Goal: Information Seeking & Learning: Learn about a topic

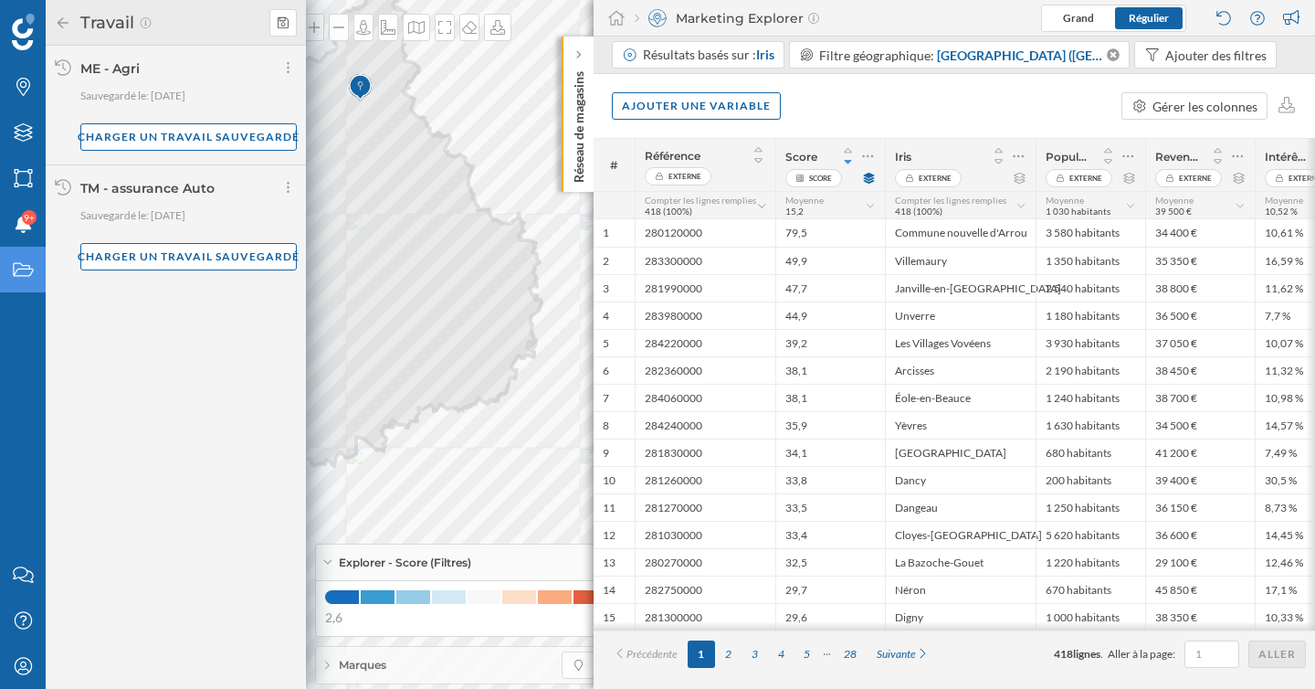
click at [177, 186] on div "TM - assurance Auto" at bounding box center [147, 188] width 134 height 16
click at [170, 259] on div "Charger un travail sauvegardé" at bounding box center [188, 255] width 216 height 27
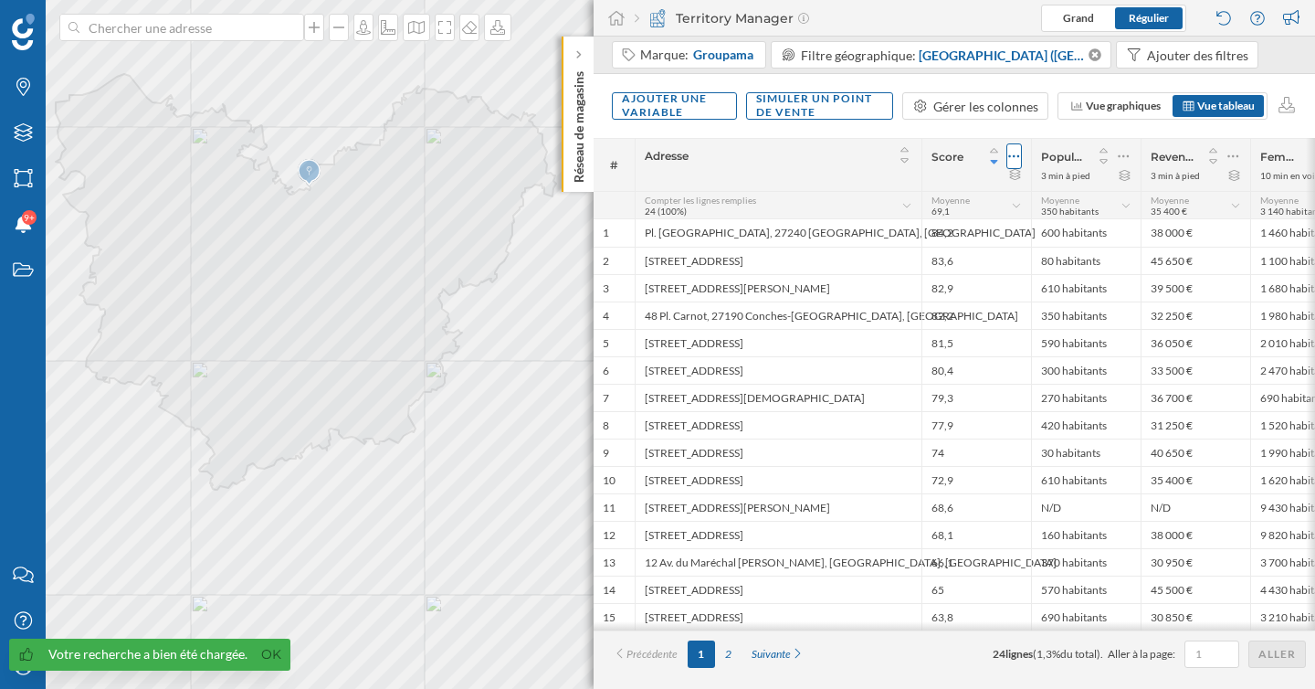
click at [1019, 155] on icon at bounding box center [1014, 156] width 11 height 3
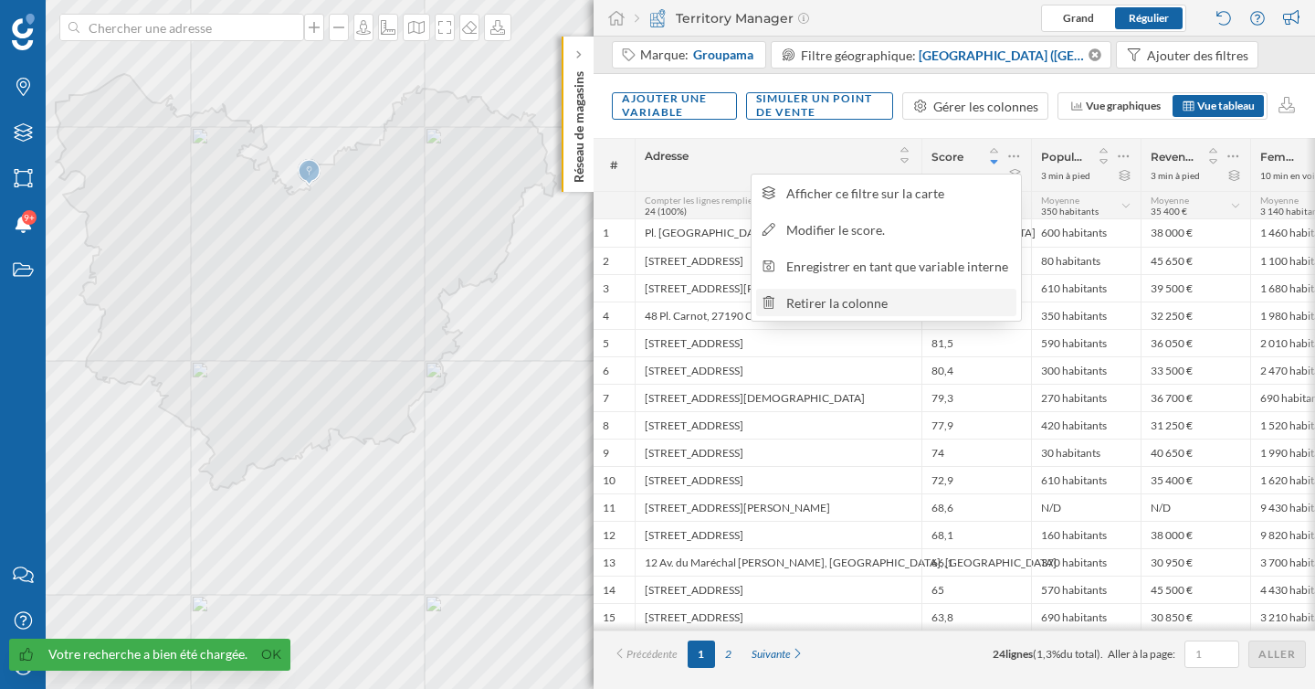
click at [924, 301] on div "Retirer la colonne" at bounding box center [898, 302] width 224 height 19
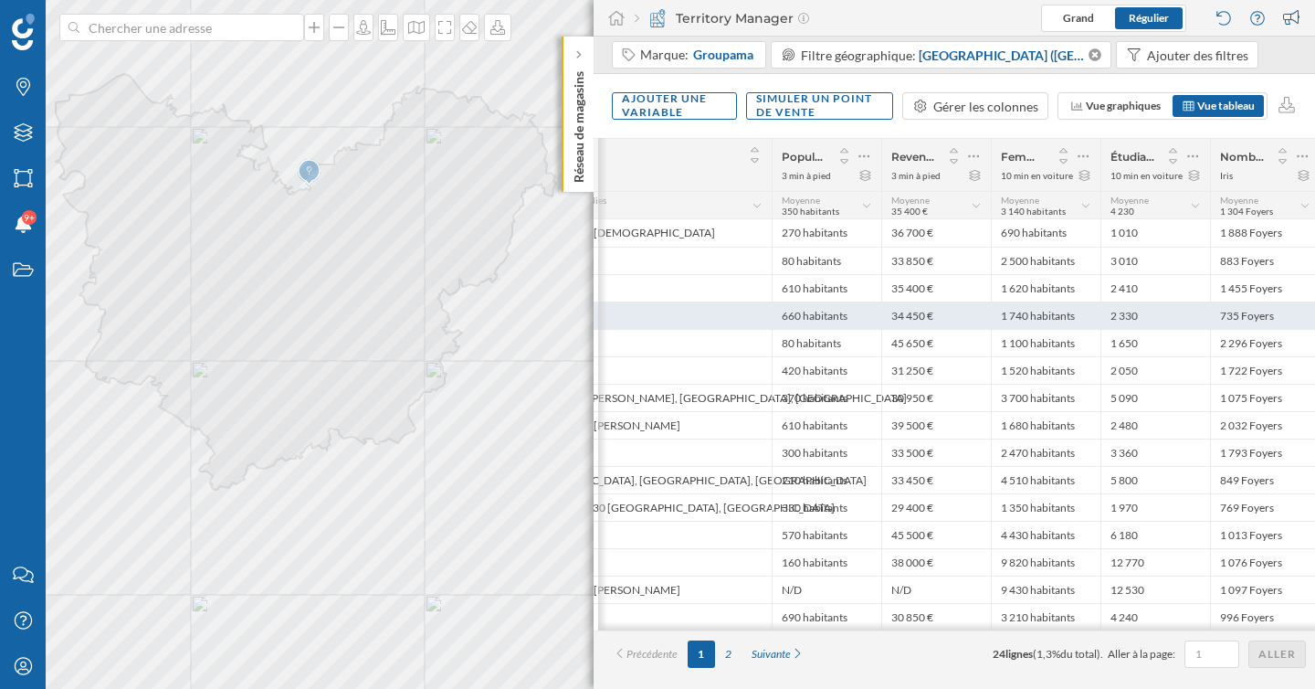
scroll to position [0, 154]
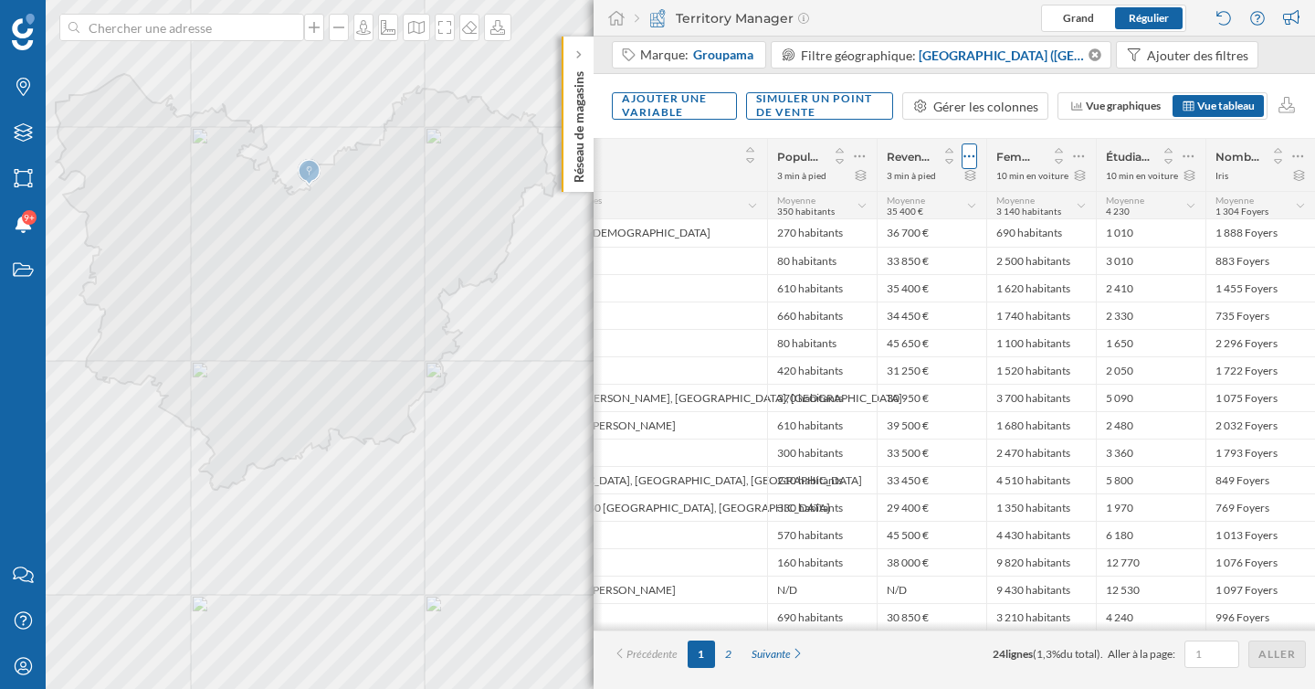
click at [970, 151] on icon at bounding box center [970, 156] width 12 height 18
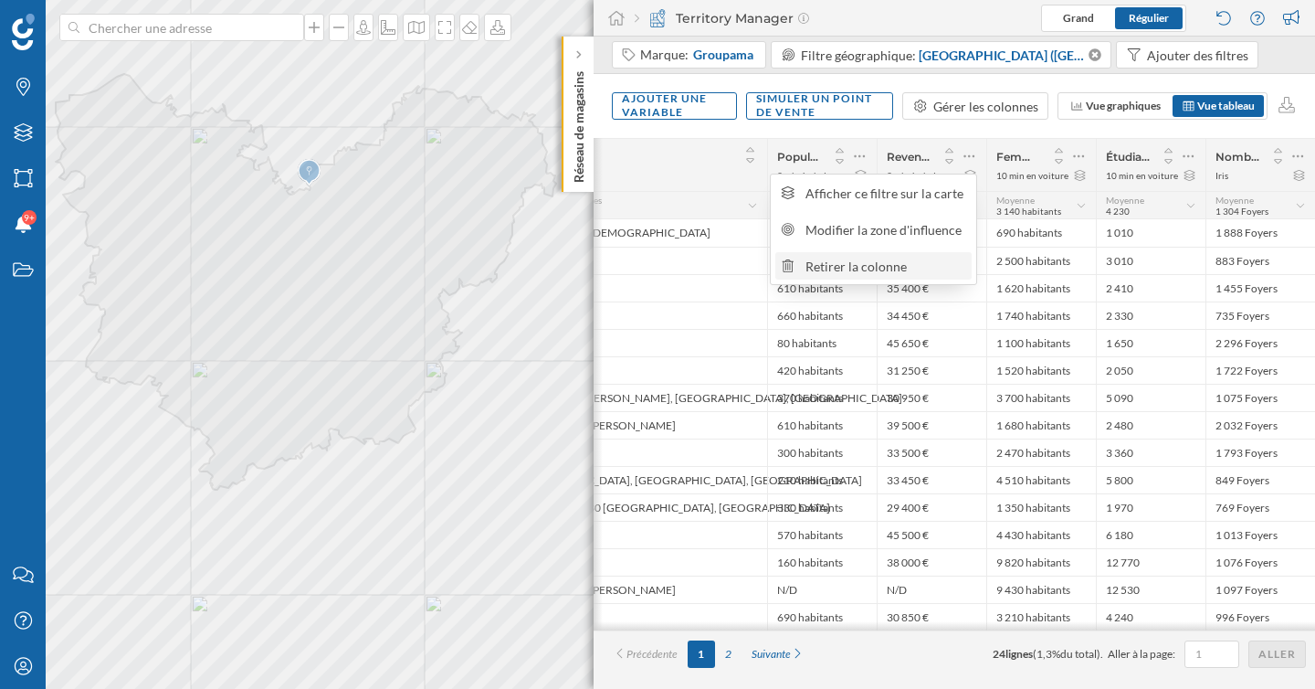
click at [869, 276] on div "Retirer la colonne" at bounding box center [873, 265] width 196 height 27
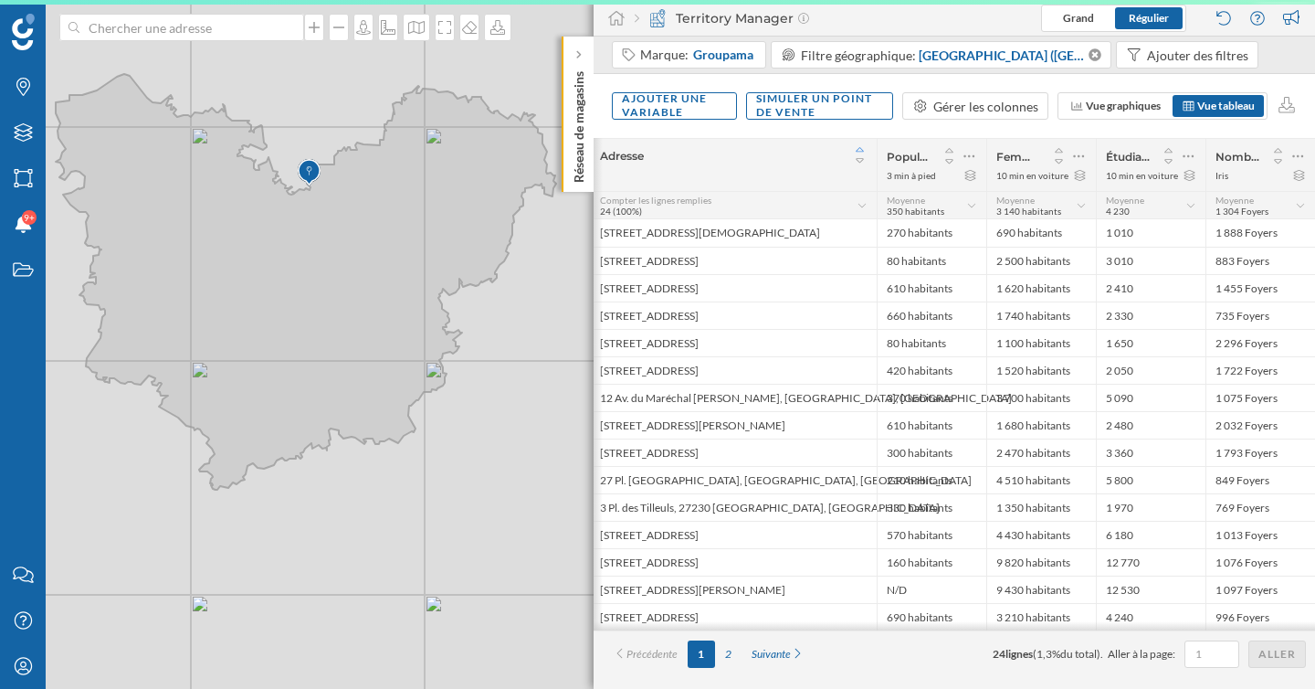
scroll to position [0, 45]
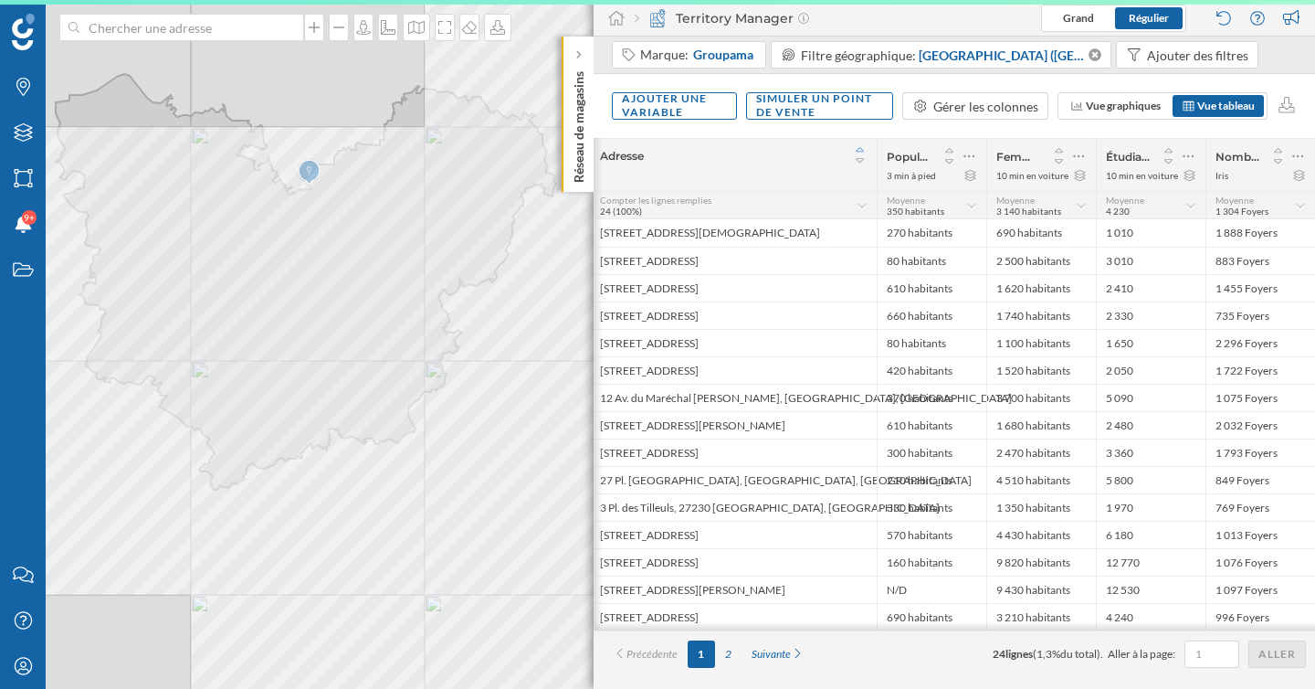
click at [862, 152] on icon at bounding box center [860, 149] width 8 height 5
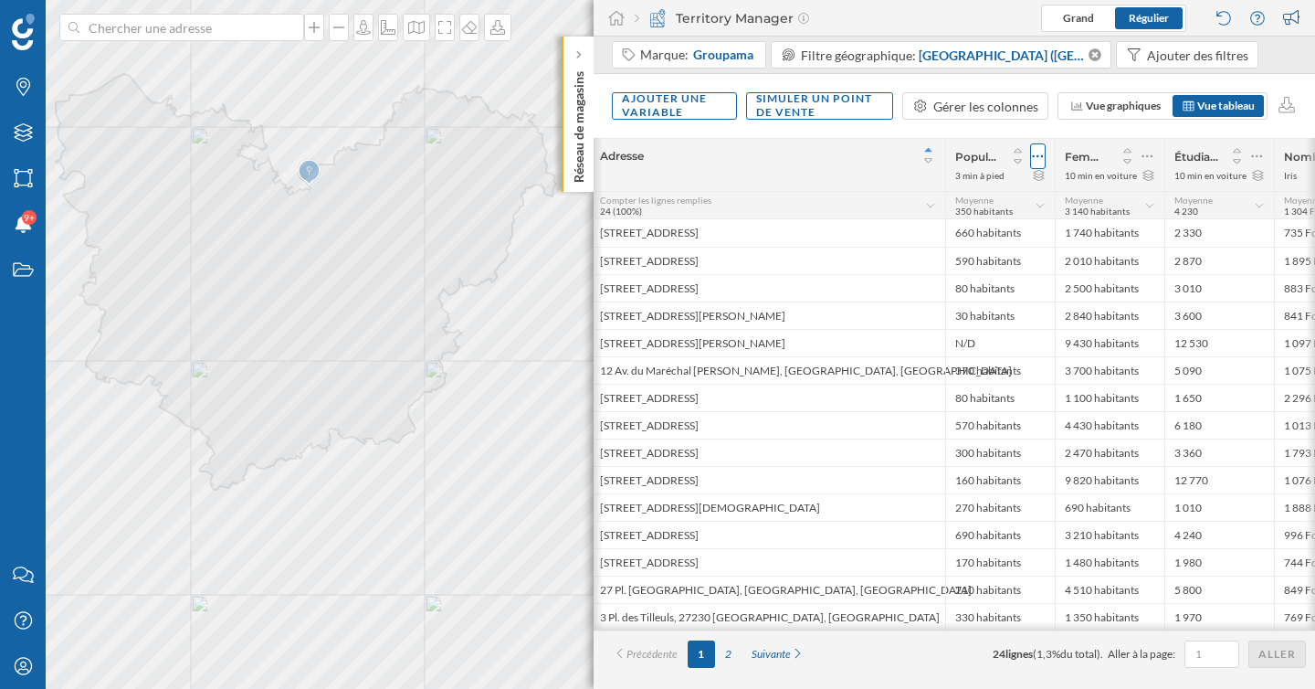
click at [1034, 156] on icon at bounding box center [1038, 156] width 11 height 3
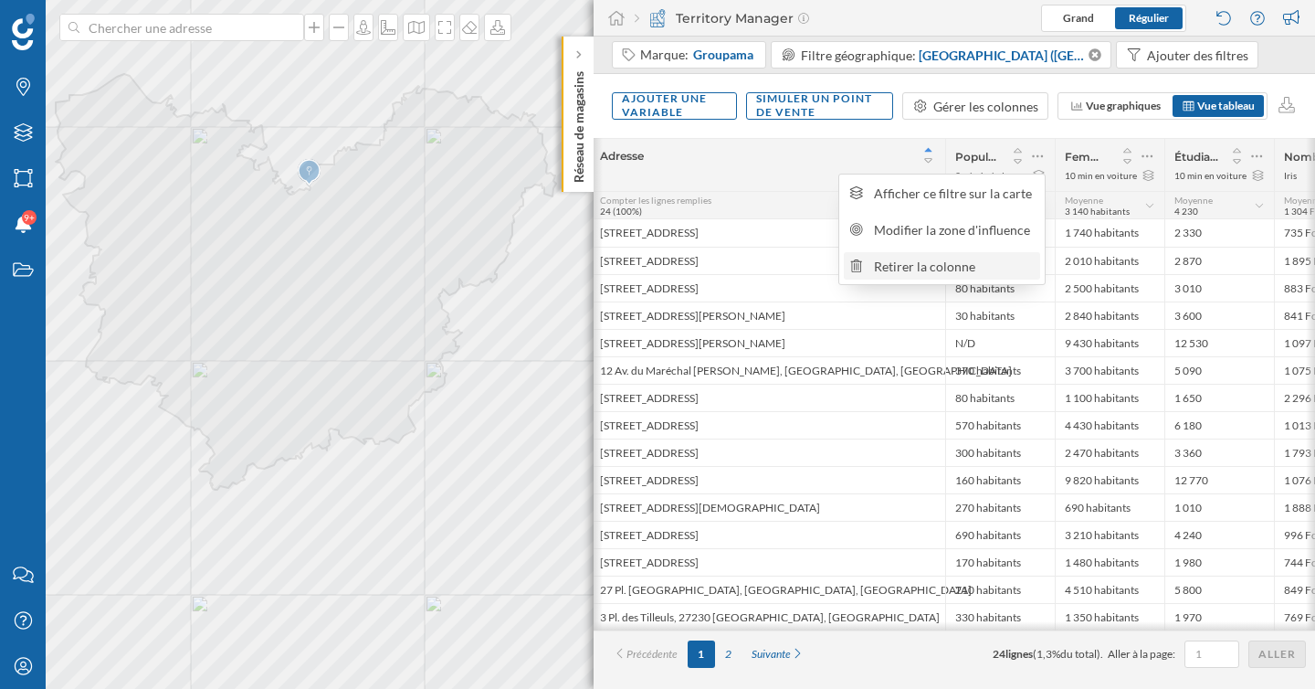
click at [929, 265] on div "Retirer la colonne" at bounding box center [954, 266] width 161 height 19
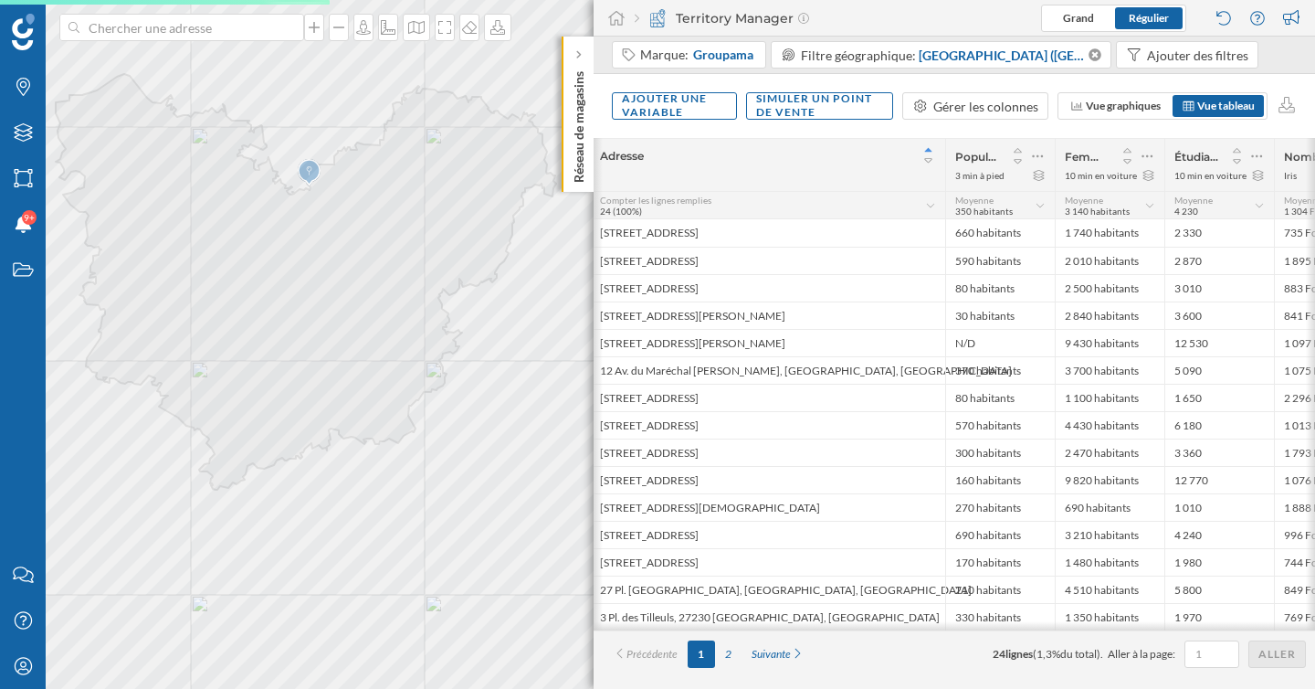
scroll to position [0, 4]
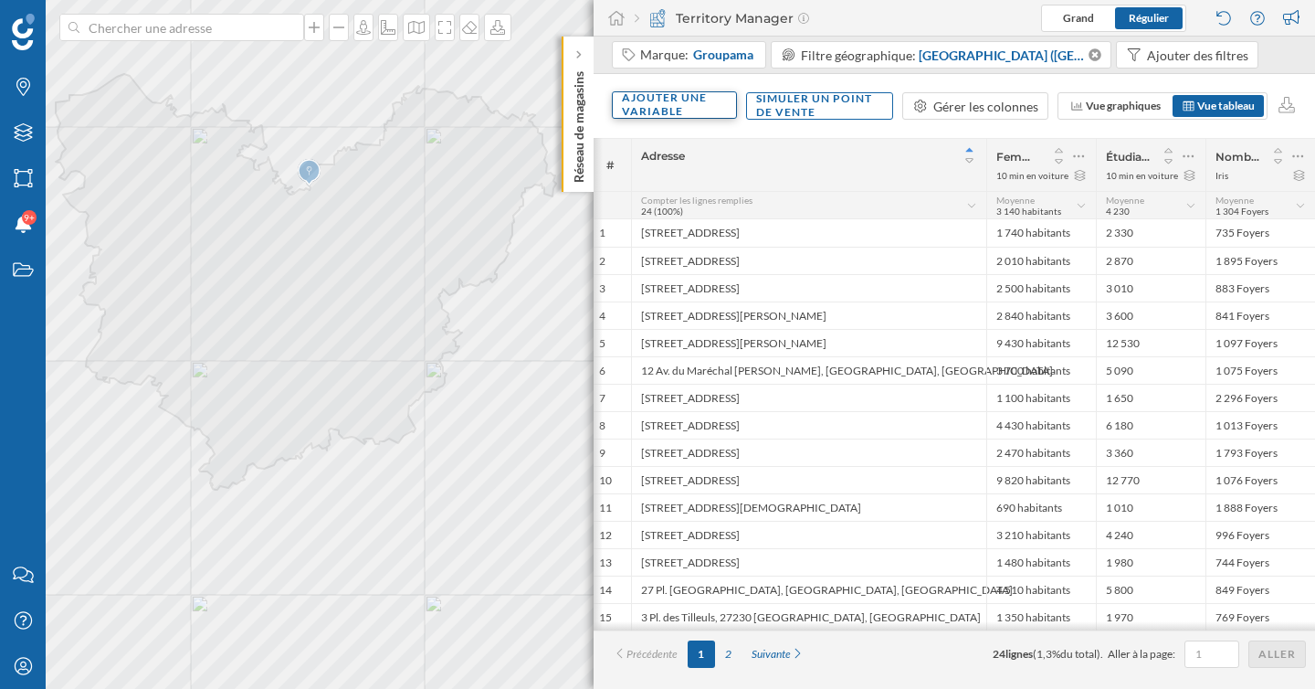
click at [700, 109] on div "Ajouter une variable" at bounding box center [674, 104] width 125 height 27
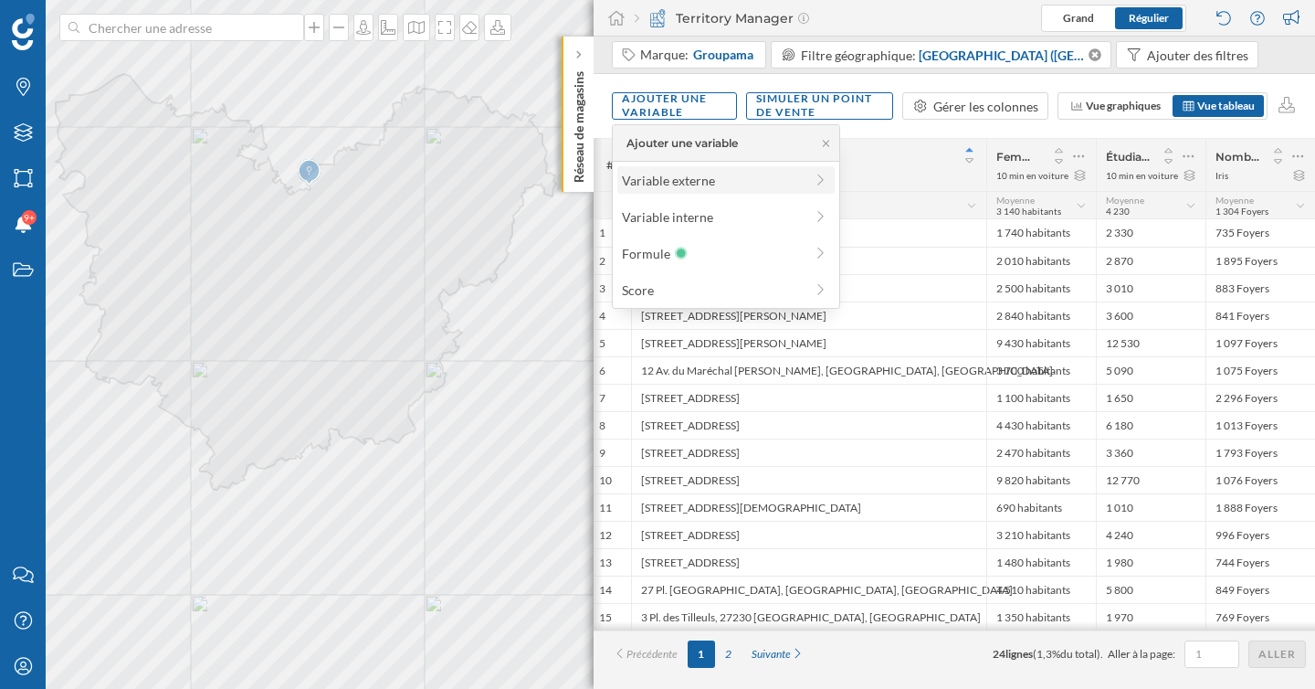
click at [691, 181] on div "Variable externe" at bounding box center [713, 180] width 182 height 19
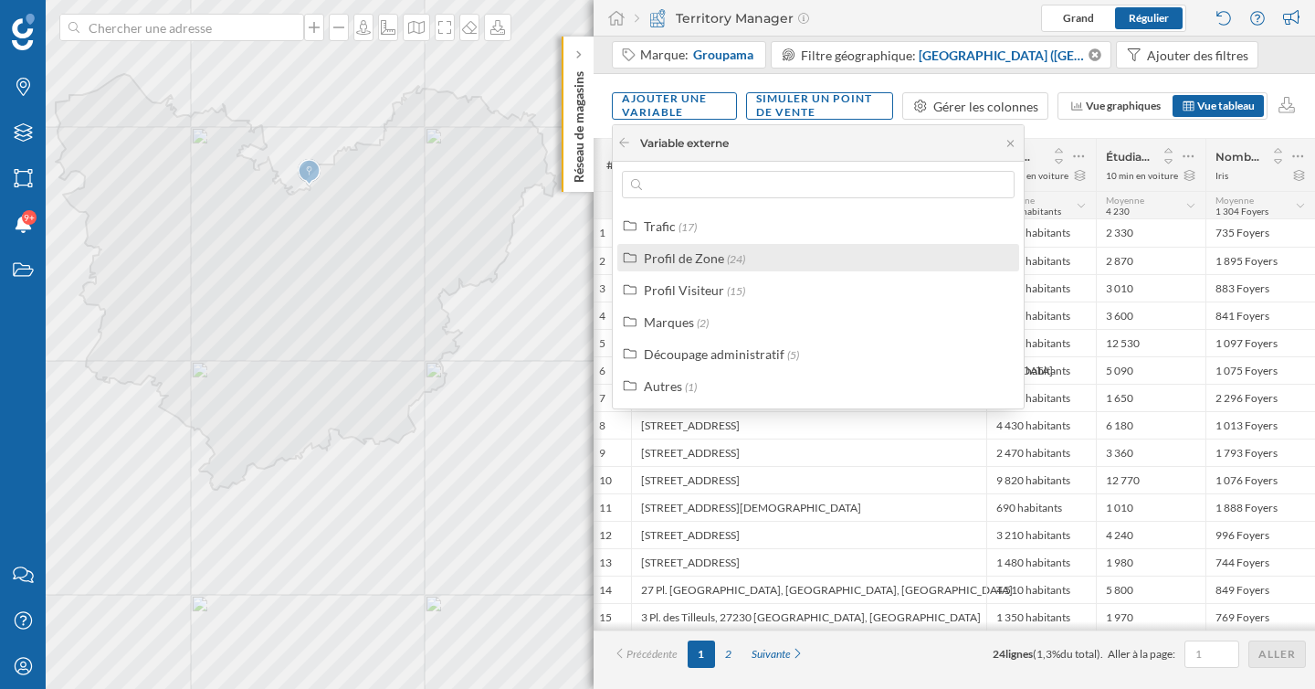
click at [736, 255] on span "(24)" at bounding box center [736, 259] width 18 height 14
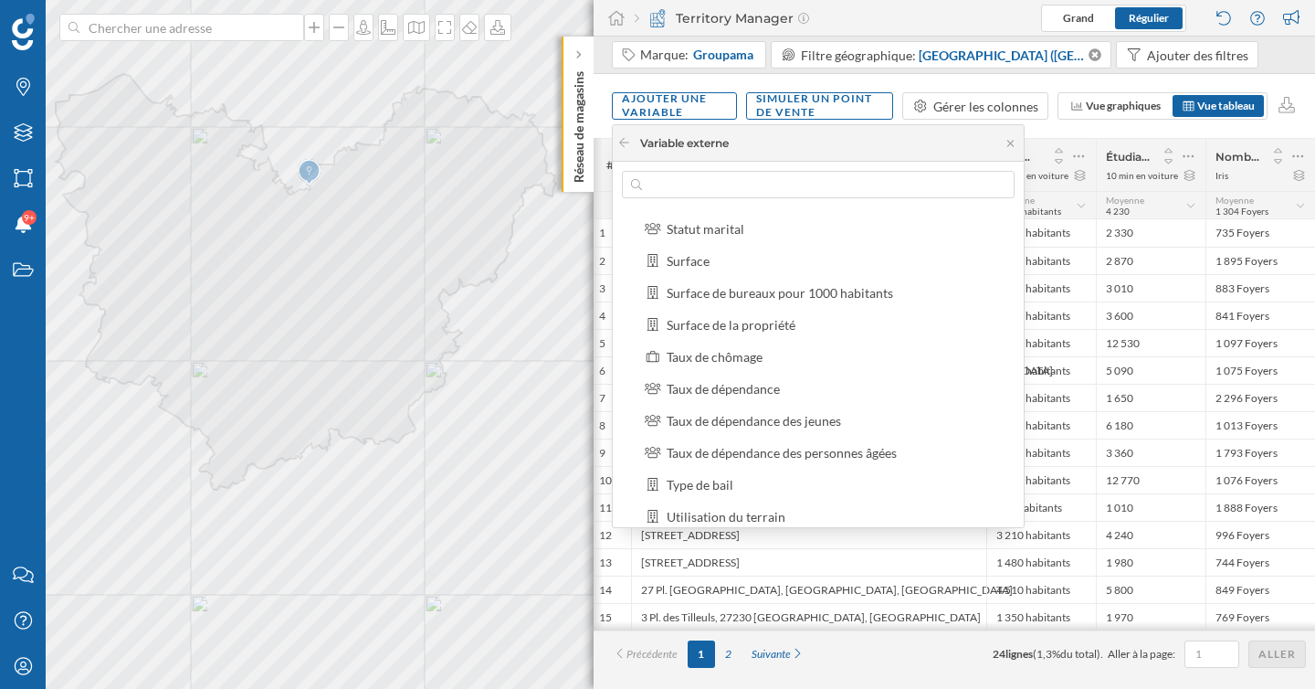
scroll to position [447, 0]
click at [754, 388] on div "Taux de dépendance" at bounding box center [723, 387] width 113 height 16
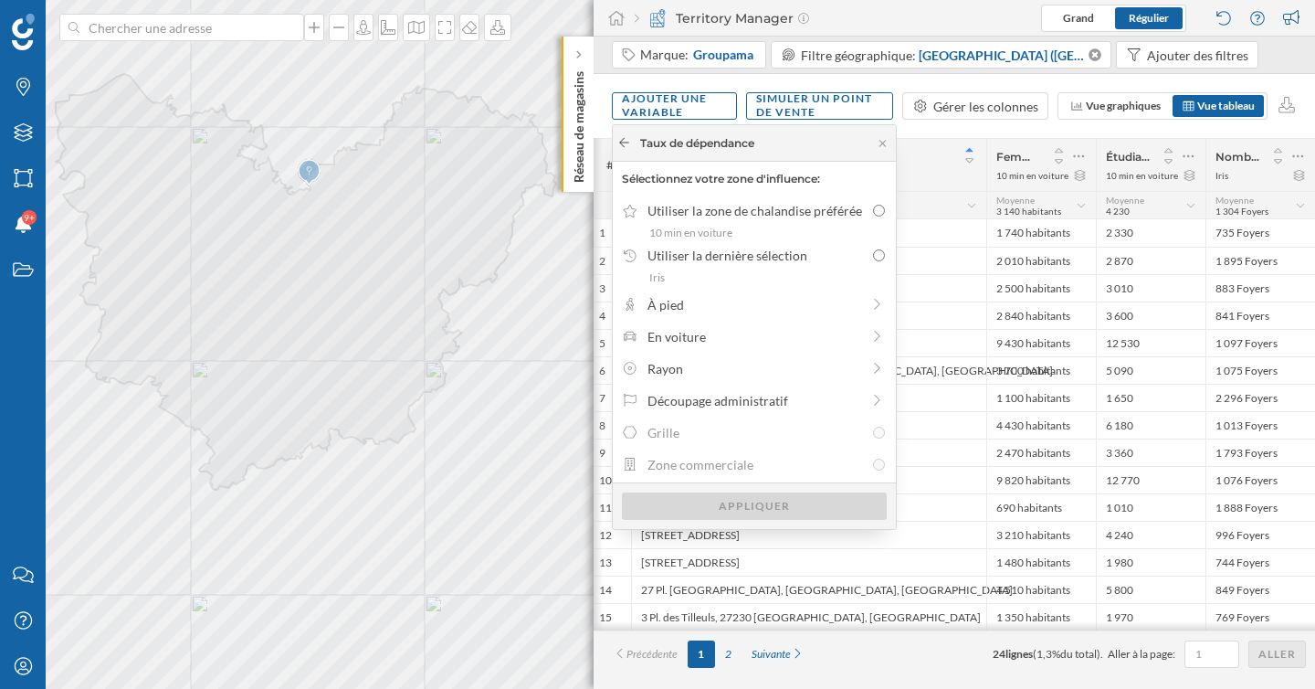
click at [625, 141] on icon at bounding box center [624, 142] width 14 height 11
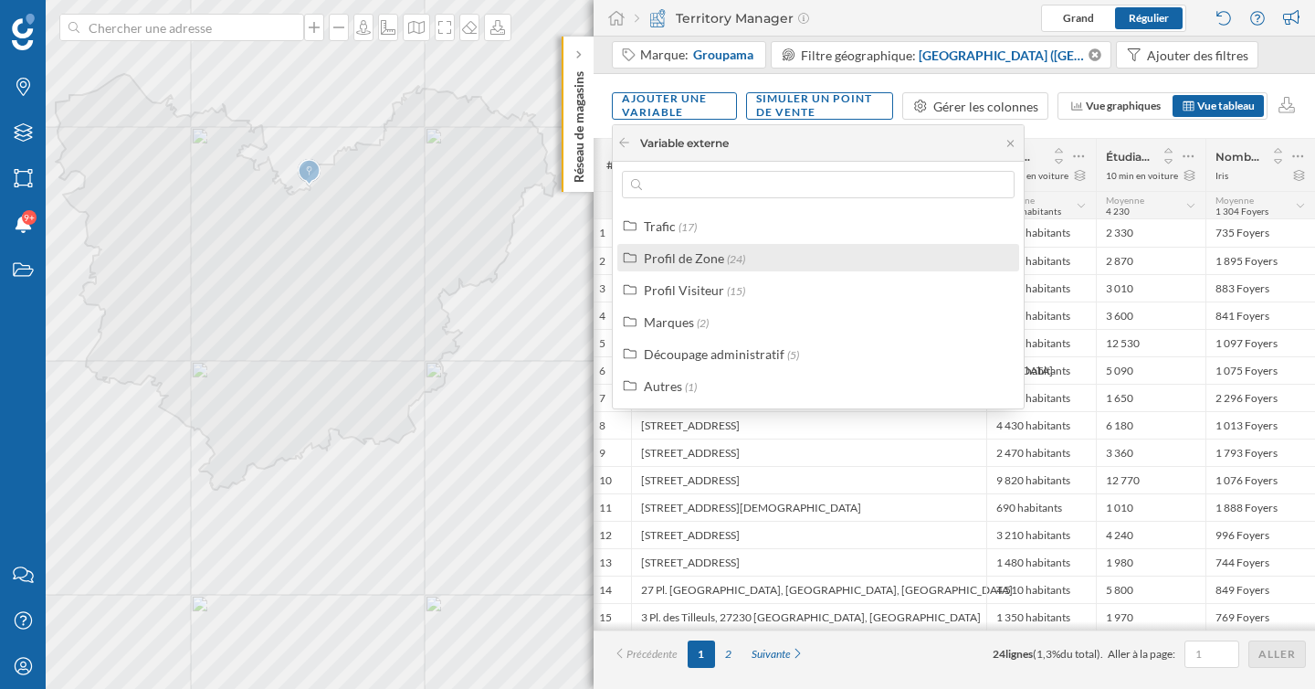
click at [685, 260] on div "Profil de Zone" at bounding box center [684, 258] width 80 height 16
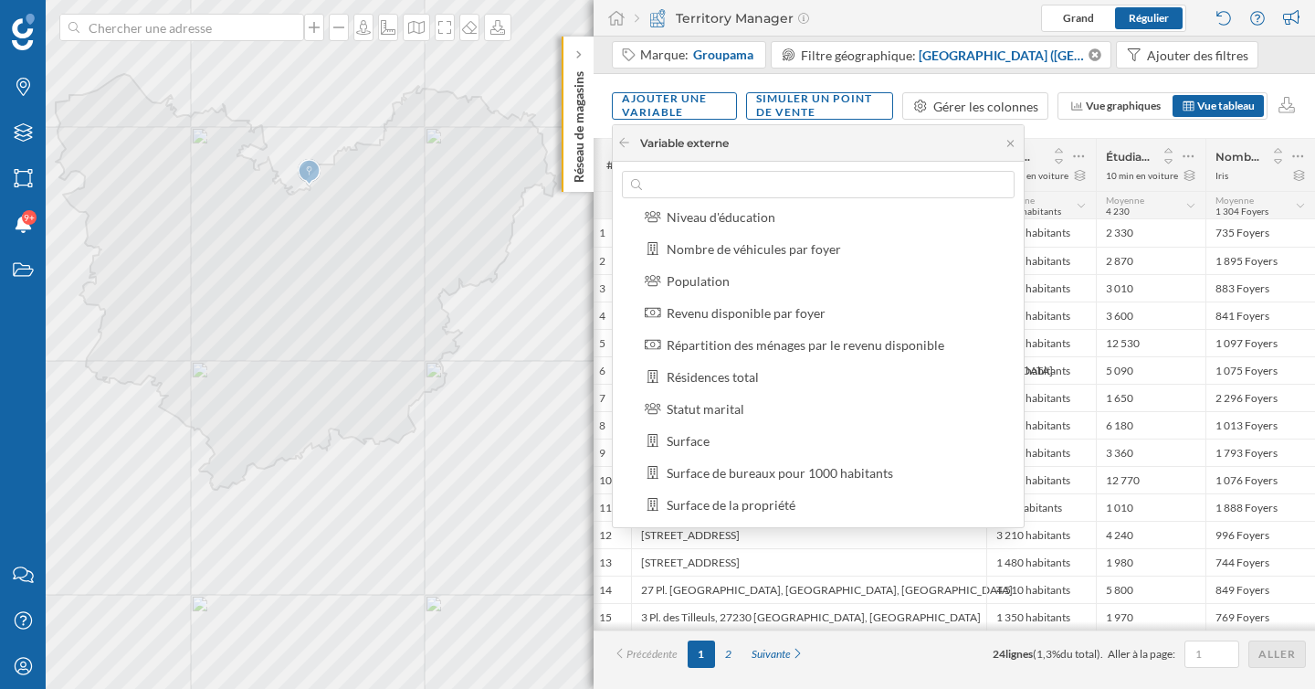
scroll to position [266, 0]
click at [734, 384] on label "Résidences total" at bounding box center [713, 375] width 92 height 19
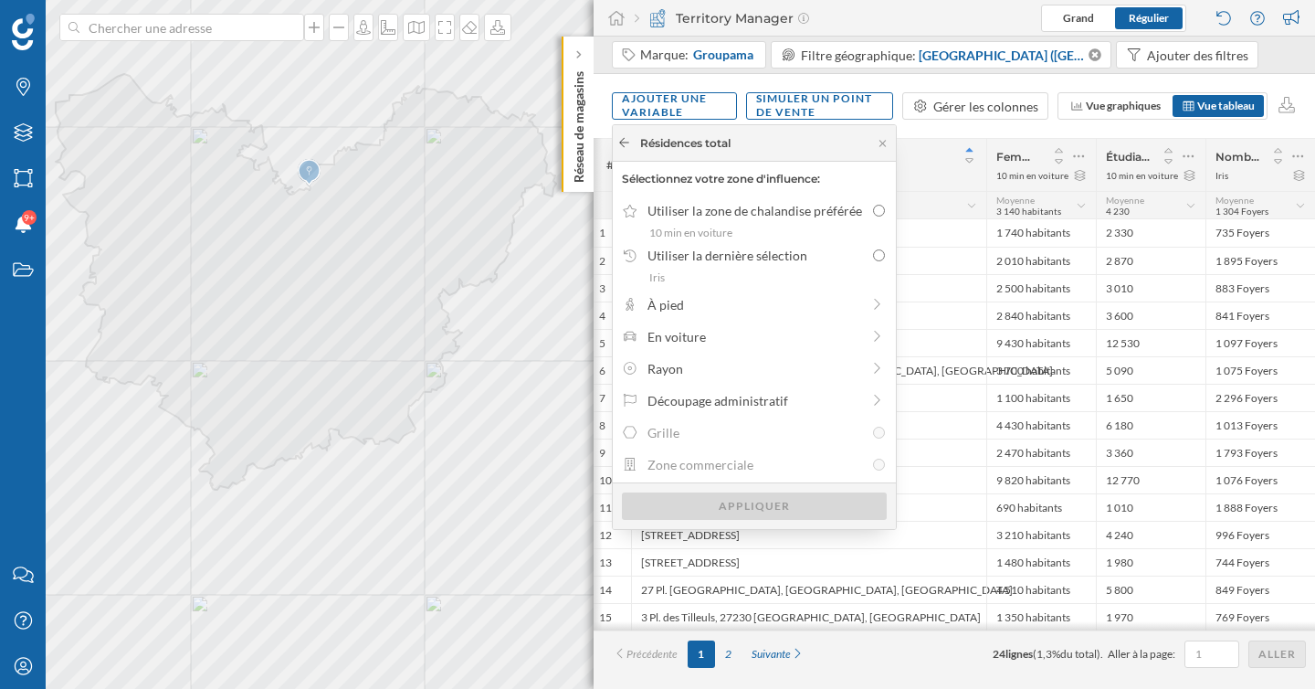
click at [629, 148] on div at bounding box center [624, 143] width 14 height 16
click at [622, 141] on icon at bounding box center [624, 142] width 14 height 11
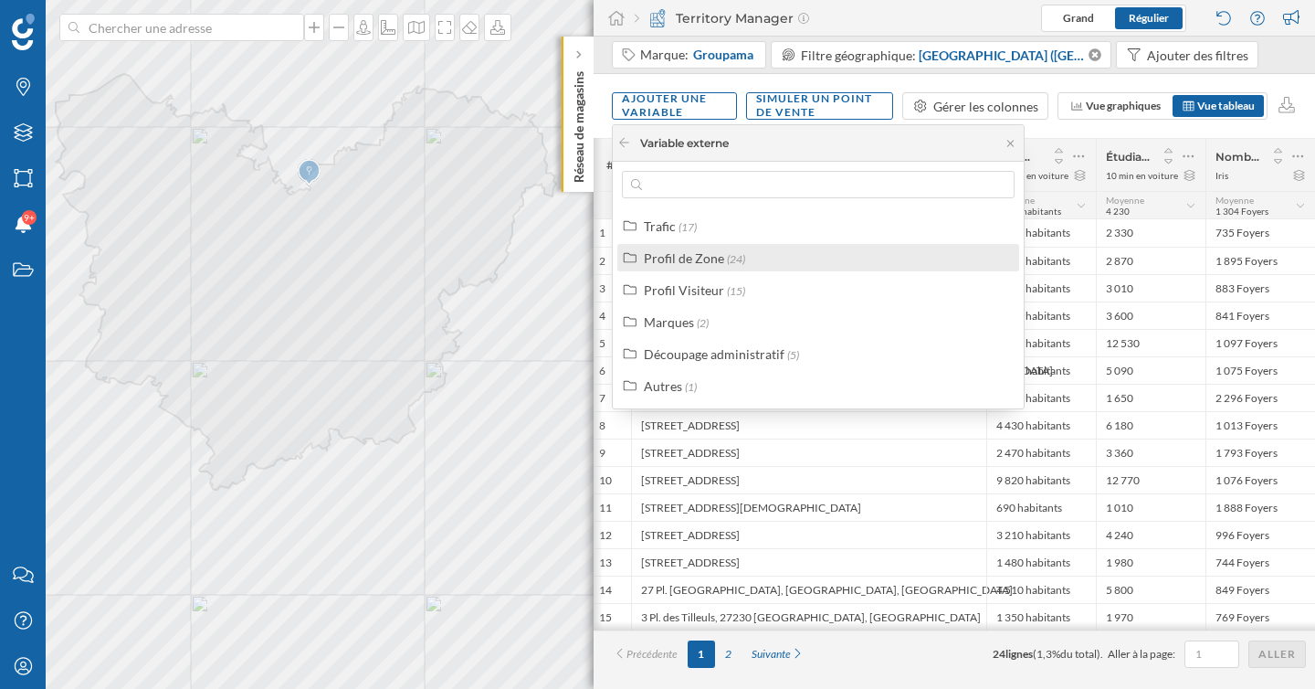
click at [698, 260] on div "Profil de Zone" at bounding box center [684, 258] width 80 height 16
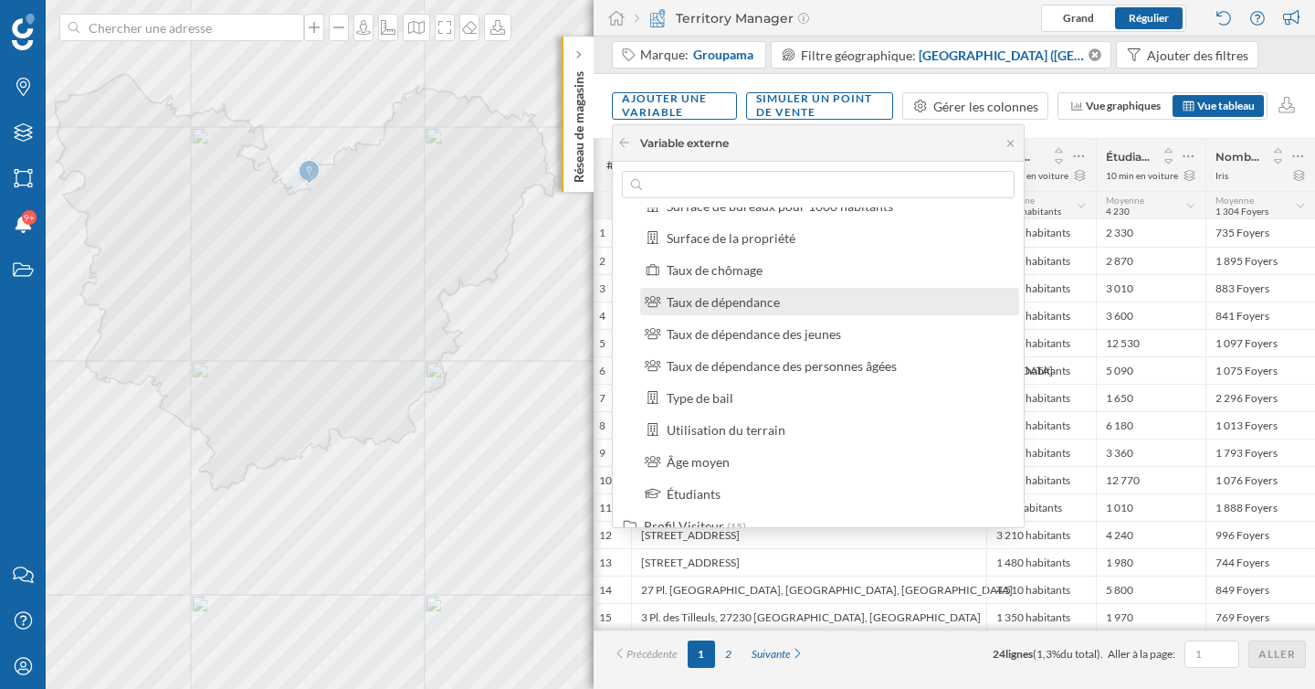
scroll to position [522, 0]
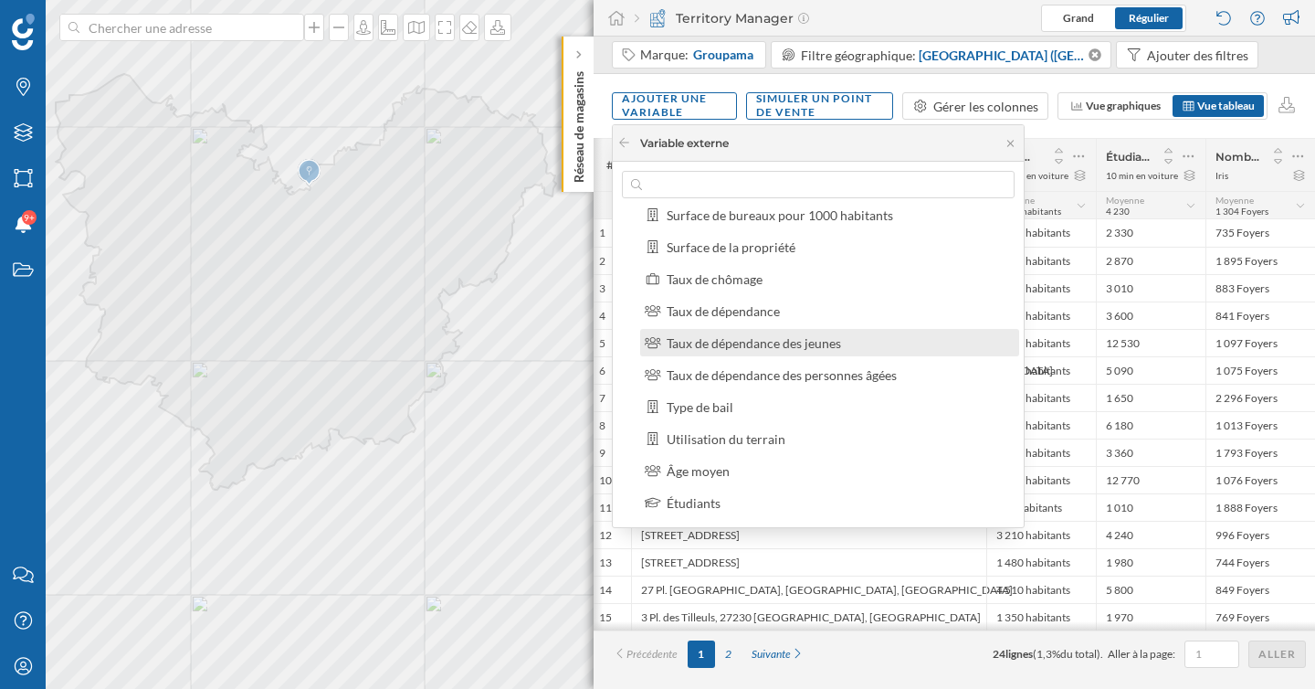
click at [711, 352] on div "Taux de dépendance des jeunes" at bounding box center [829, 342] width 379 height 27
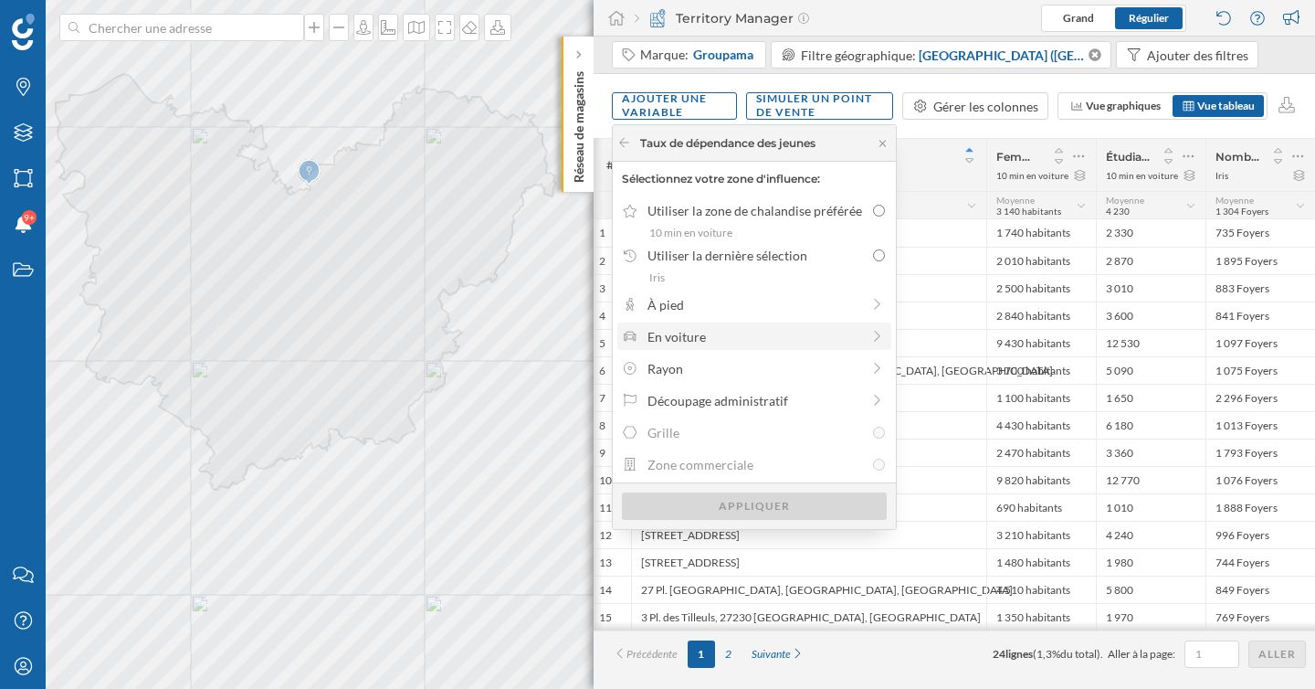
click at [725, 333] on div "En voiture" at bounding box center [754, 336] width 213 height 19
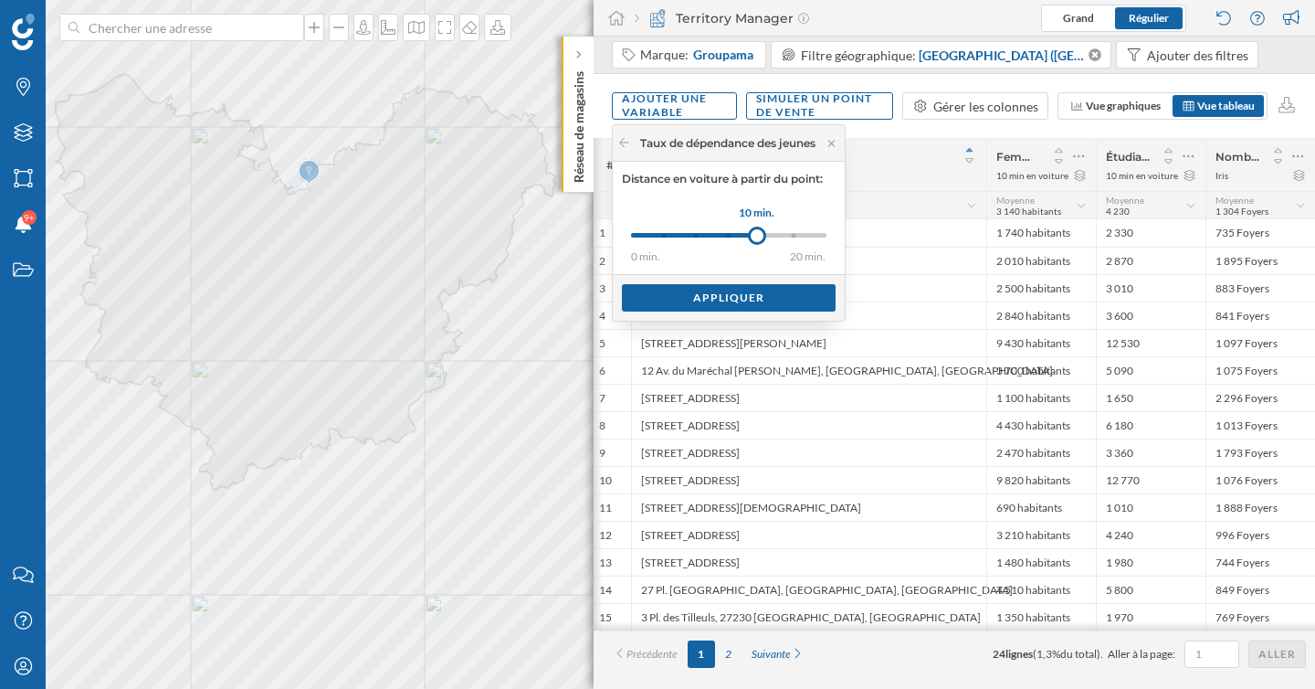
drag, startPoint x: 666, startPoint y: 231, endPoint x: 761, endPoint y: 236, distance: 95.1
click at [761, 236] on div at bounding box center [757, 235] width 18 height 18
click at [753, 300] on div "Appliquer" at bounding box center [729, 296] width 214 height 27
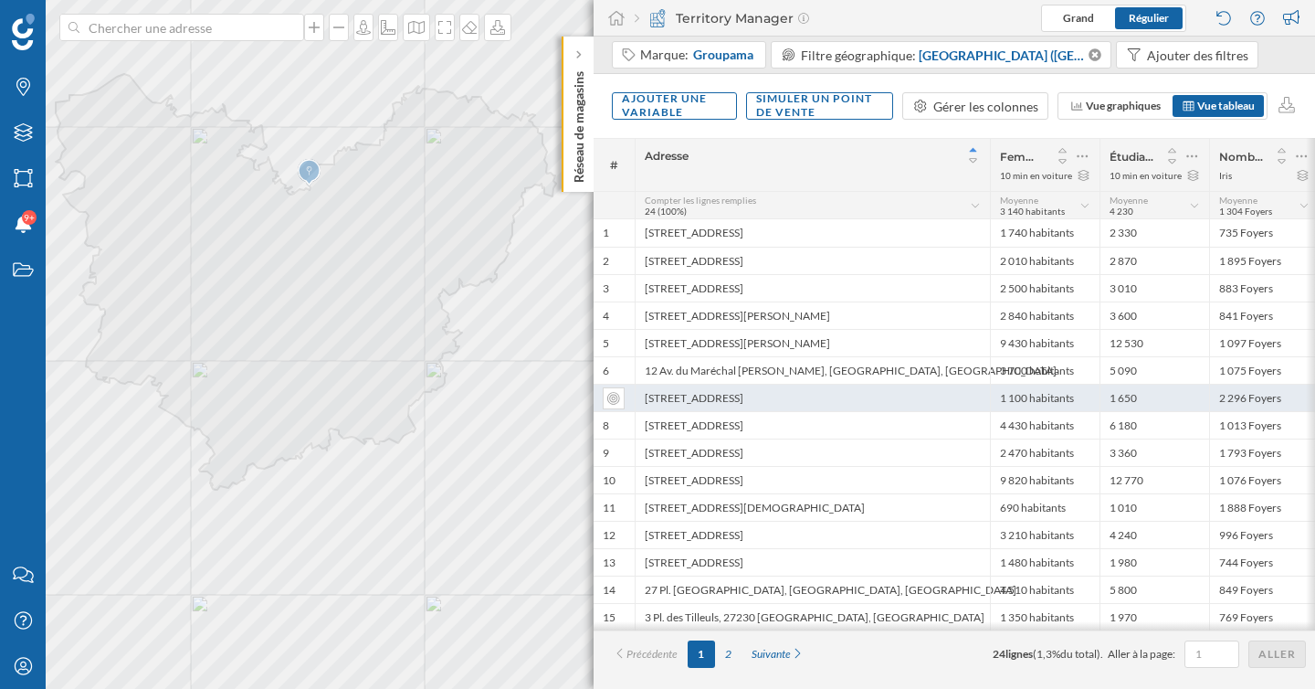
scroll to position [0, 113]
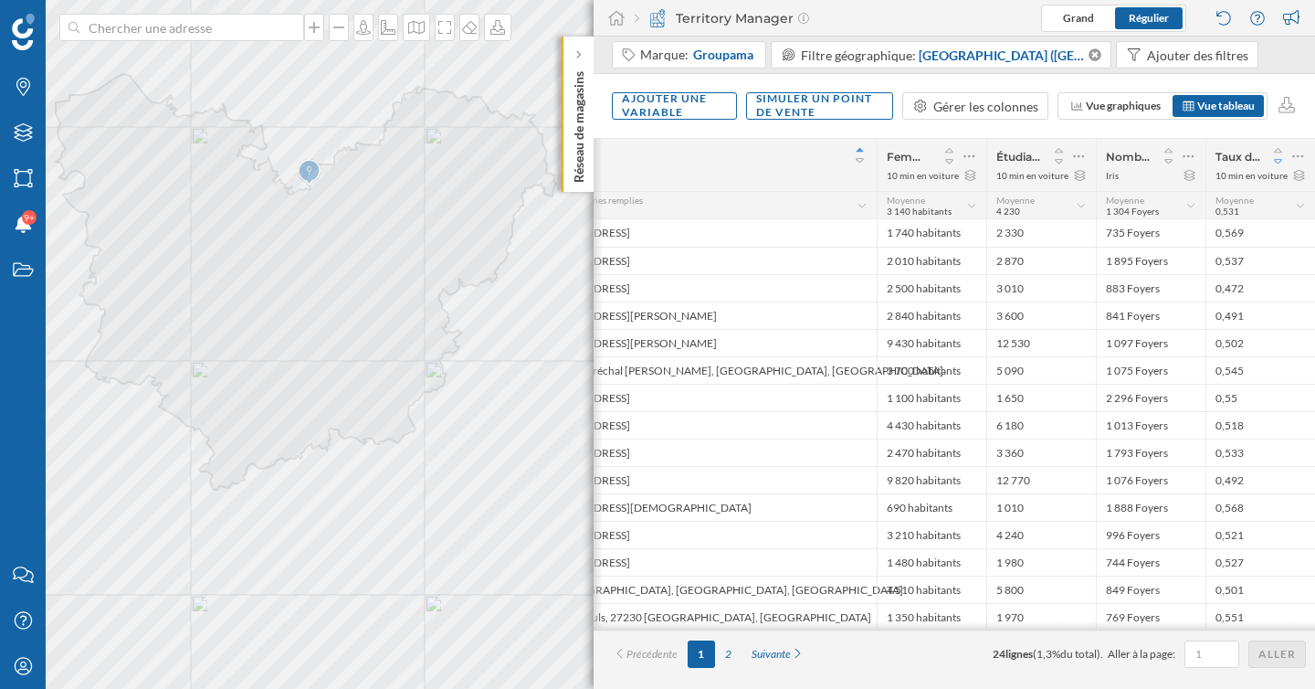
click at [1278, 163] on icon at bounding box center [1278, 161] width 16 height 13
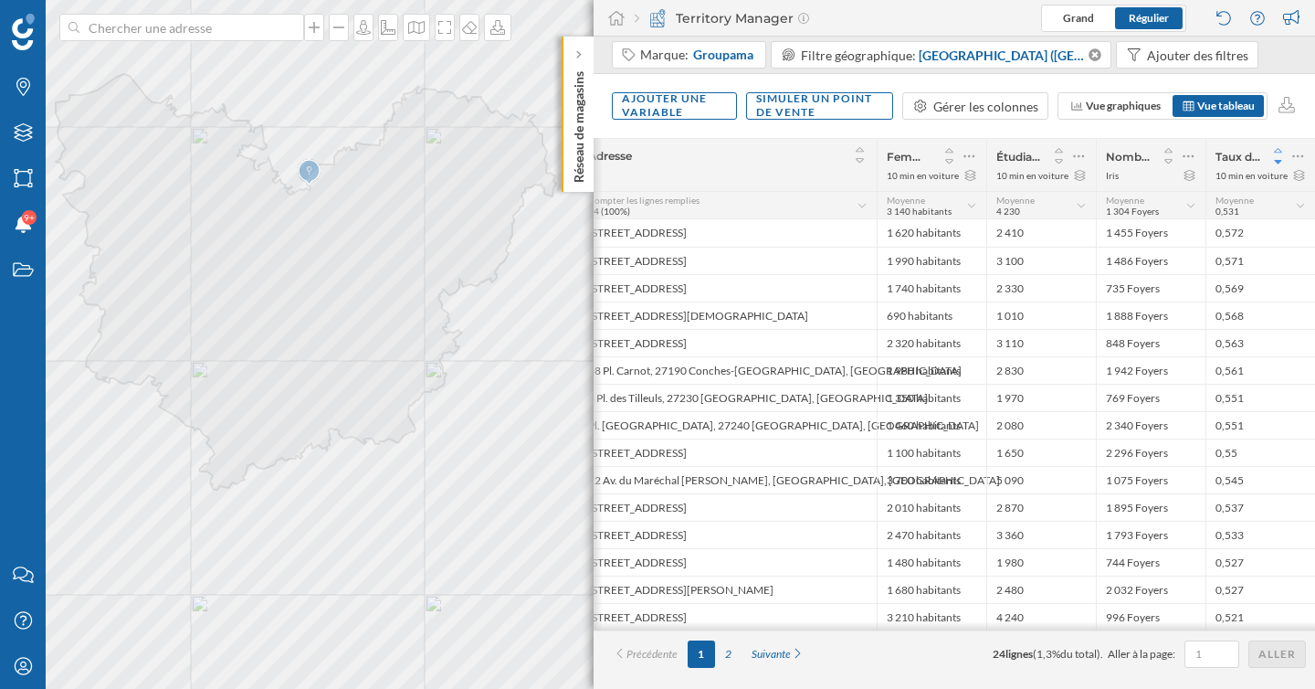
click at [1279, 152] on icon at bounding box center [1278, 150] width 16 height 13
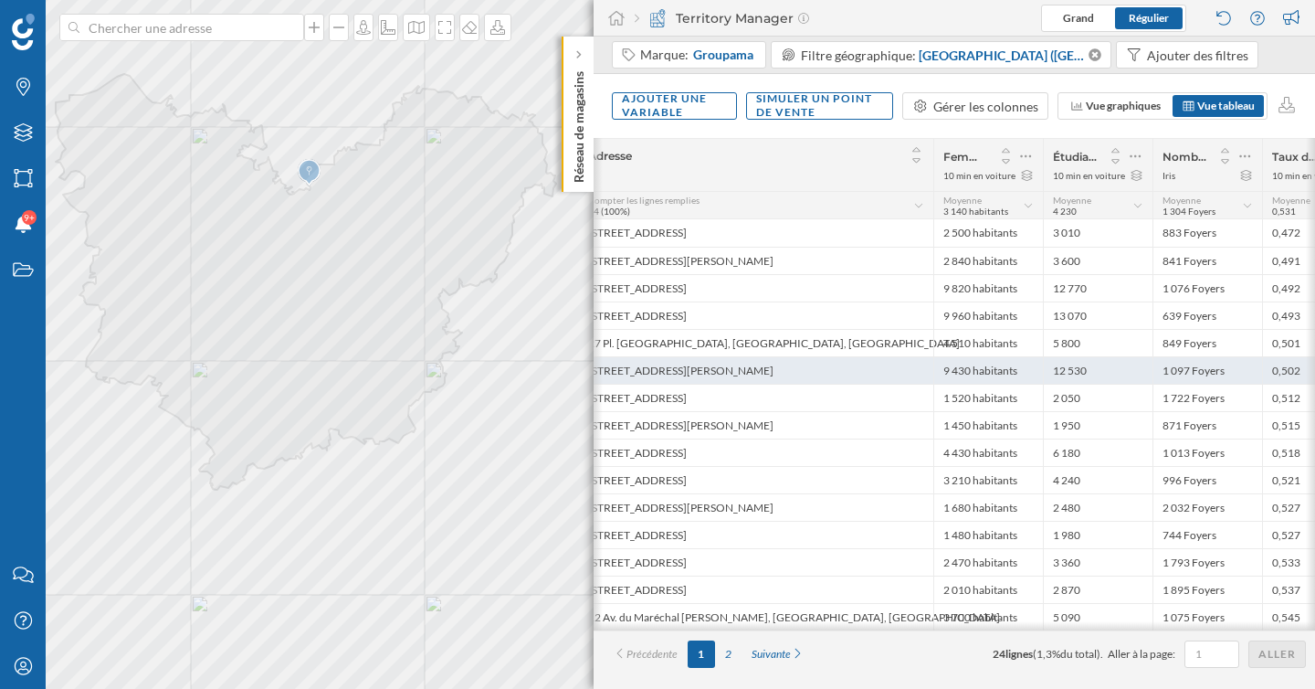
scroll to position [0, 113]
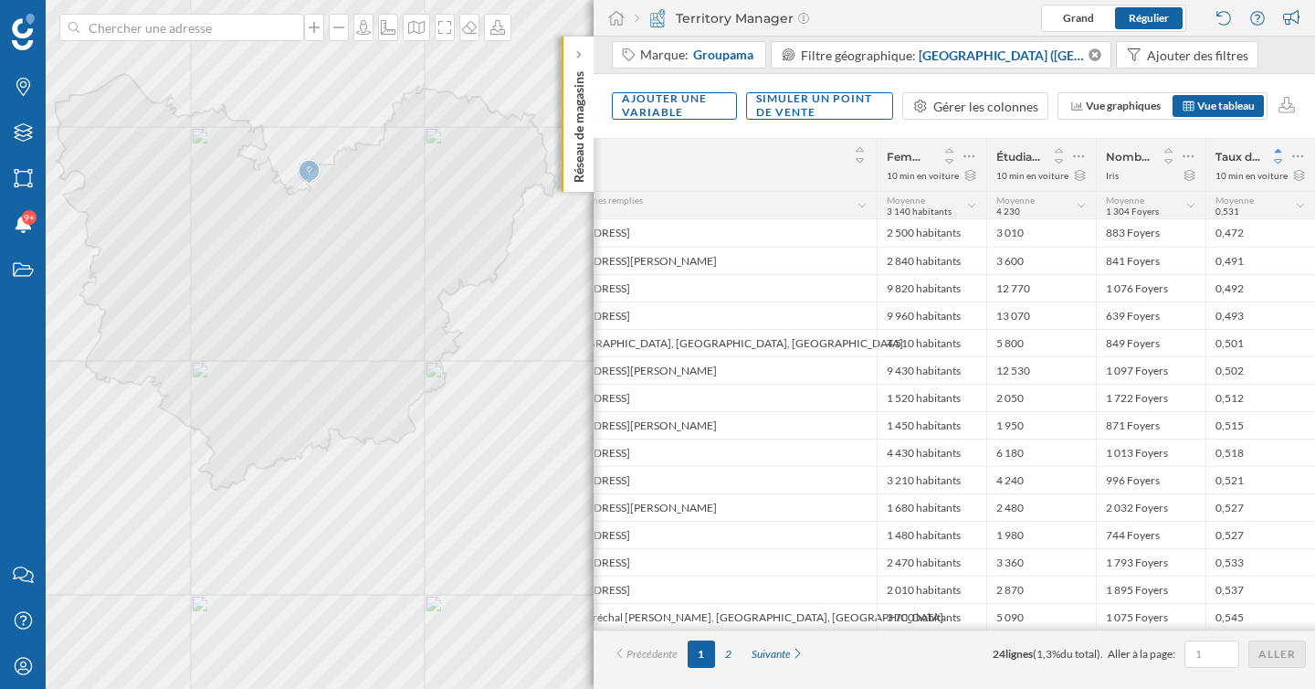
click at [1281, 161] on icon at bounding box center [1278, 161] width 16 height 13
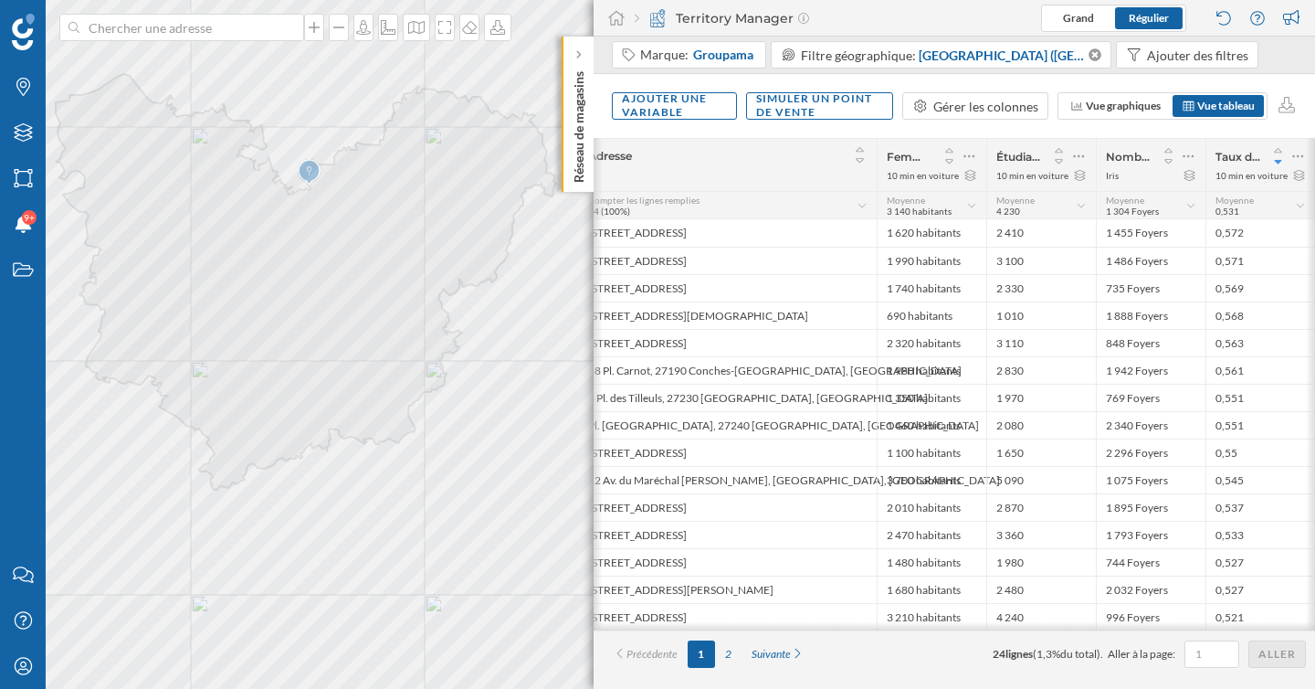
scroll to position [0, 57]
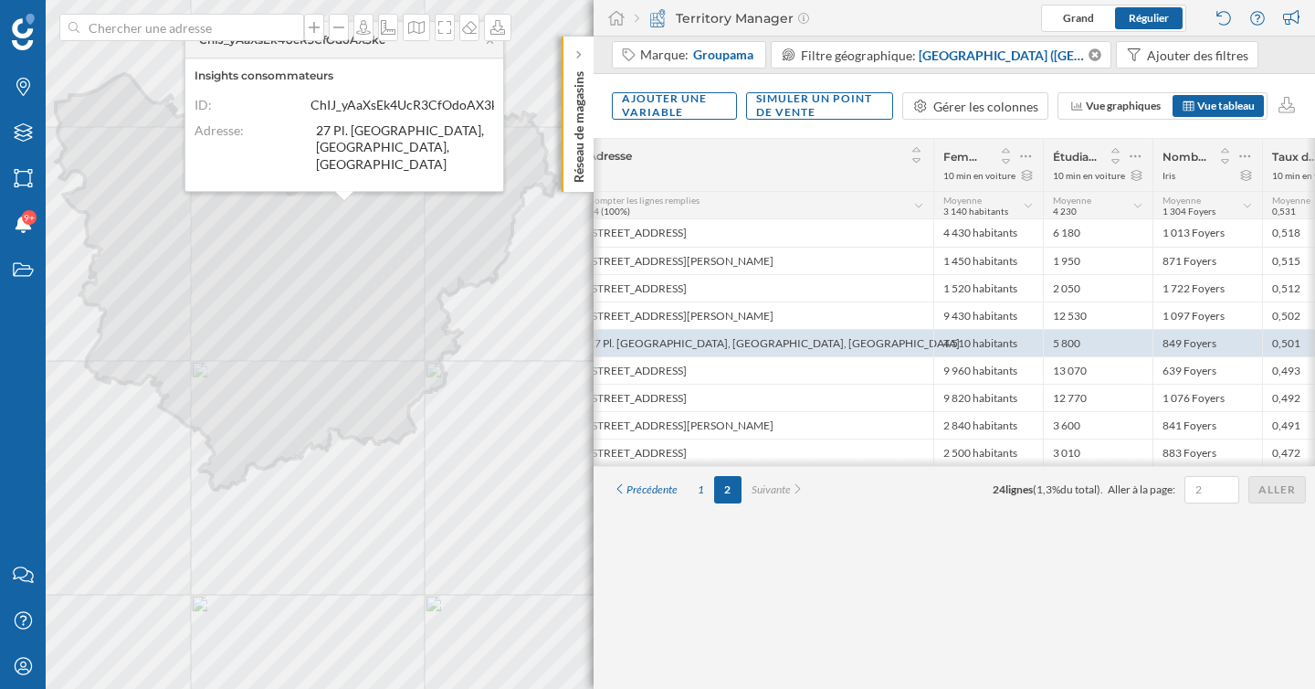
click at [635, 549] on div "# Adresse Femmes et hommes entre 11 et 25 ans 10 min en voiture Étudiants: Étud…" at bounding box center [955, 413] width 722 height 551
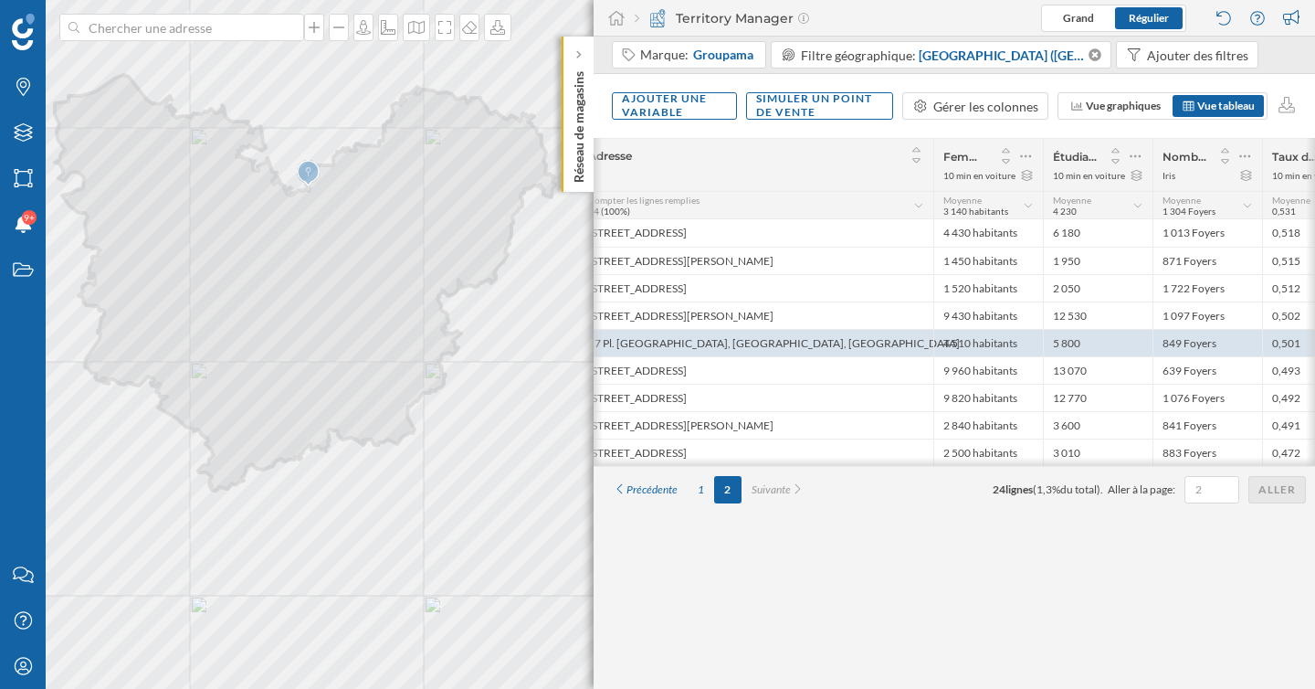
scroll to position [0, 0]
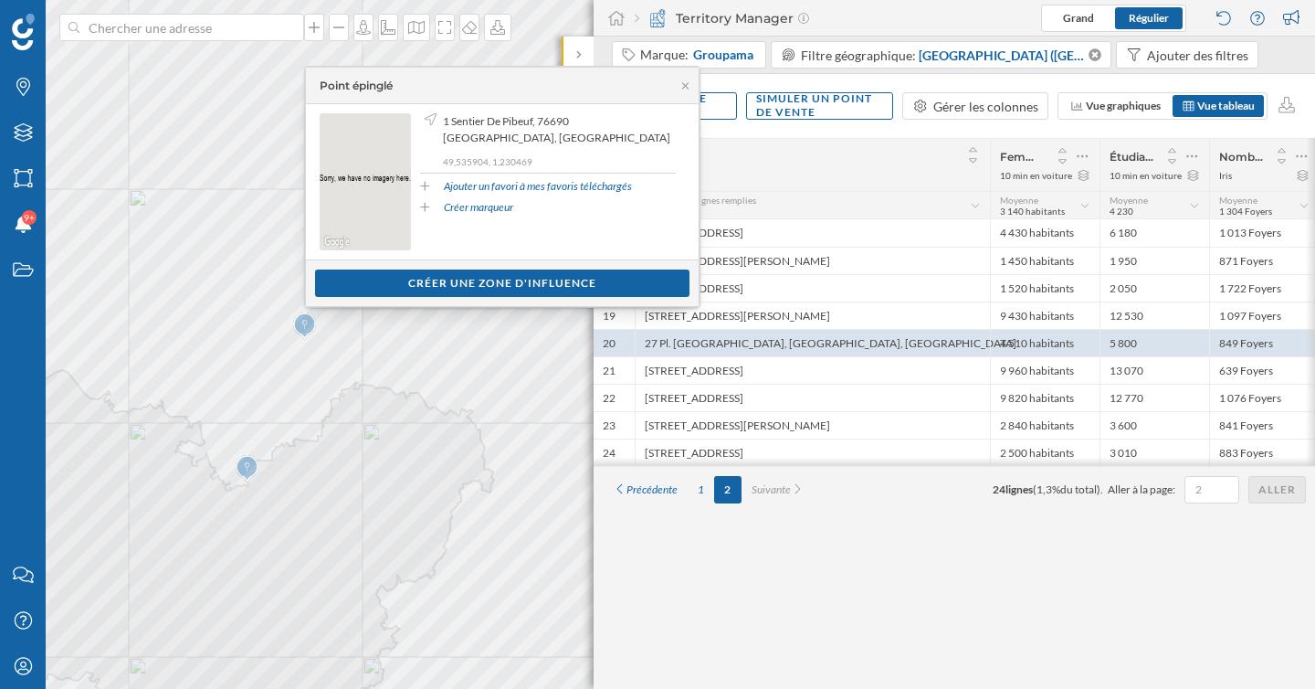
click at [837, 144] on div "Adresse" at bounding box center [813, 155] width 336 height 24
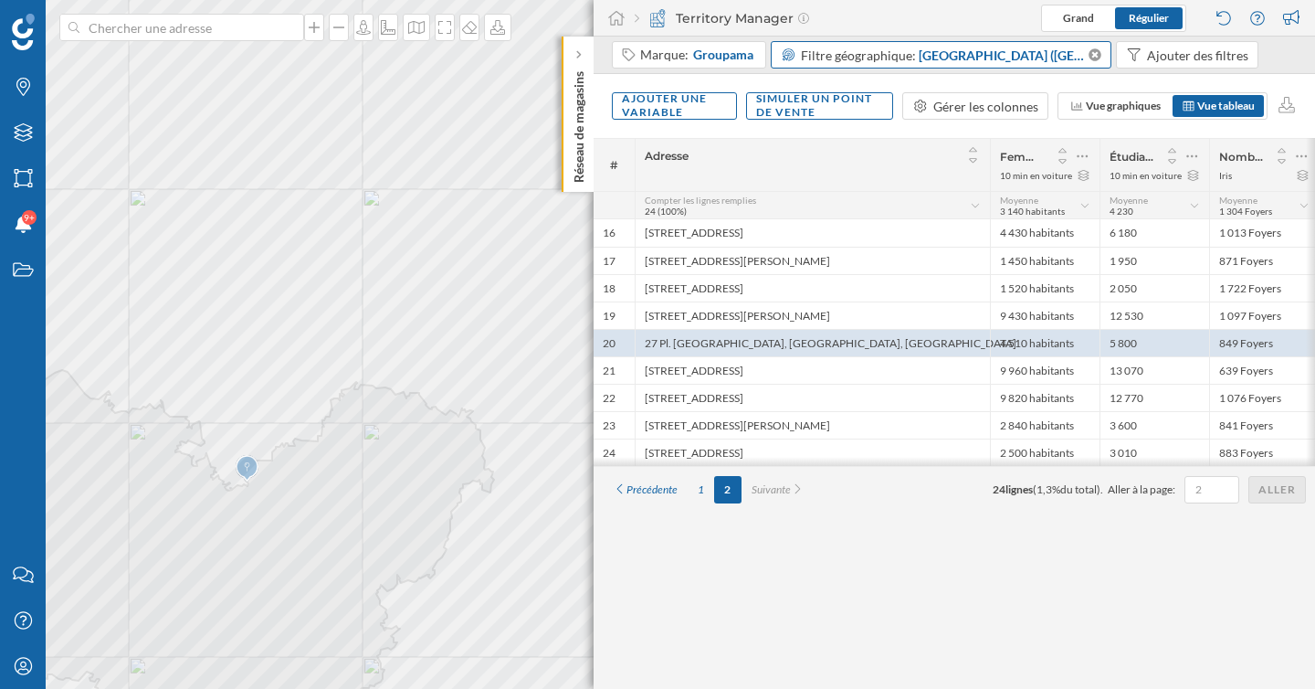
click at [923, 68] on div "Filtre géographique: Eure (Département)" at bounding box center [942, 54] width 342 height 27
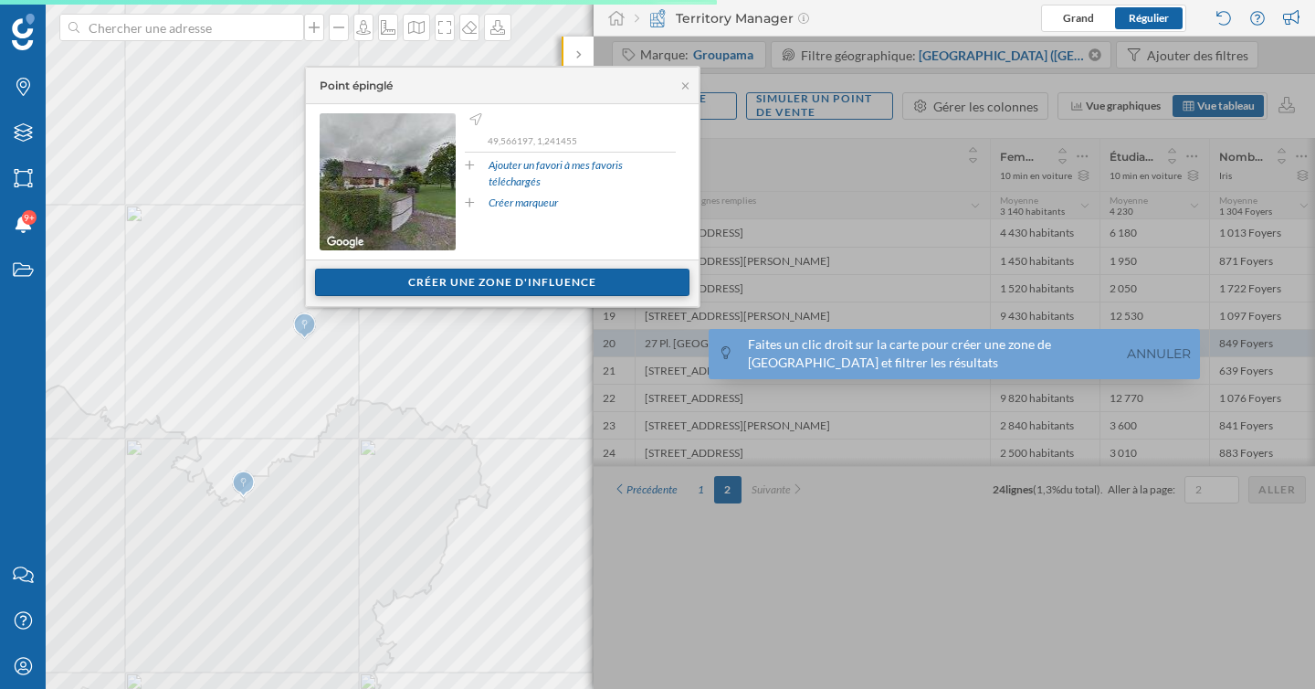
click at [445, 289] on div "Créer une zone d'influence" at bounding box center [502, 282] width 374 height 27
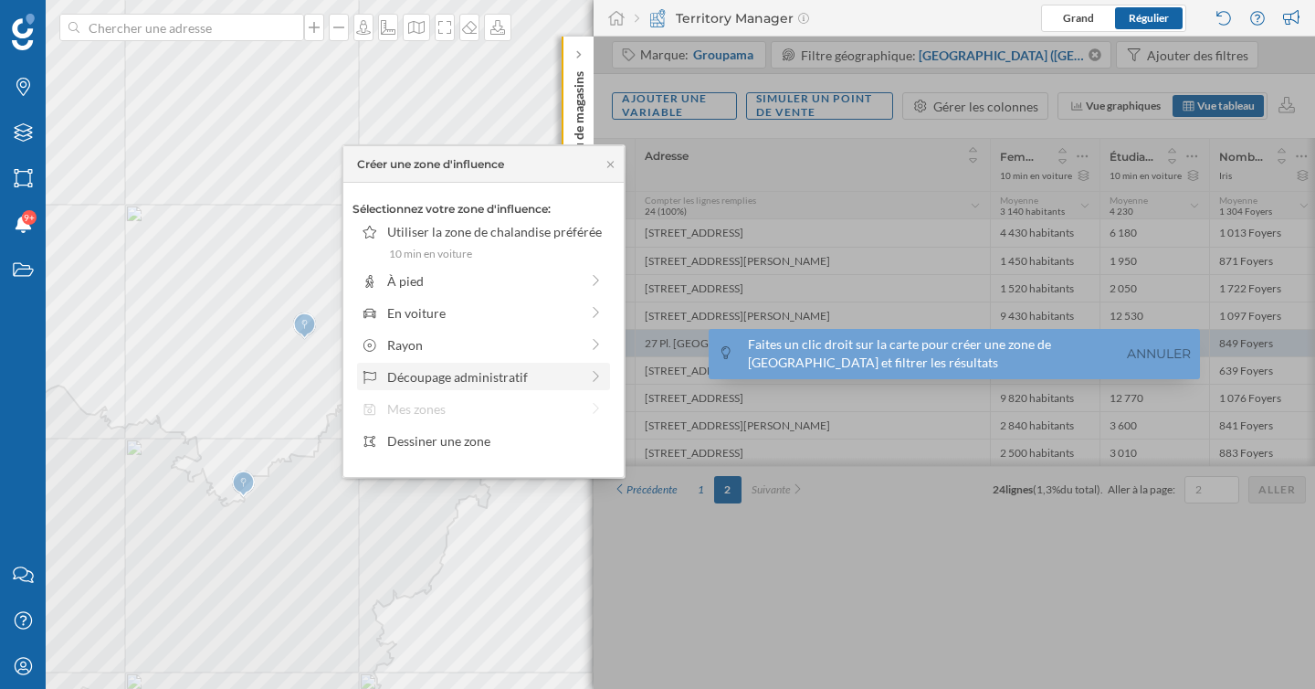
click at [473, 376] on div "Découpage administratif" at bounding box center [483, 376] width 192 height 19
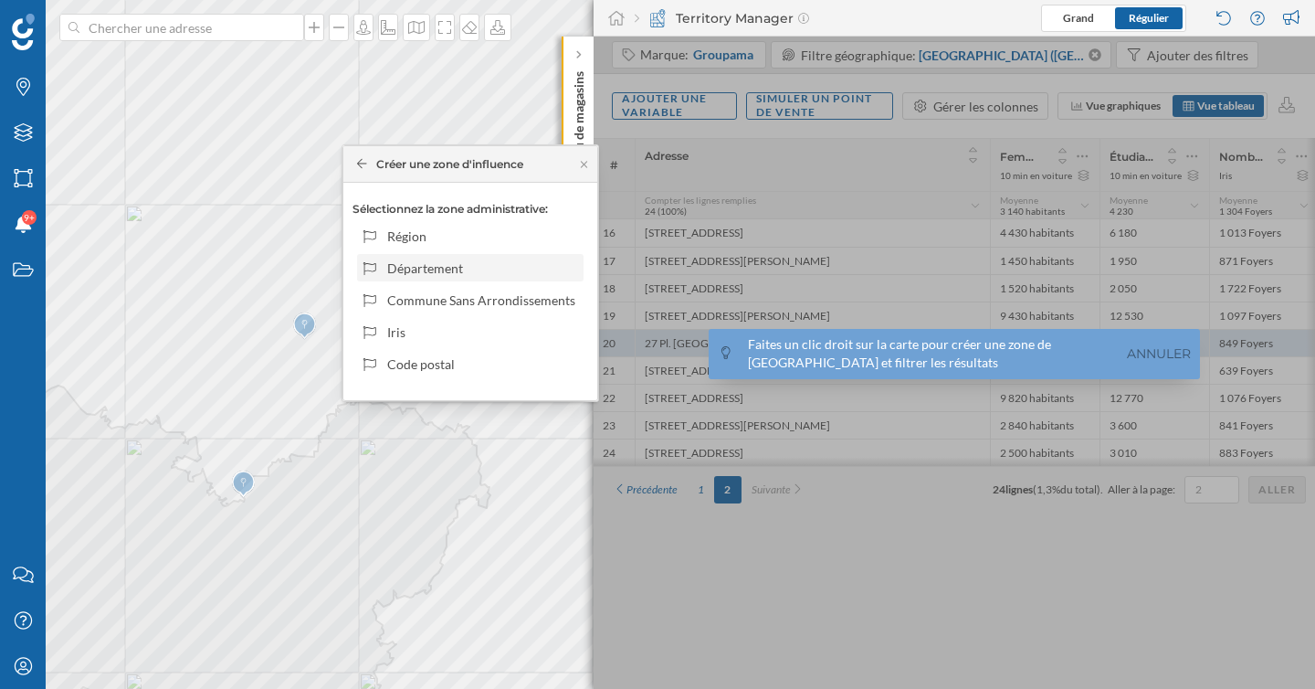
click at [442, 272] on div "Département" at bounding box center [482, 267] width 190 height 19
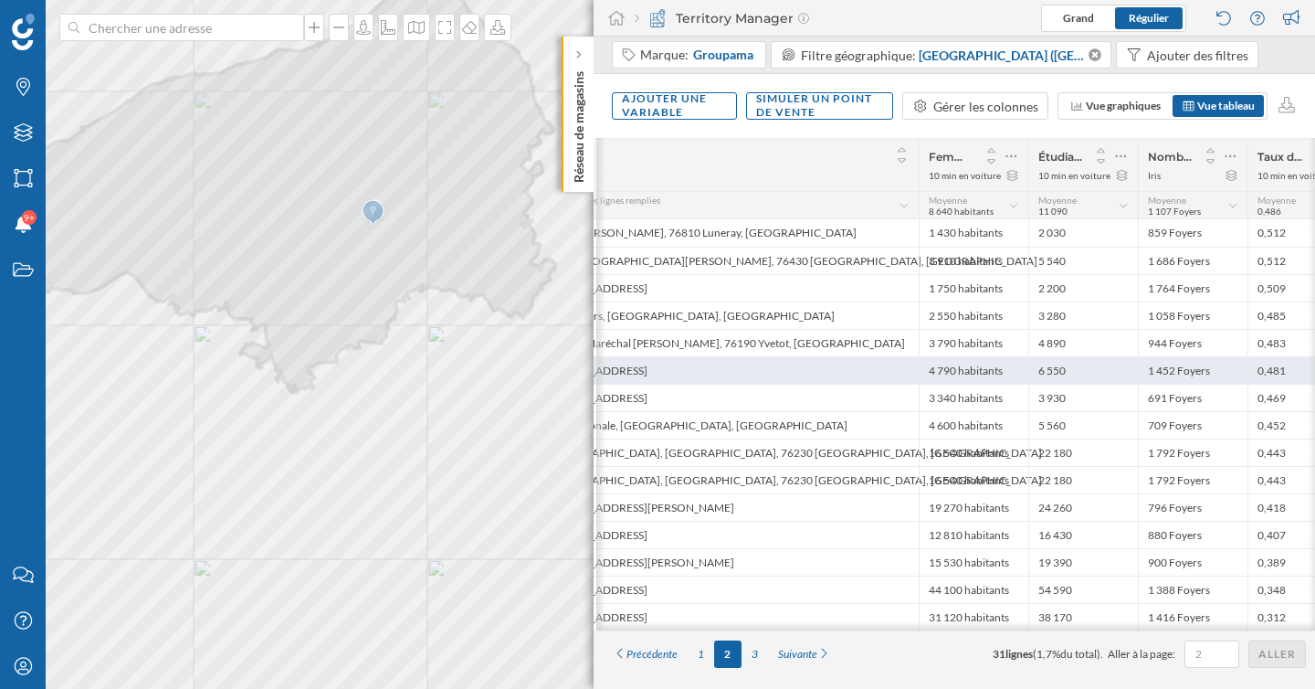
scroll to position [0, 138]
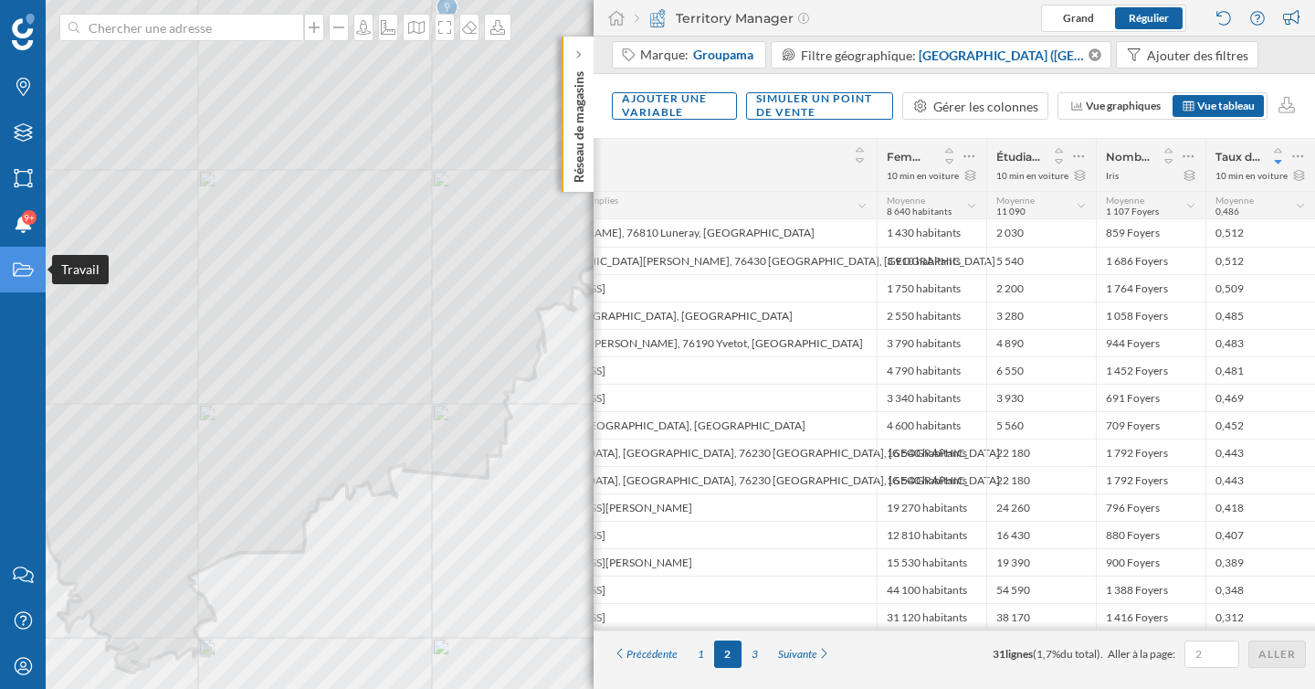
click at [21, 268] on icon "Travail" at bounding box center [23, 269] width 23 height 18
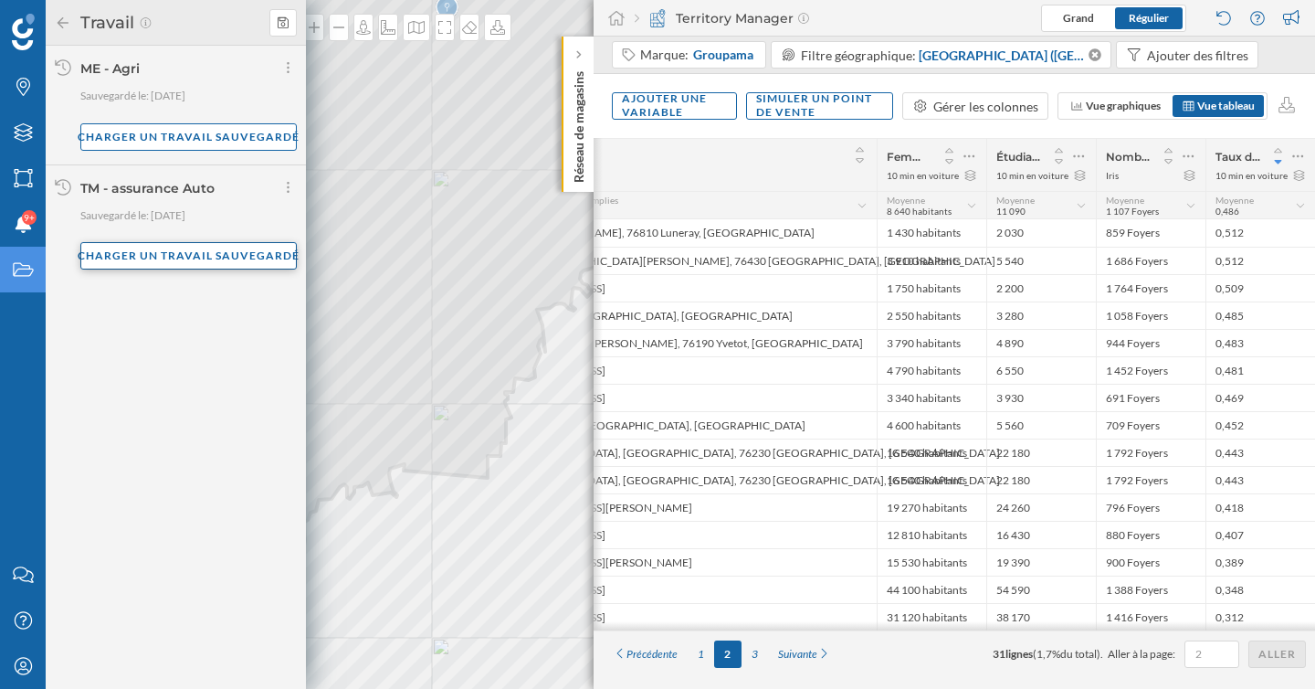
click at [183, 261] on div "Charger un travail sauvegardé" at bounding box center [188, 255] width 216 height 27
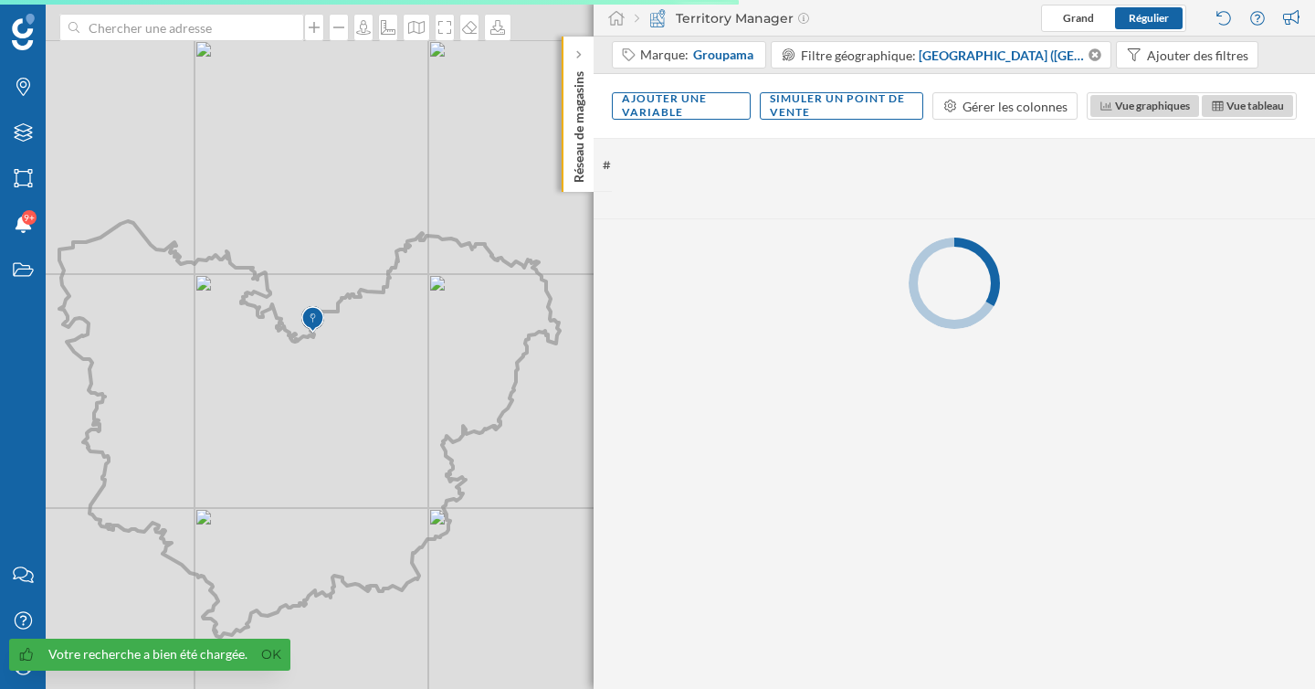
drag, startPoint x: 363, startPoint y: 205, endPoint x: 368, endPoint y: 371, distance: 166.3
click at [368, 371] on icon at bounding box center [309, 429] width 500 height 416
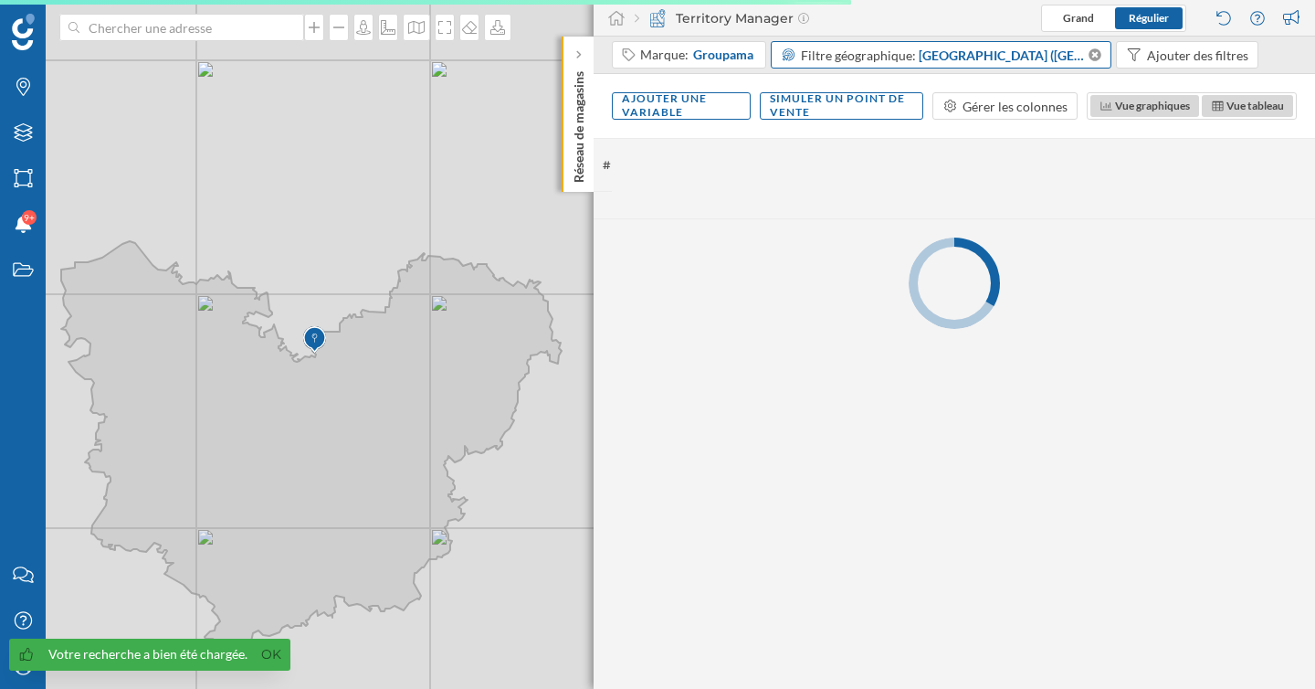
click at [964, 61] on span "Eure (Département)" at bounding box center [1002, 55] width 167 height 19
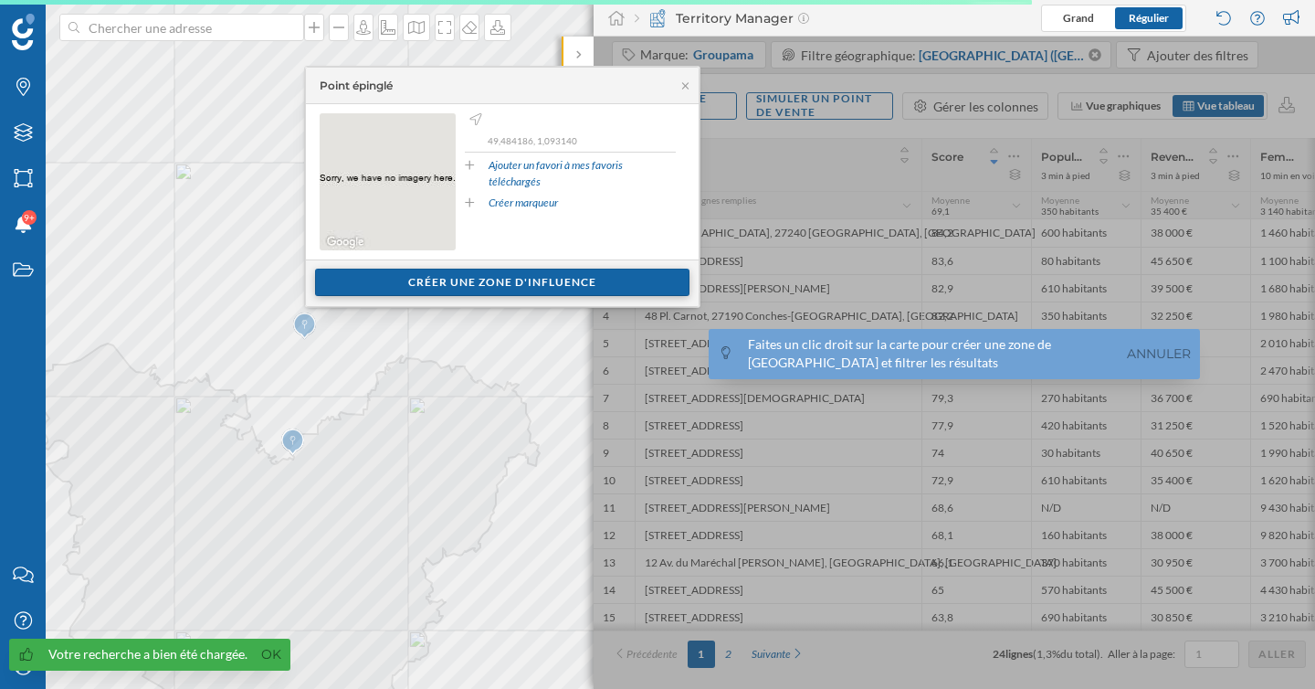
click at [436, 278] on div "Créer une zone d'influence" at bounding box center [502, 282] width 374 height 27
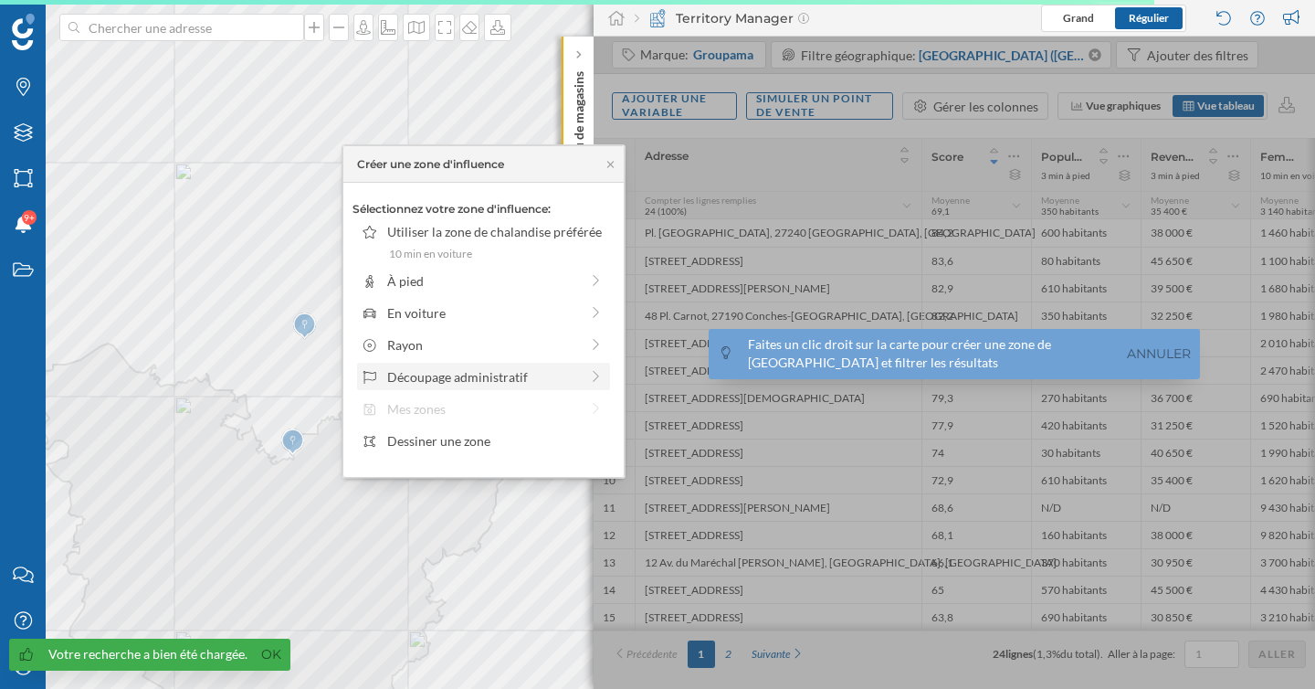
click at [486, 382] on div "Découpage administratif" at bounding box center [483, 376] width 192 height 19
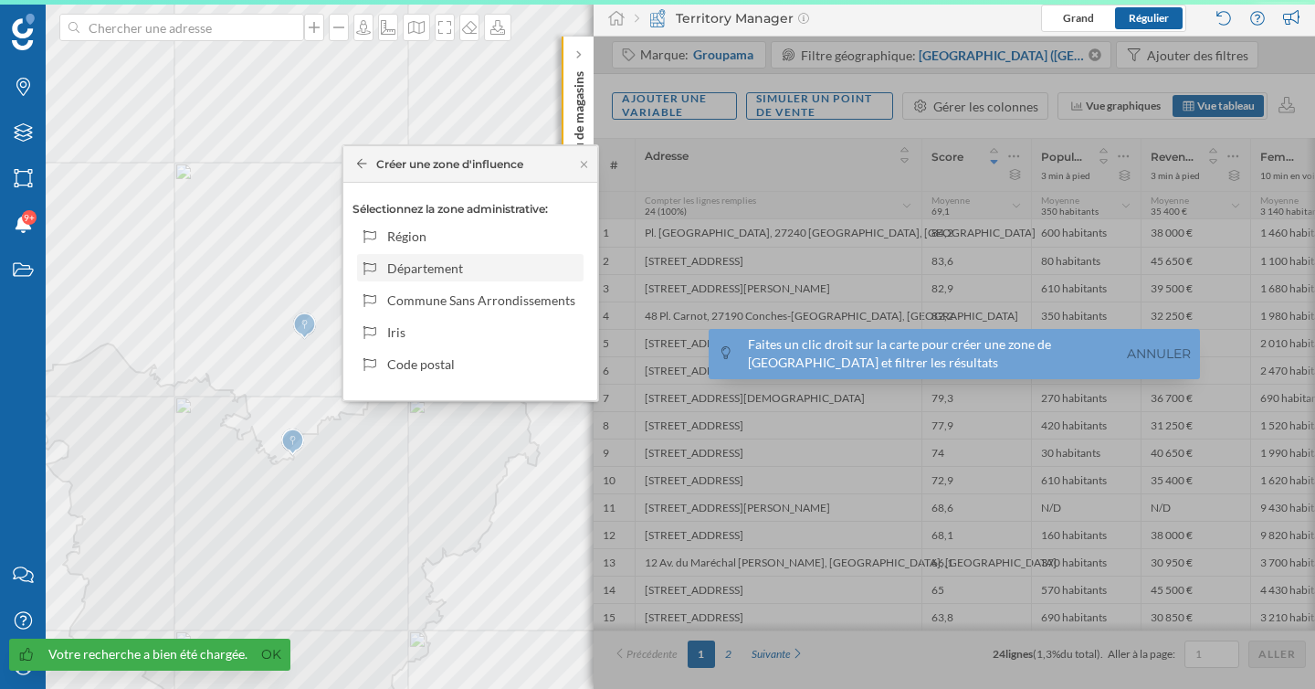
click at [452, 262] on div "Département" at bounding box center [482, 267] width 190 height 19
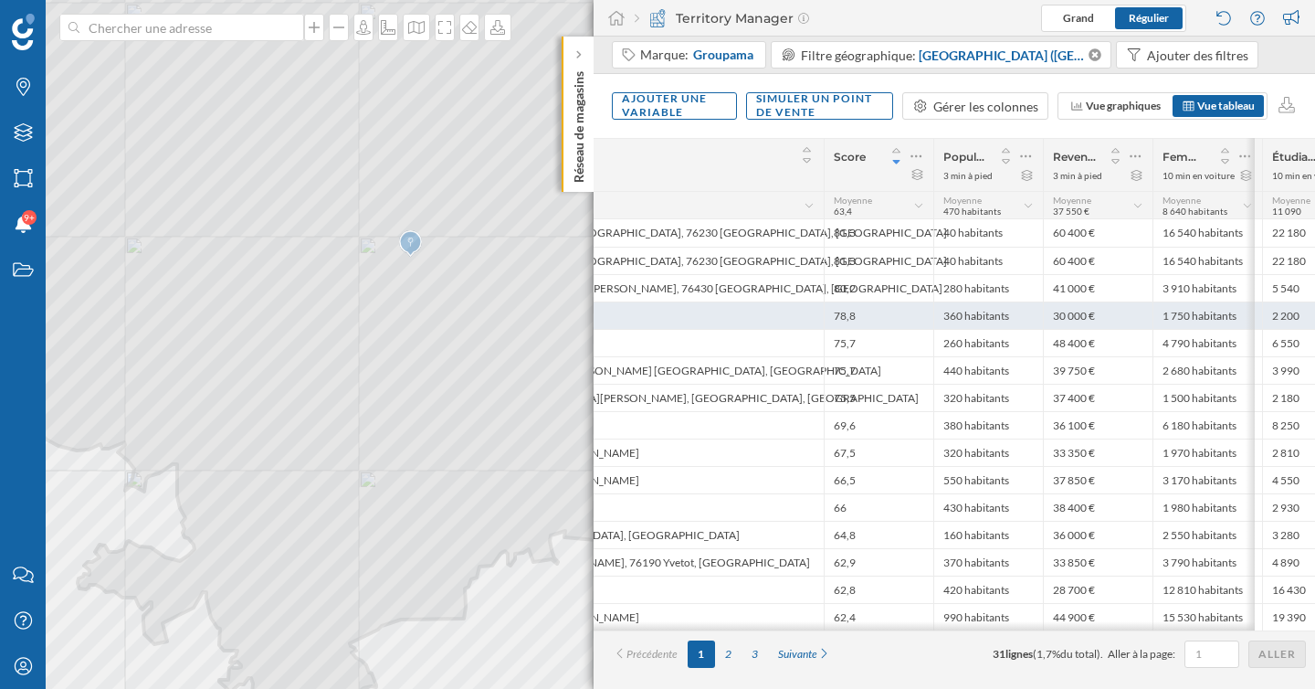
scroll to position [0, 357]
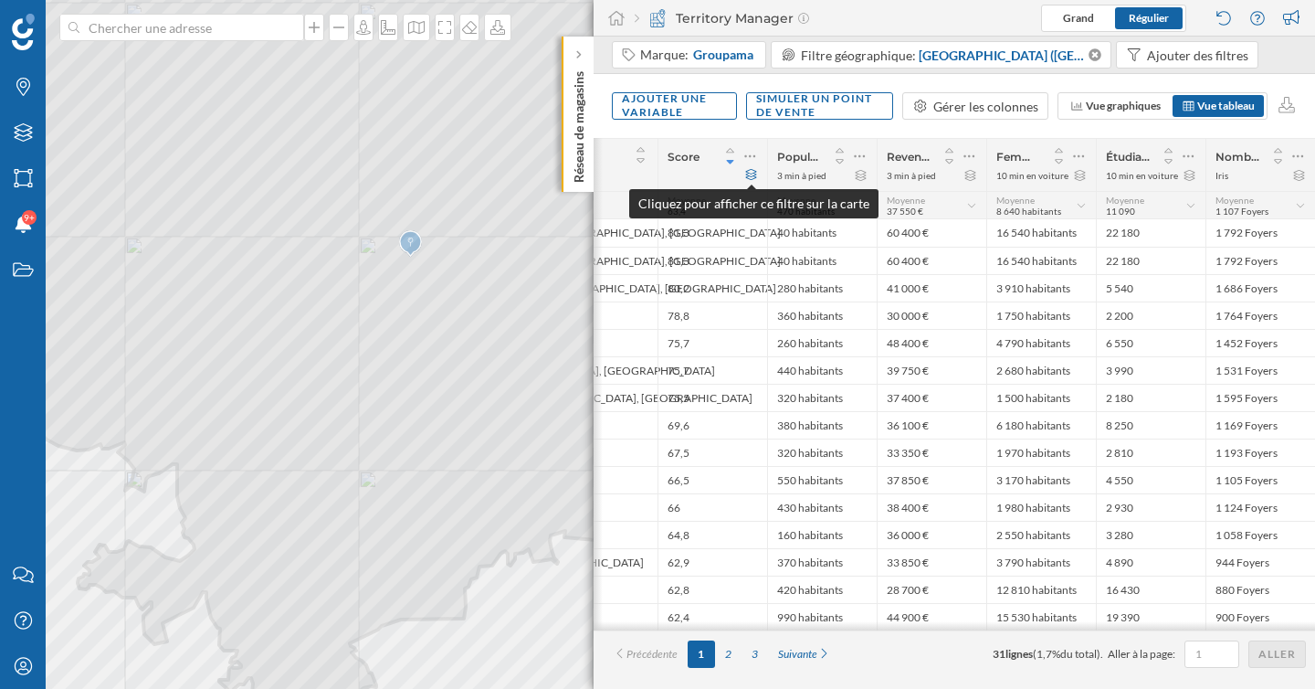
click at [751, 178] on icon at bounding box center [751, 174] width 14 height 11
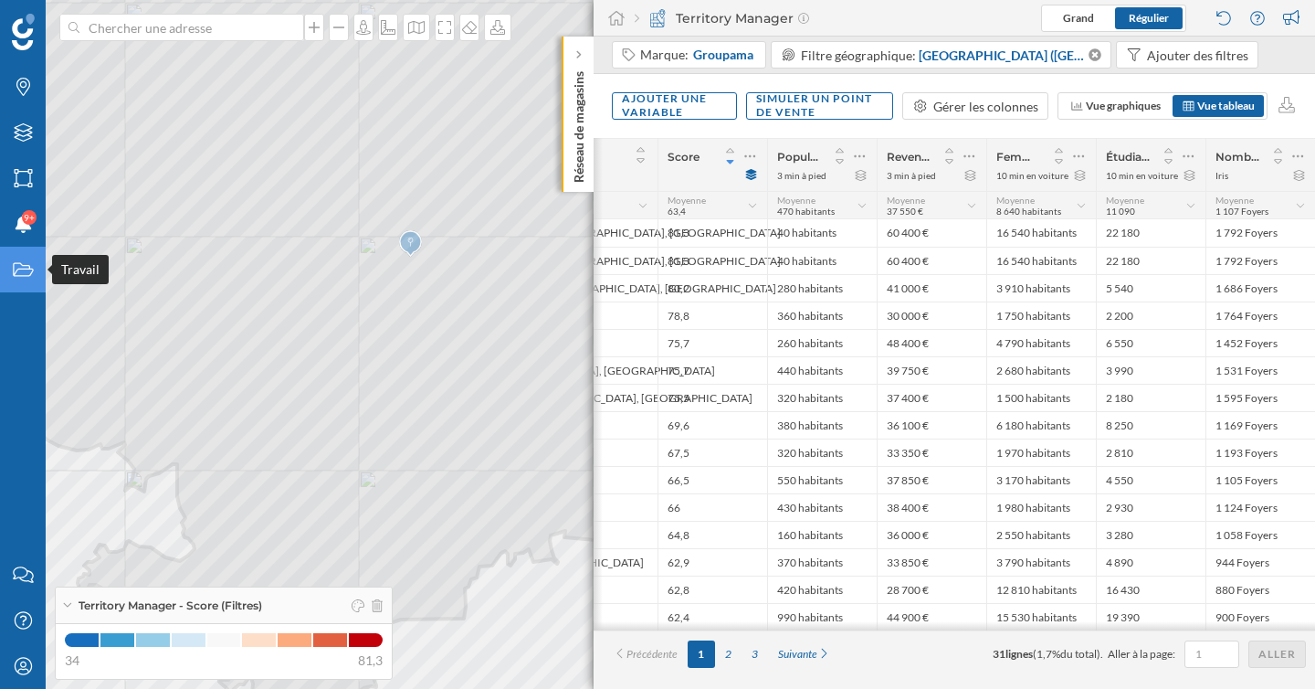
click at [37, 275] on div "Travail" at bounding box center [23, 270] width 46 height 46
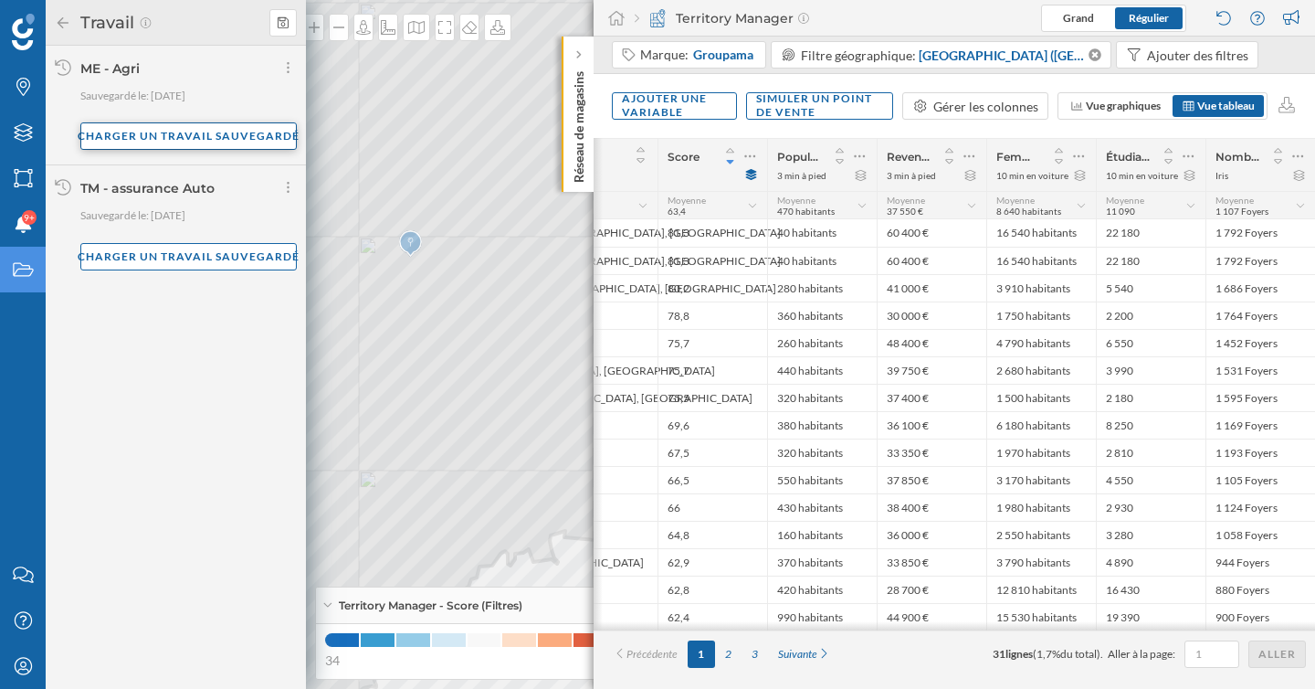
click at [175, 141] on div "Charger un travail sauvegardé" at bounding box center [188, 135] width 216 height 27
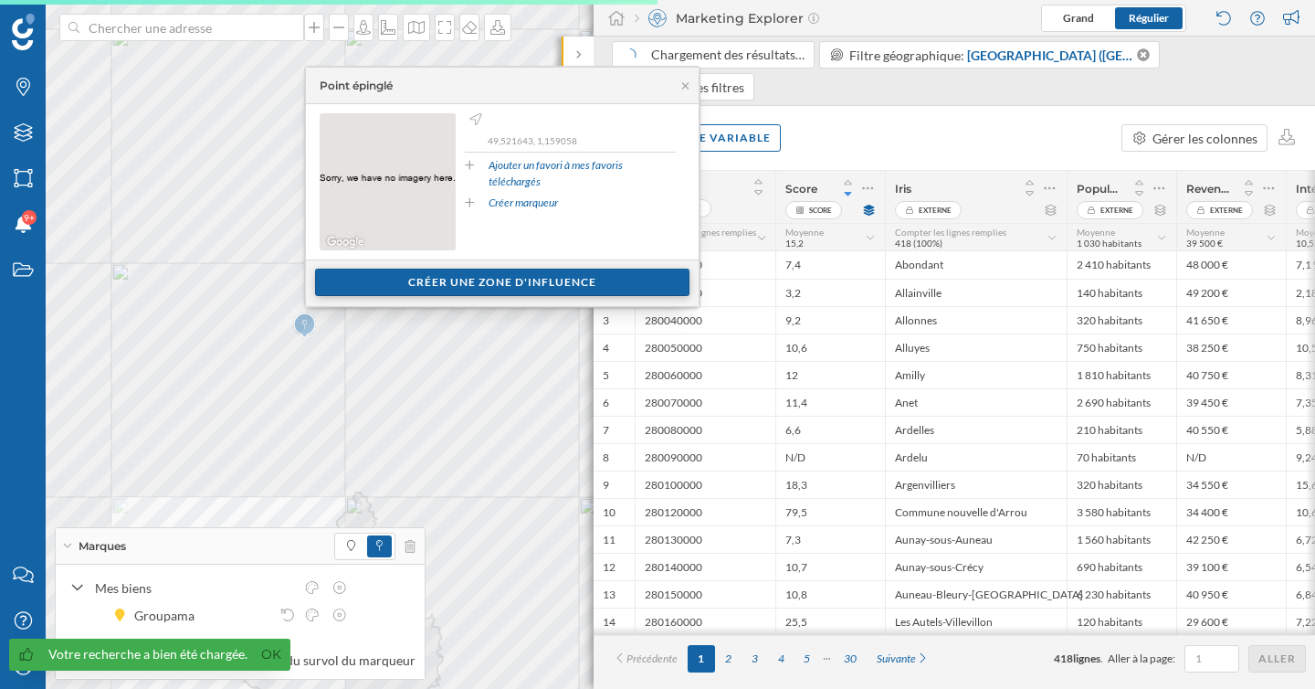
click at [427, 281] on div "Créer une zone d'influence" at bounding box center [502, 282] width 374 height 27
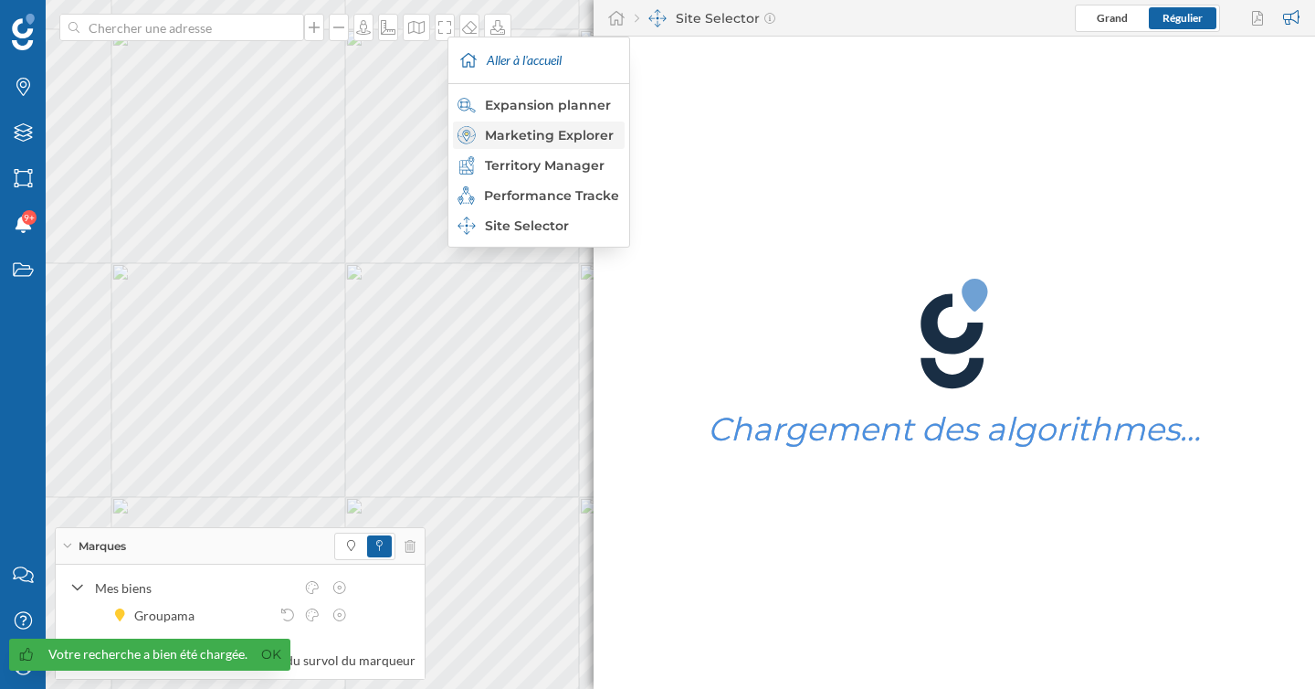
click at [582, 137] on div "Marketing Explorer" at bounding box center [538, 135] width 161 height 18
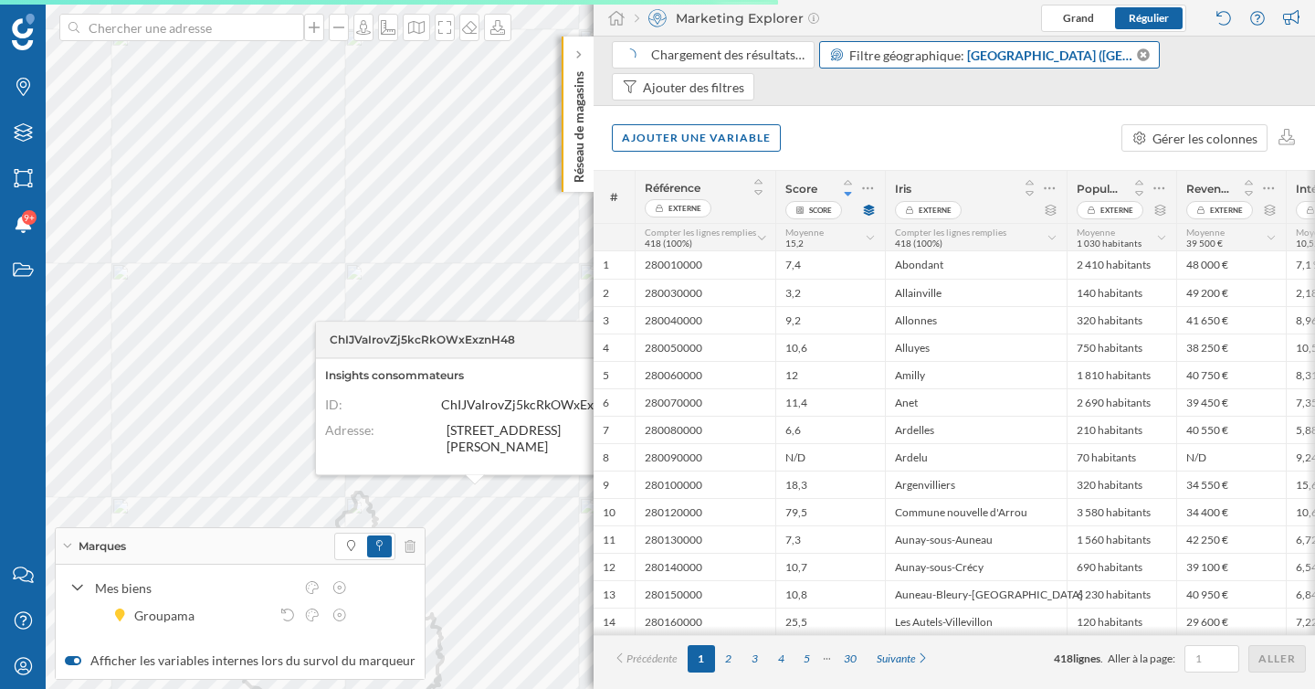
click at [1016, 55] on span "Eure-et-Loir (Département)" at bounding box center [1050, 55] width 167 height 19
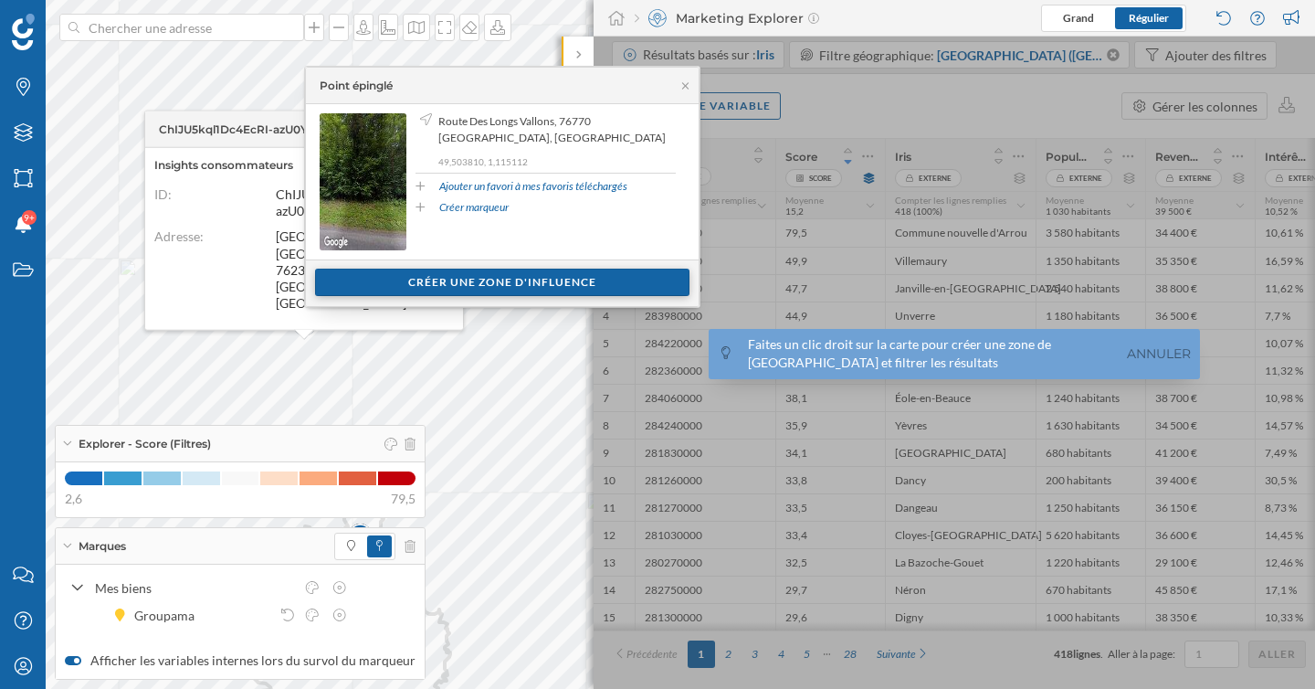
click at [505, 280] on div "Créer une zone d'influence" at bounding box center [502, 282] width 374 height 27
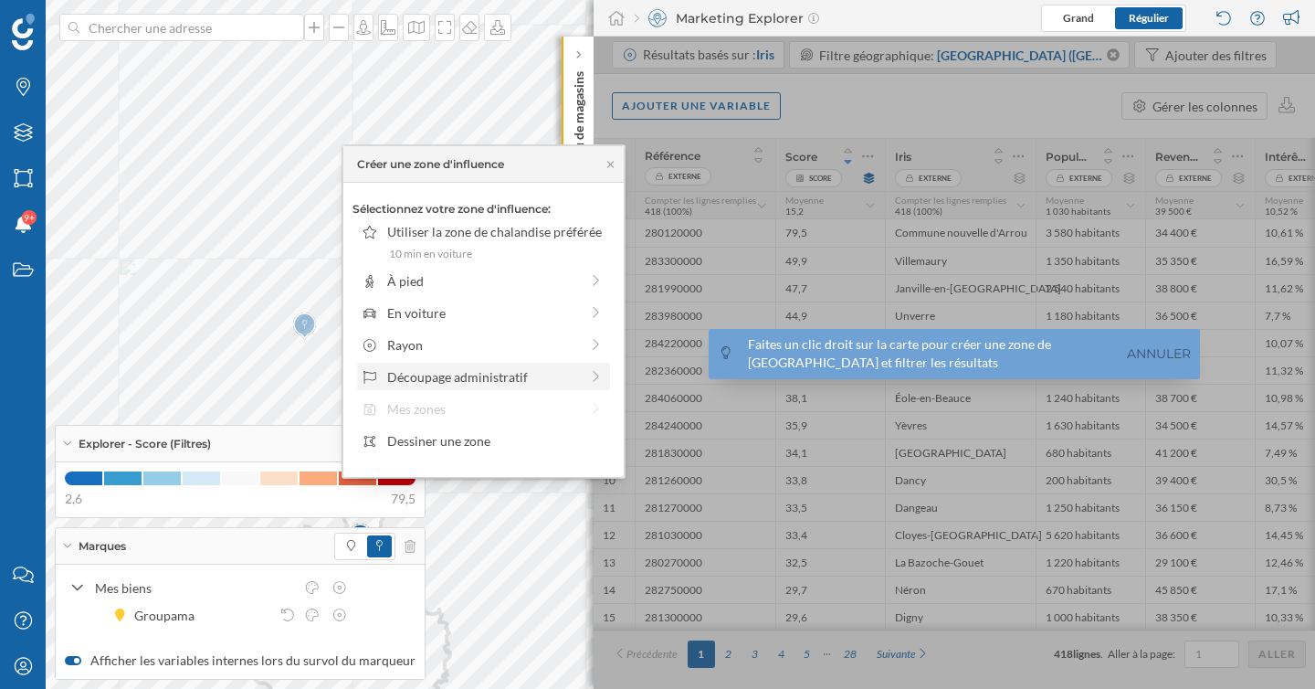
click at [480, 373] on div "Découpage administratif" at bounding box center [483, 376] width 192 height 19
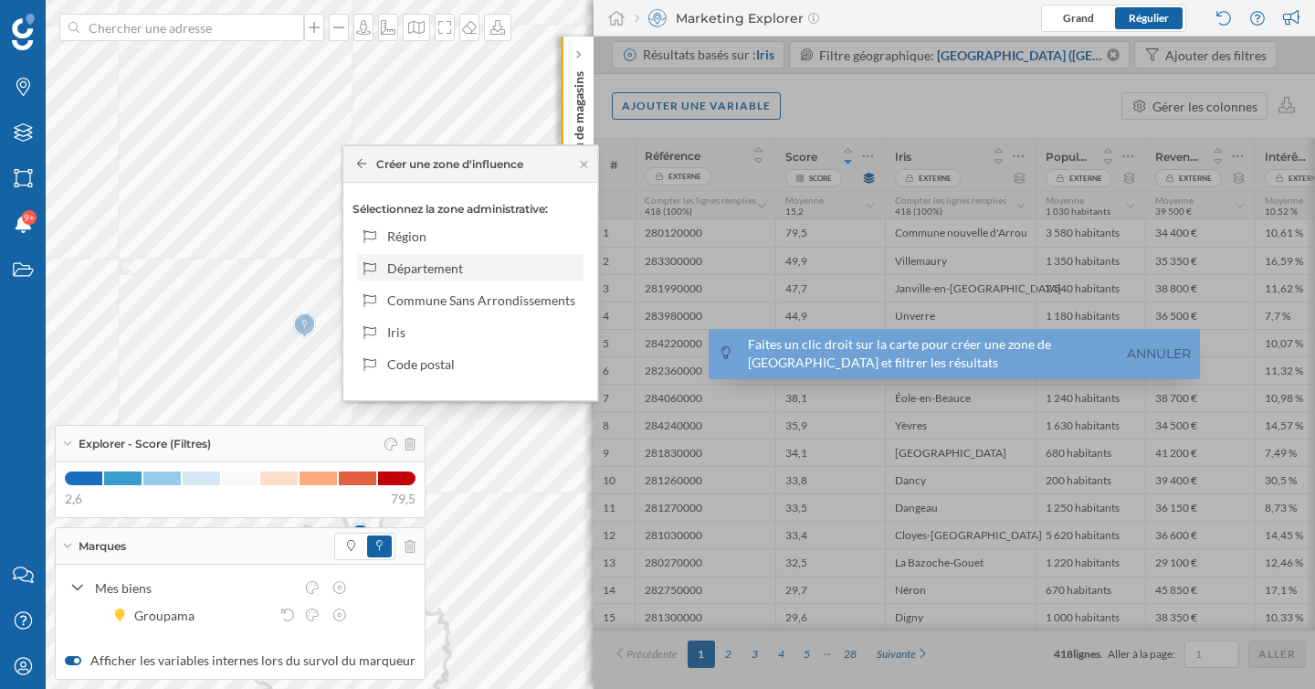
click at [462, 265] on div "Département" at bounding box center [482, 267] width 190 height 19
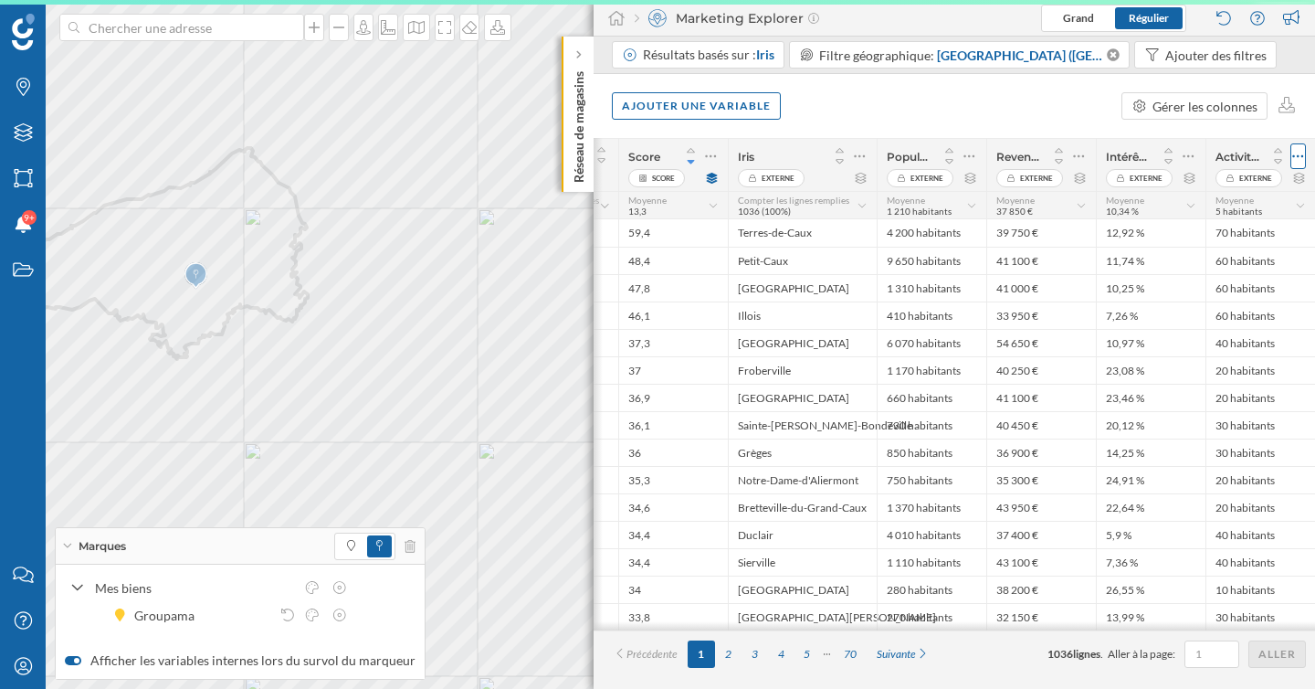
scroll to position [0, 157]
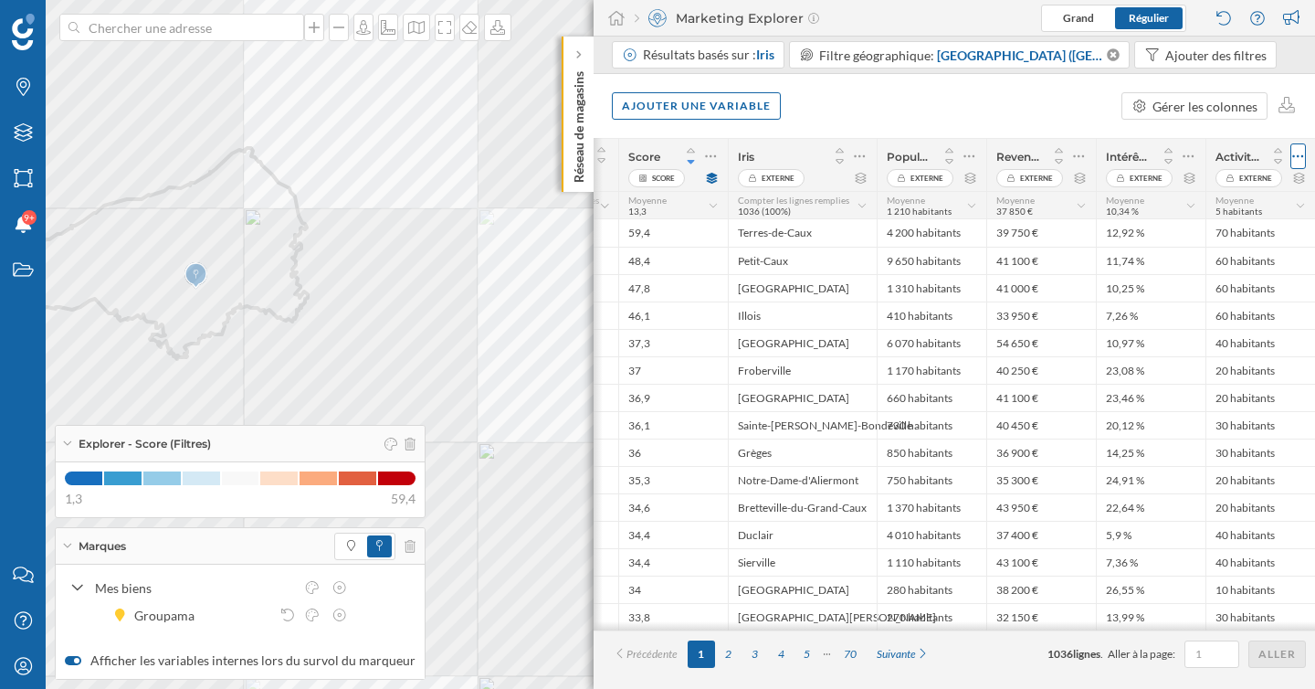
click at [1298, 154] on icon at bounding box center [1298, 156] width 12 height 18
click at [1203, 235] on div "Retirer la colonne" at bounding box center [1214, 229] width 161 height 19
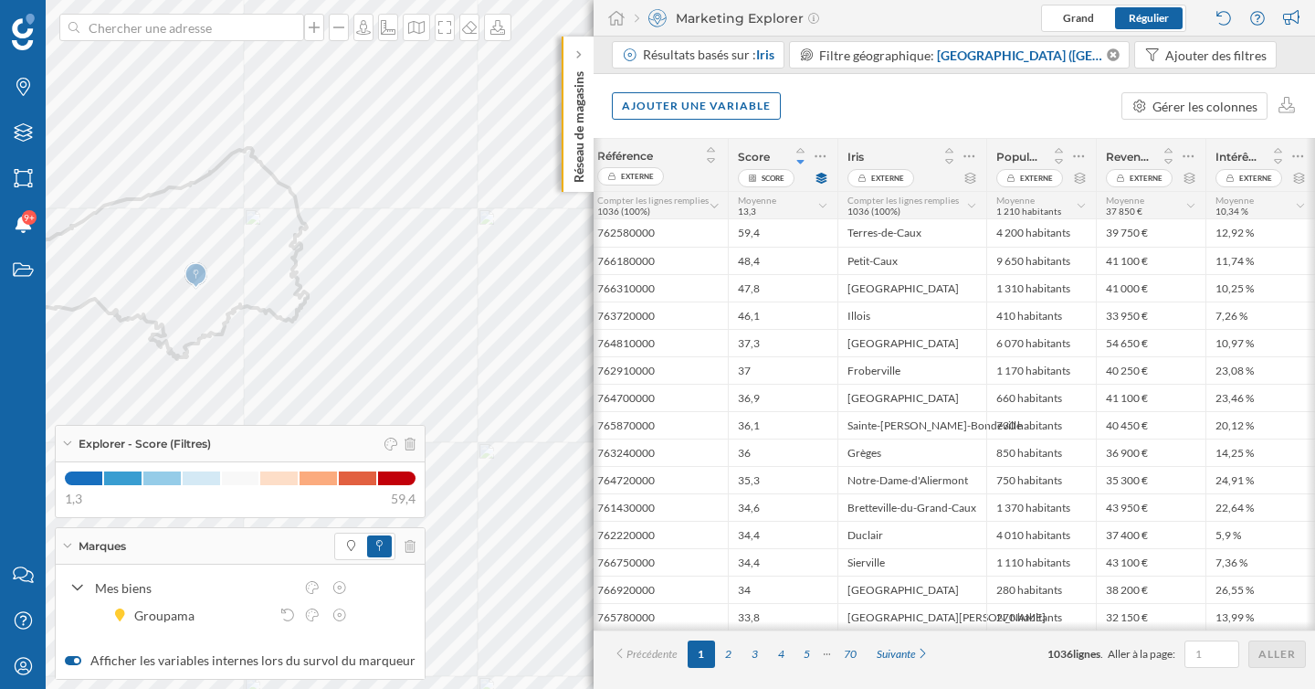
scroll to position [0, 47]
click at [755, 110] on div "Ajouter une variable" at bounding box center [696, 104] width 169 height 27
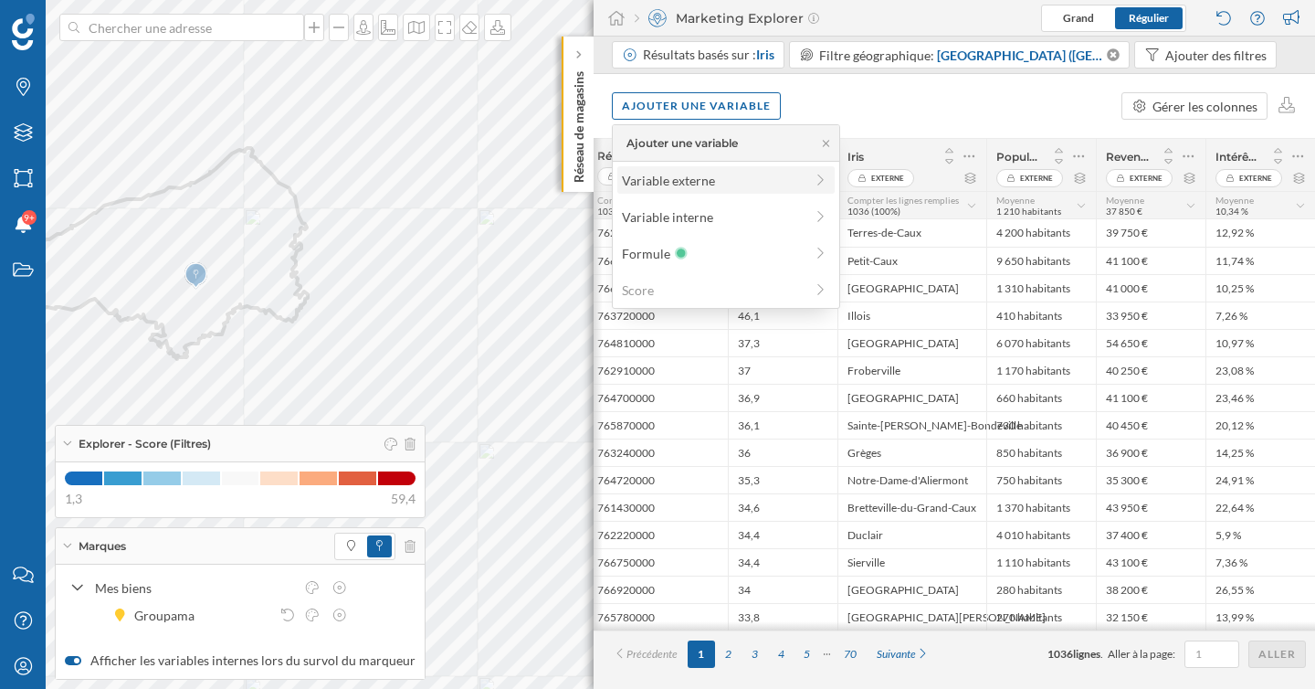
click at [724, 182] on div "Variable externe" at bounding box center [713, 180] width 182 height 19
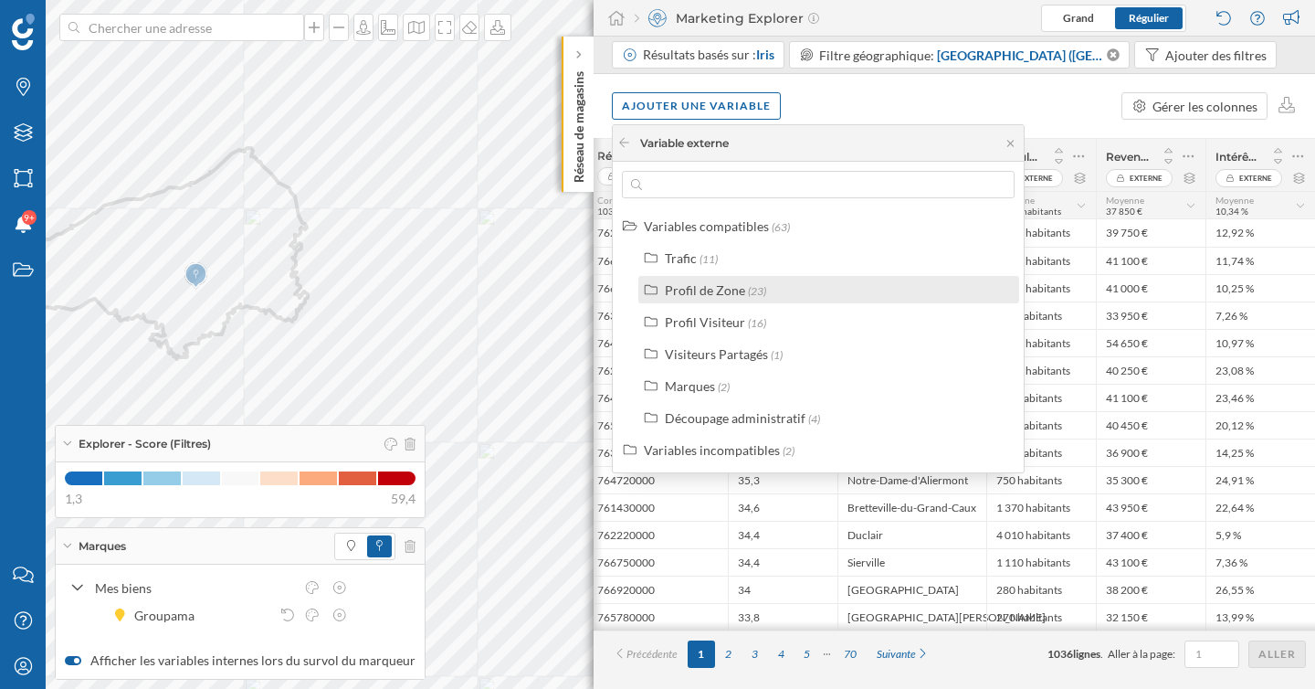
click at [714, 299] on div "Profil de Zone (23)" at bounding box center [828, 289] width 381 height 27
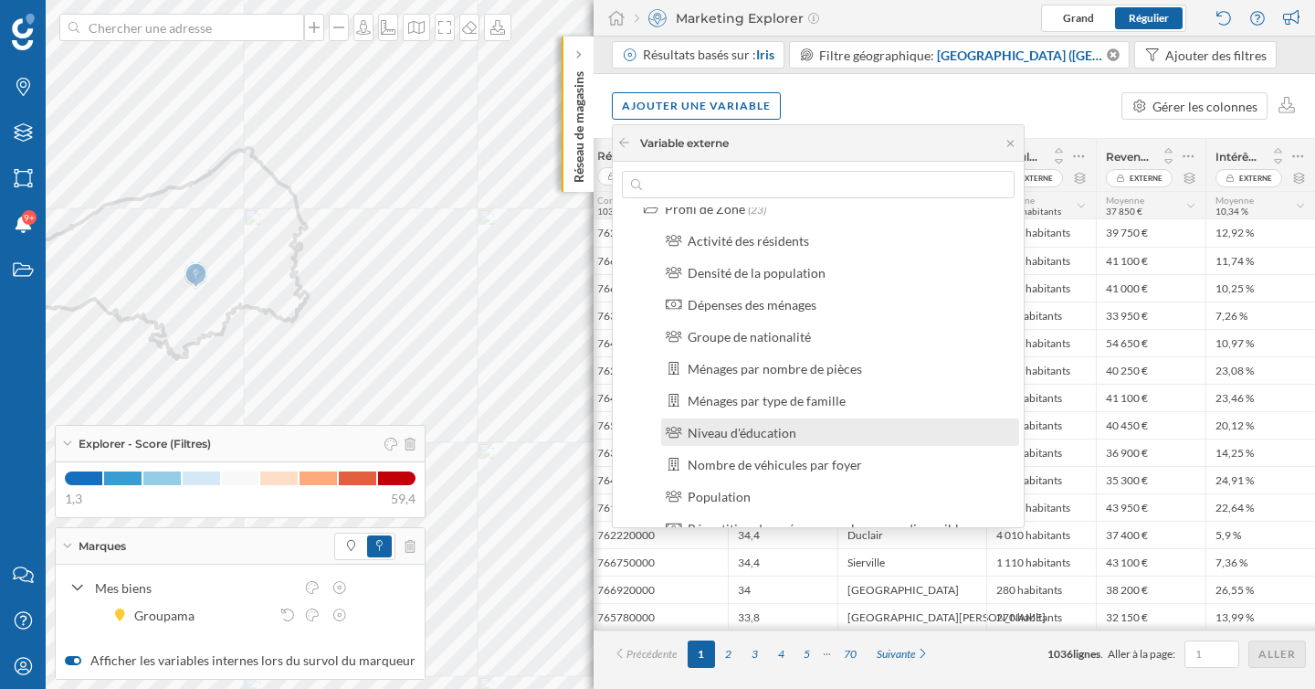
scroll to position [77, 0]
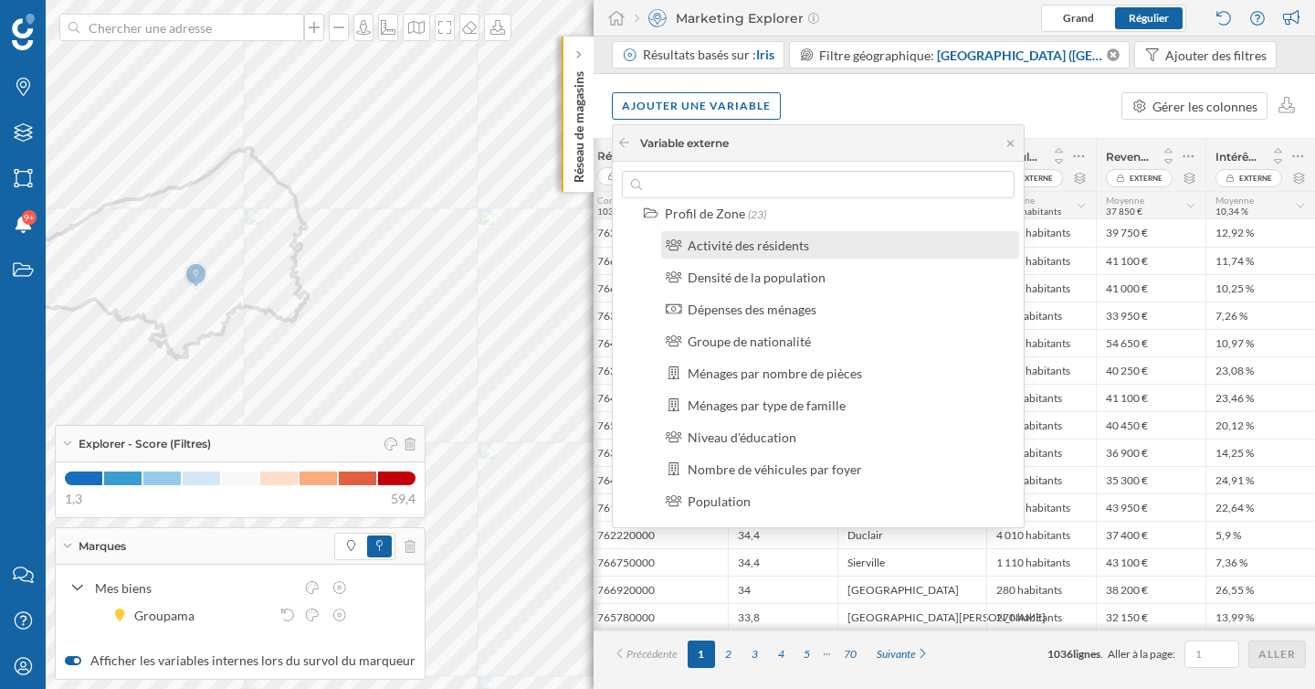
click at [762, 252] on label "Activité des résidents" at bounding box center [748, 245] width 121 height 19
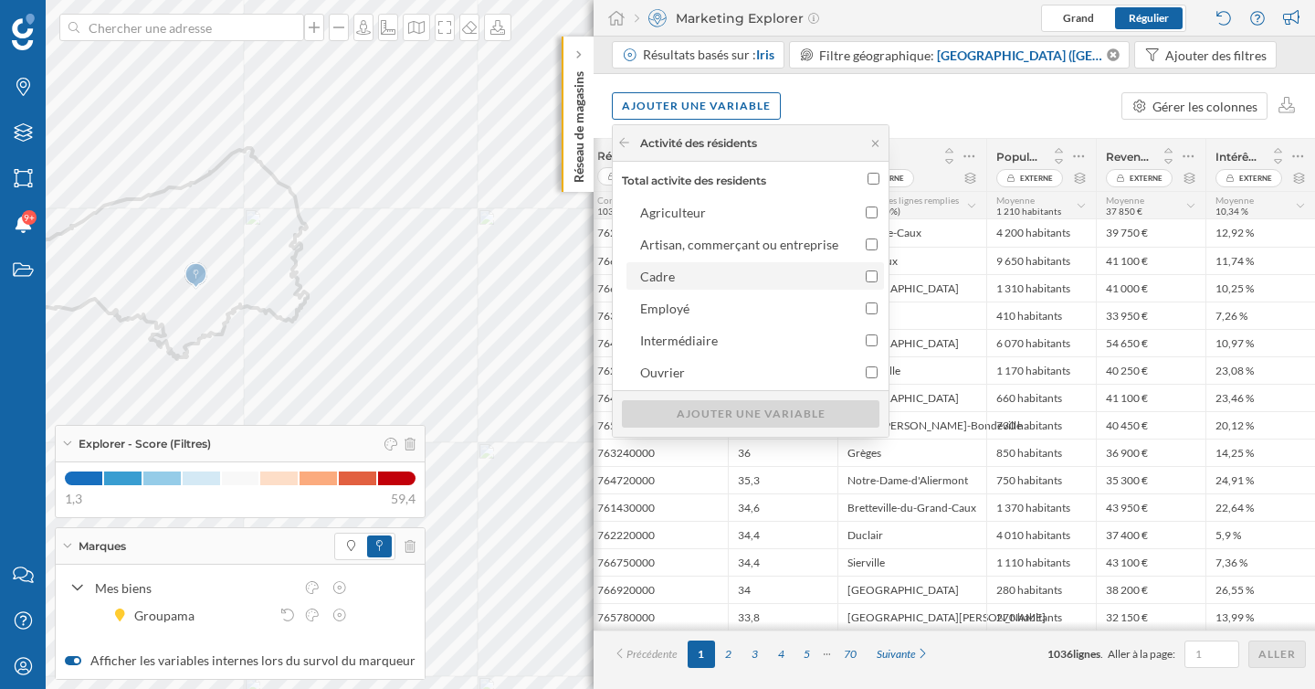
click at [767, 271] on div "Cadre" at bounding box center [739, 276] width 198 height 19
click at [866, 271] on input "Cadre" at bounding box center [872, 276] width 12 height 12
checkbox input "true"
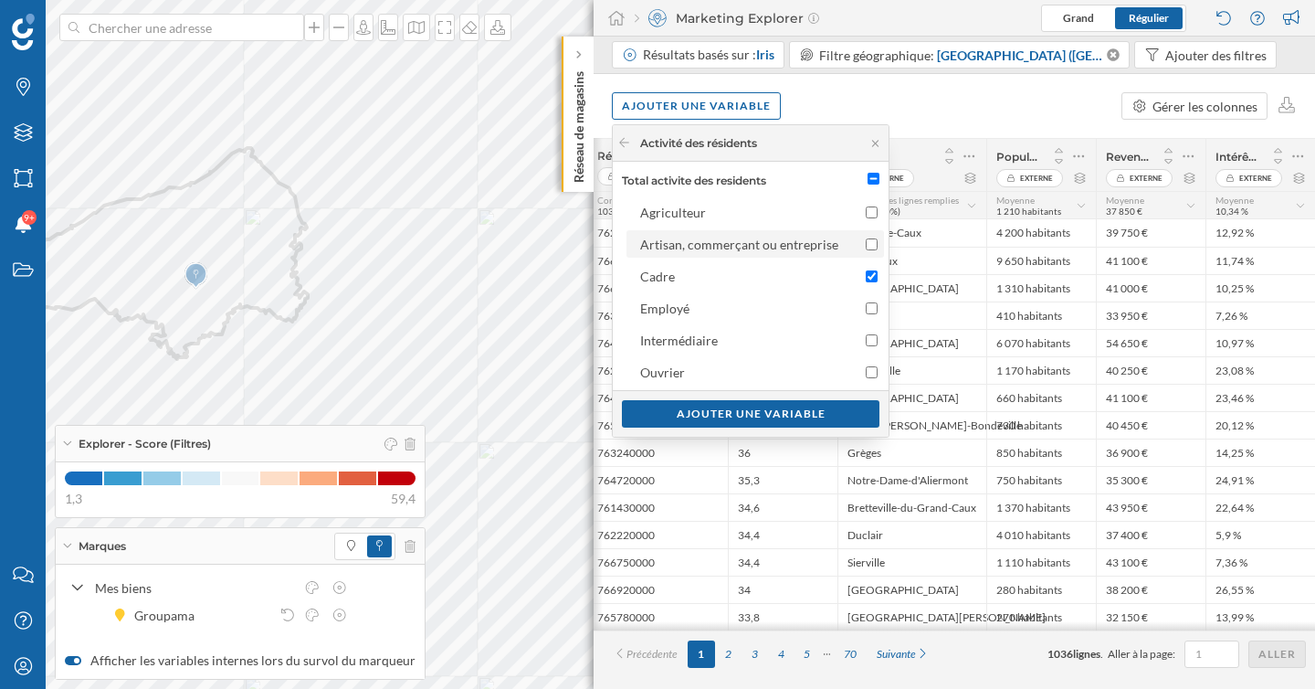
click at [779, 250] on div "Artisan, commerçant ou entreprise" at bounding box center [739, 245] width 198 height 16
click at [866, 250] on input "Artisan, commerçant ou entreprise" at bounding box center [872, 244] width 12 height 12
checkbox input "true"
click at [762, 311] on div "Employé" at bounding box center [739, 308] width 198 height 19
click at [866, 311] on input "Employé" at bounding box center [872, 308] width 12 height 12
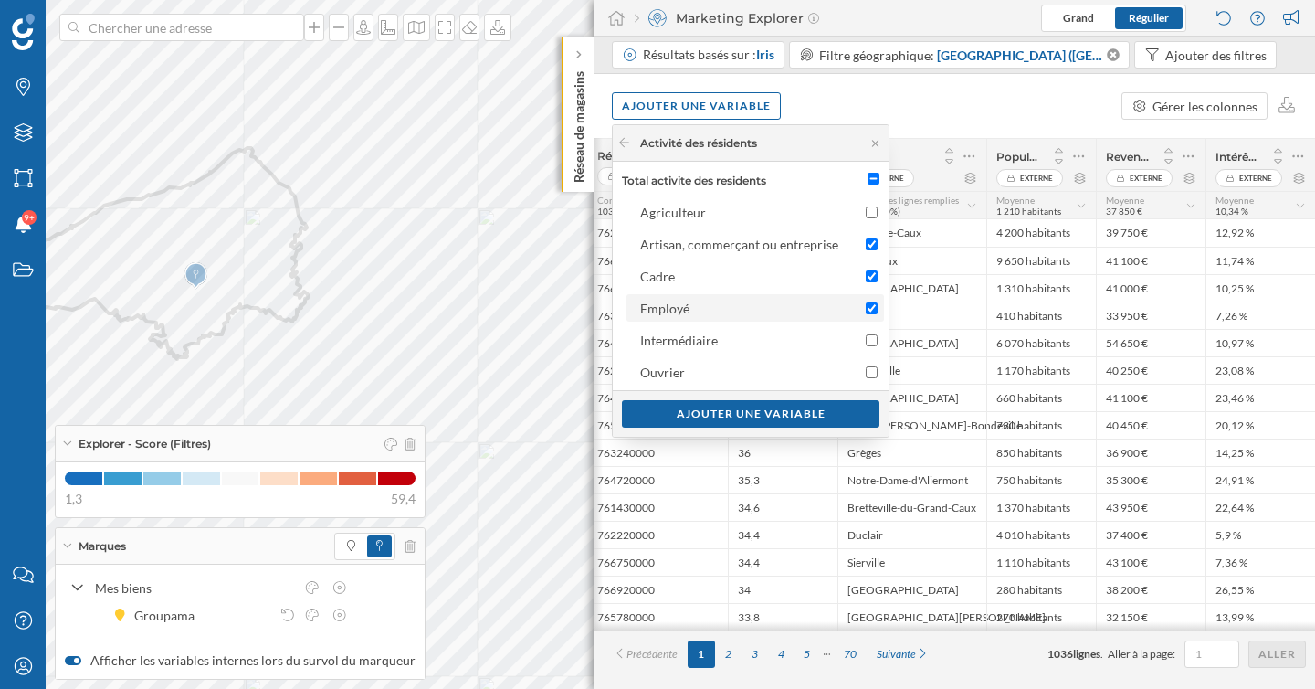
click at [762, 311] on div "Employé" at bounding box center [739, 308] width 198 height 19
click at [866, 311] on input "Employé" at bounding box center [872, 308] width 12 height 12
checkbox input "false"
click at [779, 418] on div "Ajouter une variable" at bounding box center [751, 412] width 258 height 27
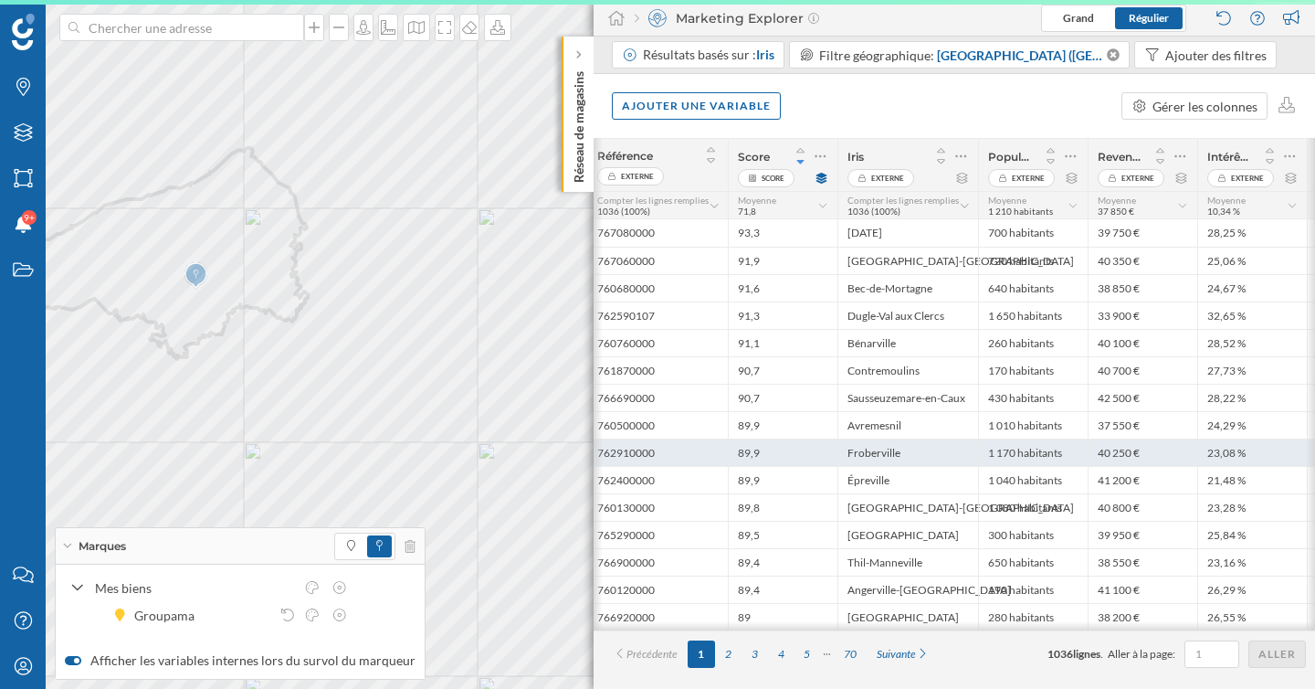
scroll to position [0, 47]
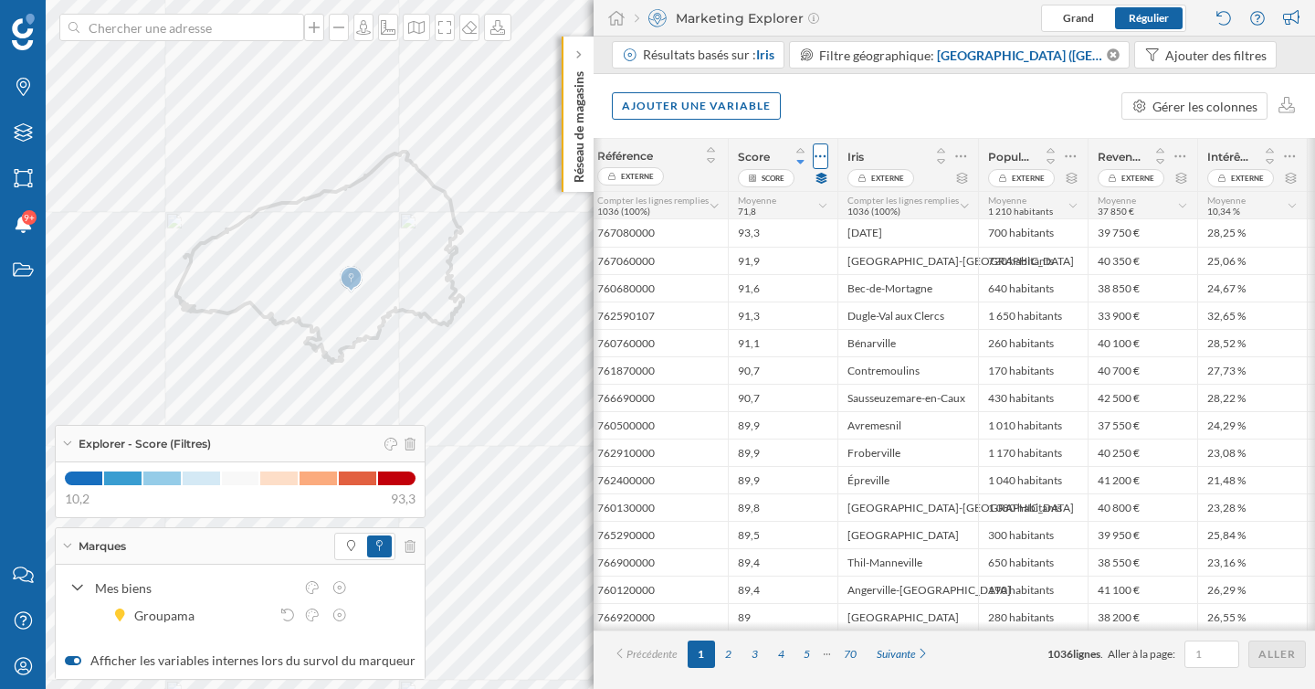
click at [826, 160] on icon at bounding box center [821, 156] width 12 height 18
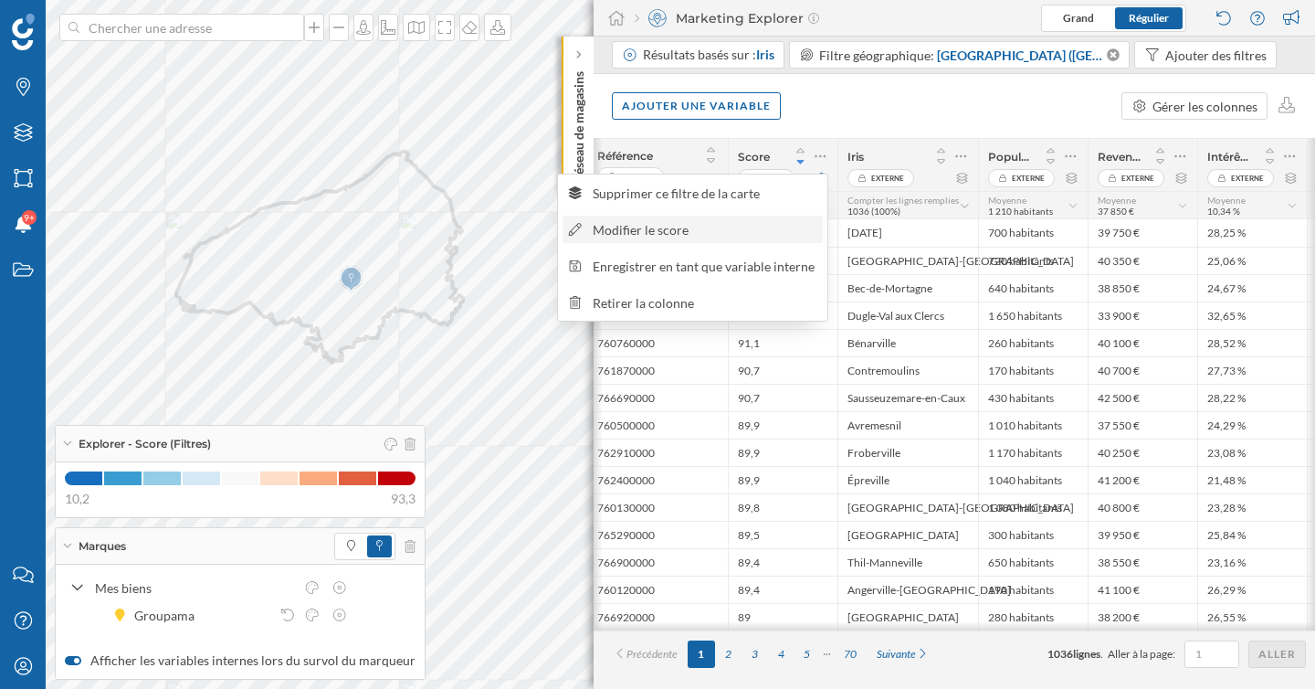
click at [729, 221] on div "Modifier le score" at bounding box center [705, 229] width 224 height 19
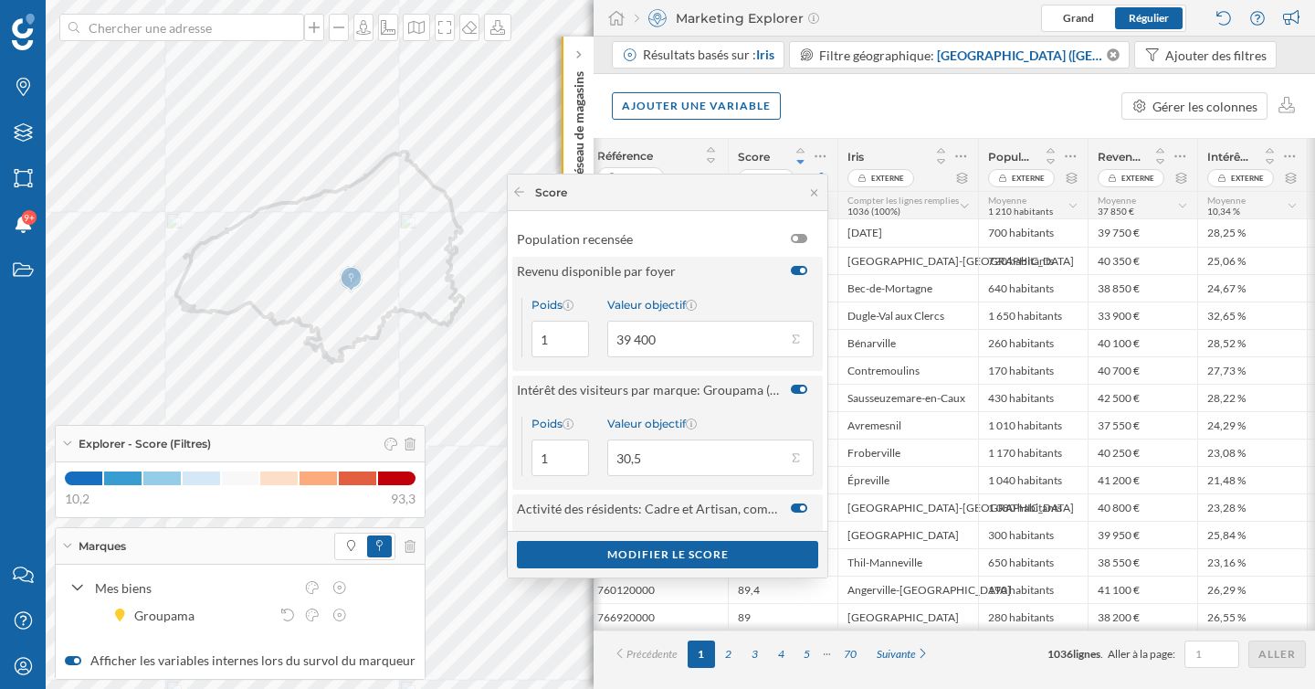
scroll to position [91, 0]
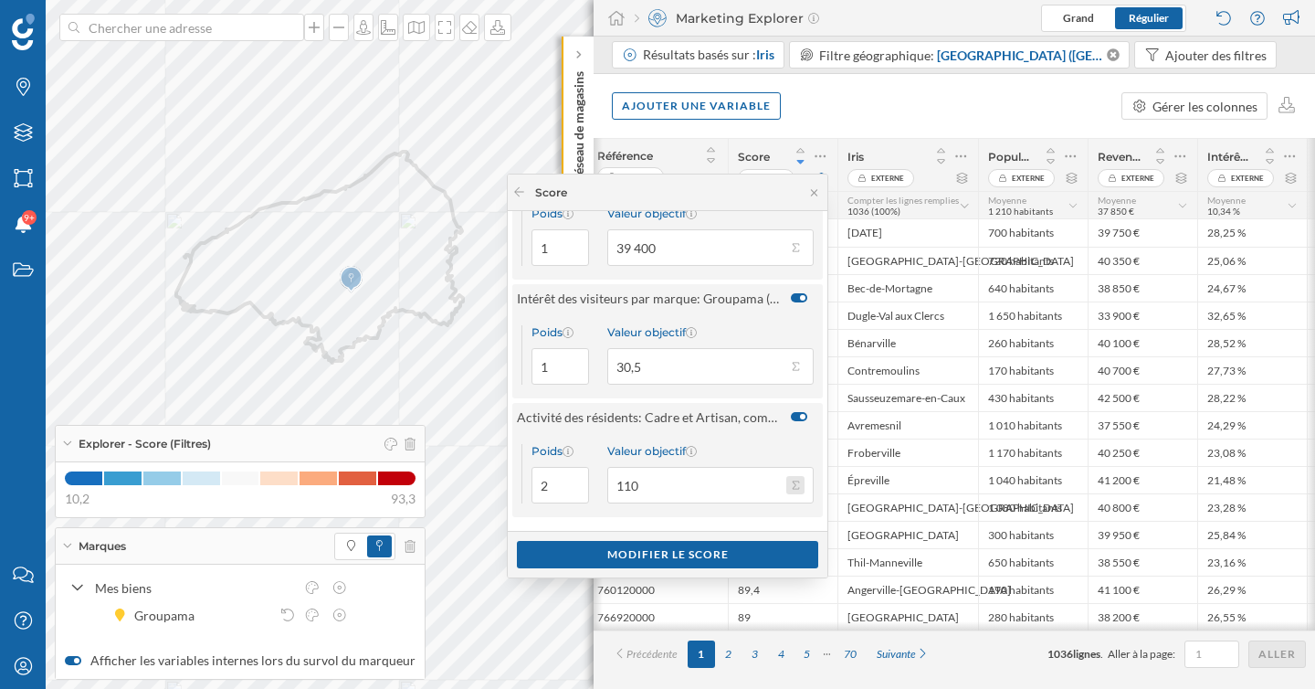
click at [791, 478] on button "Valeur objectif 110" at bounding box center [795, 485] width 18 height 18
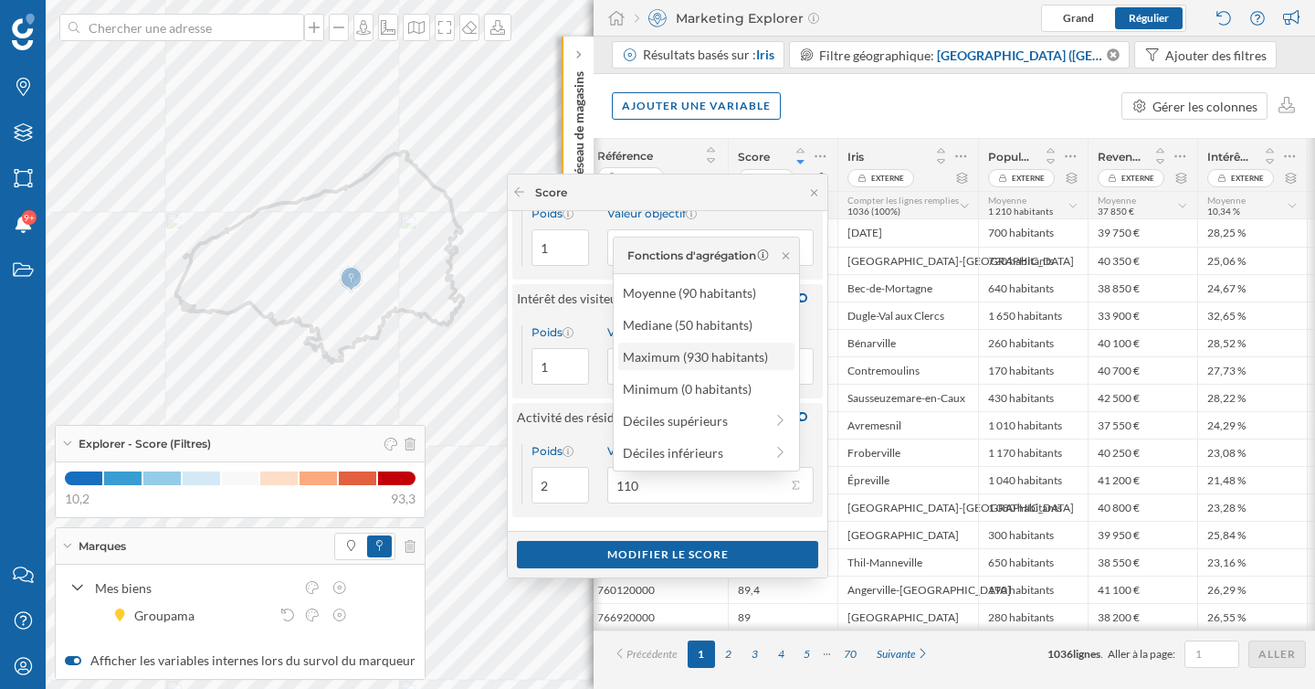
click at [744, 356] on div "Maximum (930 habitants)" at bounding box center [705, 356] width 165 height 19
type input "930"
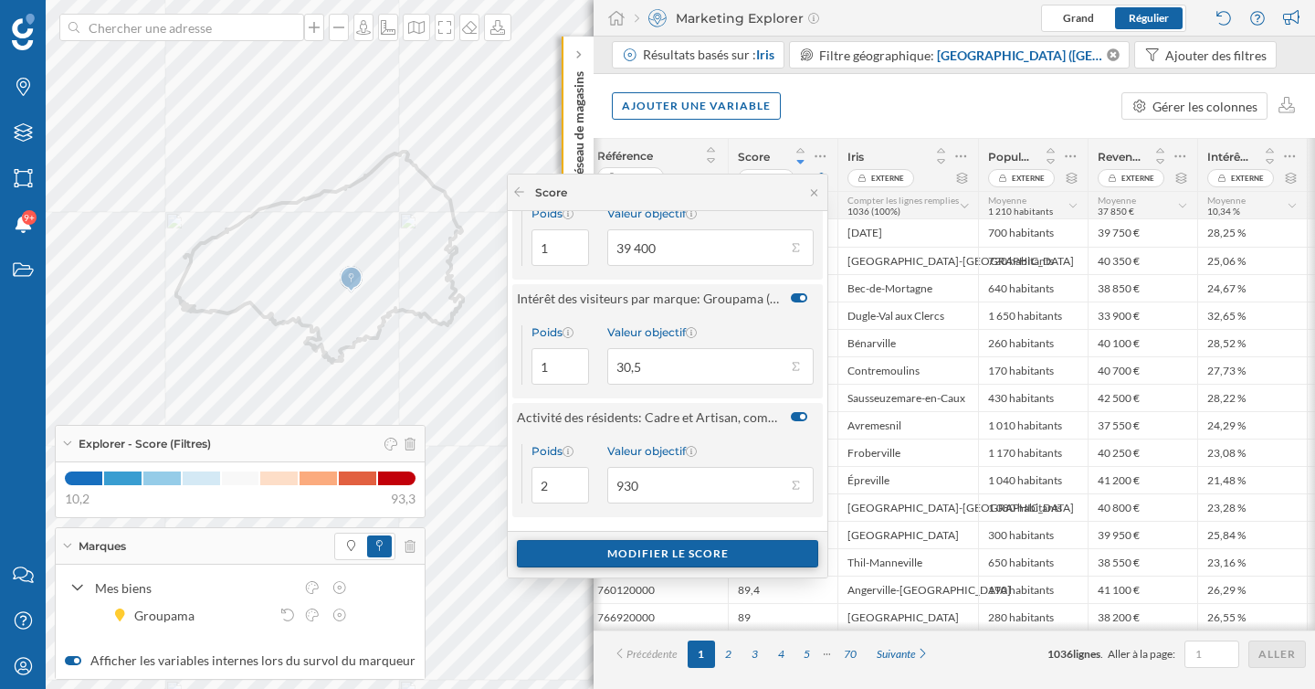
click at [695, 555] on div "Modifier le score" at bounding box center [667, 553] width 301 height 27
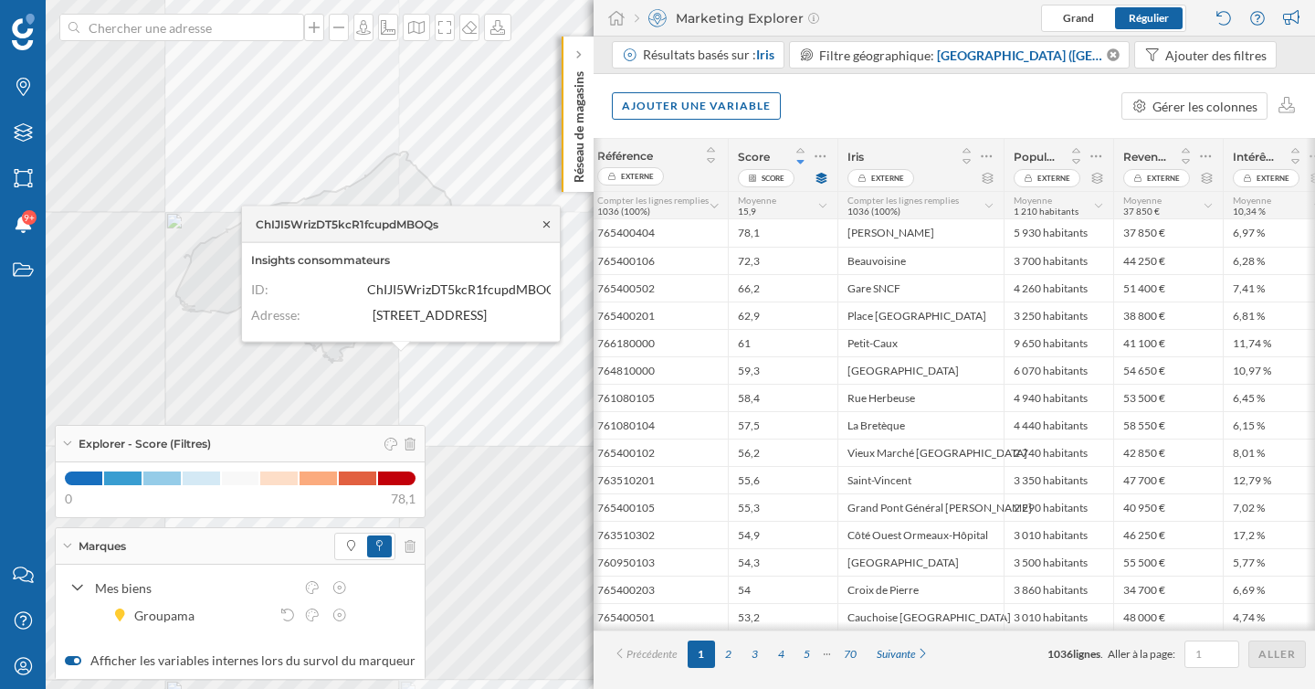
click at [549, 218] on icon at bounding box center [547, 223] width 14 height 11
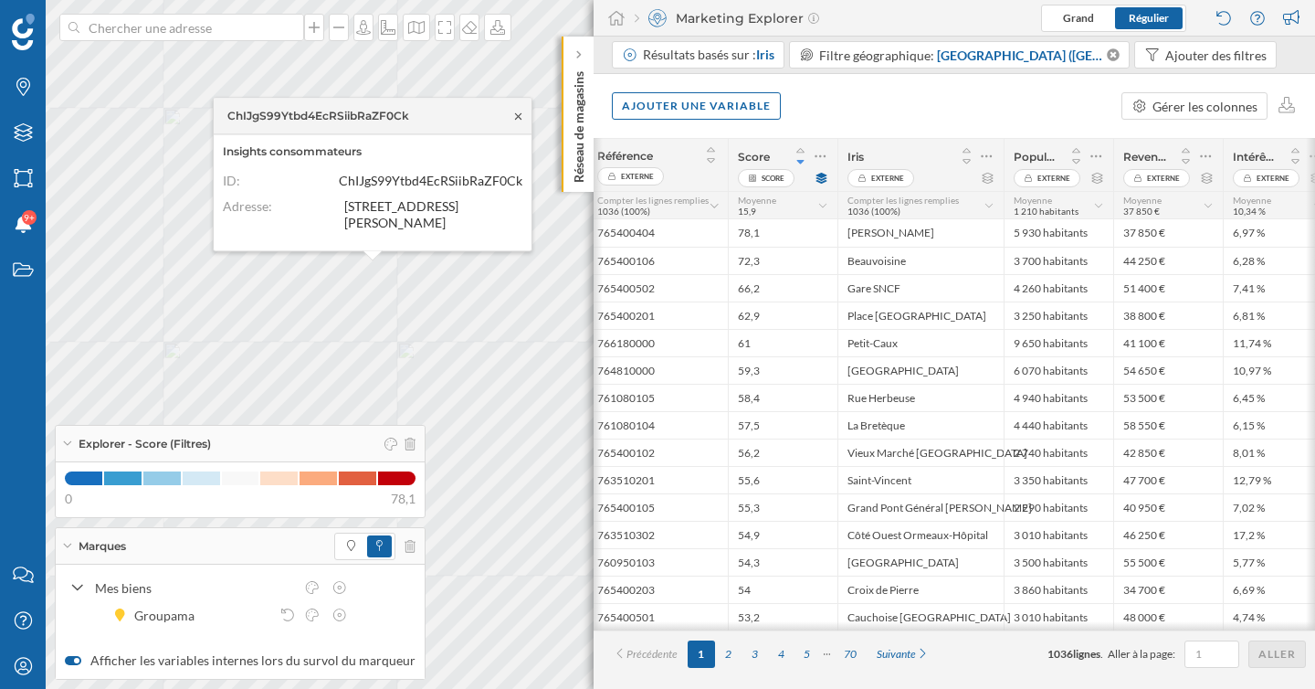
click at [521, 117] on icon at bounding box center [518, 116] width 14 height 11
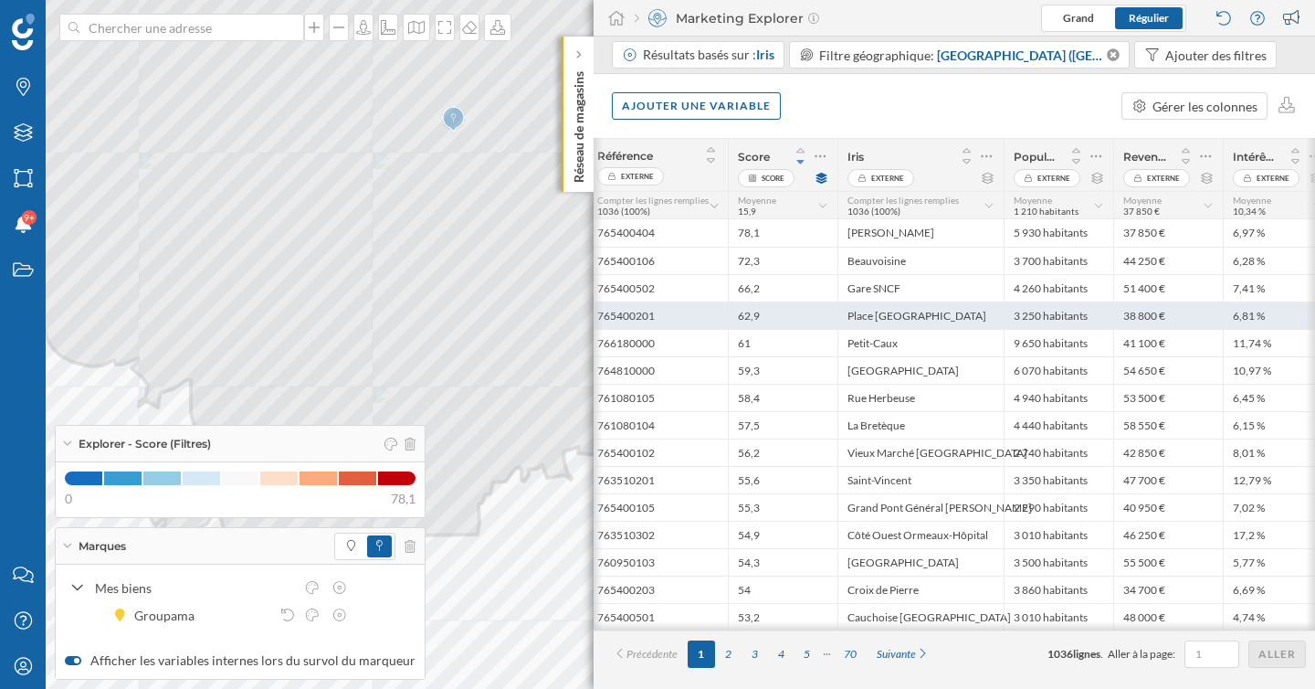
scroll to position [0, 0]
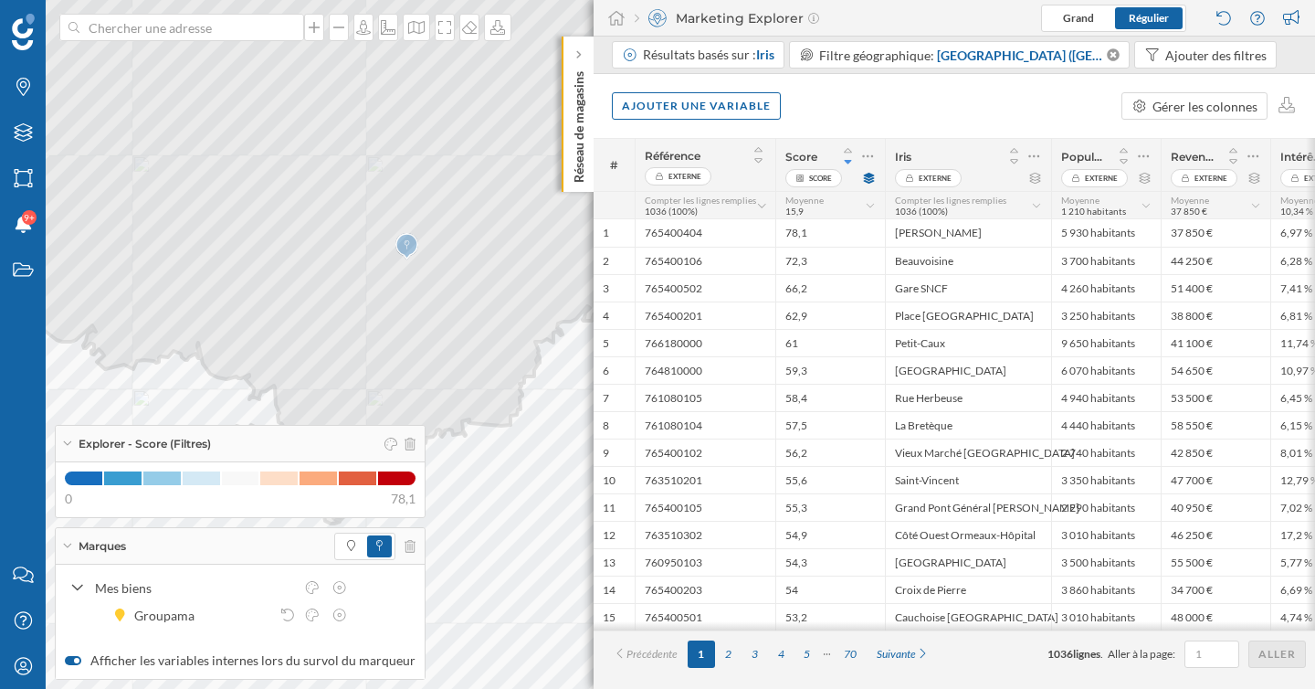
click at [68, 544] on icon at bounding box center [67, 545] width 10 height 5
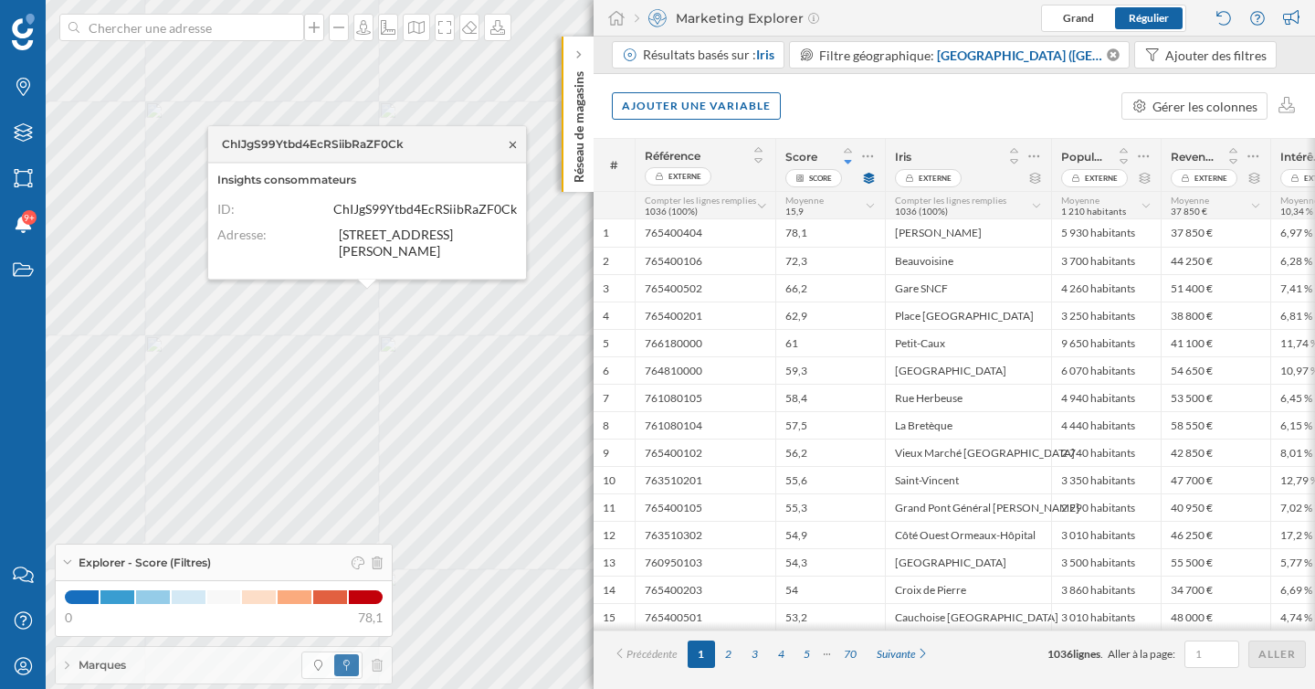
click at [510, 149] on icon at bounding box center [513, 144] width 14 height 11
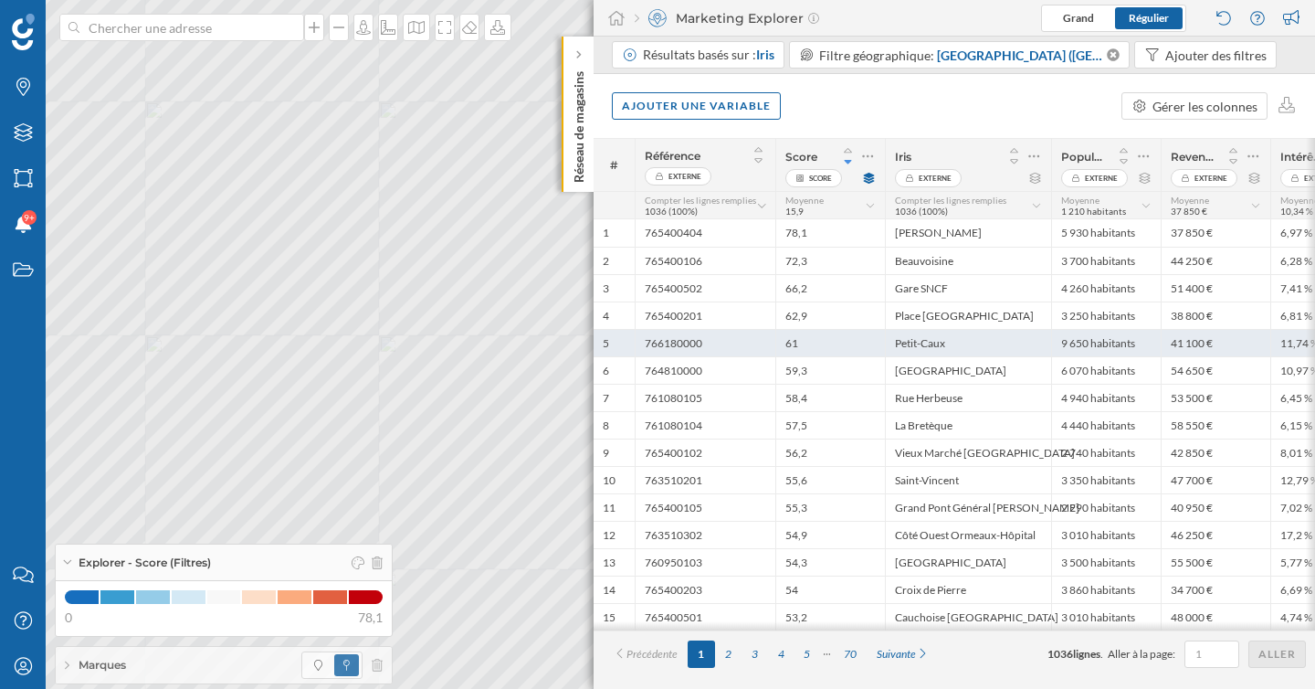
click at [971, 353] on div "Petit-Caux" at bounding box center [968, 342] width 166 height 27
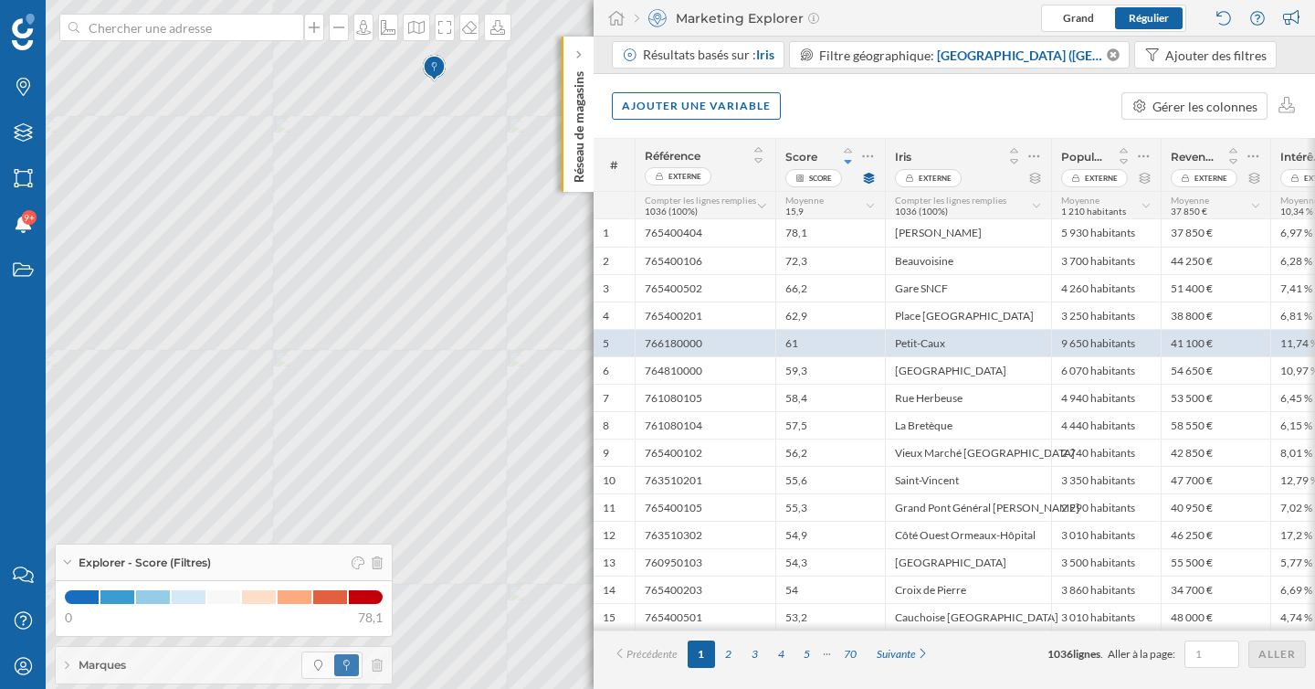
click at [1080, 129] on div "Ajouter une variable Gérer les colonnes" at bounding box center [955, 106] width 722 height 64
click at [864, 175] on icon at bounding box center [868, 178] width 11 height 11
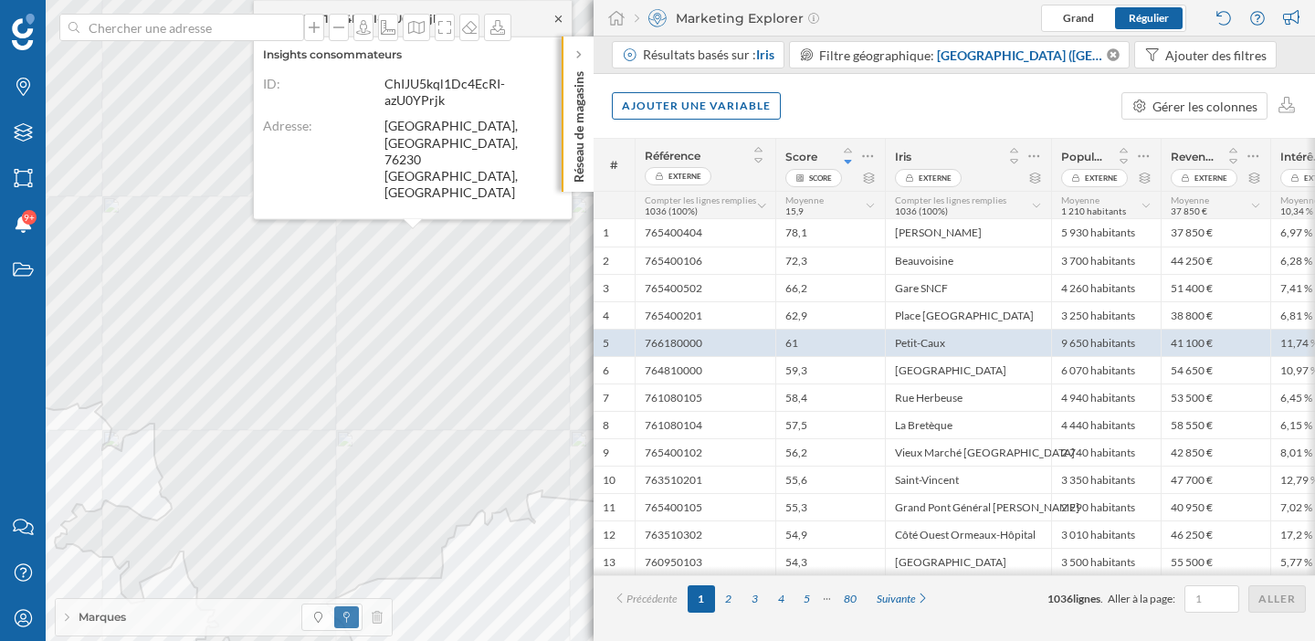
click at [556, 21] on icon at bounding box center [558, 18] width 6 height 6
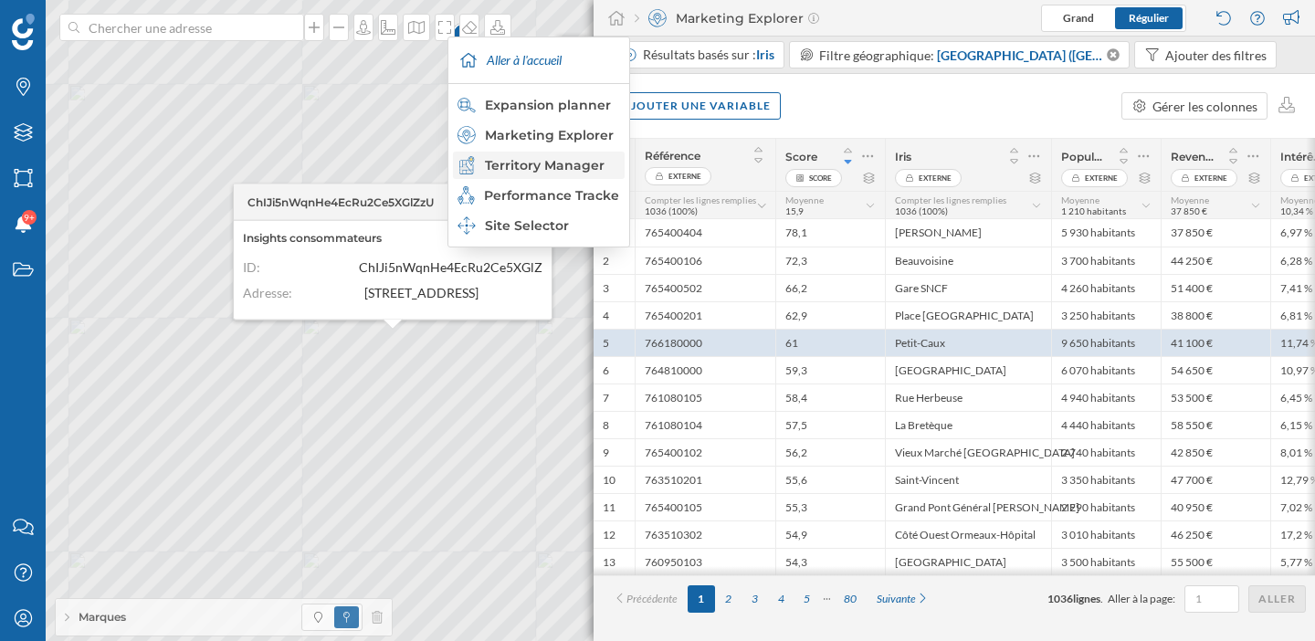
click at [567, 164] on div "Territory Manager" at bounding box center [538, 165] width 161 height 18
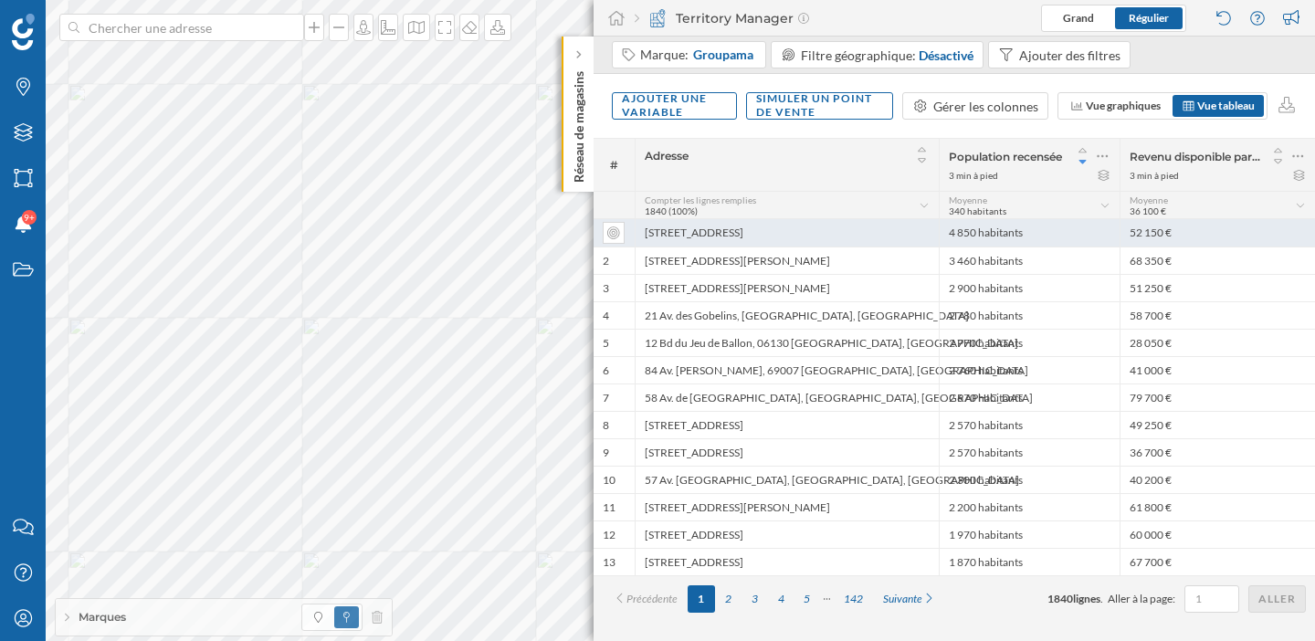
click at [747, 231] on div "137 Rue Ordener, 75018 Paris, France" at bounding box center [787, 232] width 304 height 27
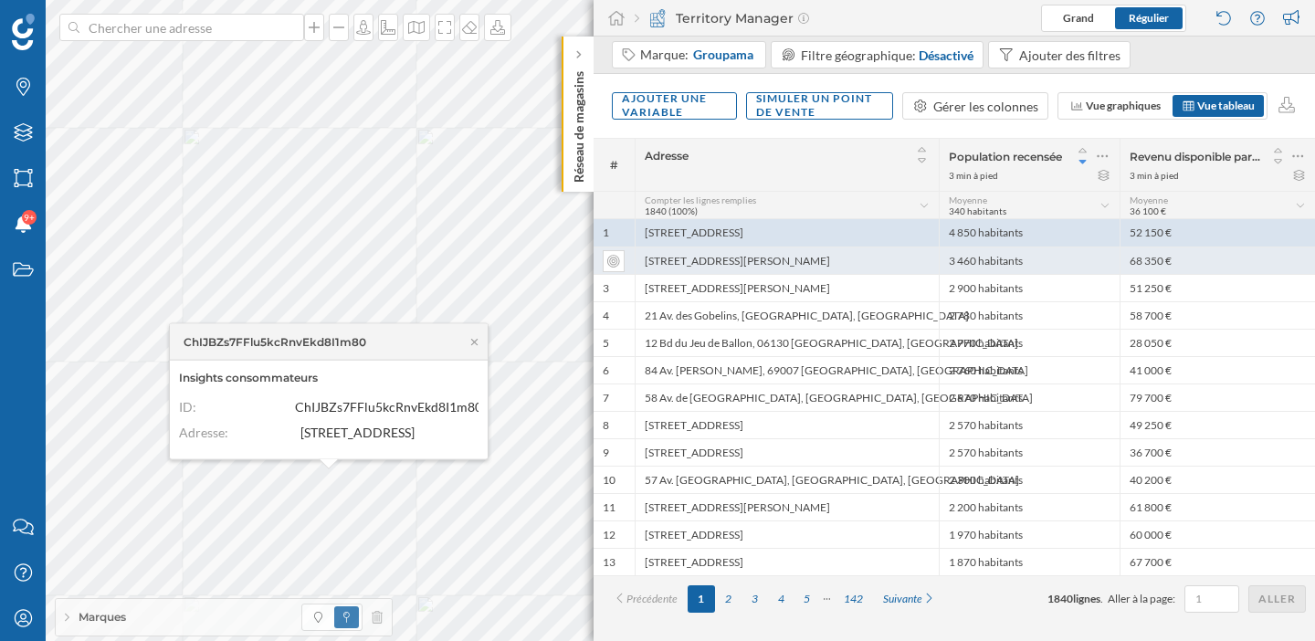
click at [735, 264] on div "64 Rue du Président Wilson, 92300 Levallois-Perret, France" at bounding box center [787, 260] width 304 height 27
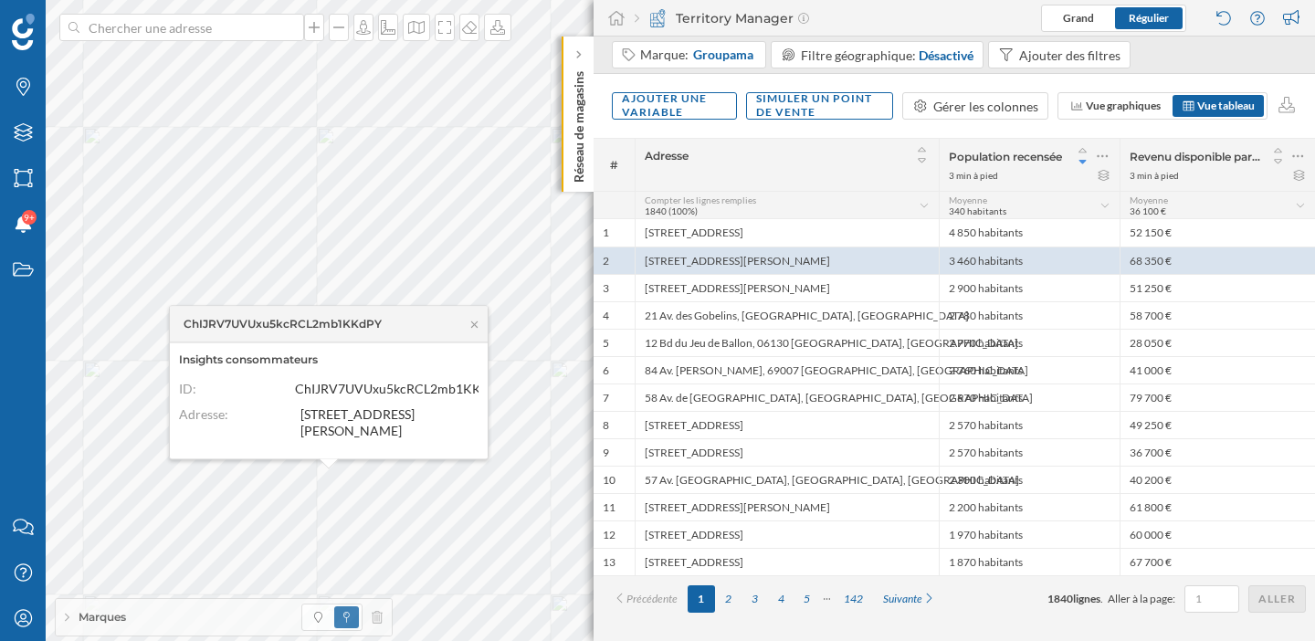
click at [482, 306] on div "ChIJRV7UVUxu5kcRCL2mb1KKdPY" at bounding box center [329, 324] width 318 height 37
click at [478, 319] on icon at bounding box center [475, 324] width 14 height 11
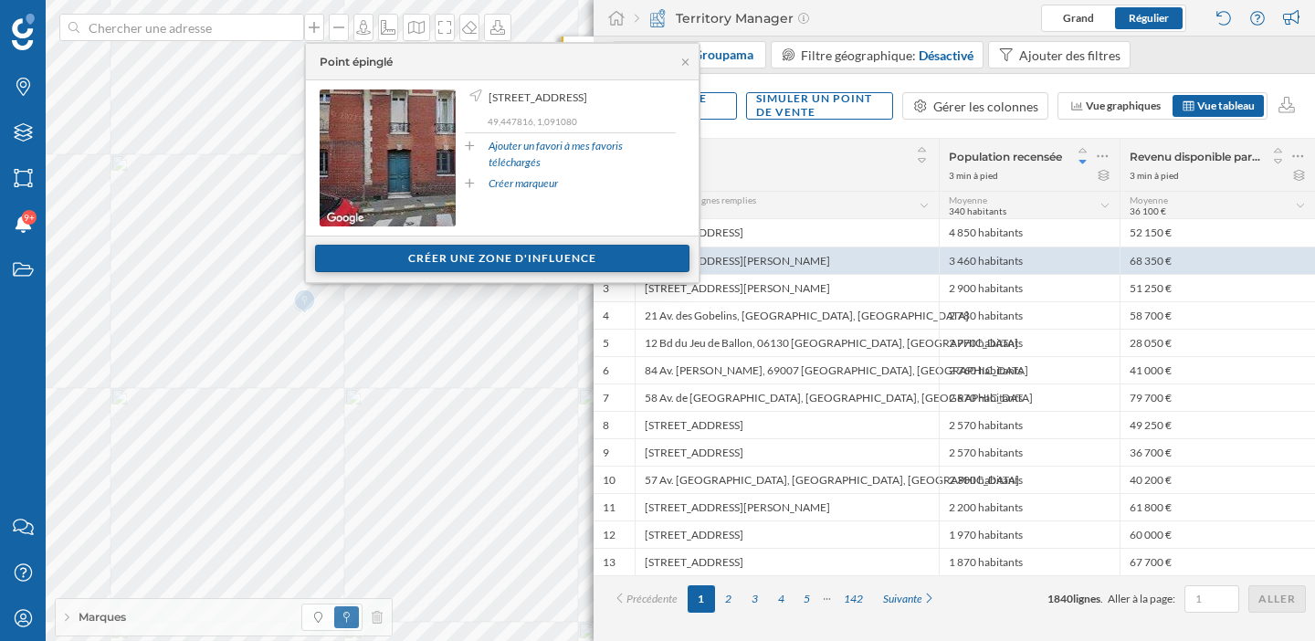
click at [503, 262] on div "Créer une zone d'influence" at bounding box center [502, 258] width 374 height 27
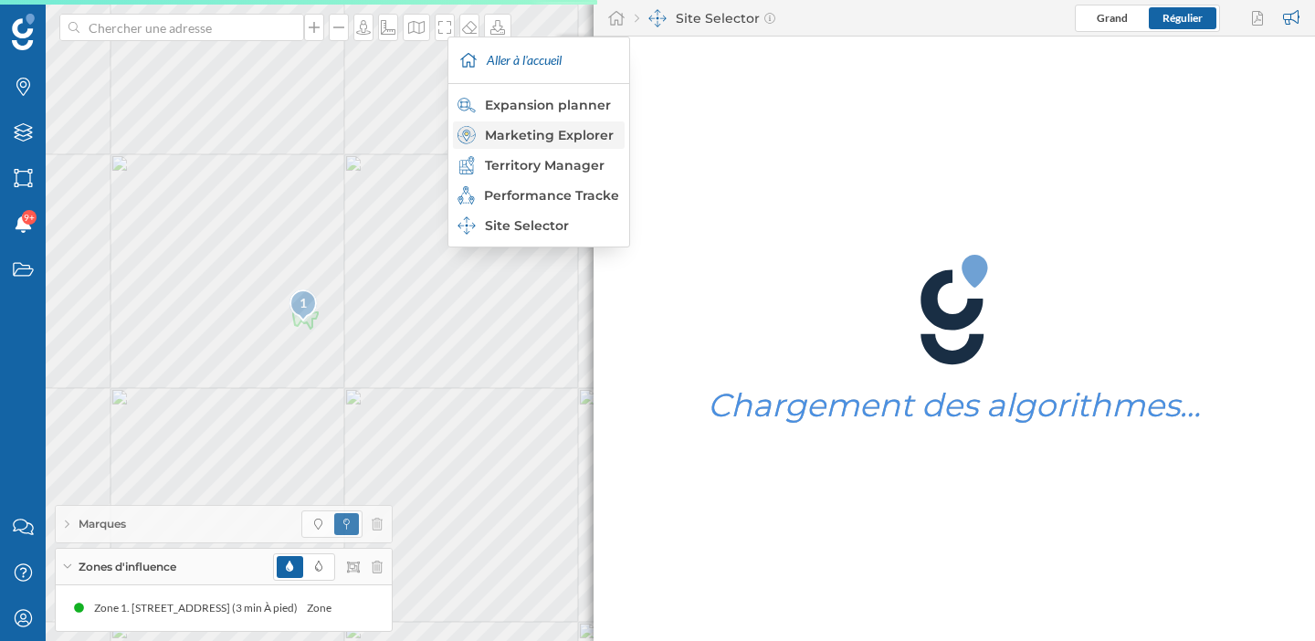
click at [556, 133] on div "Marketing Explorer" at bounding box center [538, 135] width 161 height 18
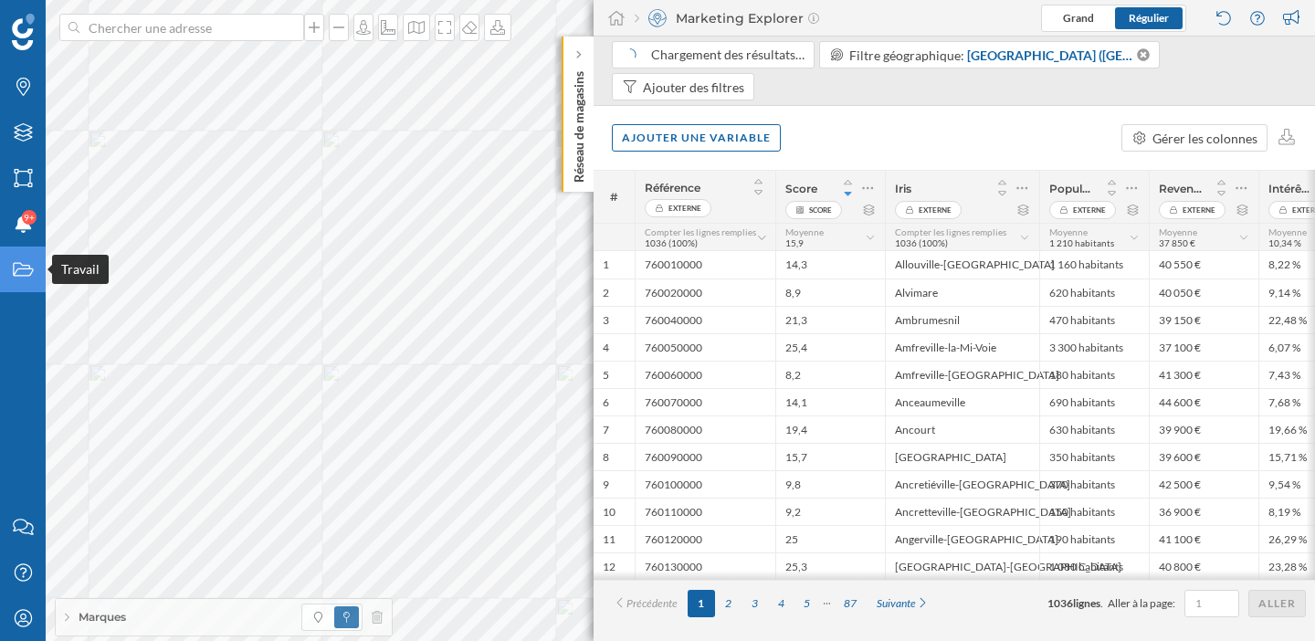
click at [13, 258] on div "Travail" at bounding box center [23, 270] width 46 height 46
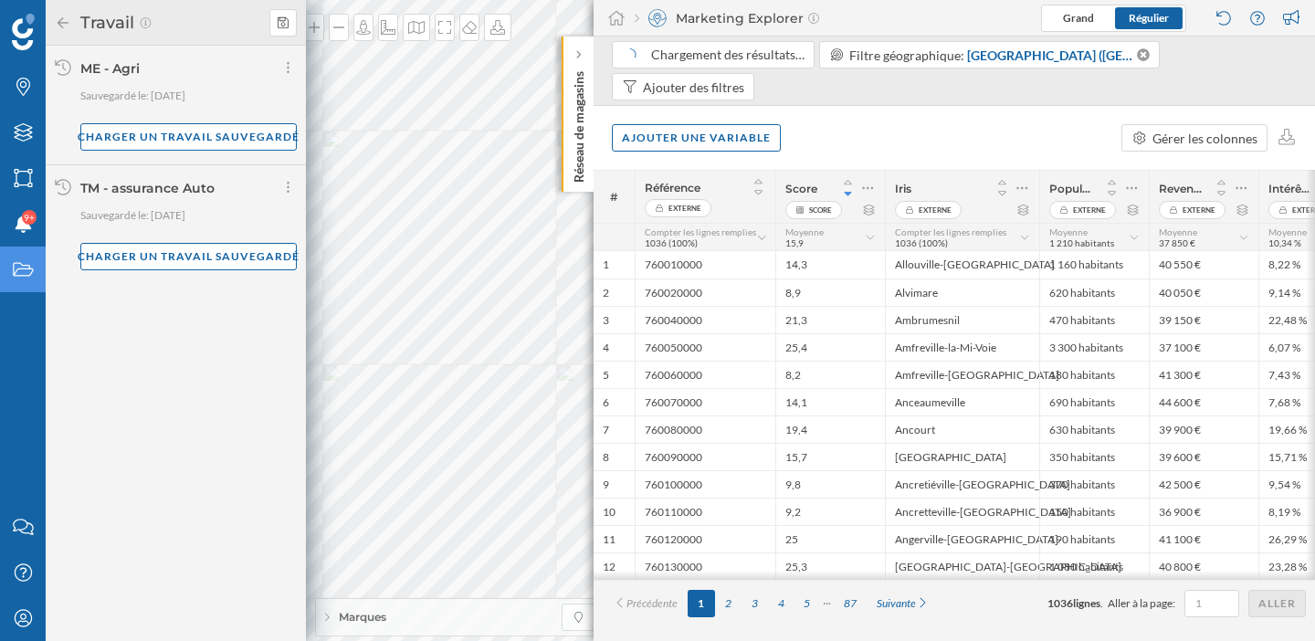
click at [21, 273] on icon "Travail" at bounding box center [23, 269] width 23 height 18
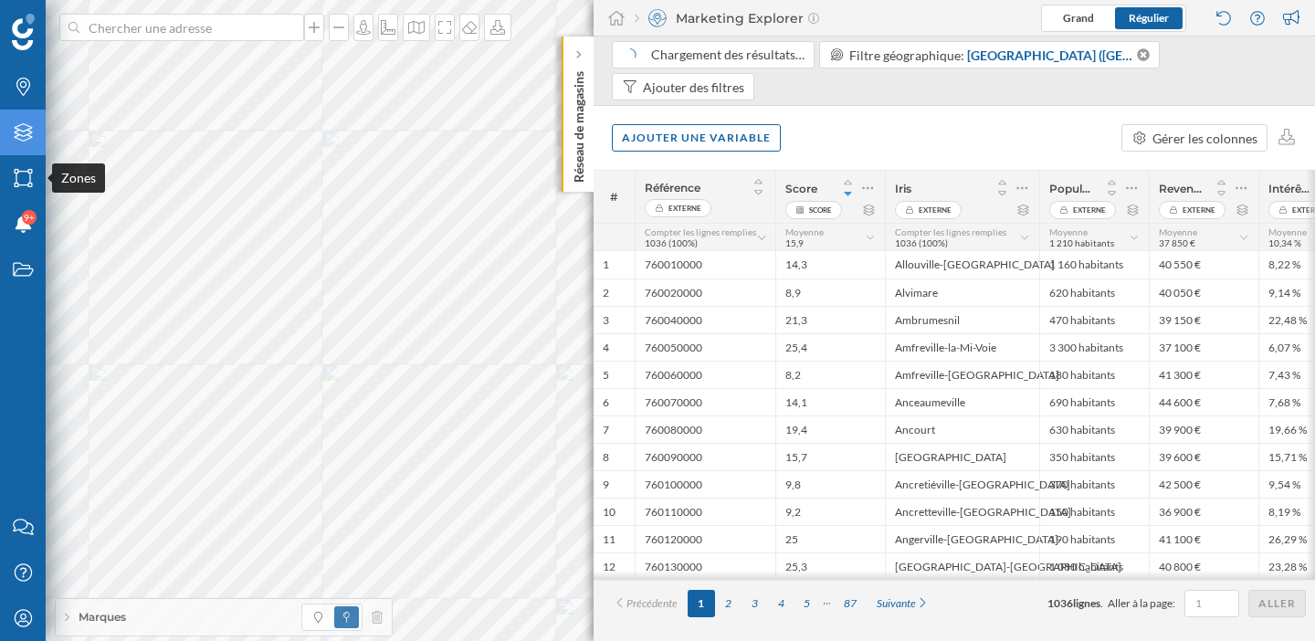
click at [22, 135] on icon "Filtres" at bounding box center [23, 132] width 23 height 18
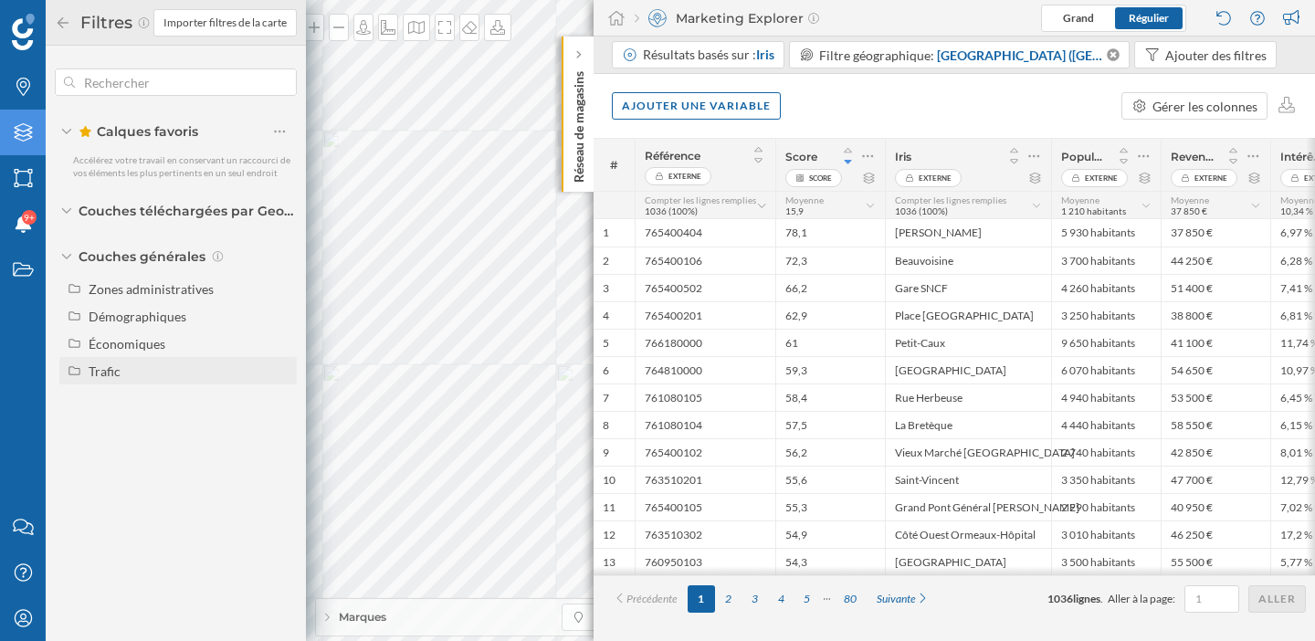
click at [111, 373] on div "Trafic" at bounding box center [105, 371] width 32 height 16
click at [131, 433] on div "Piéton" at bounding box center [113, 426] width 37 height 16
click at [279, 432] on input "Piéton" at bounding box center [285, 426] width 12 height 12
radio input "true"
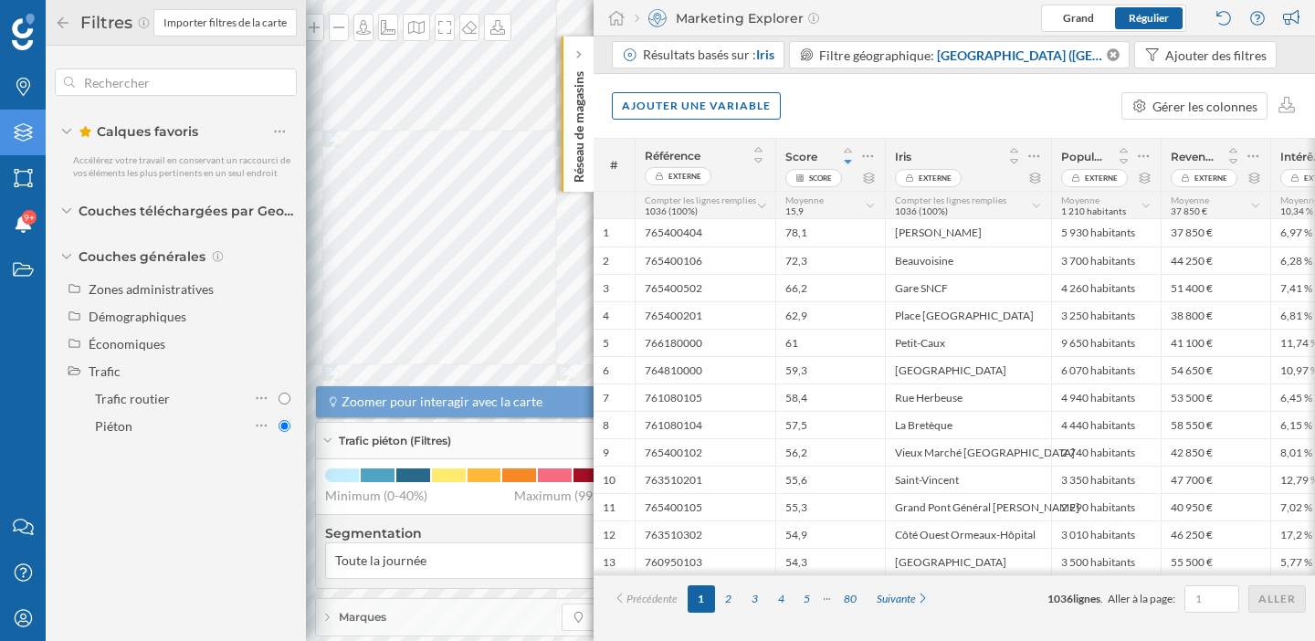
click at [59, 24] on icon at bounding box center [63, 21] width 11 height 11
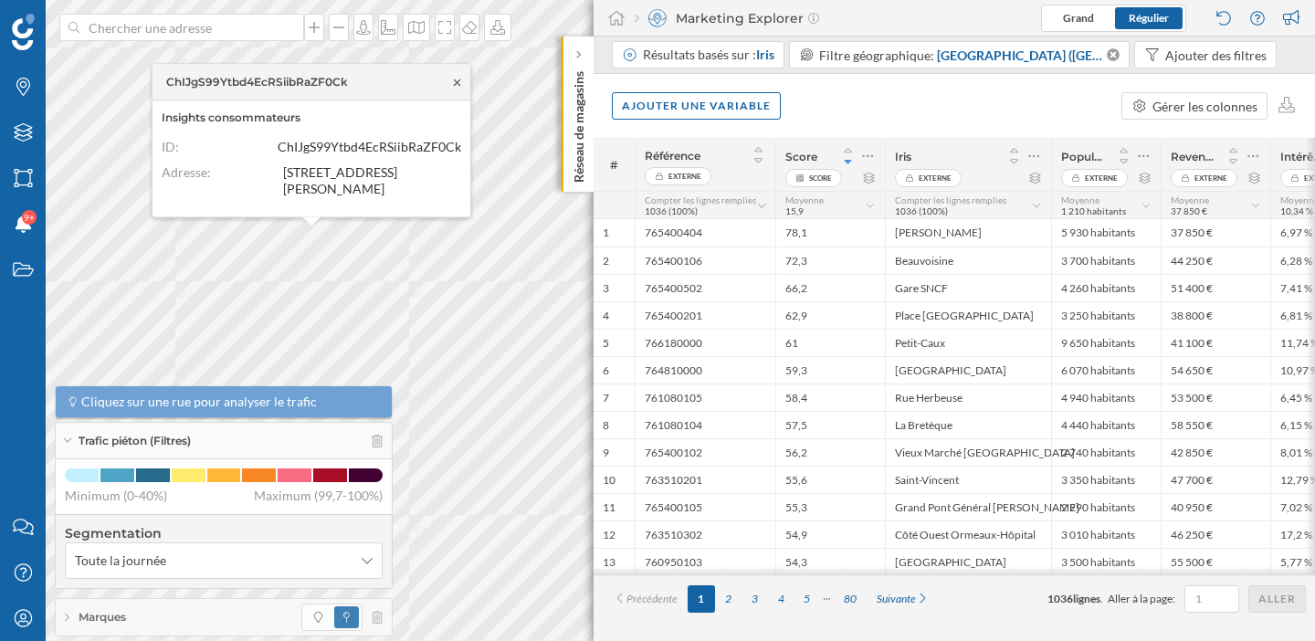
click at [458, 82] on icon at bounding box center [457, 82] width 6 height 6
click at [460, 81] on icon at bounding box center [457, 82] width 14 height 11
click at [462, 79] on icon at bounding box center [457, 82] width 14 height 11
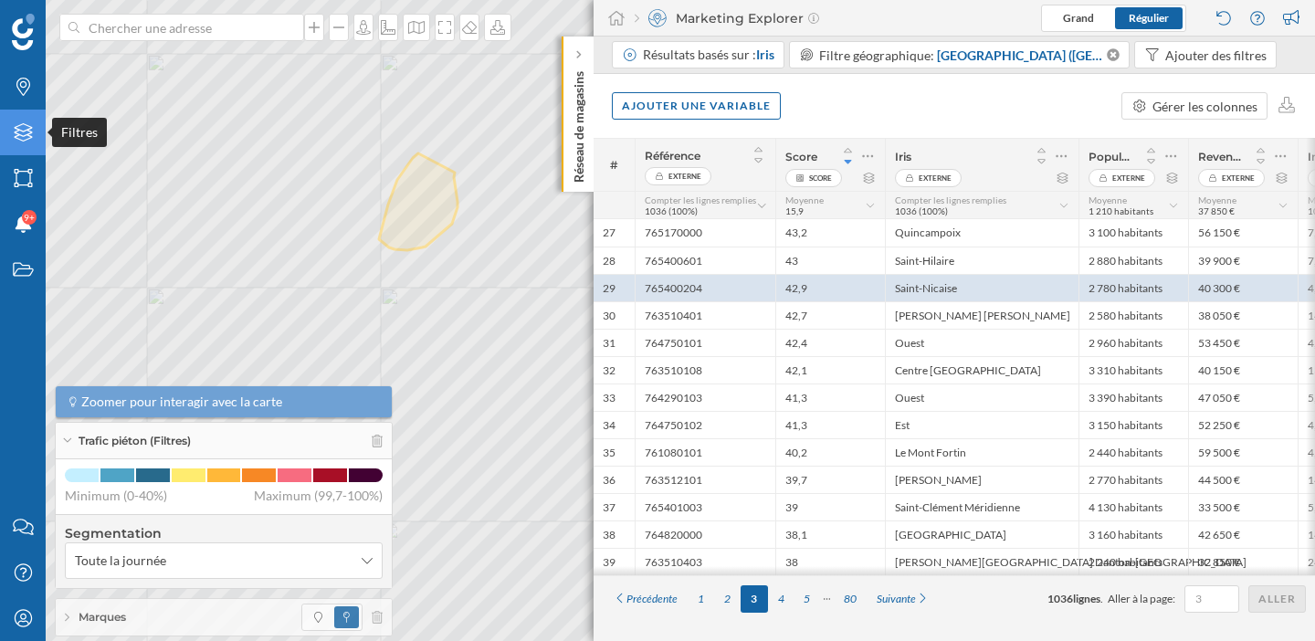
click at [32, 128] on icon "Filtres" at bounding box center [23, 132] width 23 height 18
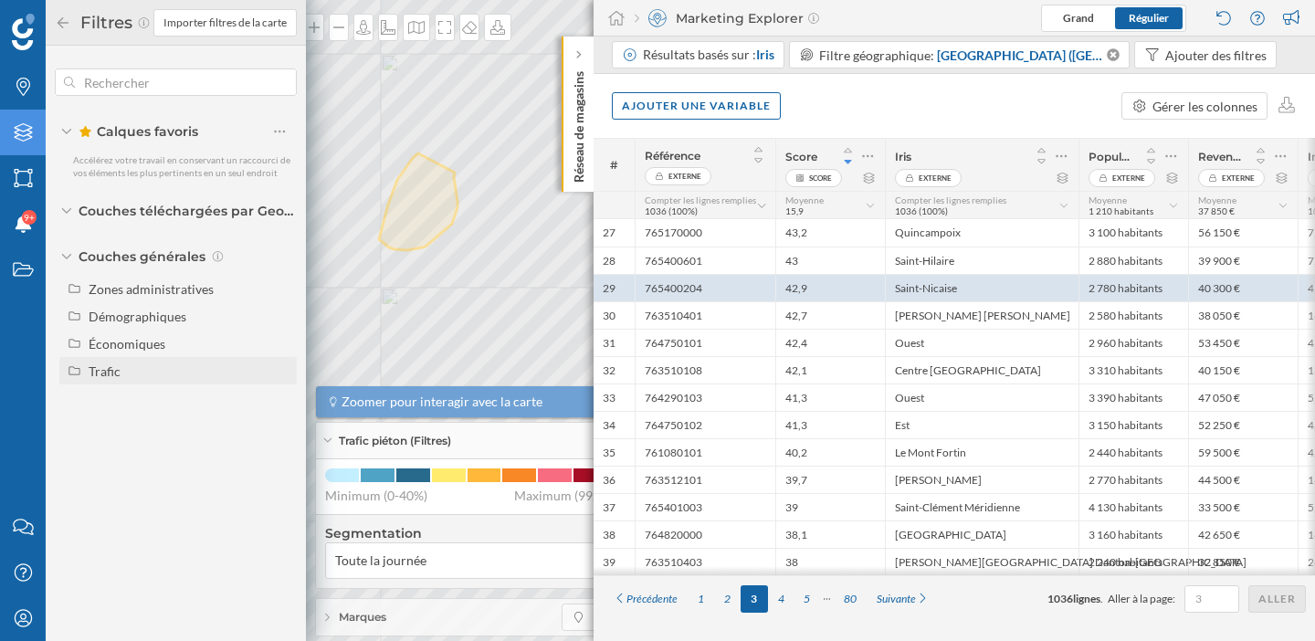
click at [105, 371] on div "Trafic" at bounding box center [105, 371] width 32 height 16
click at [93, 378] on div "Trafic" at bounding box center [190, 371] width 202 height 19
click at [65, 25] on icon at bounding box center [63, 22] width 16 height 13
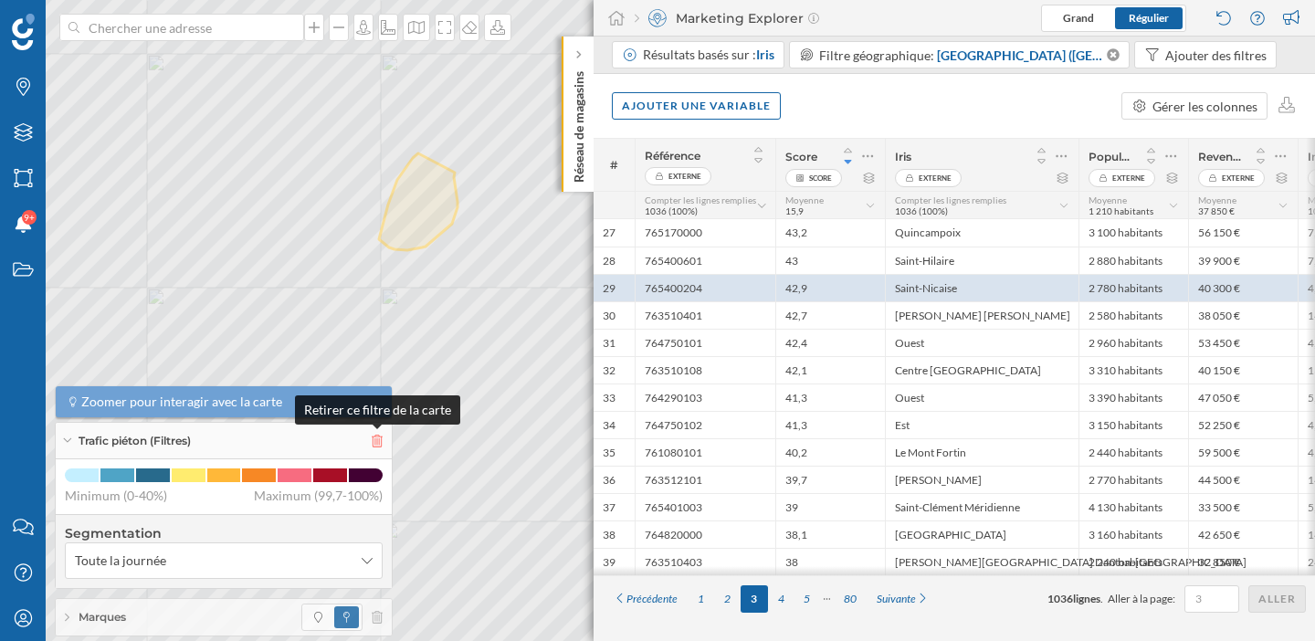
click at [377, 444] on icon at bounding box center [377, 441] width 11 height 13
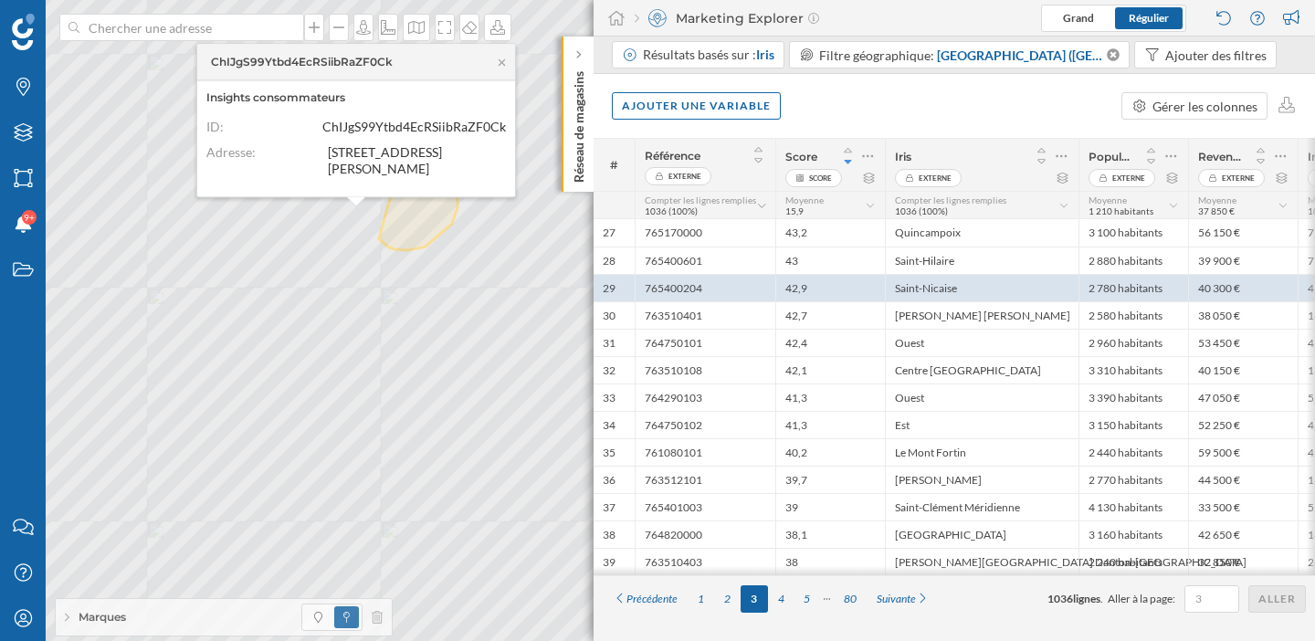
click at [1009, 110] on div "Ajouter une variable Gérer les colonnes" at bounding box center [955, 106] width 722 height 64
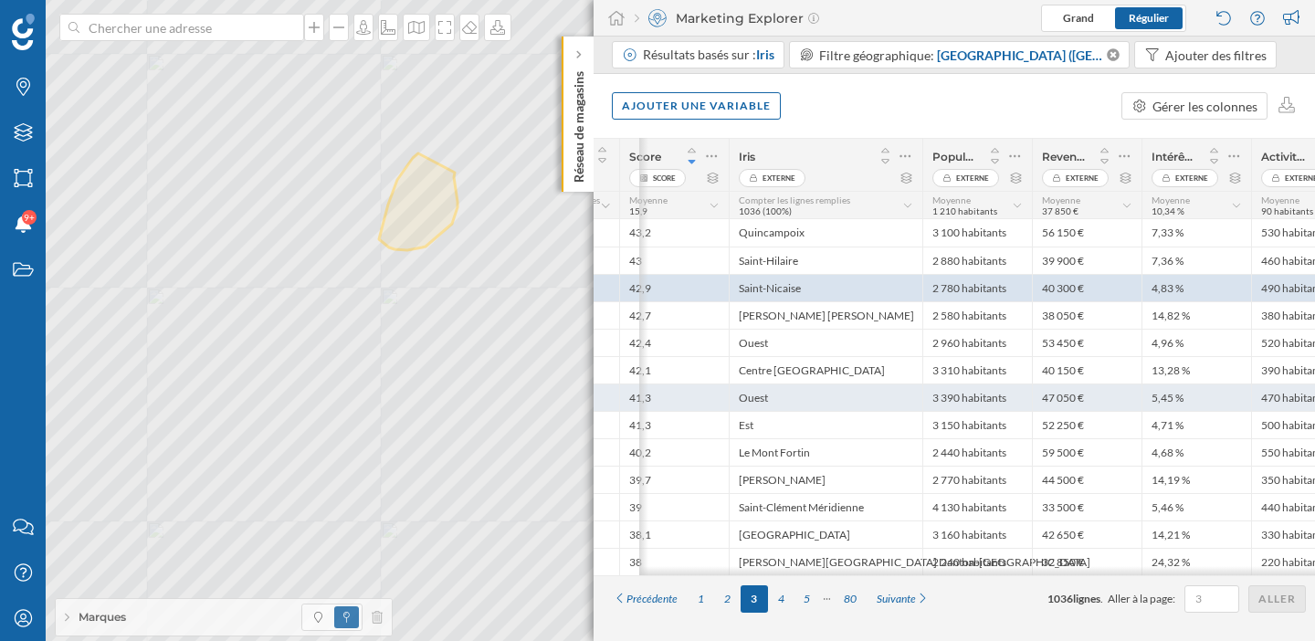
scroll to position [0, 202]
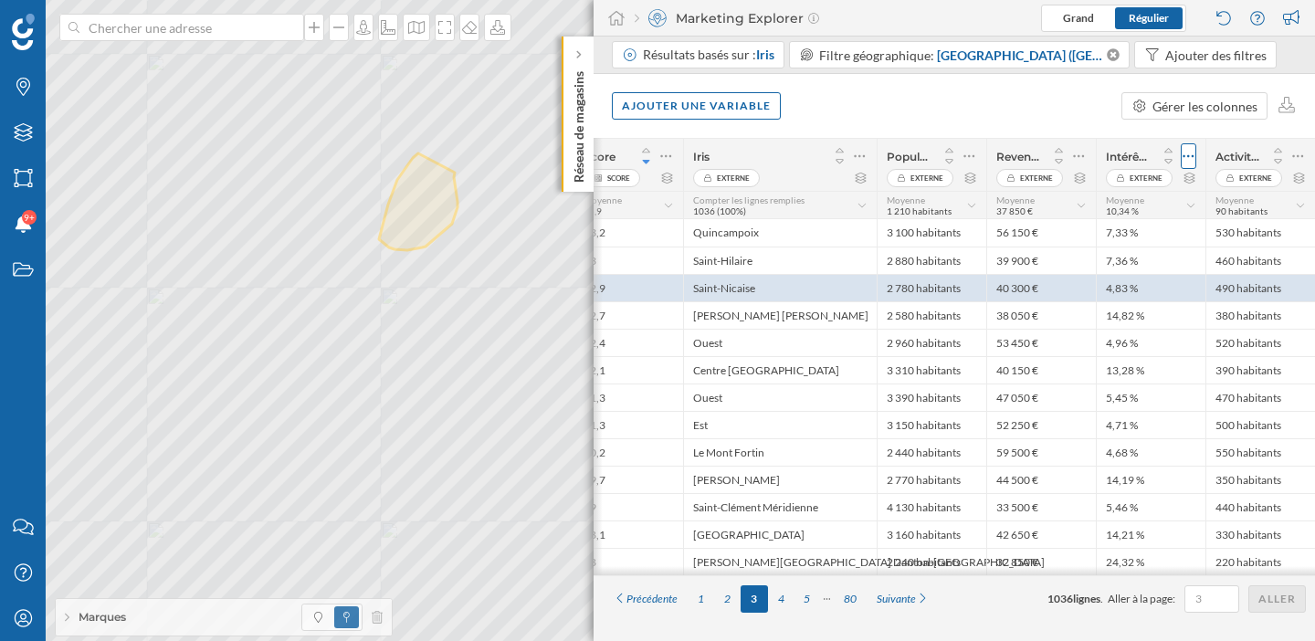
click at [1194, 149] on icon at bounding box center [1189, 156] width 12 height 18
click at [1105, 229] on div "Retirer la colonne" at bounding box center [1105, 229] width 161 height 19
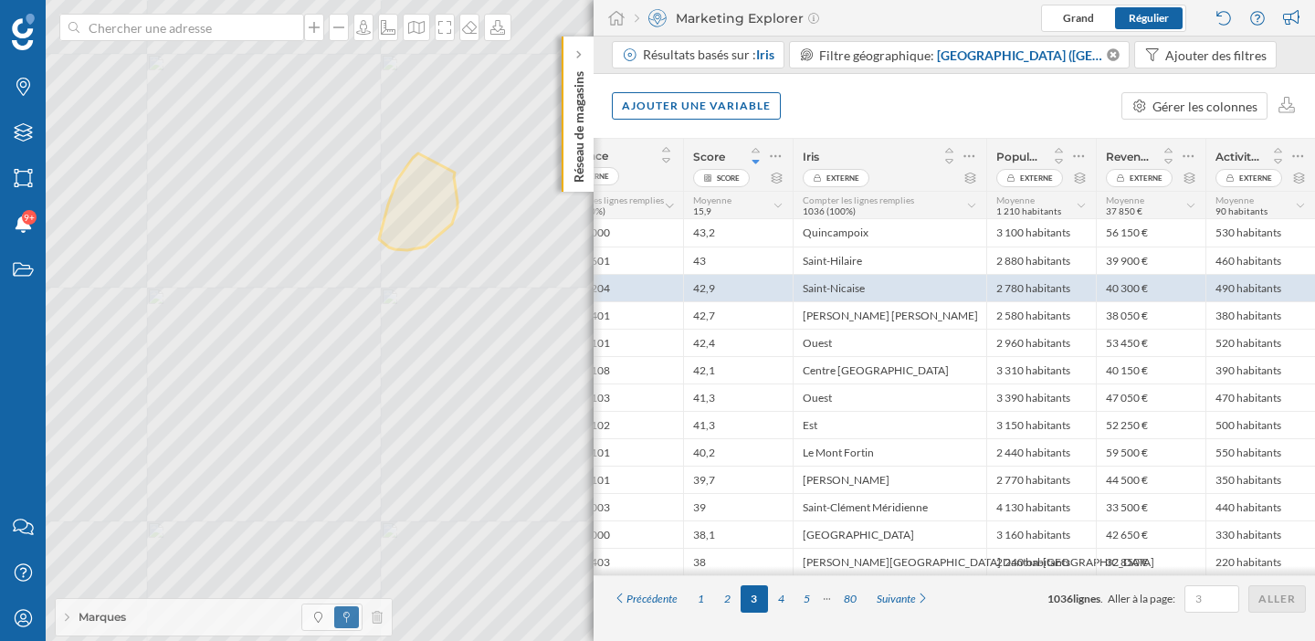
scroll to position [0, 92]
click at [726, 112] on div "Ajouter une variable" at bounding box center [696, 104] width 169 height 27
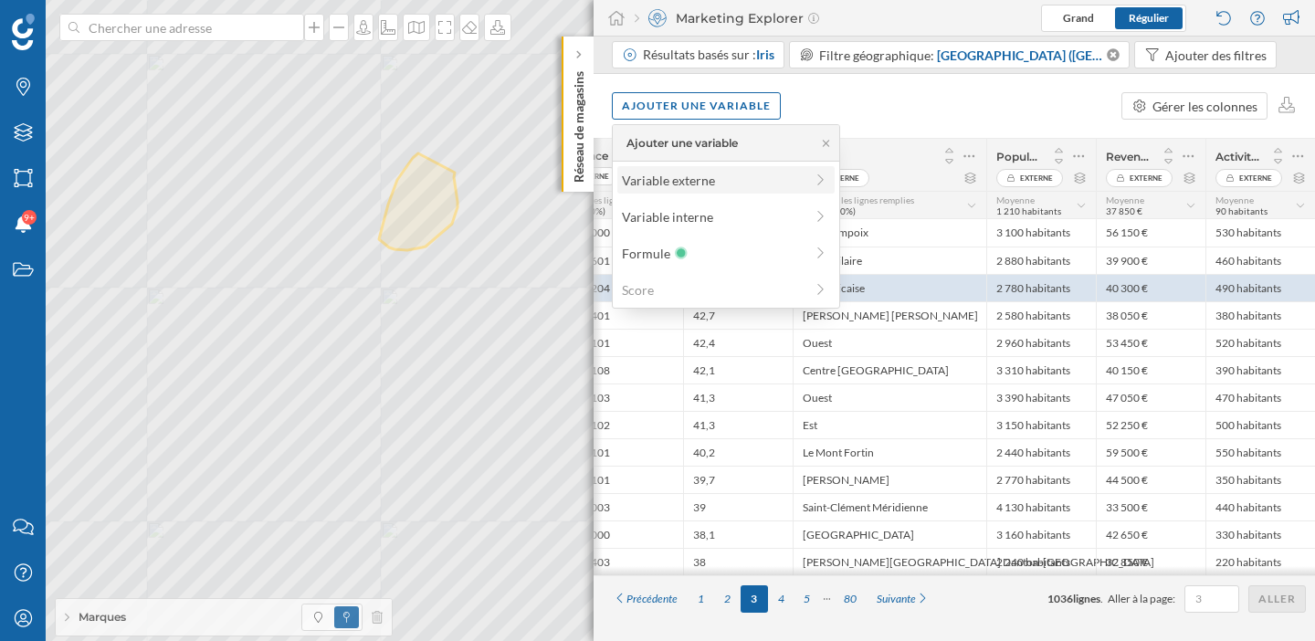
click at [700, 178] on div "Variable externe" at bounding box center [713, 180] width 182 height 19
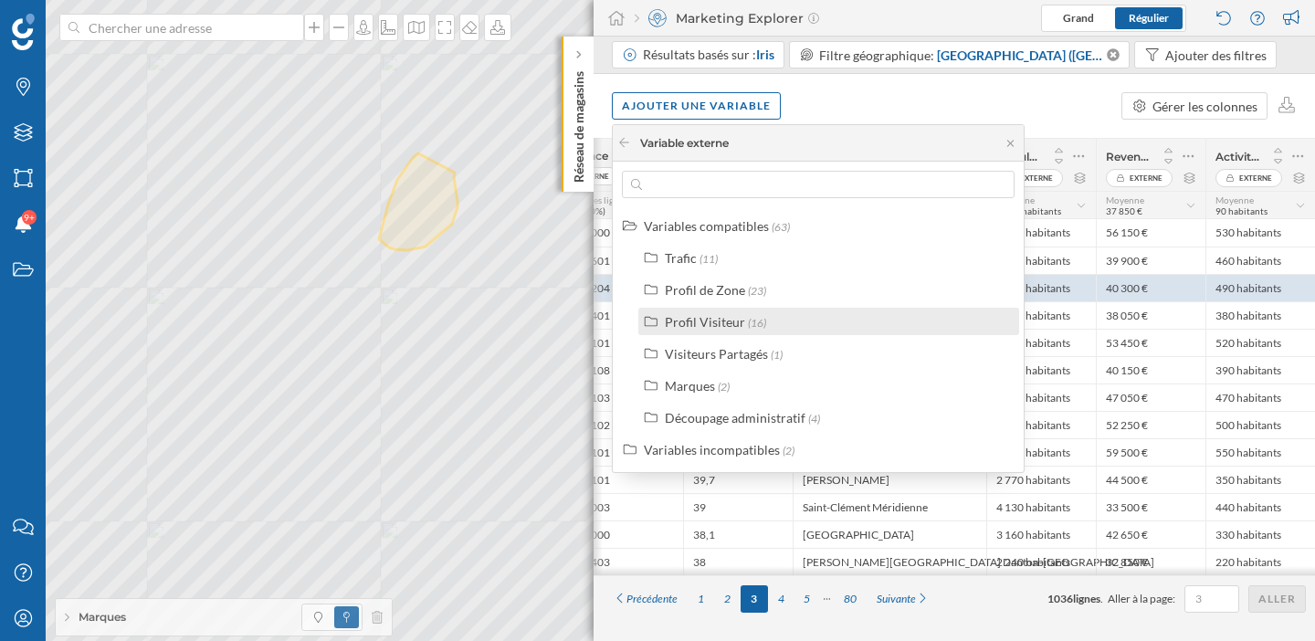
click at [708, 321] on div "Profil Visiteur" at bounding box center [705, 322] width 80 height 16
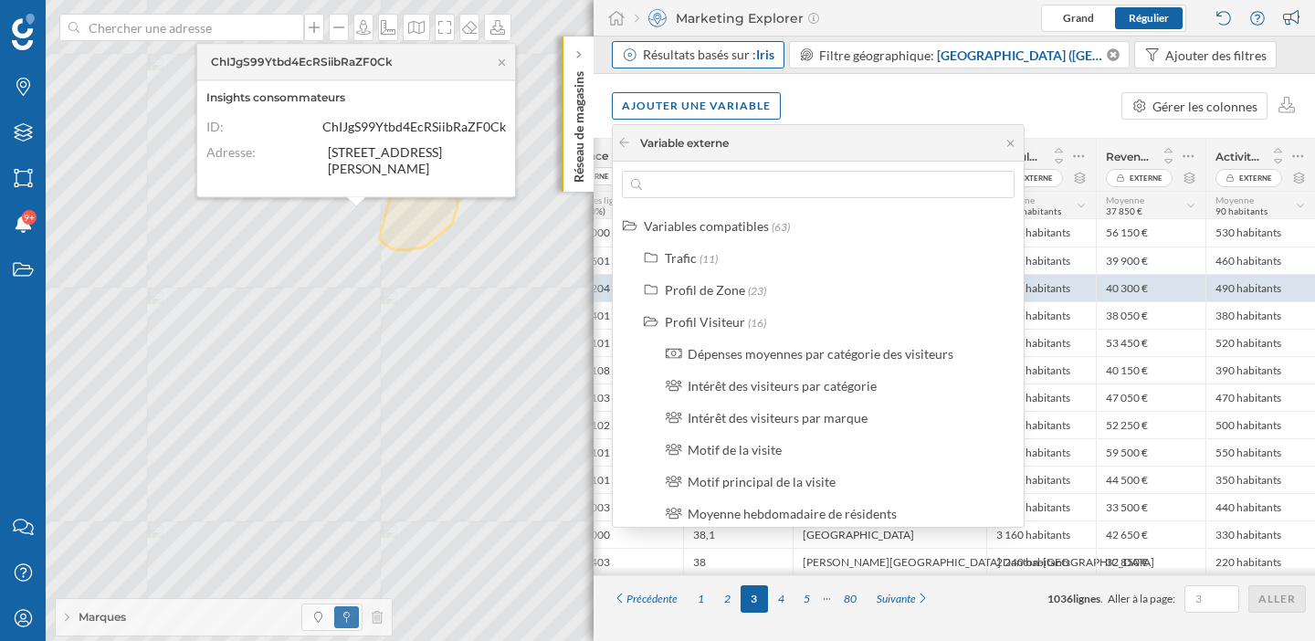
click at [736, 60] on div "Résultats basés sur : Iris" at bounding box center [709, 55] width 132 height 18
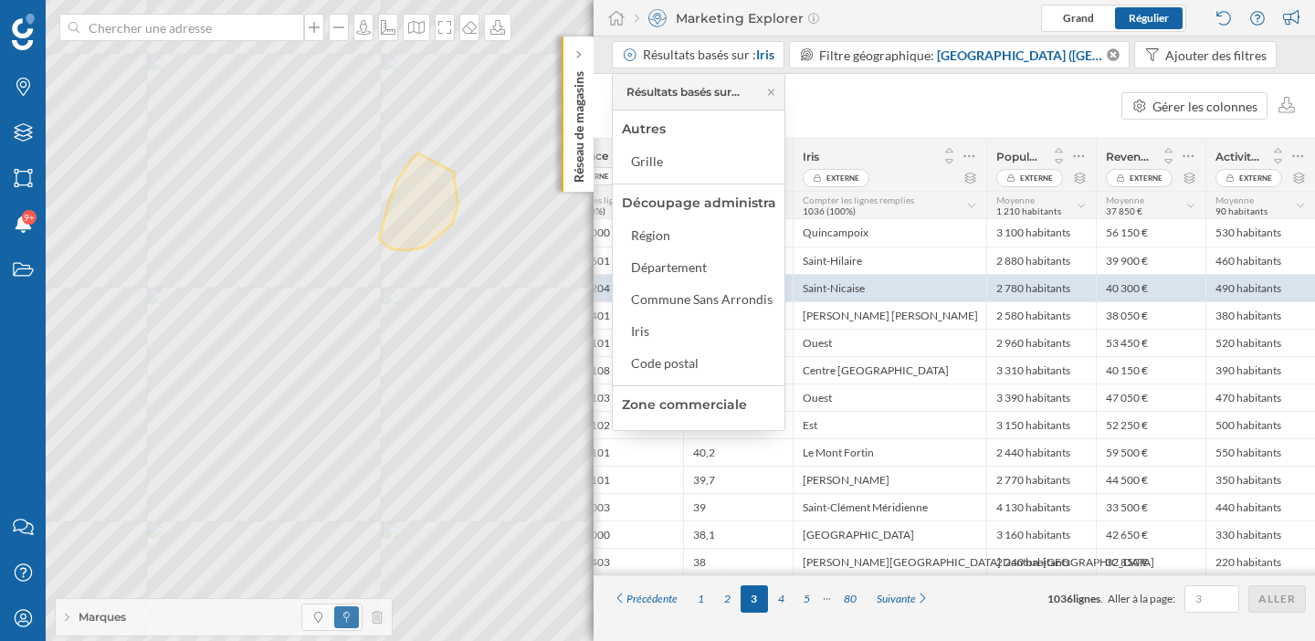
click at [859, 109] on div "Ajouter une variable Gérer les colonnes" at bounding box center [955, 106] width 722 height 64
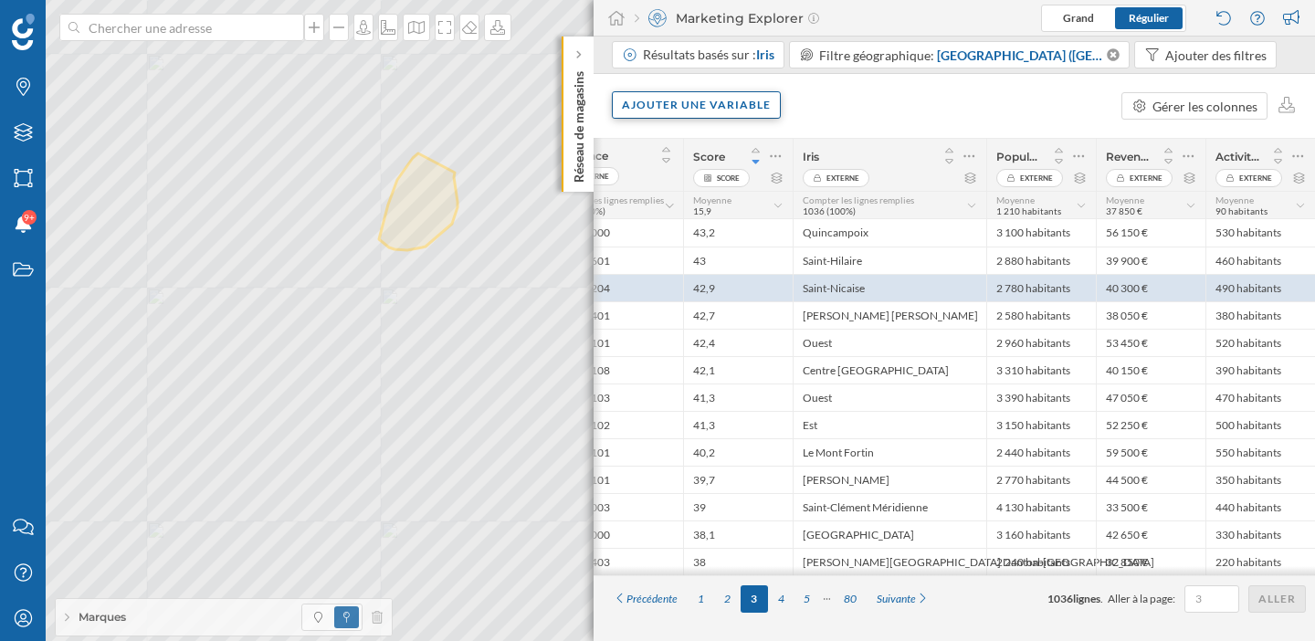
click at [772, 103] on div "Ajouter une variable" at bounding box center [696, 104] width 169 height 27
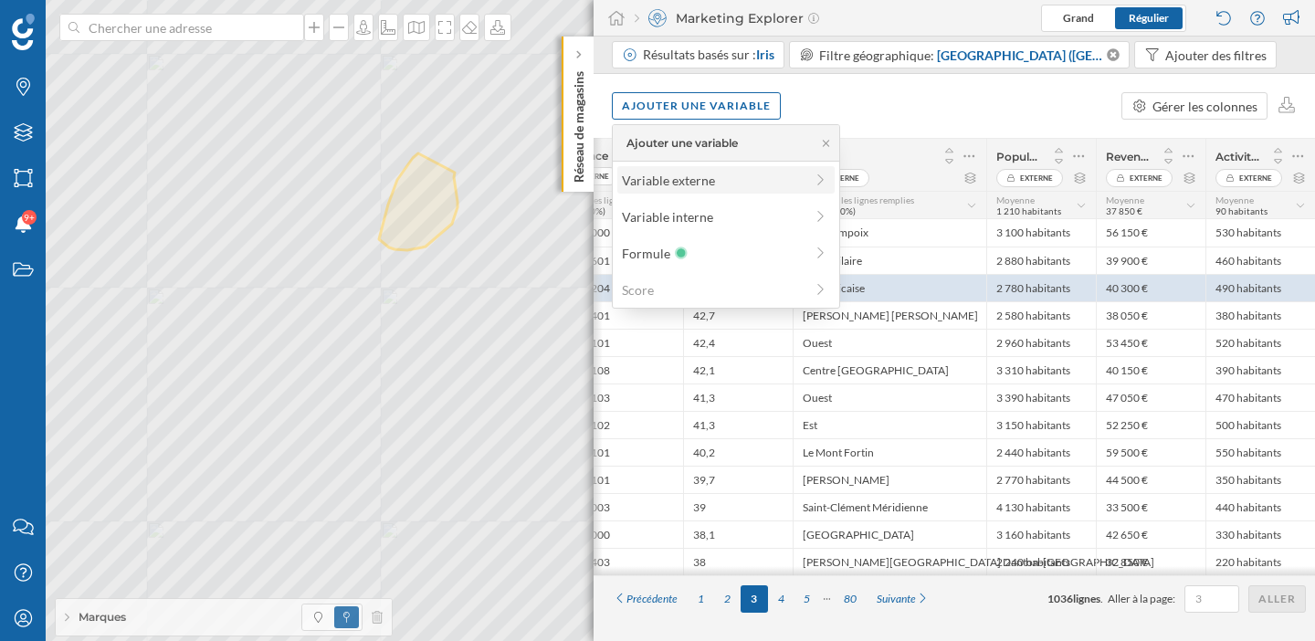
click at [718, 174] on div "Variable externe" at bounding box center [713, 180] width 182 height 19
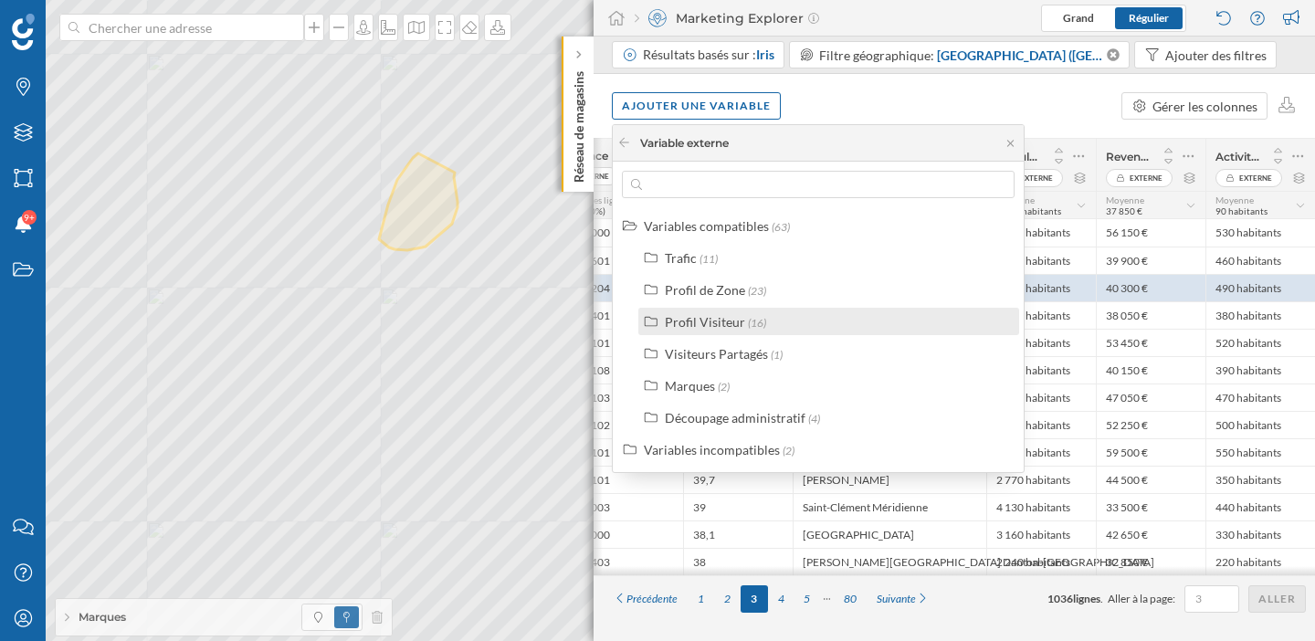
drag, startPoint x: 736, startPoint y: 290, endPoint x: 719, endPoint y: 330, distance: 43.8
click at [719, 330] on div "Trafic (11) Profil de Zone (23) Profil Visiteur (16) Visiteurs Partagés (1) Mar…" at bounding box center [829, 337] width 390 height 187
click at [719, 330] on label "Profil Visiteur (16)" at bounding box center [715, 321] width 101 height 19
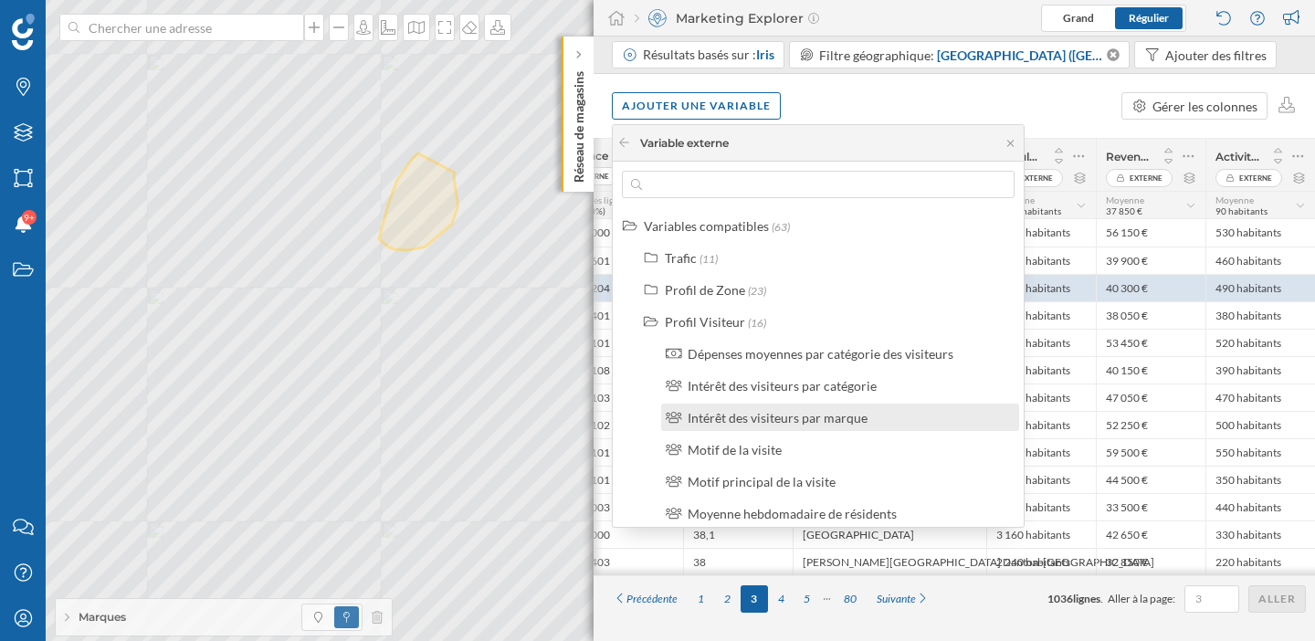
click at [754, 415] on div "Intérêt des visiteurs par marque" at bounding box center [778, 418] width 180 height 16
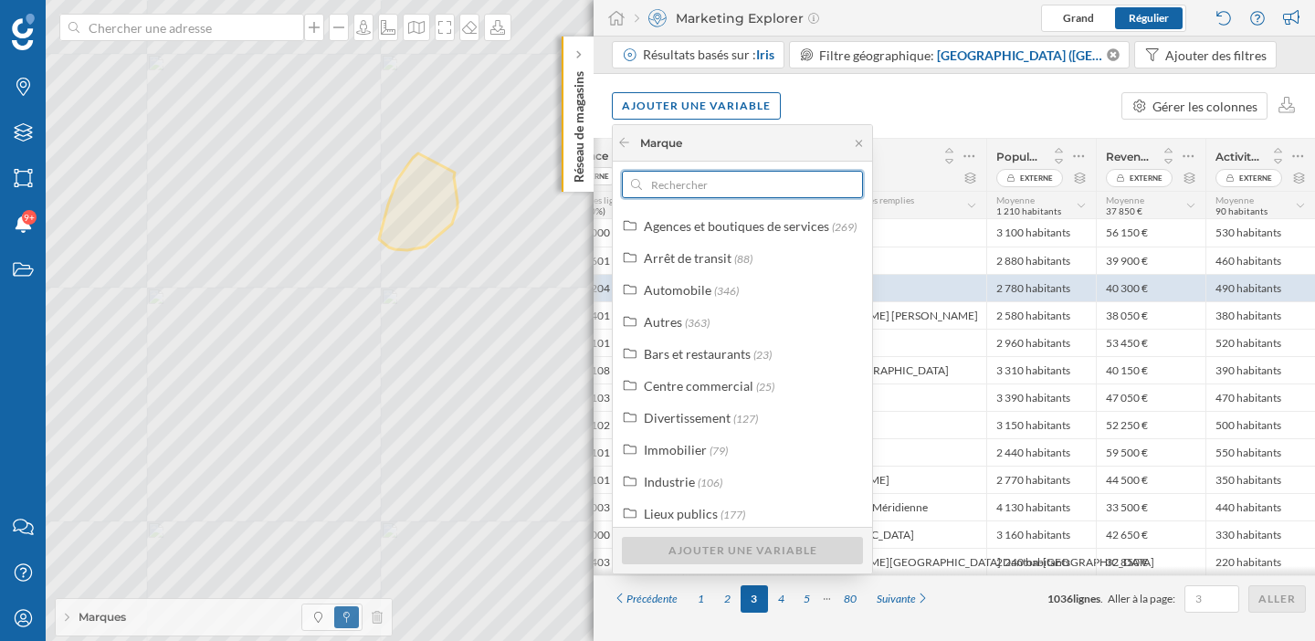
click at [685, 186] on input "text" at bounding box center [742, 184] width 201 height 27
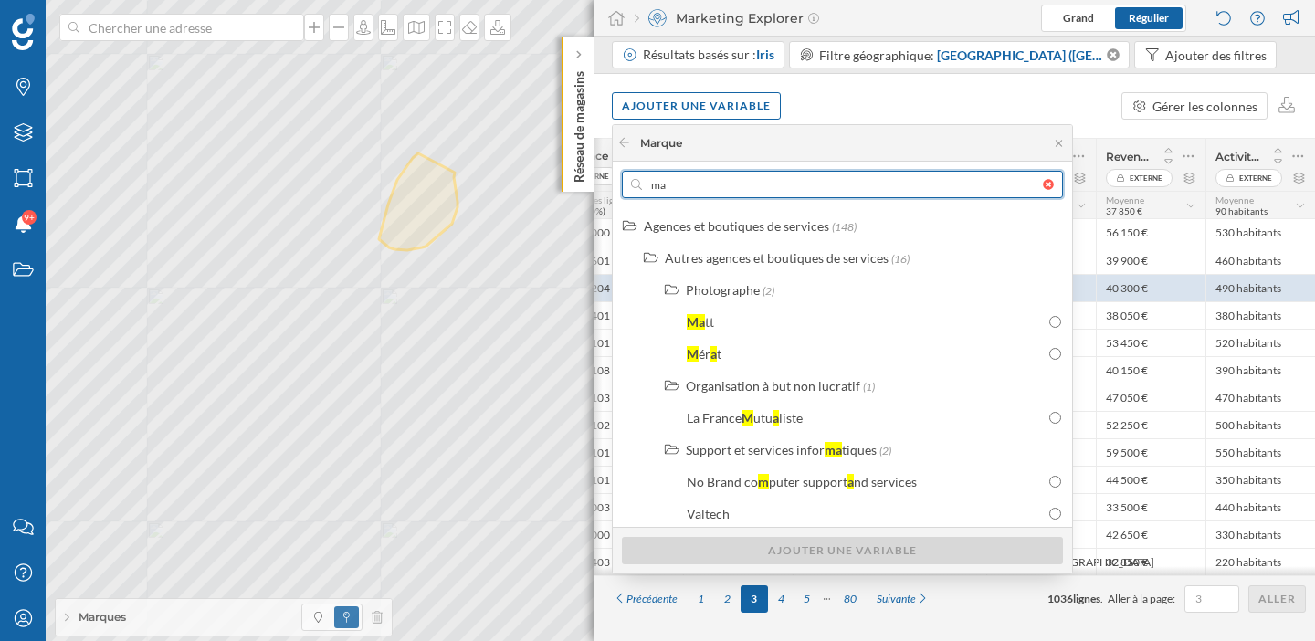
type input "m"
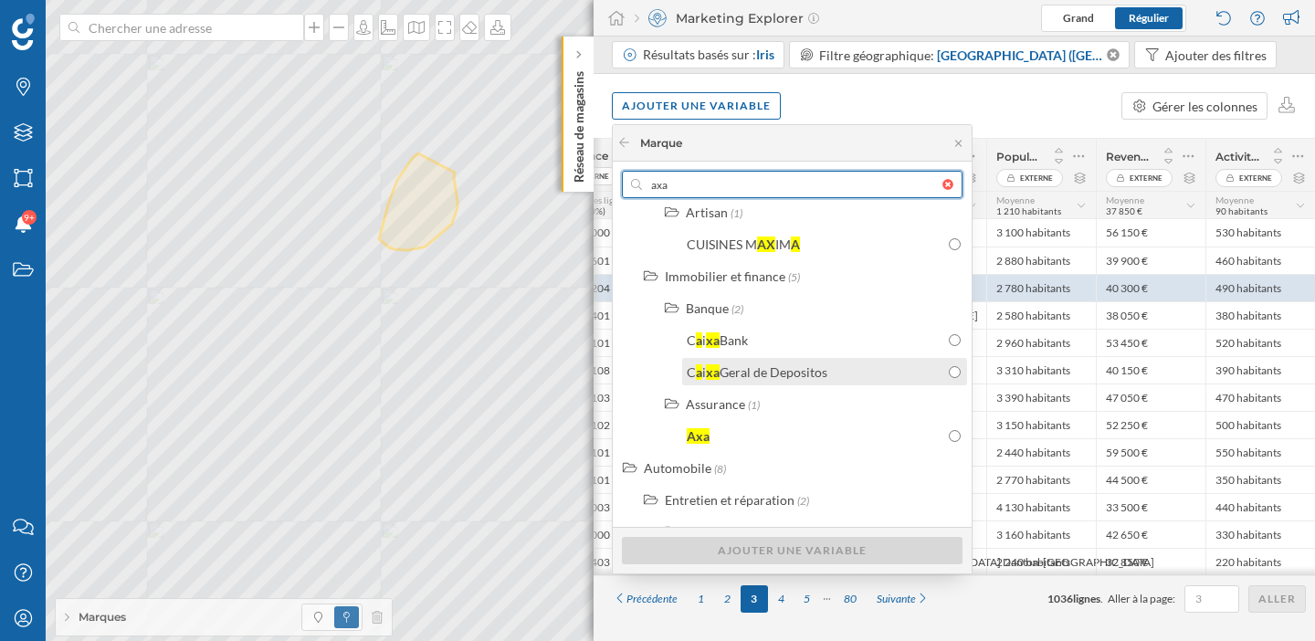
scroll to position [87, 0]
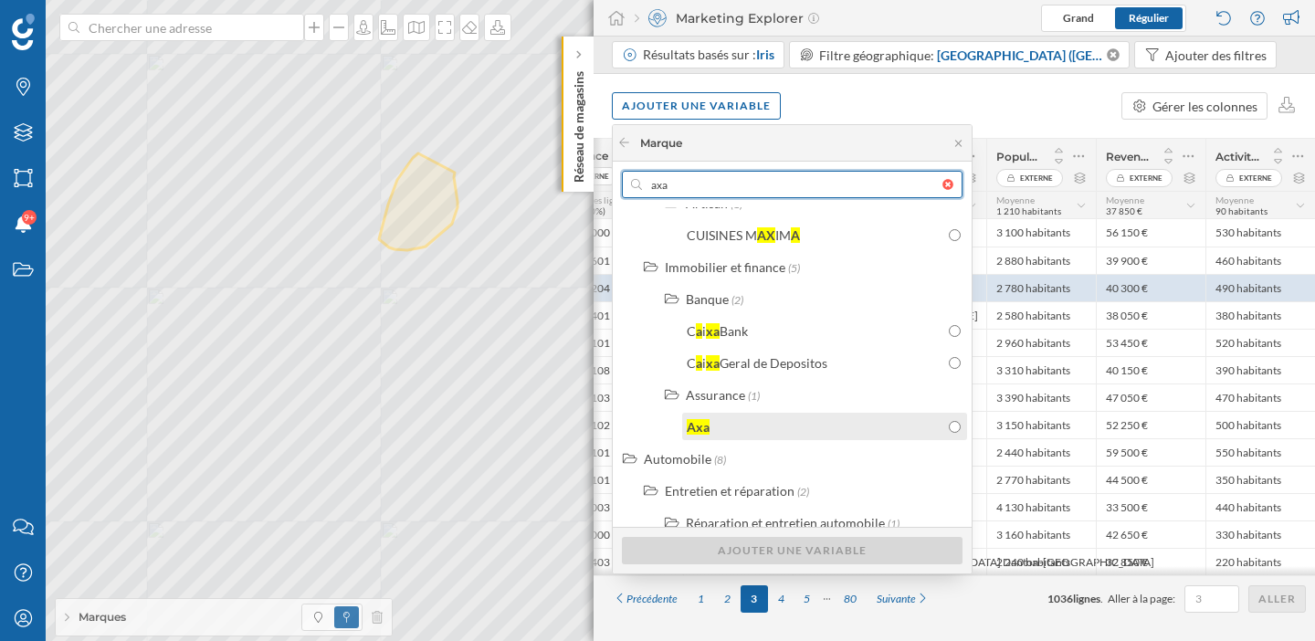
type input "axa"
click at [956, 426] on input "radio" at bounding box center [955, 427] width 12 height 12
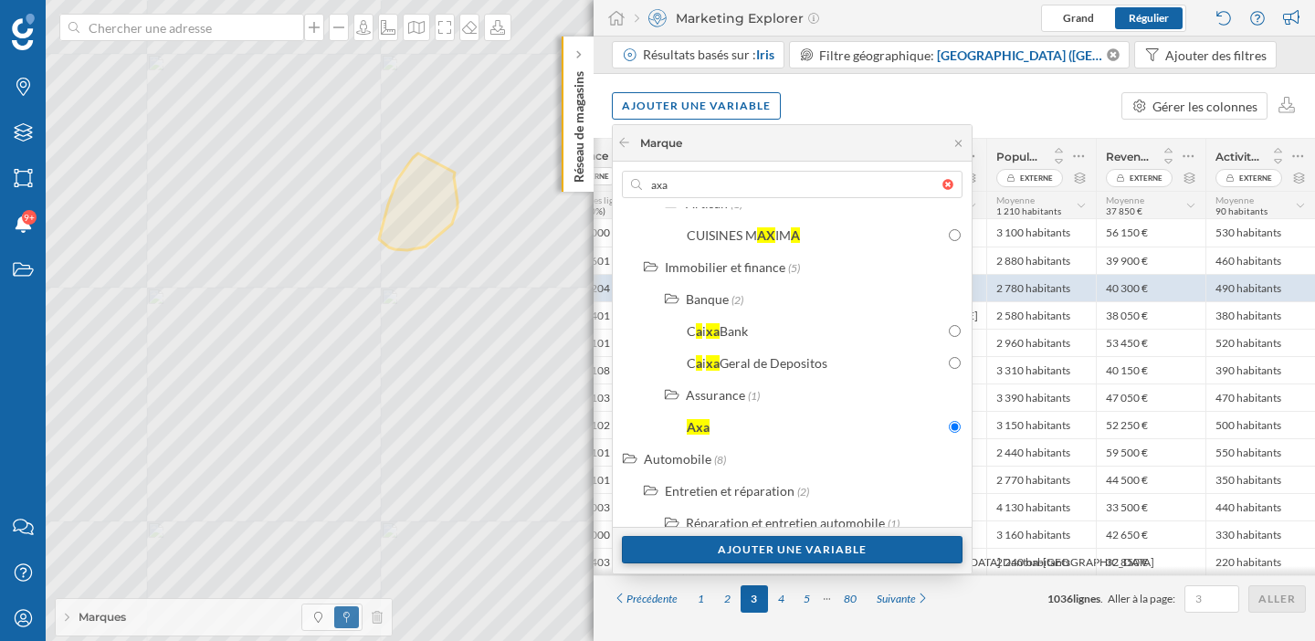
click at [830, 553] on div "Ajouter une variable" at bounding box center [792, 549] width 341 height 27
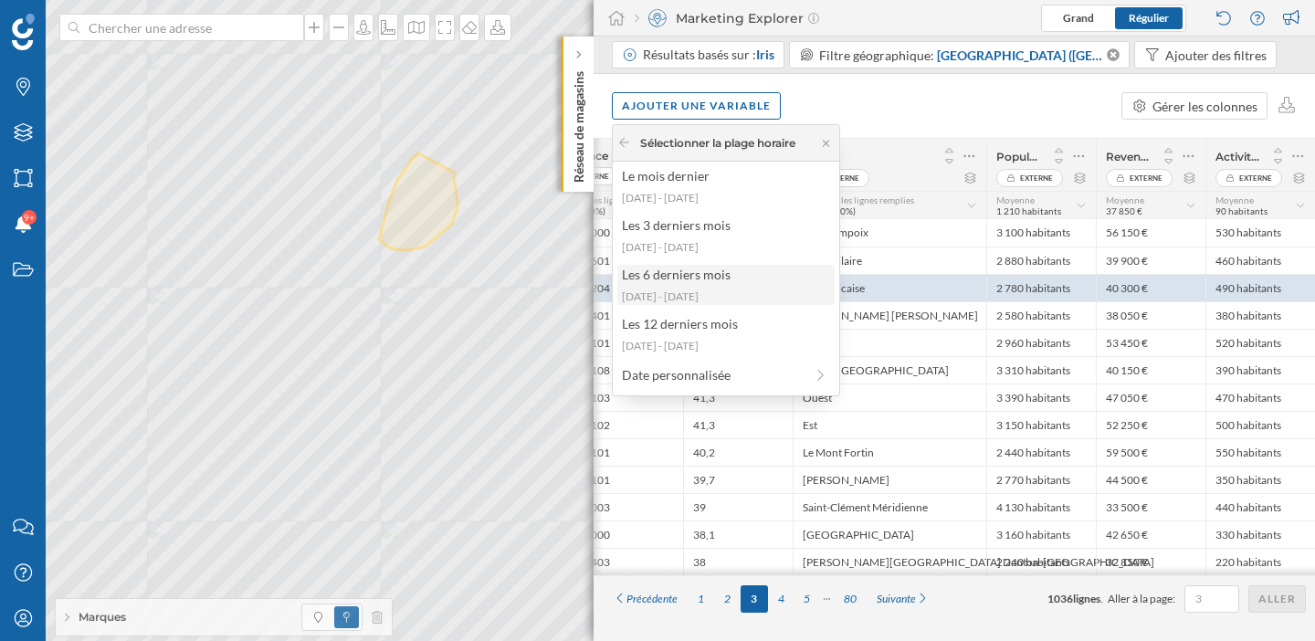
click at [727, 274] on div "Les 6 derniers mois" at bounding box center [725, 274] width 206 height 19
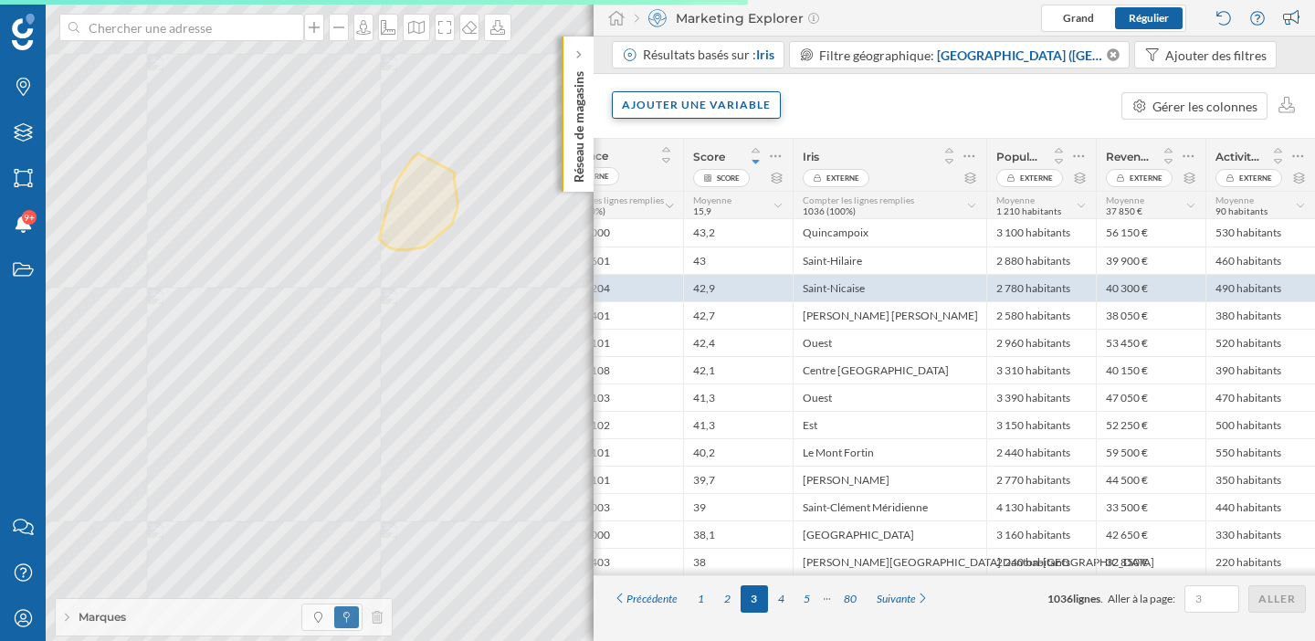
click at [735, 111] on div "Ajouter une variable" at bounding box center [696, 104] width 169 height 27
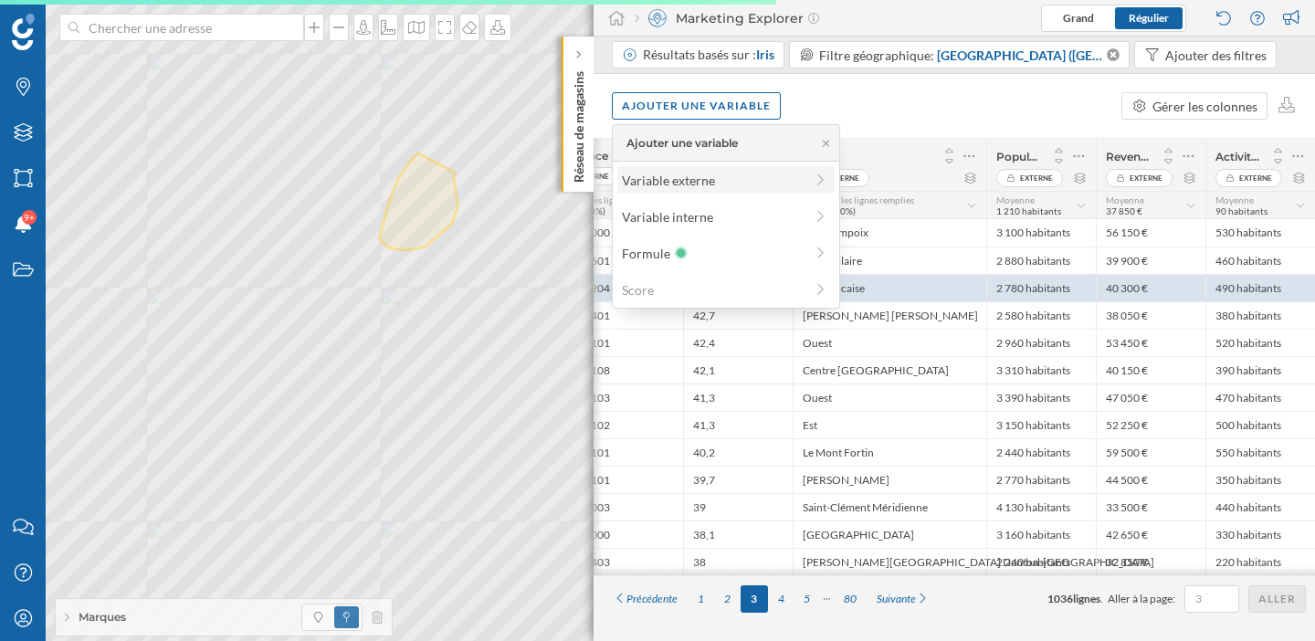
click at [701, 179] on div "Variable externe" at bounding box center [713, 180] width 182 height 19
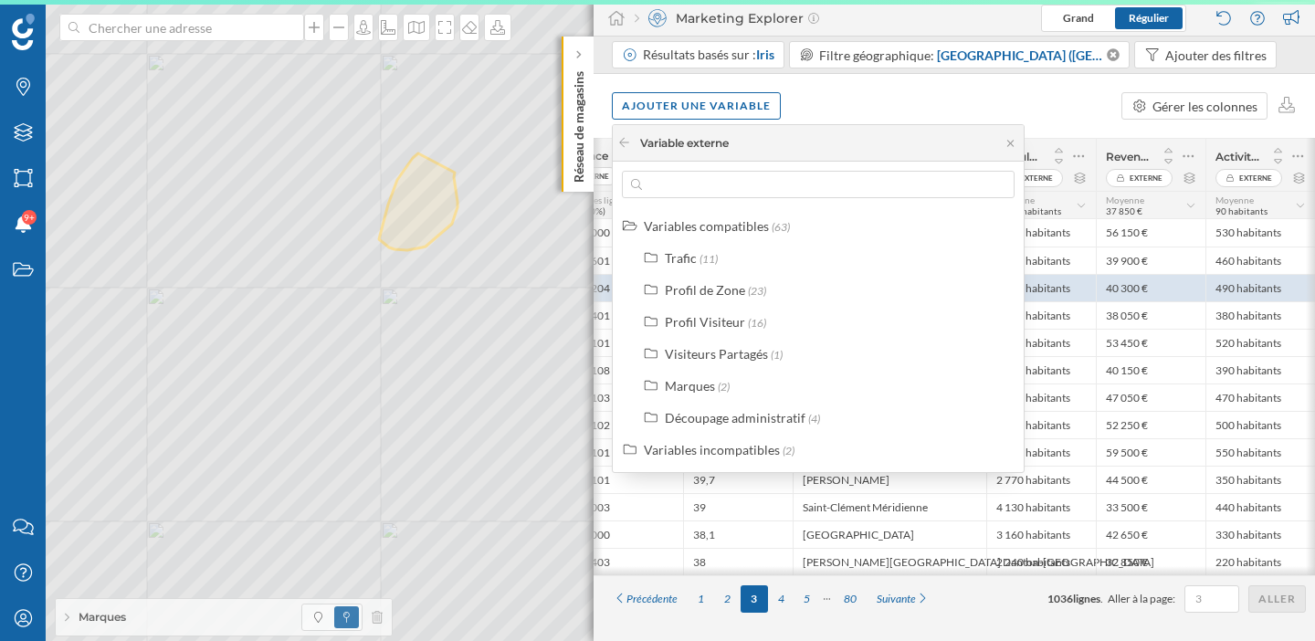
scroll to position [0, 92]
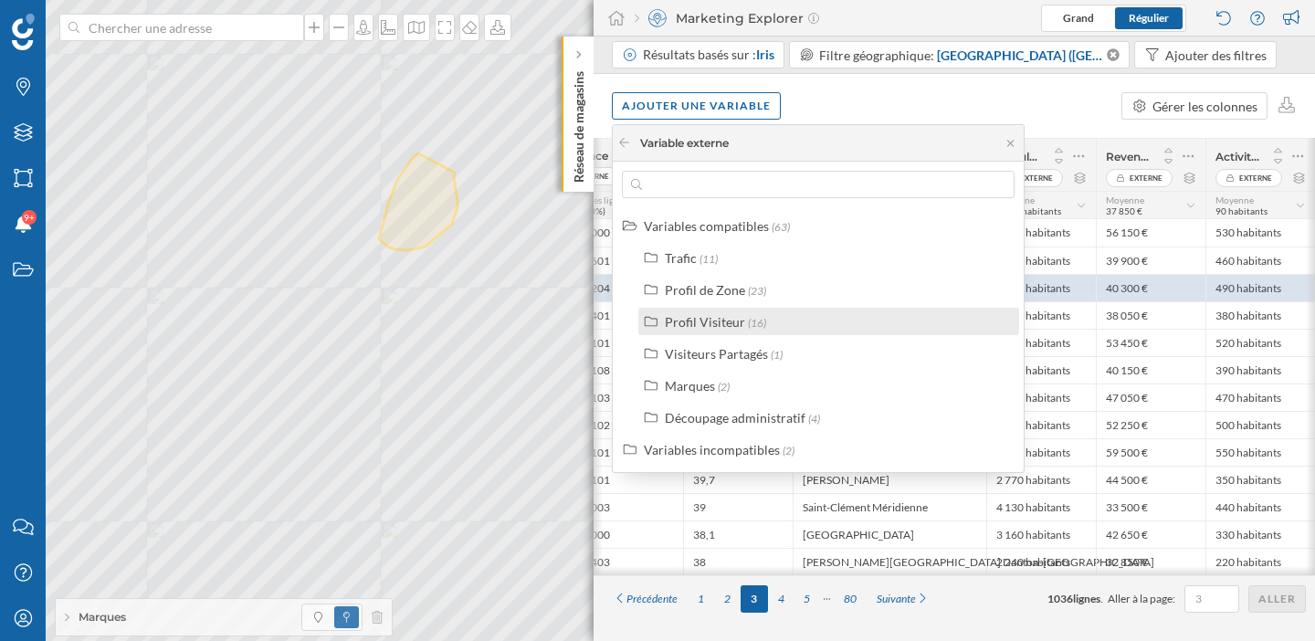
drag, startPoint x: 694, startPoint y: 297, endPoint x: 692, endPoint y: 325, distance: 28.4
click at [692, 325] on div "Trafic (11) Profil de Zone (23) Profil Visiteur (16) Visiteurs Partagés (1) Mar…" at bounding box center [829, 337] width 390 height 187
click at [692, 325] on div "Profil Visiteur" at bounding box center [705, 322] width 80 height 16
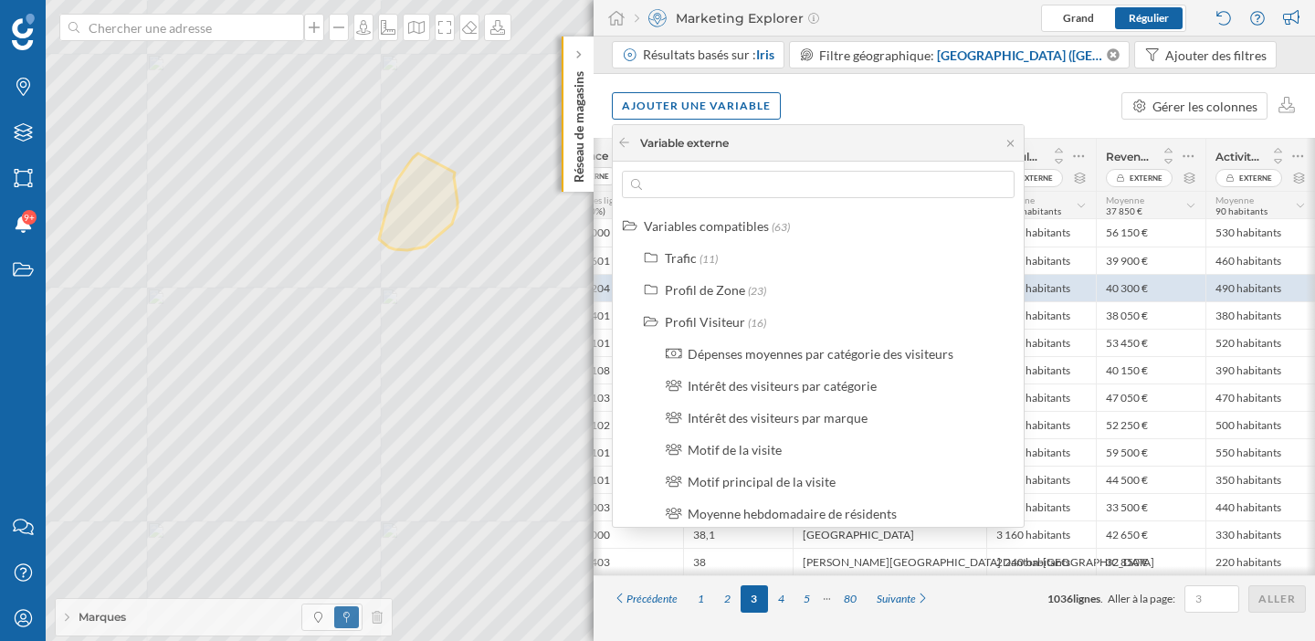
click at [1059, 124] on div "Ajouter une variable Gérer les colonnes" at bounding box center [955, 106] width 722 height 64
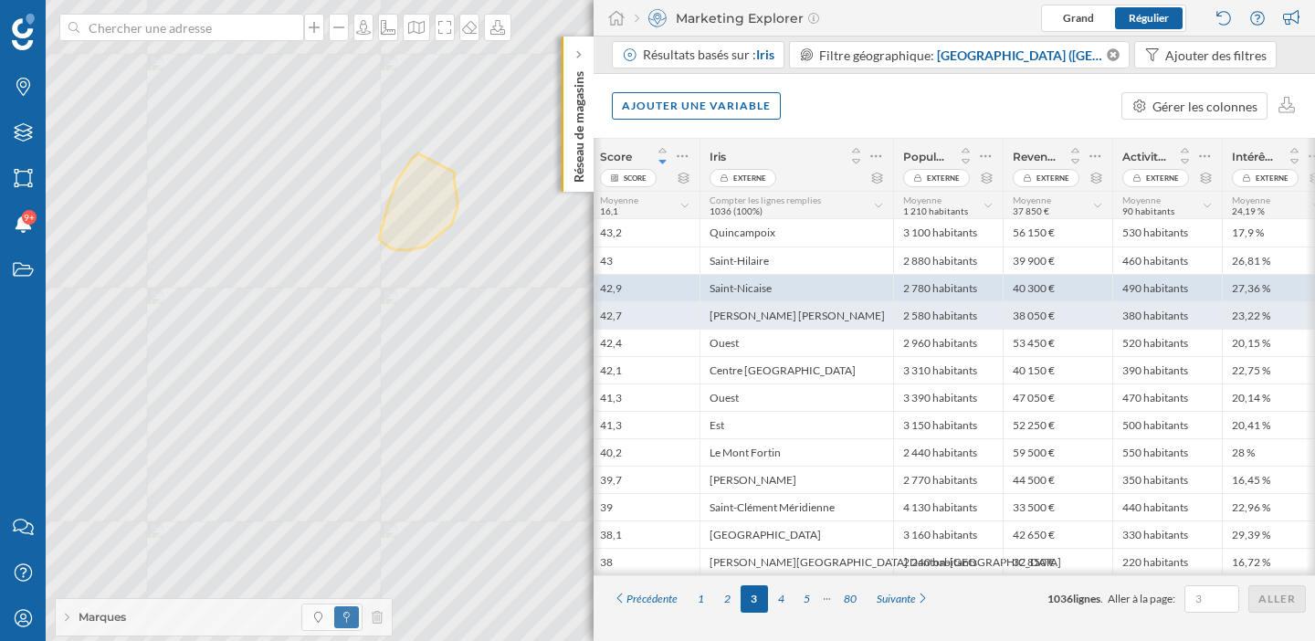
scroll to position [0, 202]
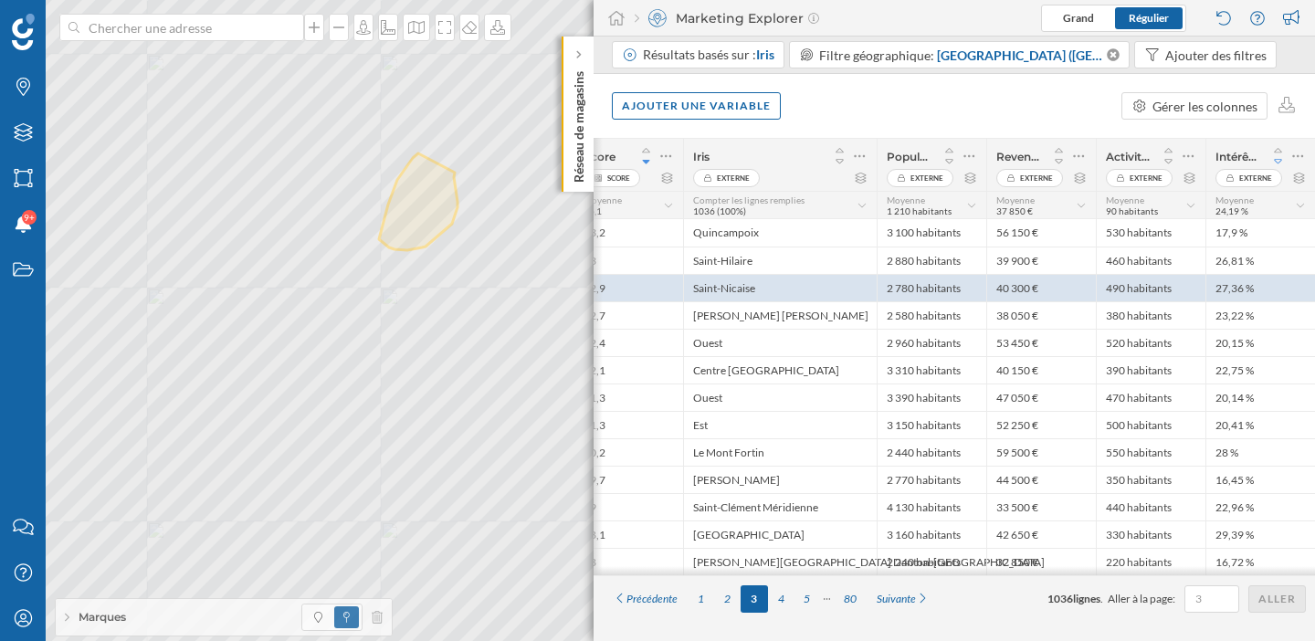
click at [1279, 159] on icon at bounding box center [1278, 161] width 16 height 13
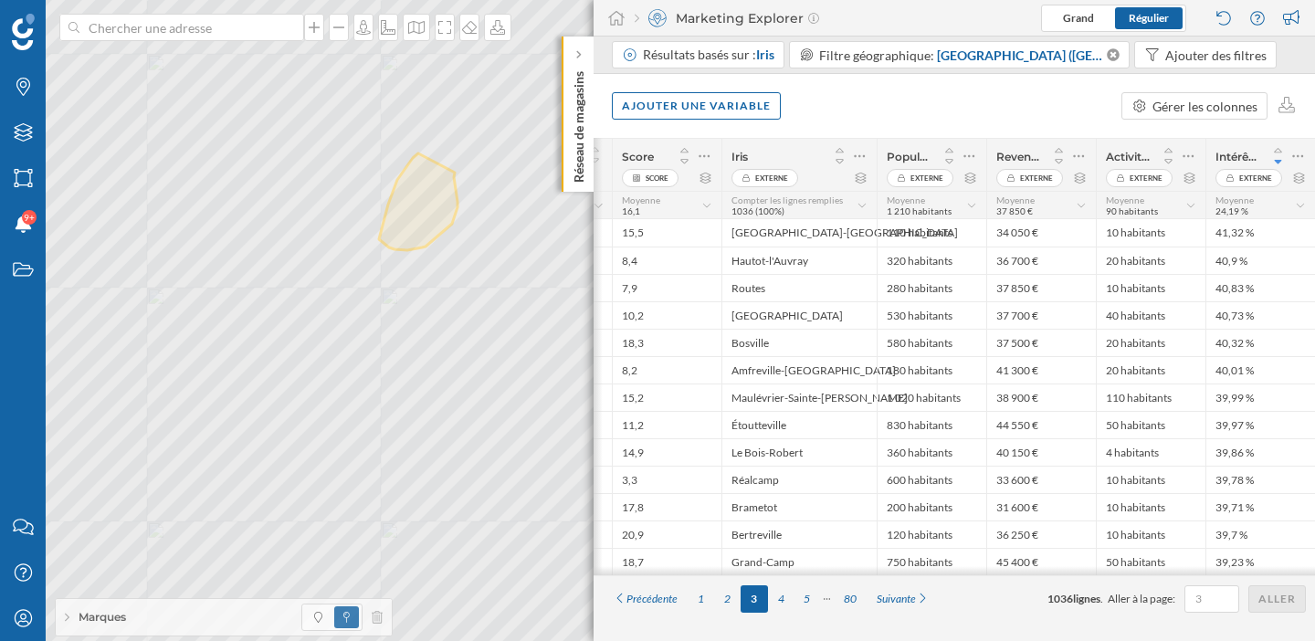
scroll to position [0, 163]
click at [974, 155] on div at bounding box center [970, 156] width 16 height 26
click at [888, 232] on div "Retirer la colonne" at bounding box center [886, 229] width 161 height 19
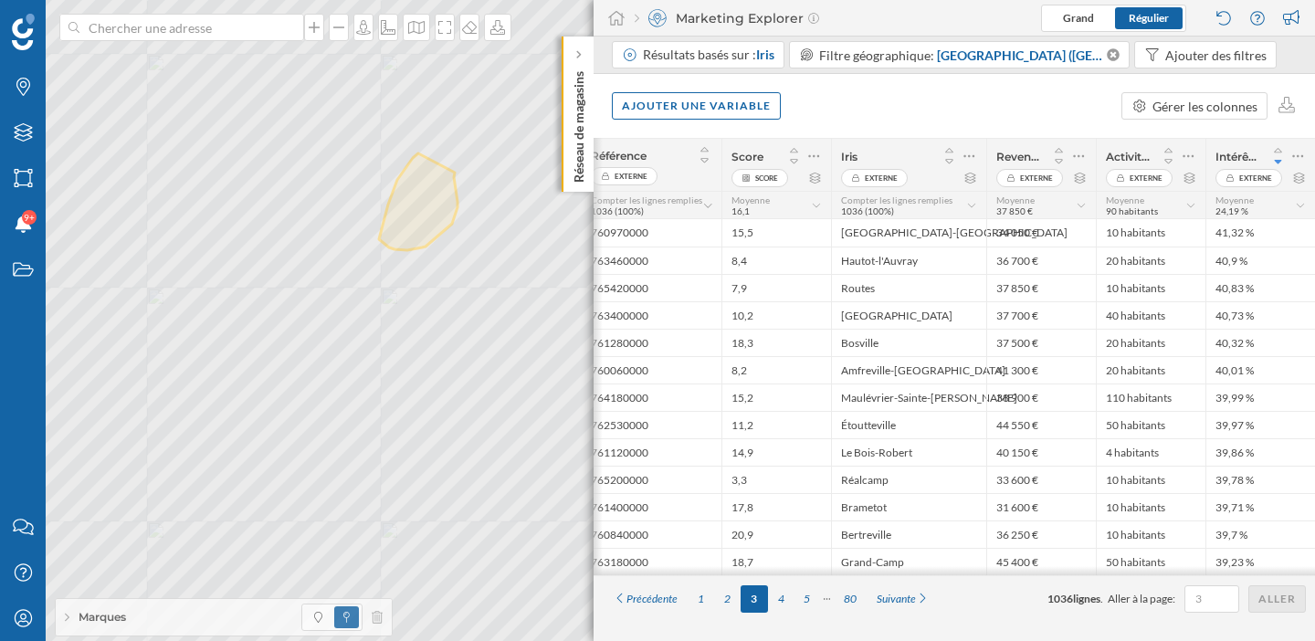
scroll to position [0, 54]
click at [813, 151] on icon at bounding box center [814, 156] width 12 height 18
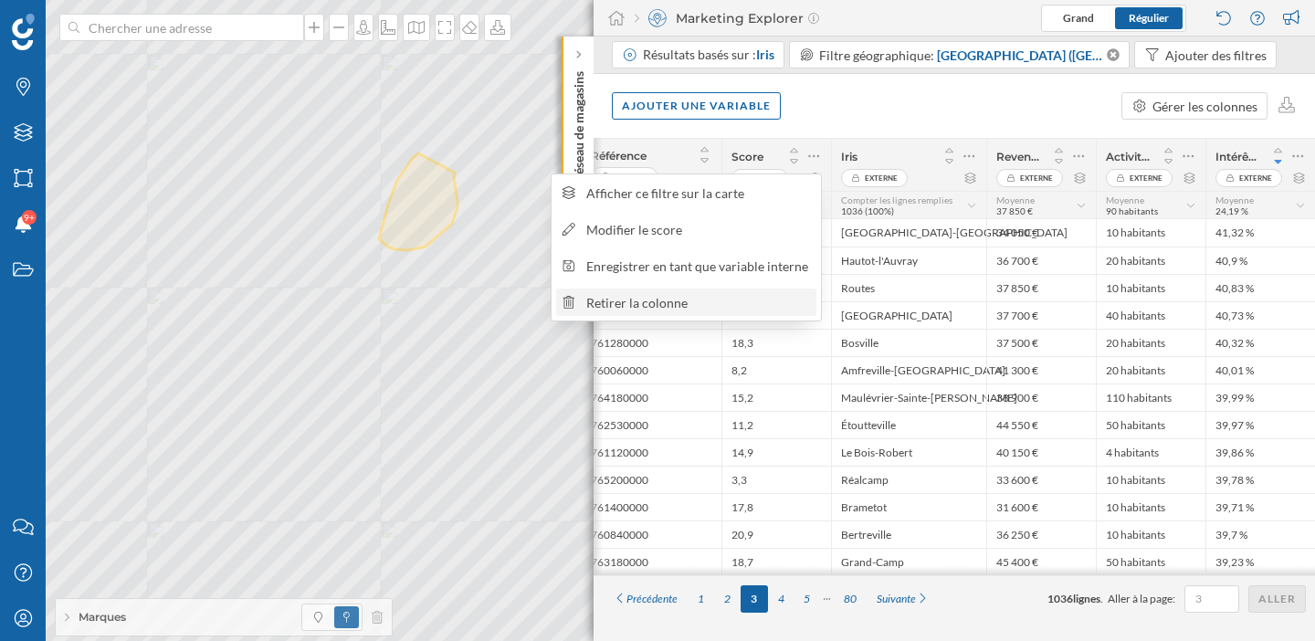
click at [707, 300] on div "Retirer la colonne" at bounding box center [698, 302] width 224 height 19
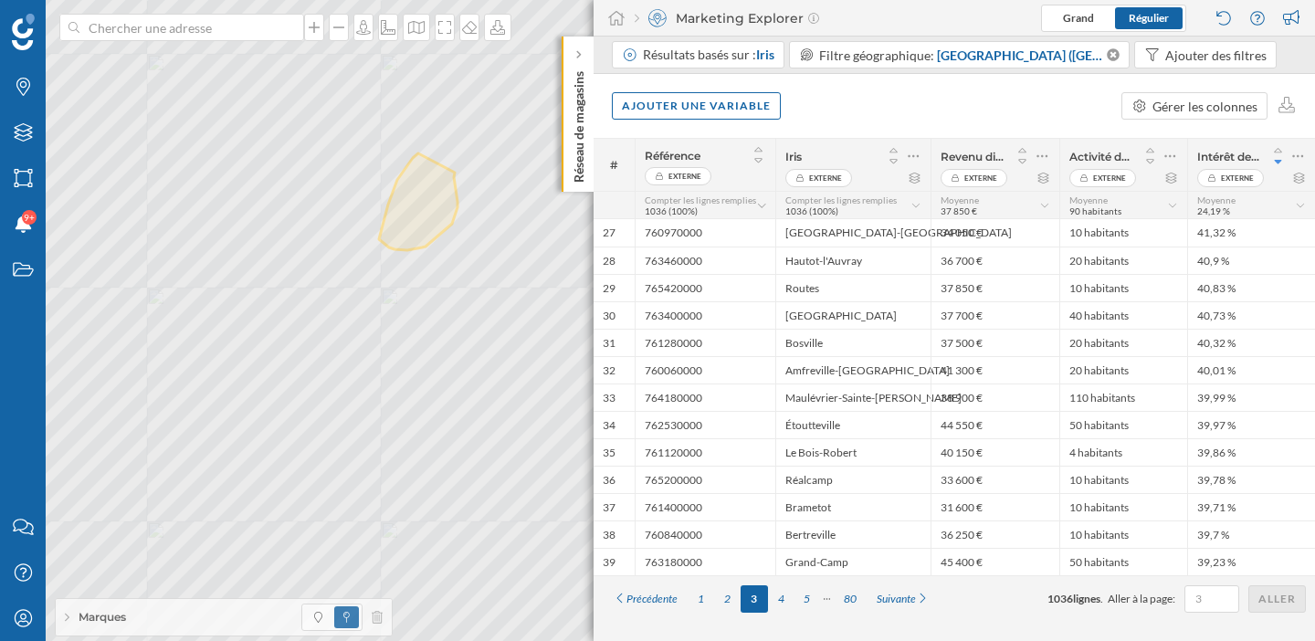
scroll to position [0, 0]
click at [742, 106] on div "Ajouter une variable" at bounding box center [696, 104] width 169 height 27
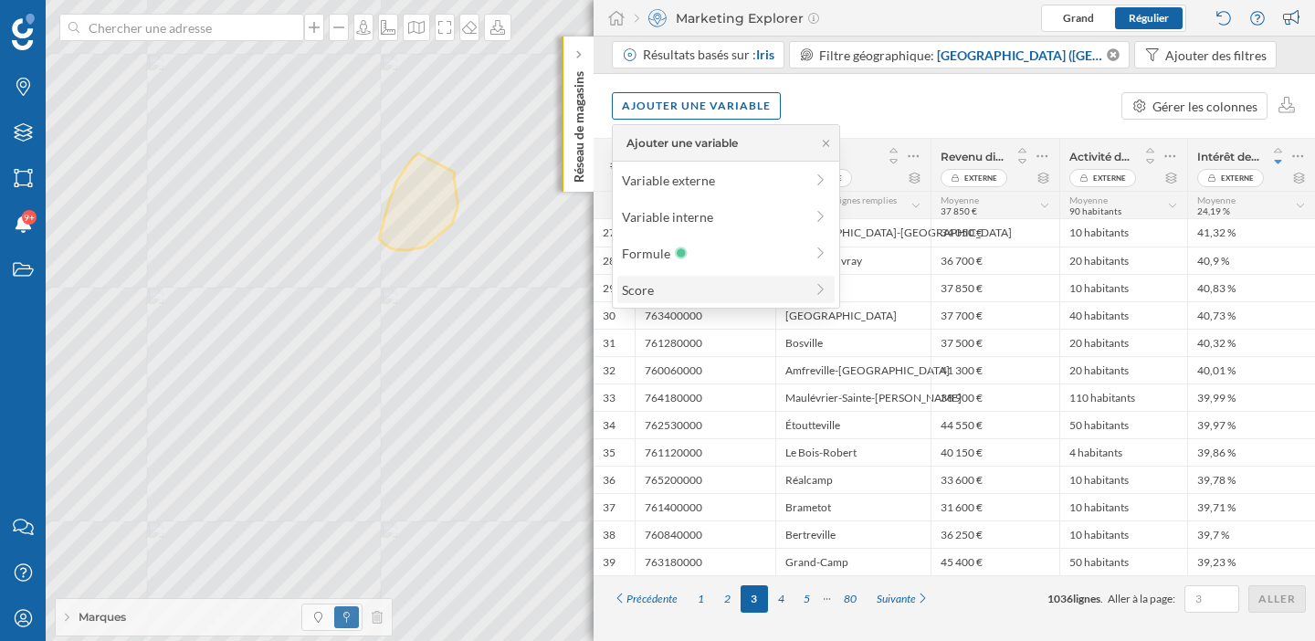
click at [698, 286] on div "Score" at bounding box center [713, 289] width 182 height 19
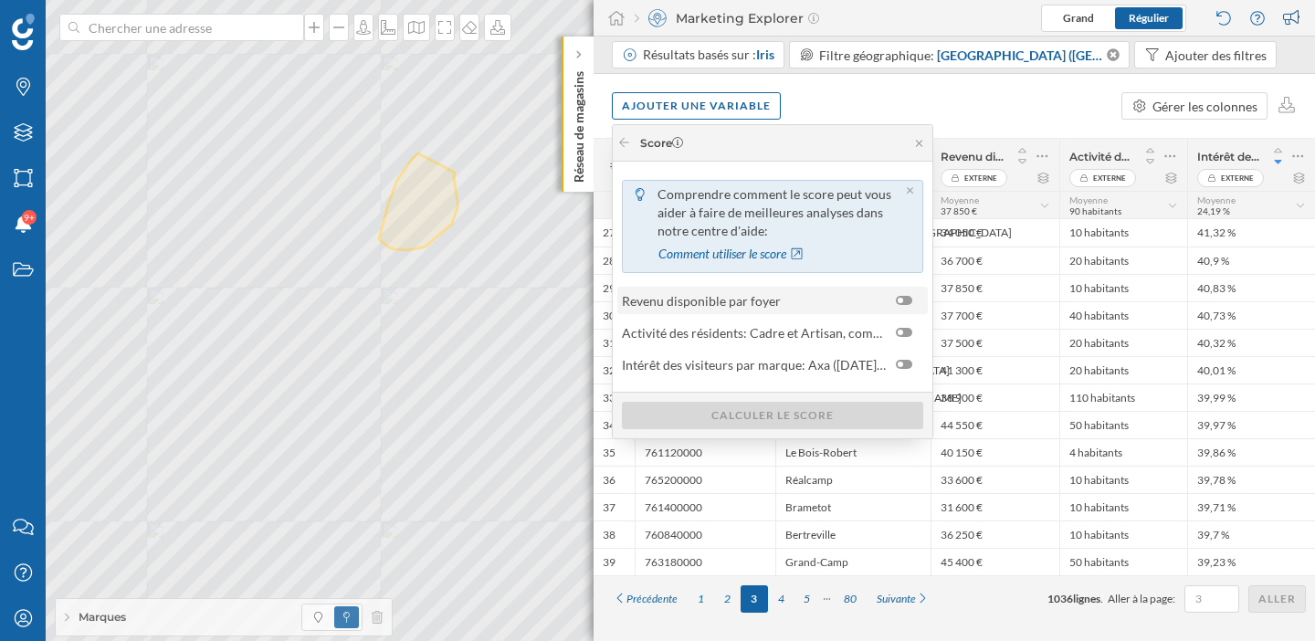
click at [728, 294] on span "Revenu disponible par foyer" at bounding box center [701, 300] width 159 height 19
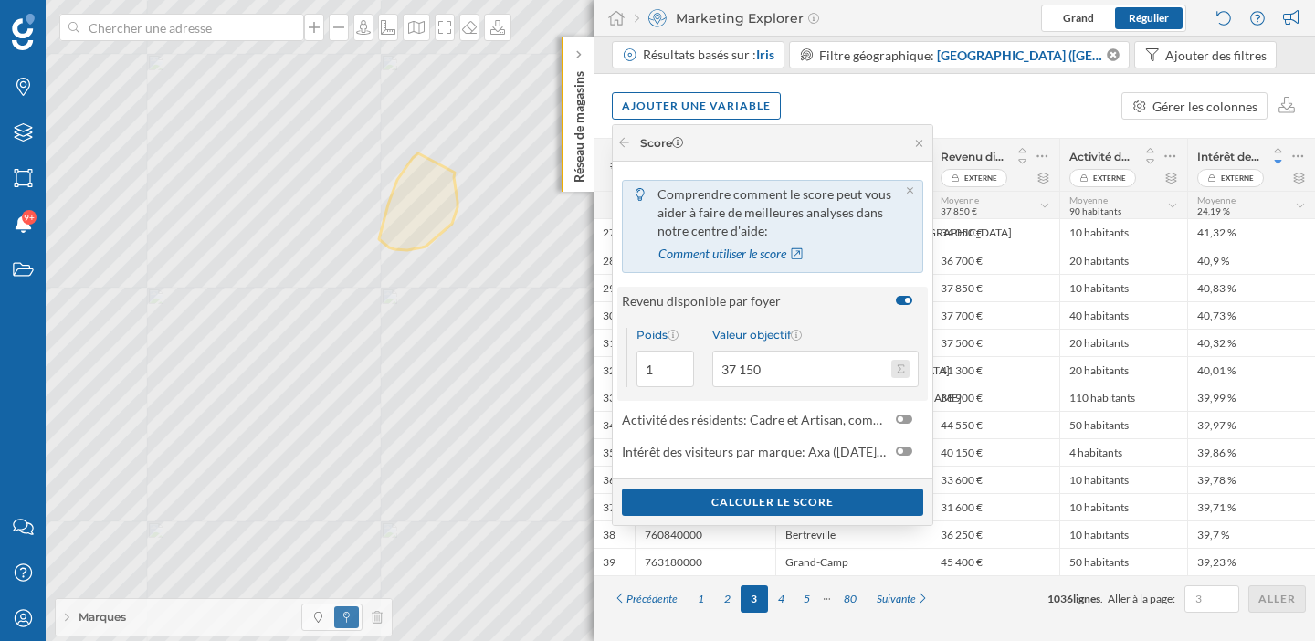
click at [896, 369] on button "Valeur objectif 37 150" at bounding box center [900, 369] width 18 height 18
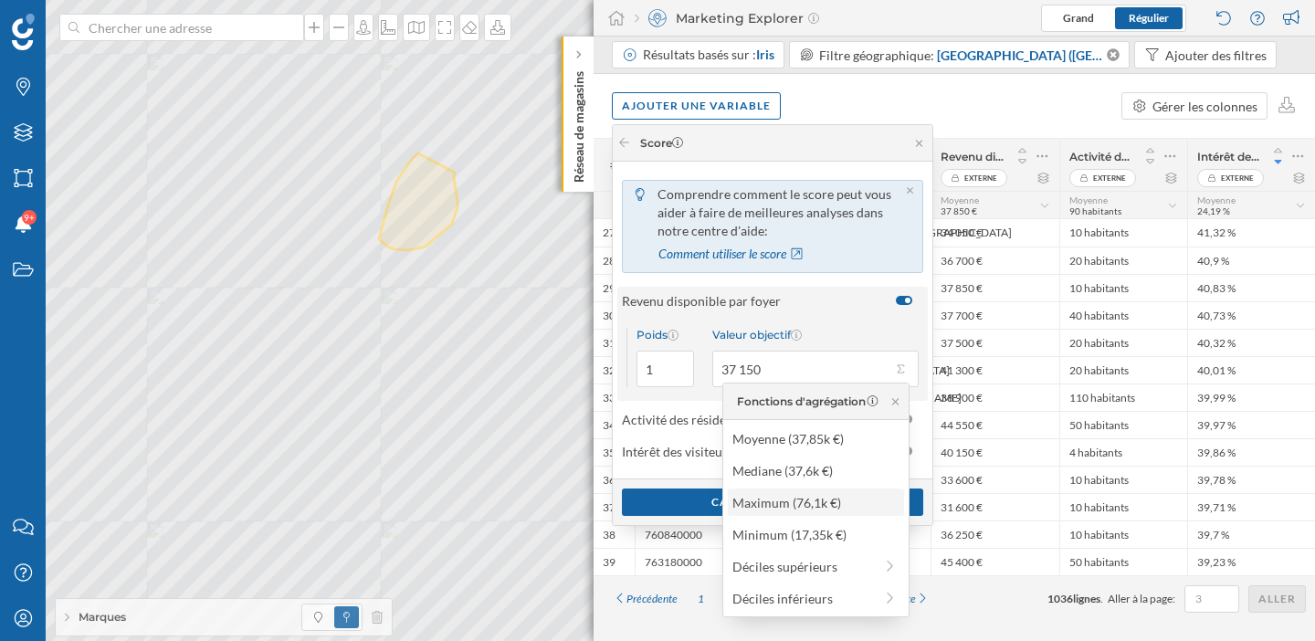
click at [801, 509] on div "Maximum (76,1k €)" at bounding box center [814, 502] width 165 height 19
type input "76 100"
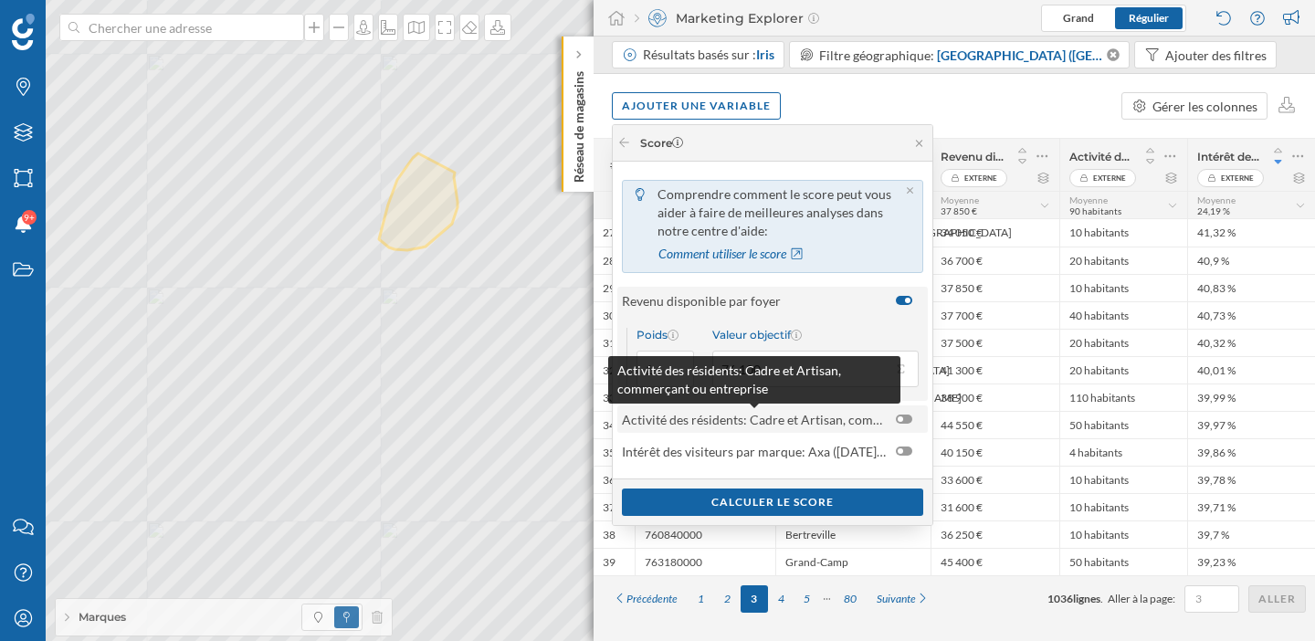
click at [813, 417] on span "Activité des résidents: Cadre et Artisan, commerçant ou entreprise" at bounding box center [754, 419] width 265 height 19
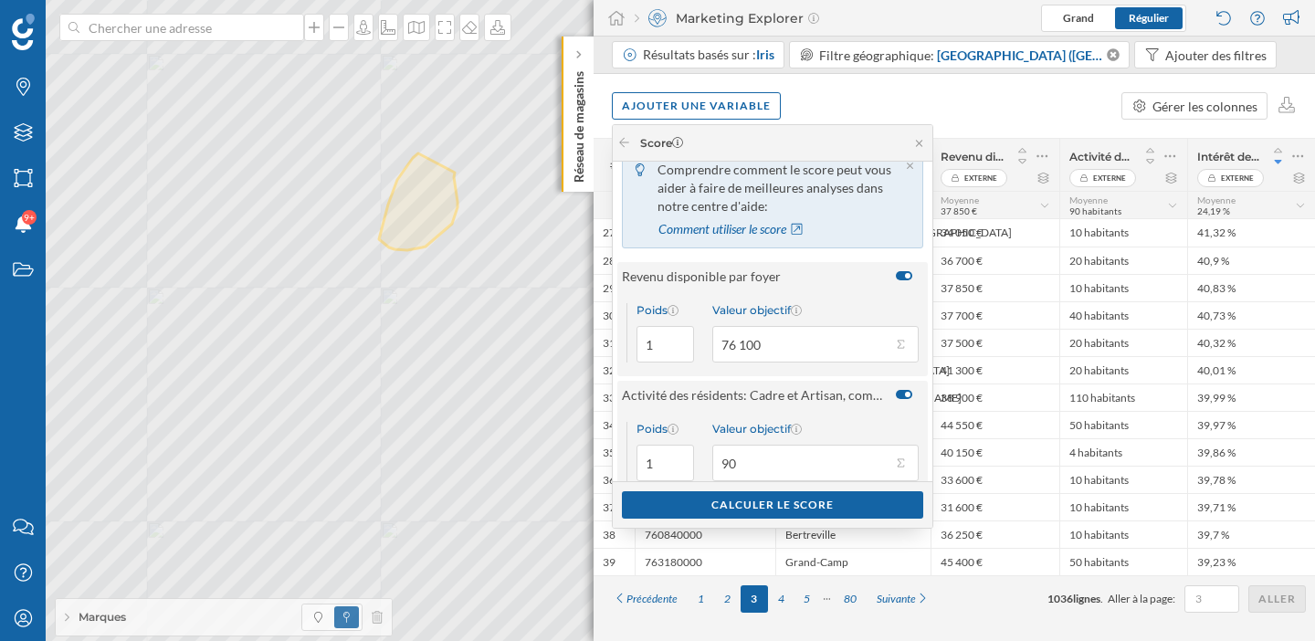
scroll to position [84, 0]
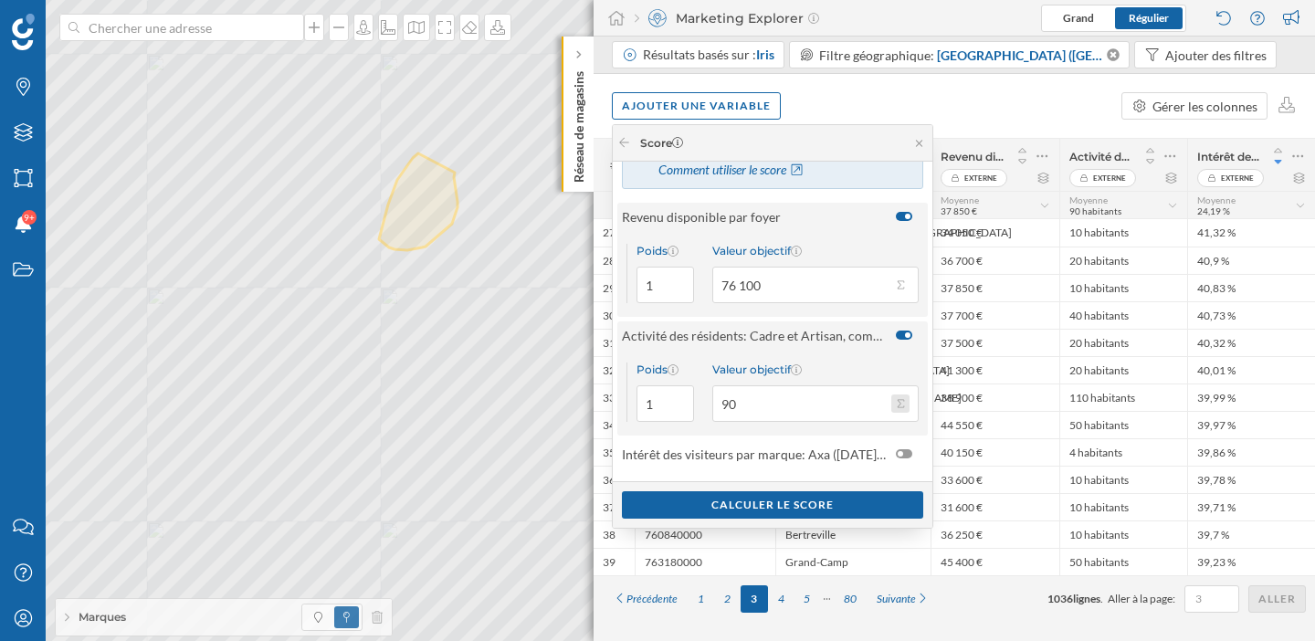
click at [900, 406] on button "Valeur objectif 90" at bounding box center [900, 404] width 18 height 18
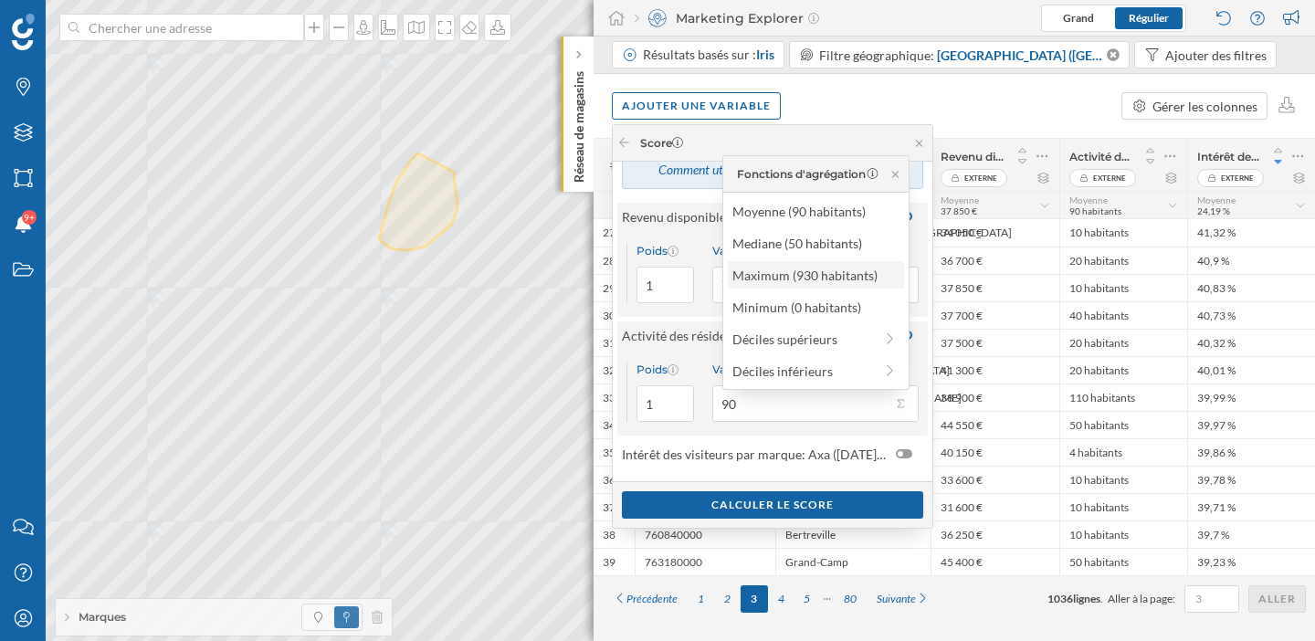
click at [837, 273] on div "Maximum (930 habitants)" at bounding box center [814, 275] width 165 height 19
type input "930"
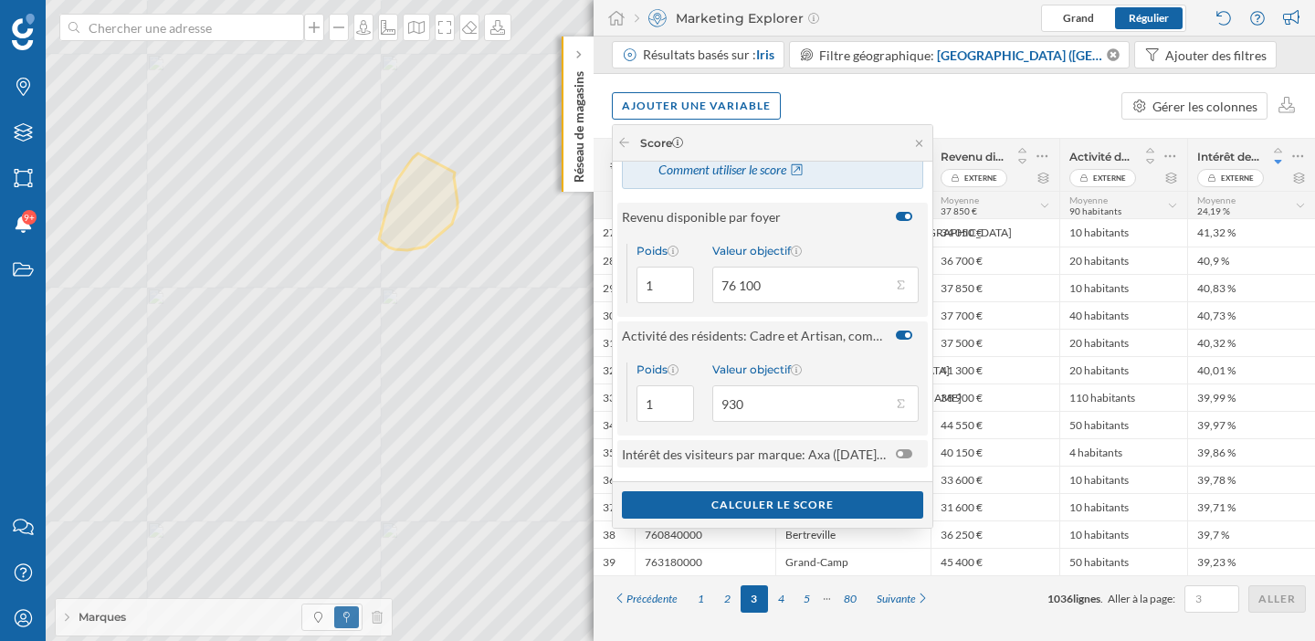
click at [901, 452] on div at bounding box center [900, 453] width 5 height 5
click at [0, 0] on input "checkbox" at bounding box center [0, 0] width 0 height 0
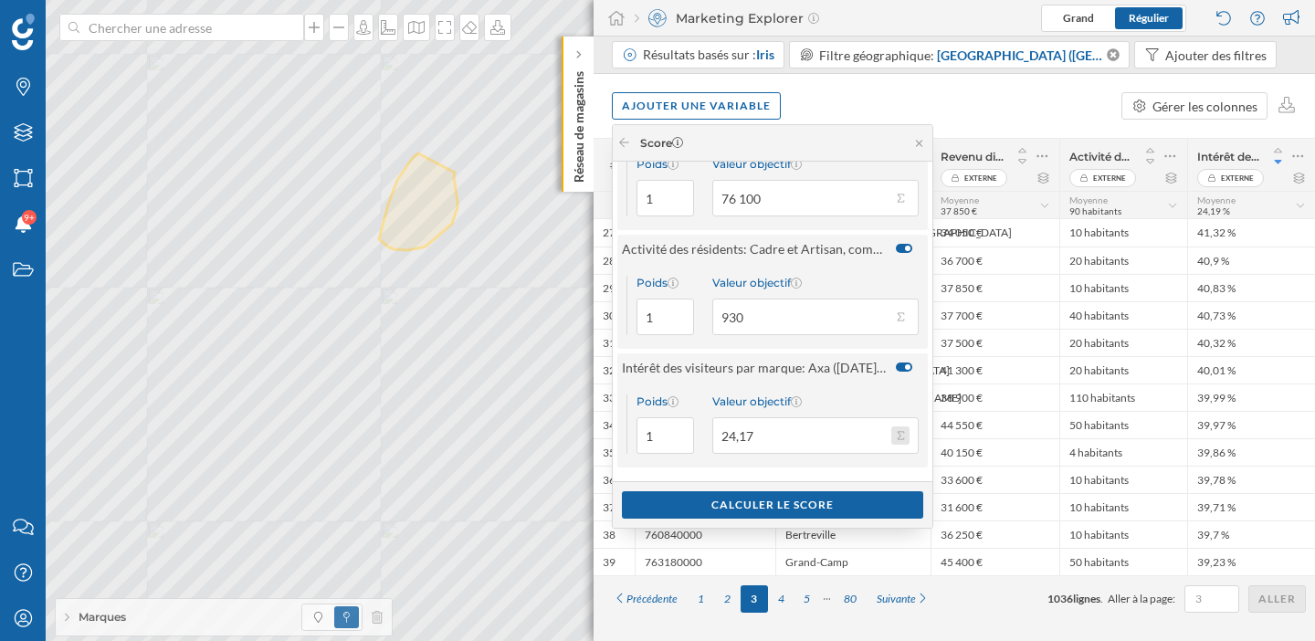
click at [905, 431] on button "Valeur objectif 24,17" at bounding box center [900, 436] width 18 height 18
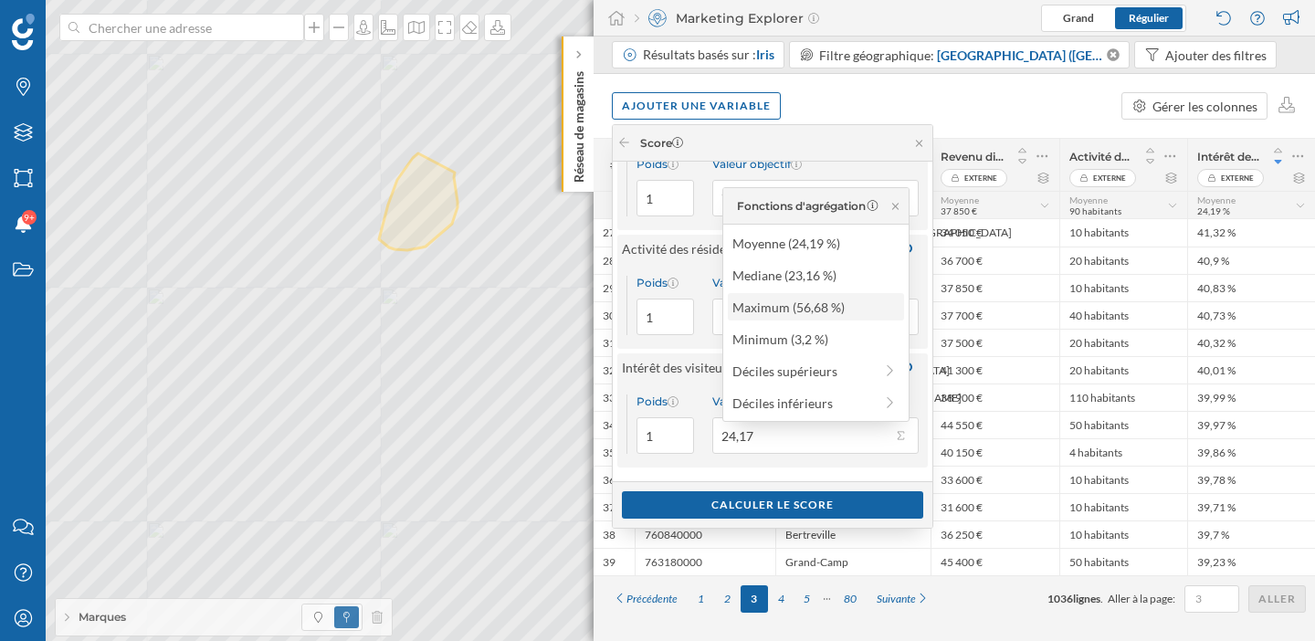
click at [800, 308] on div "Maximum (56,68 %)" at bounding box center [814, 307] width 165 height 19
type input "56,68"
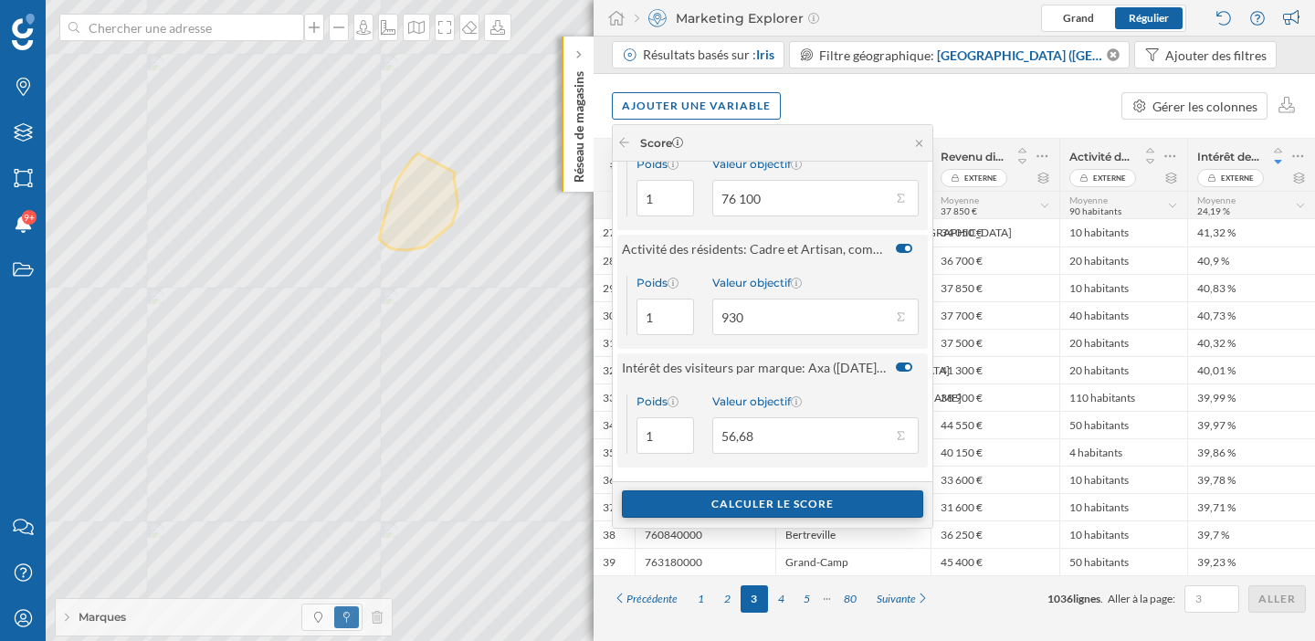
click at [776, 499] on div "Calculer le score" at bounding box center [772, 503] width 301 height 27
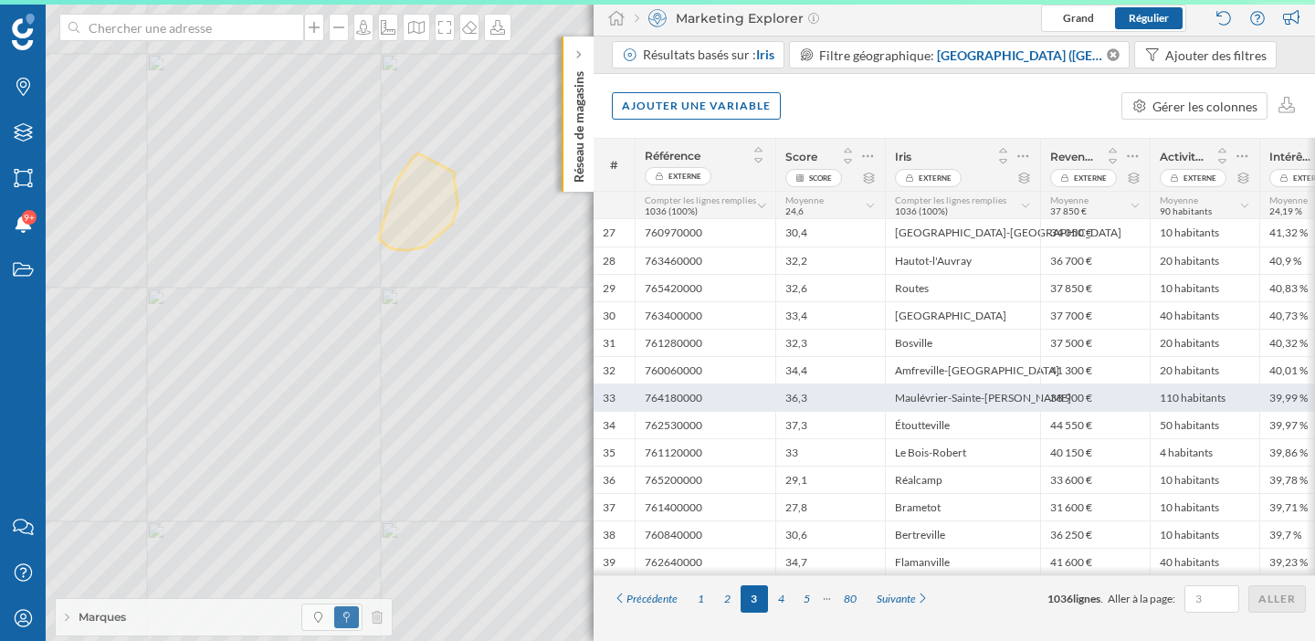
scroll to position [0, 0]
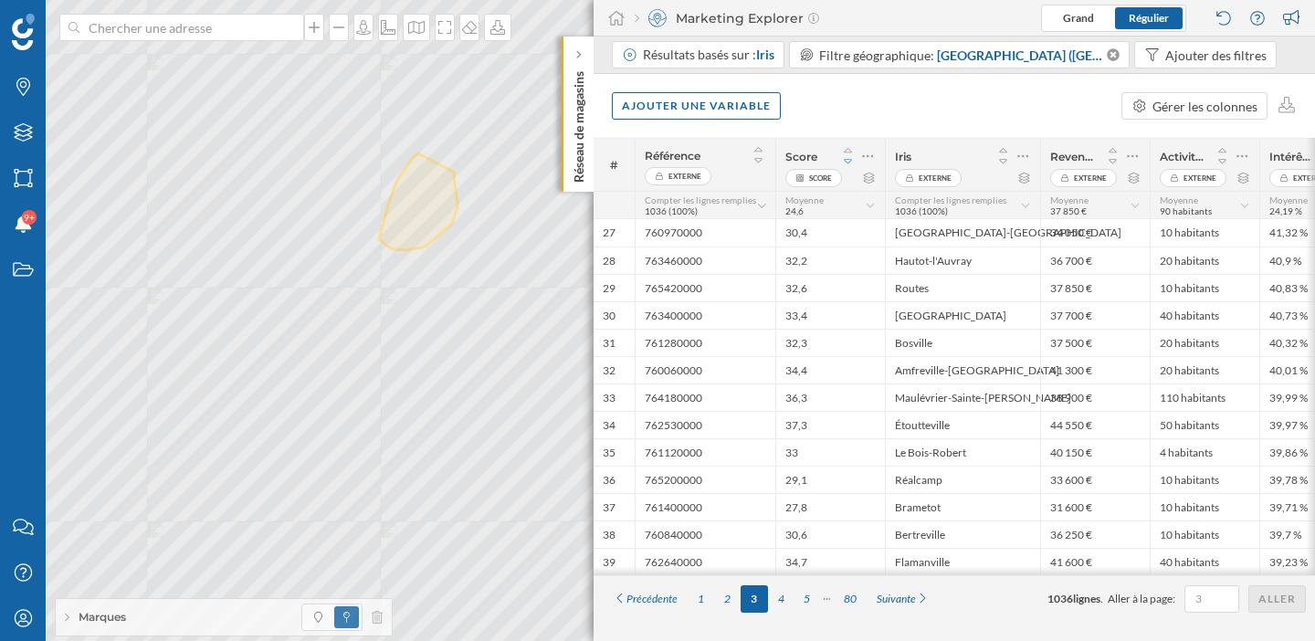
click at [846, 163] on icon at bounding box center [848, 161] width 16 height 13
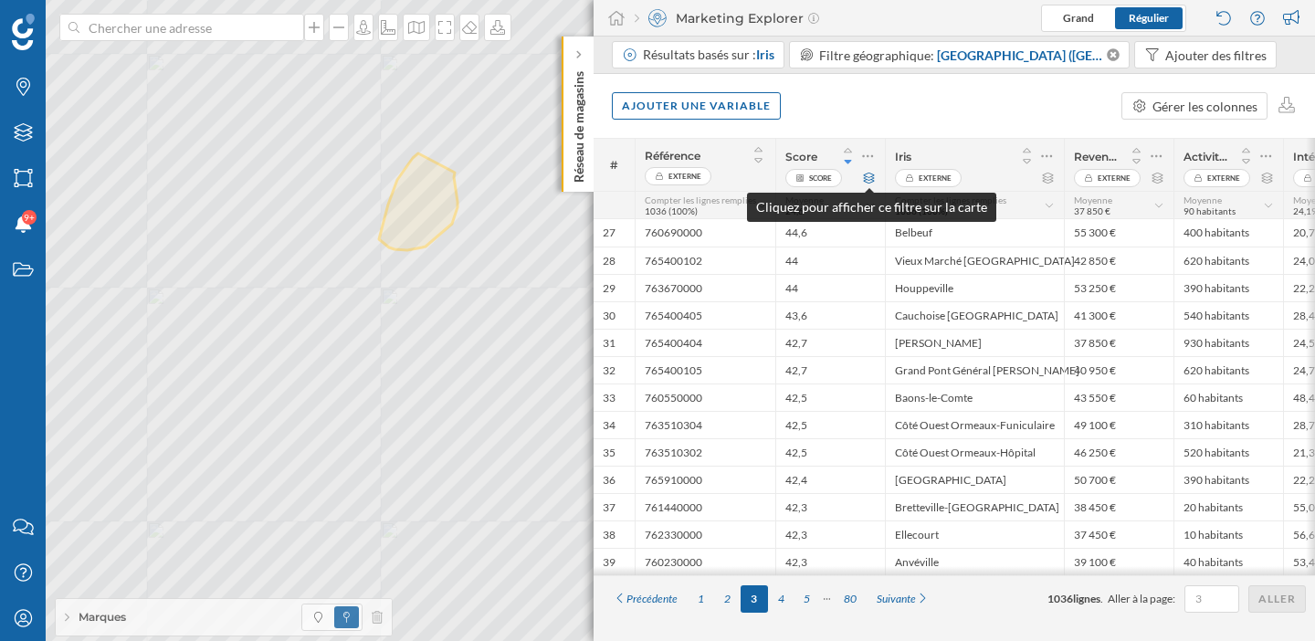
click at [872, 182] on icon at bounding box center [869, 178] width 14 height 11
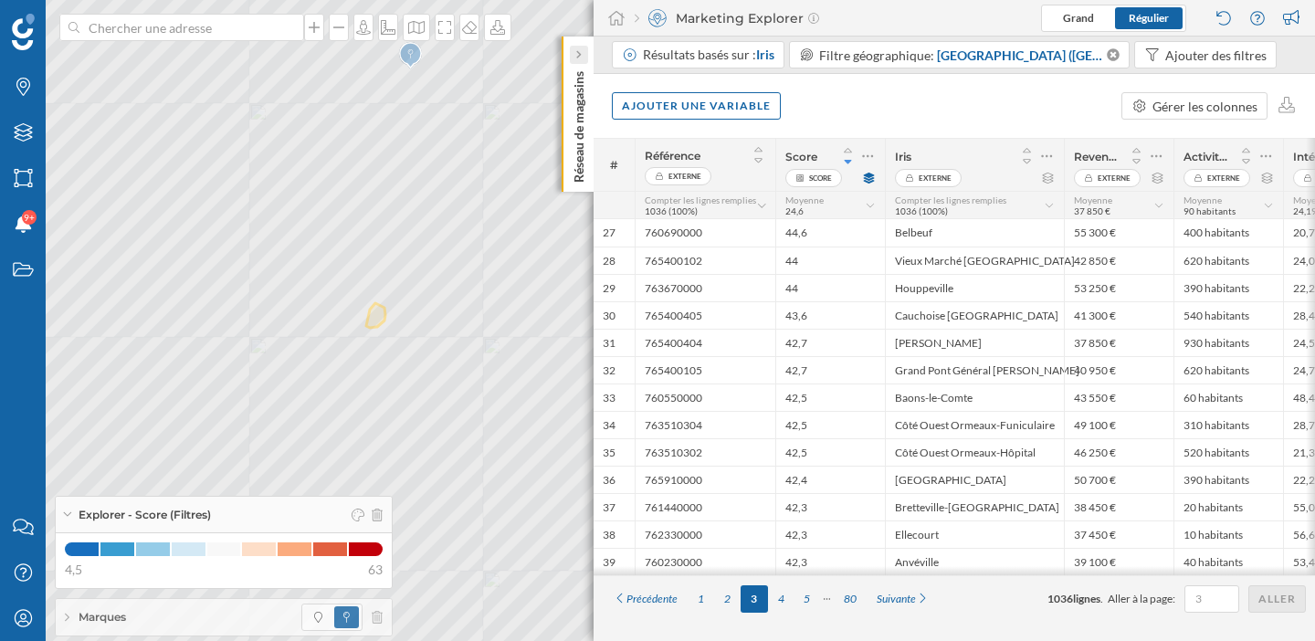
click at [585, 53] on div at bounding box center [579, 55] width 18 height 18
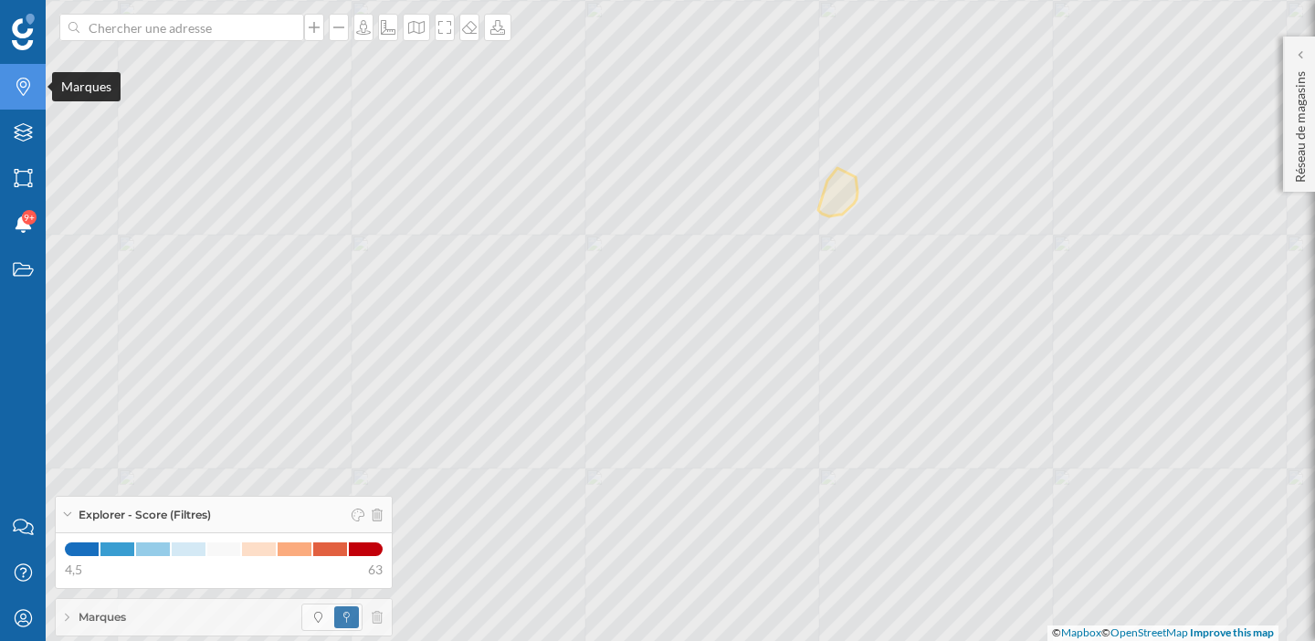
click at [18, 92] on icon "Marques" at bounding box center [23, 87] width 23 height 18
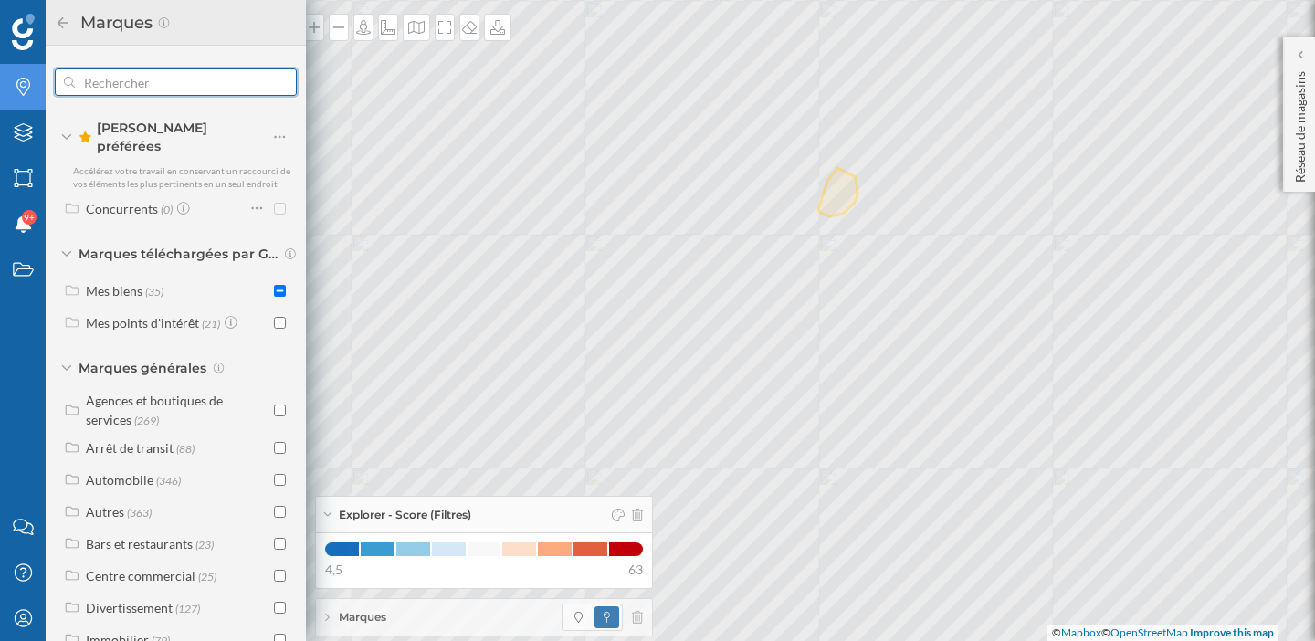
click at [112, 90] on input "text" at bounding box center [176, 82] width 202 height 37
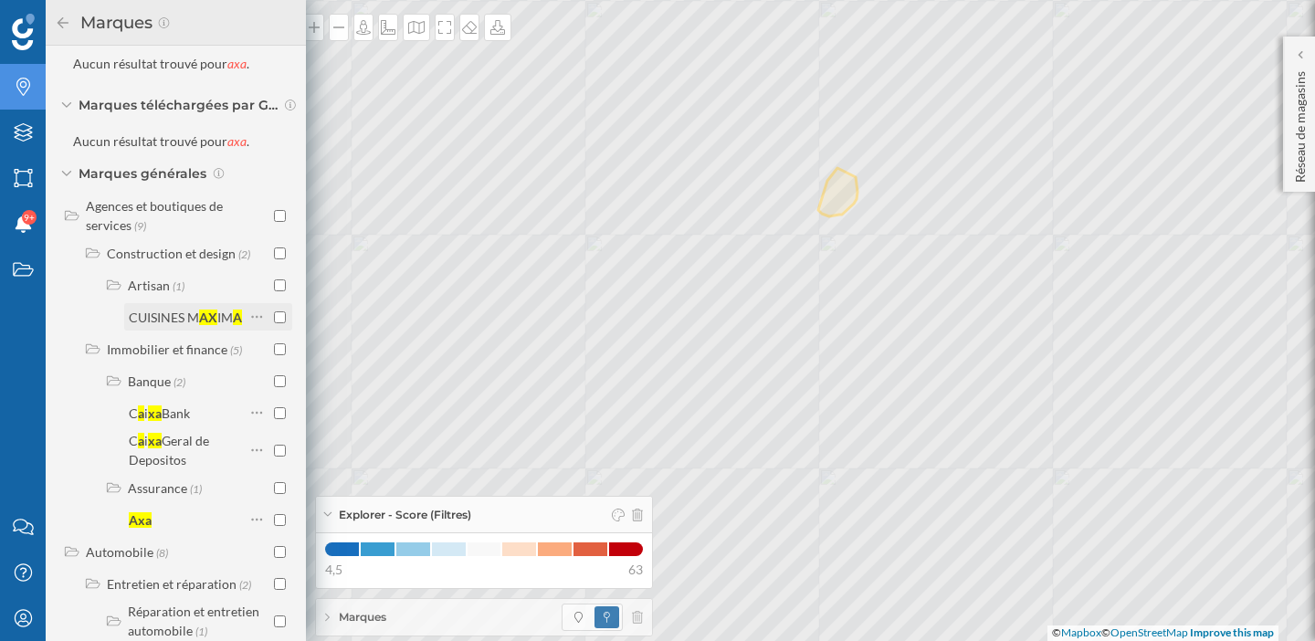
scroll to position [123, 0]
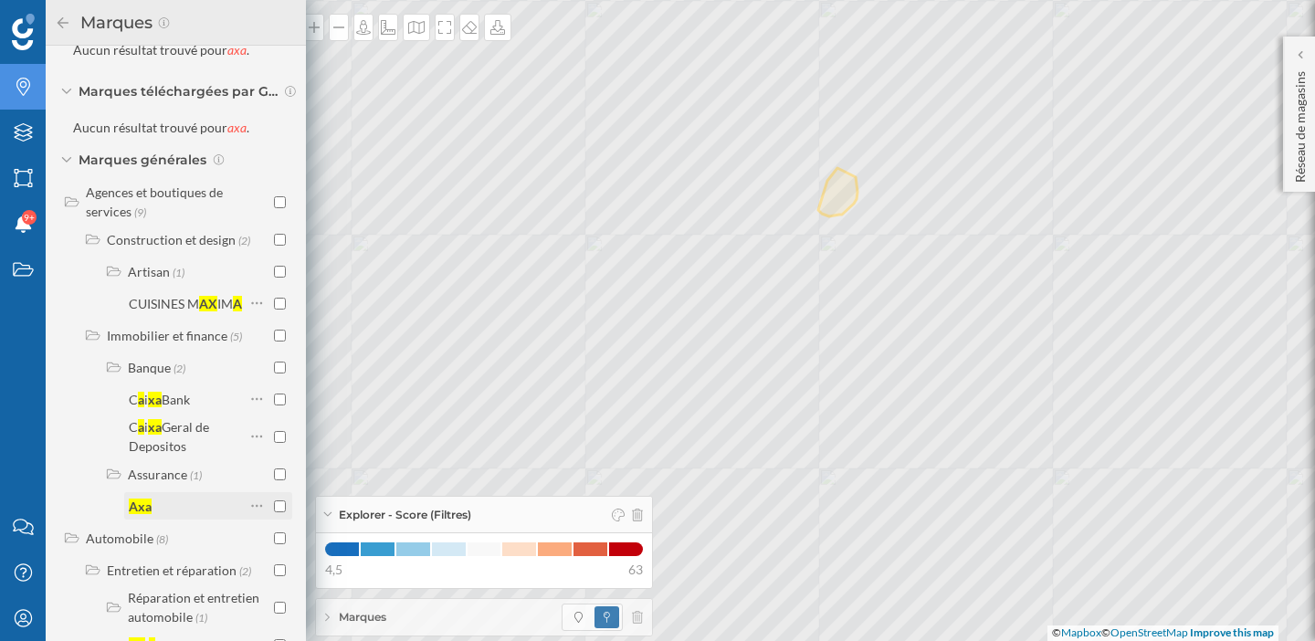
type input "axa"
click at [276, 508] on input "checkbox" at bounding box center [280, 506] width 12 height 12
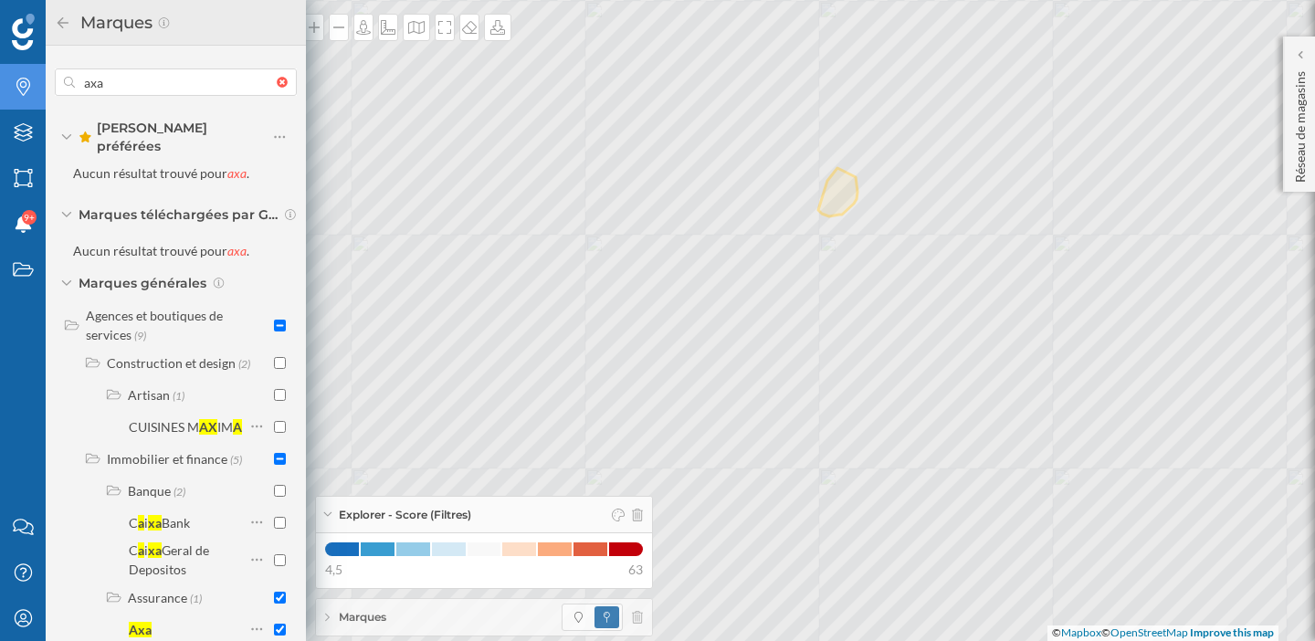
scroll to position [123, 0]
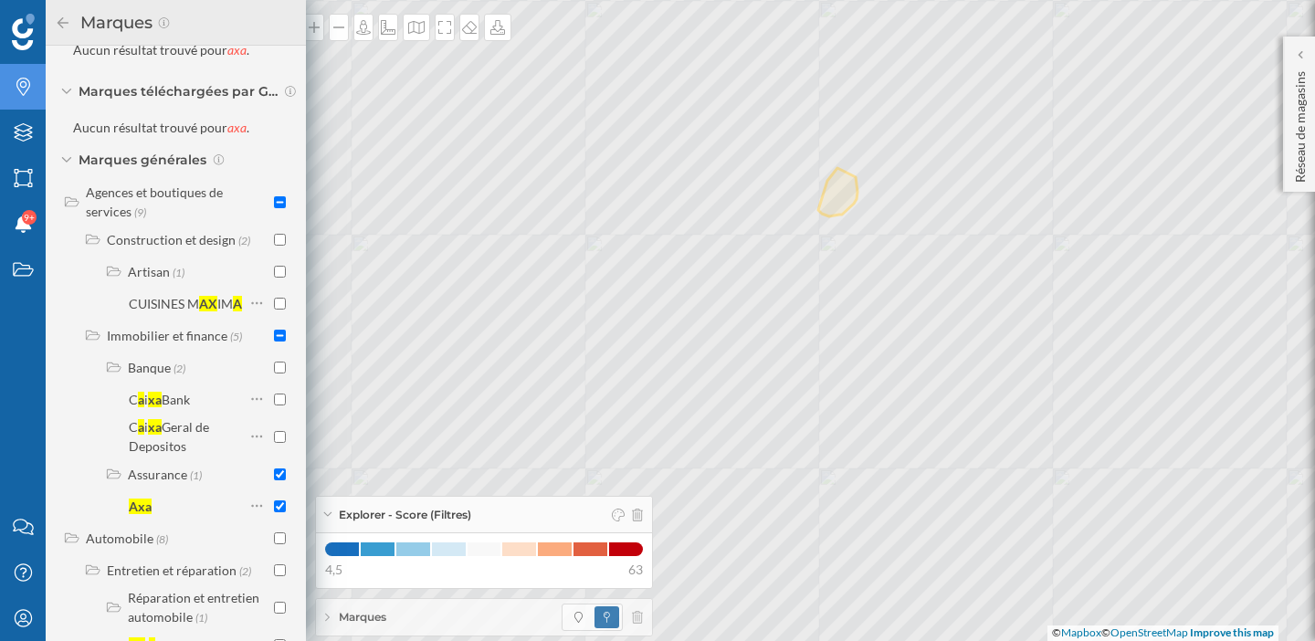
click at [66, 27] on icon at bounding box center [63, 22] width 16 height 13
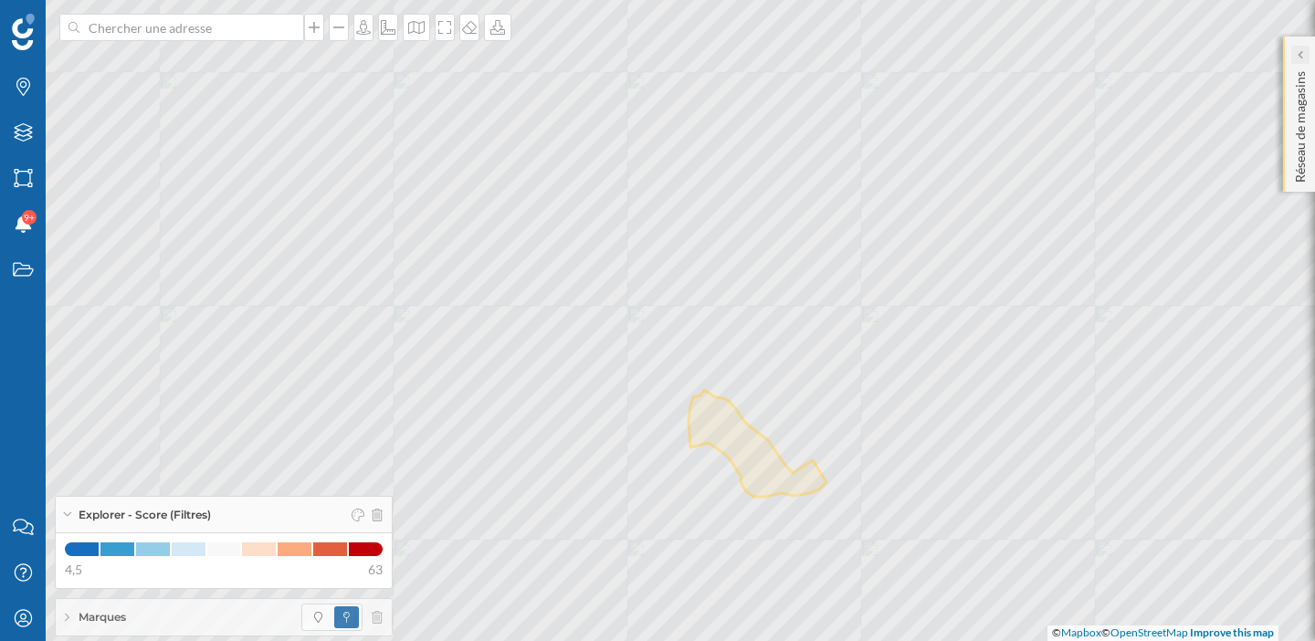
click at [1301, 52] on icon at bounding box center [1299, 54] width 5 height 9
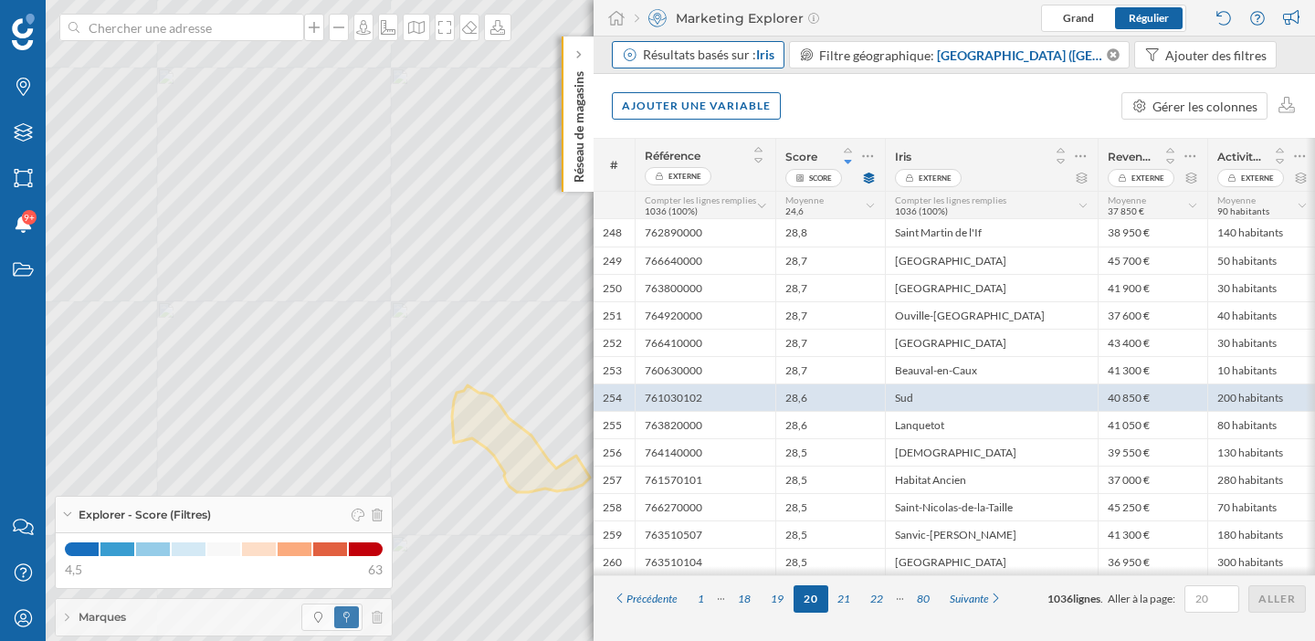
click at [690, 52] on div "Résultats basés sur : Iris" at bounding box center [709, 55] width 132 height 18
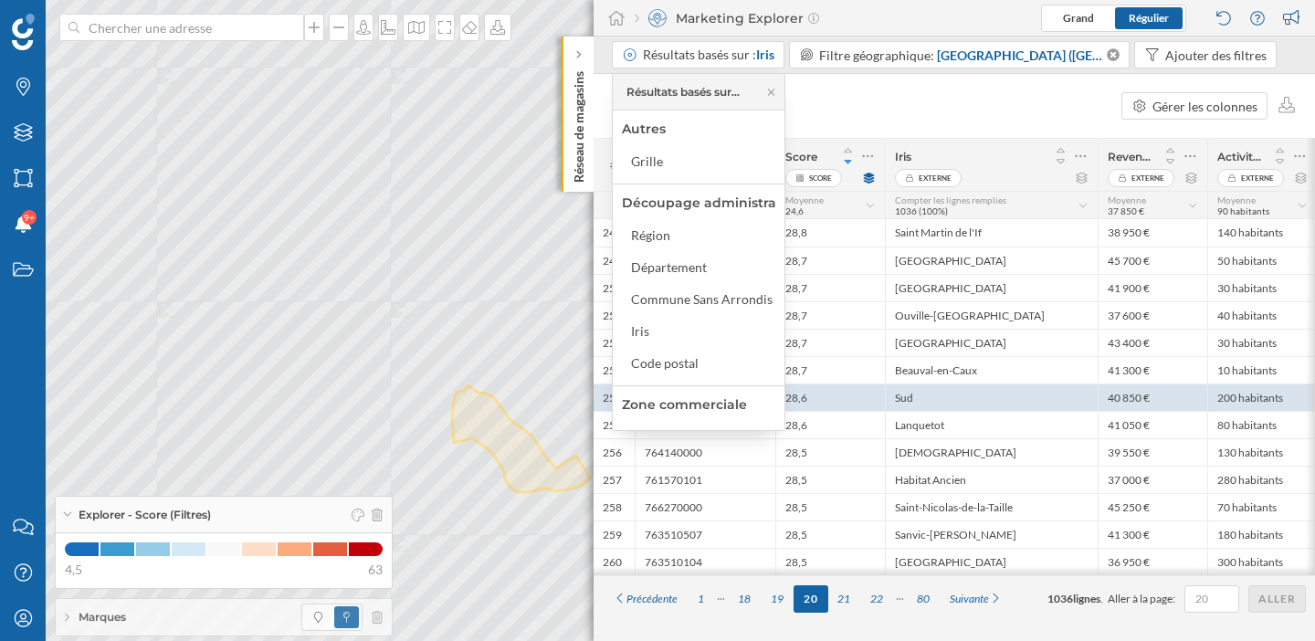
click at [898, 111] on div "Ajouter une variable Gérer les colonnes" at bounding box center [955, 106] width 722 height 64
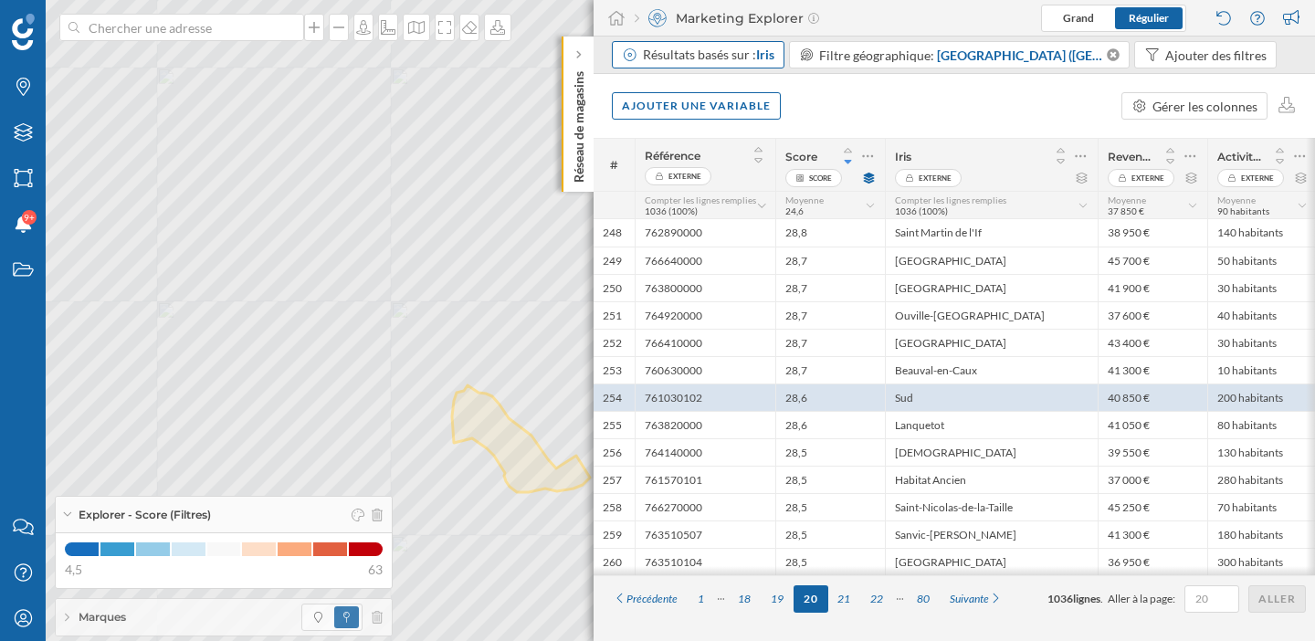
click at [762, 64] on div "Résultats basés sur : Iris" at bounding box center [698, 54] width 173 height 27
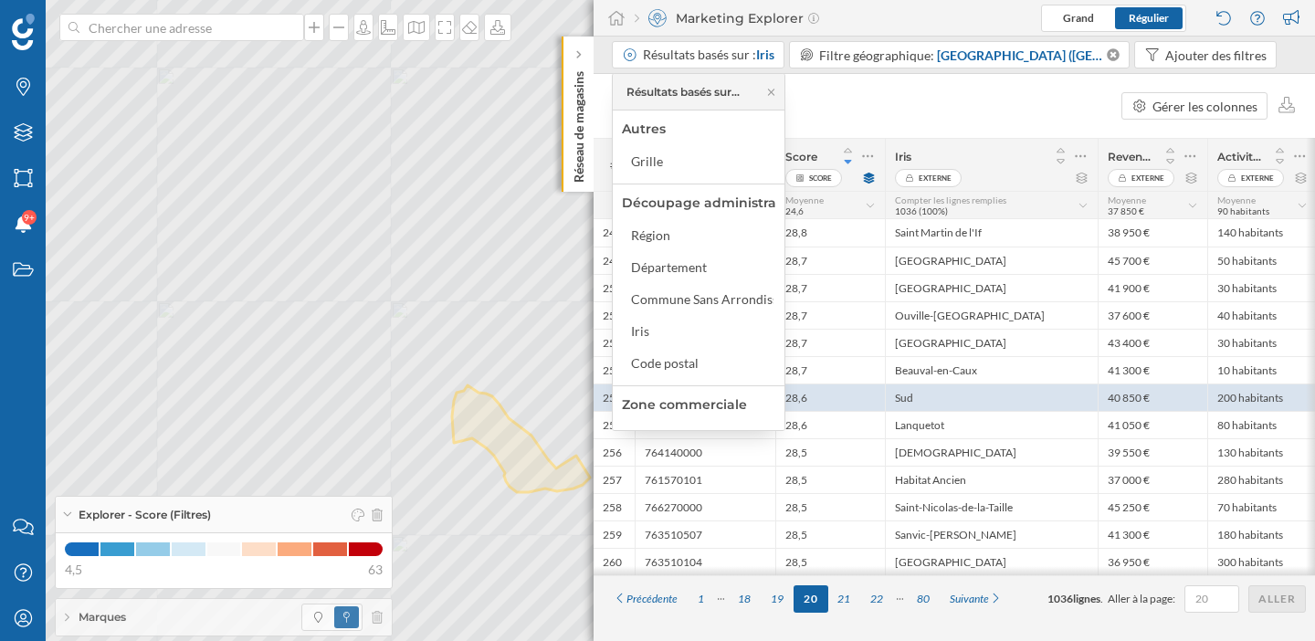
click at [869, 108] on div "Ajouter une variable Gérer les colonnes" at bounding box center [955, 106] width 722 height 64
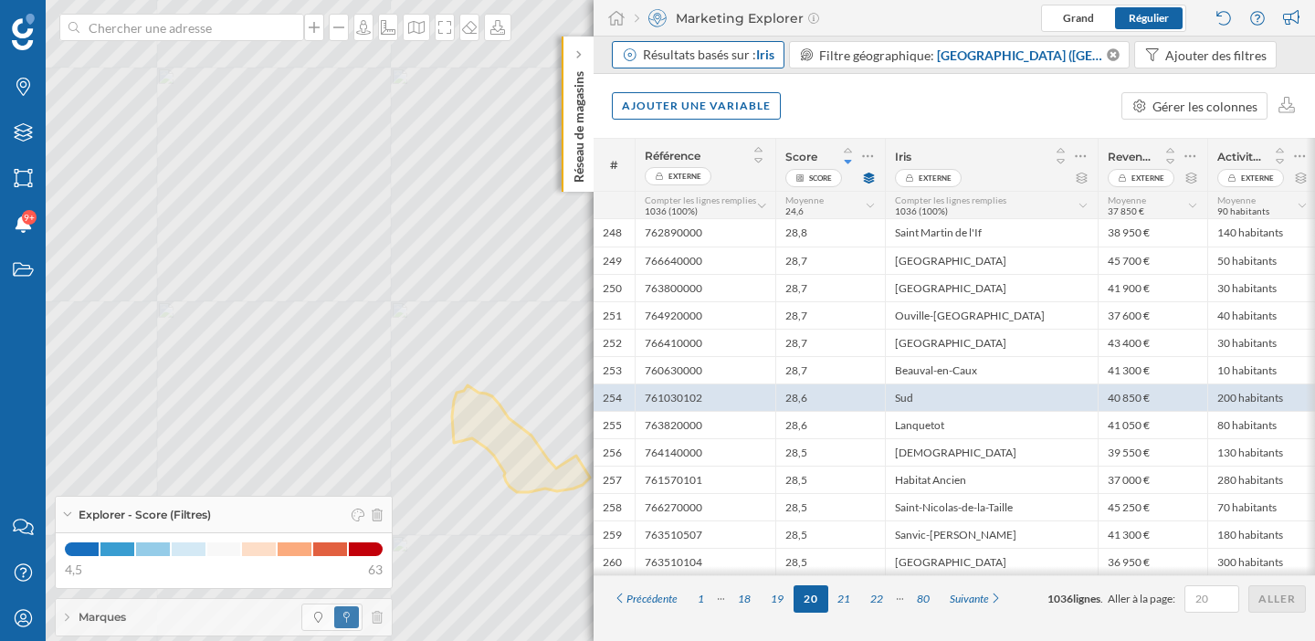
click at [764, 60] on span "Iris" at bounding box center [765, 55] width 18 height 16
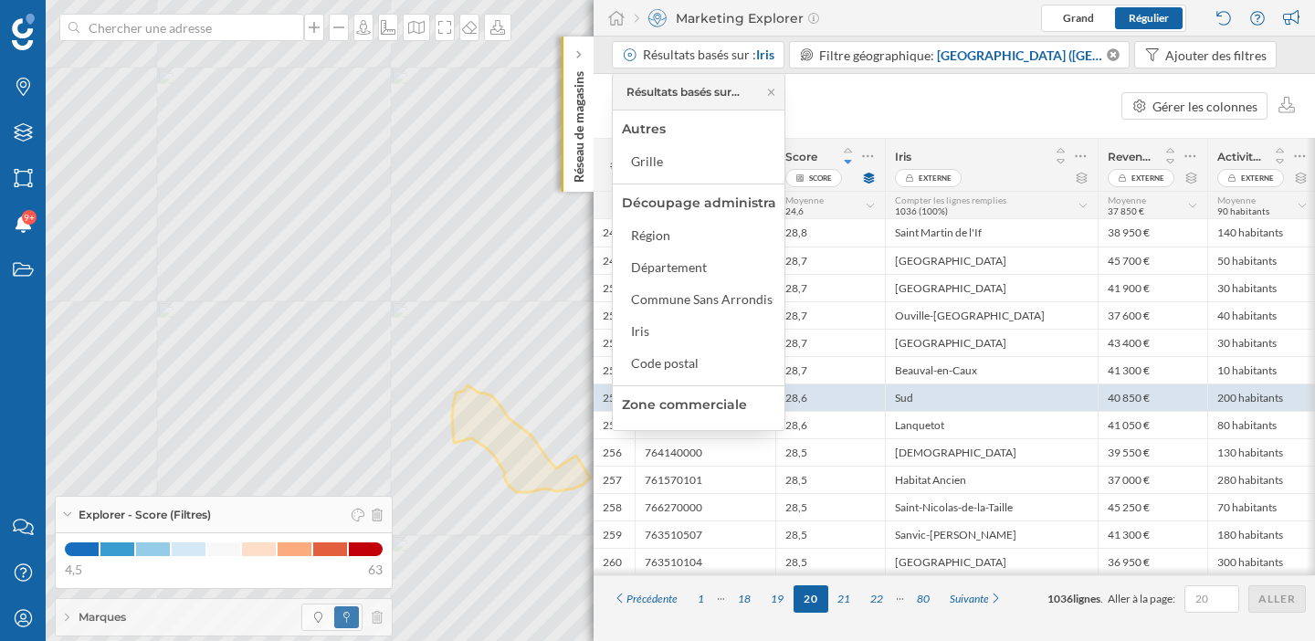
click at [872, 114] on div "Ajouter une variable Gérer les colonnes" at bounding box center [955, 106] width 722 height 64
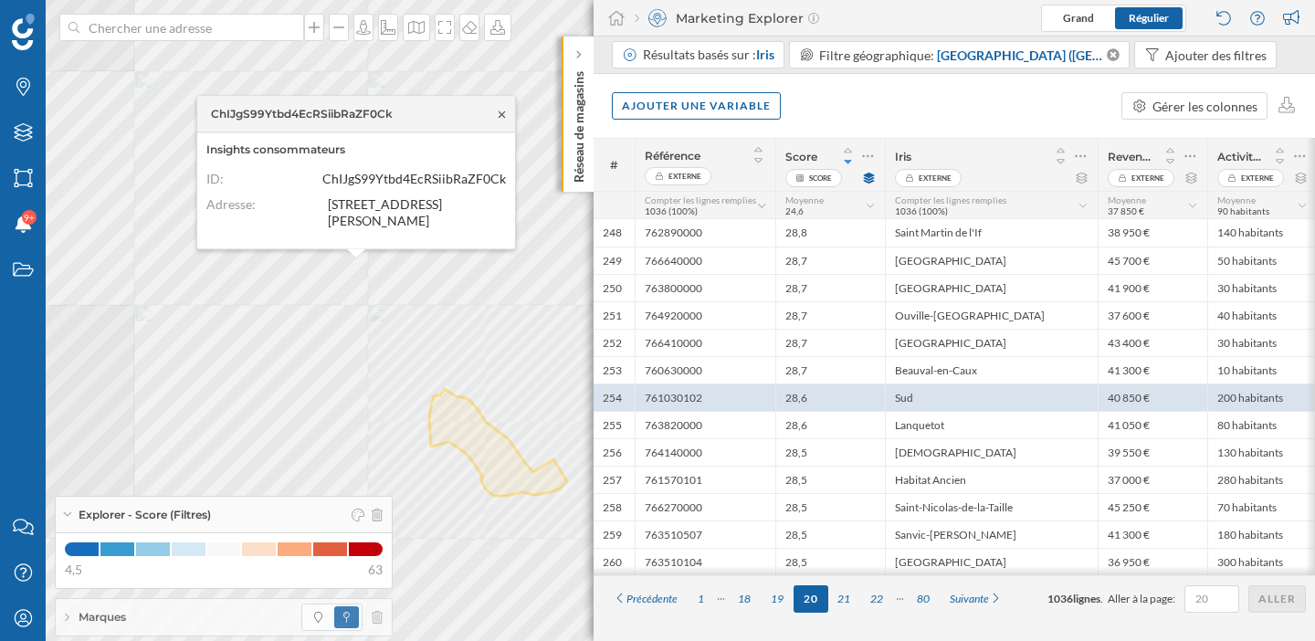
click at [502, 118] on icon at bounding box center [502, 114] width 14 height 11
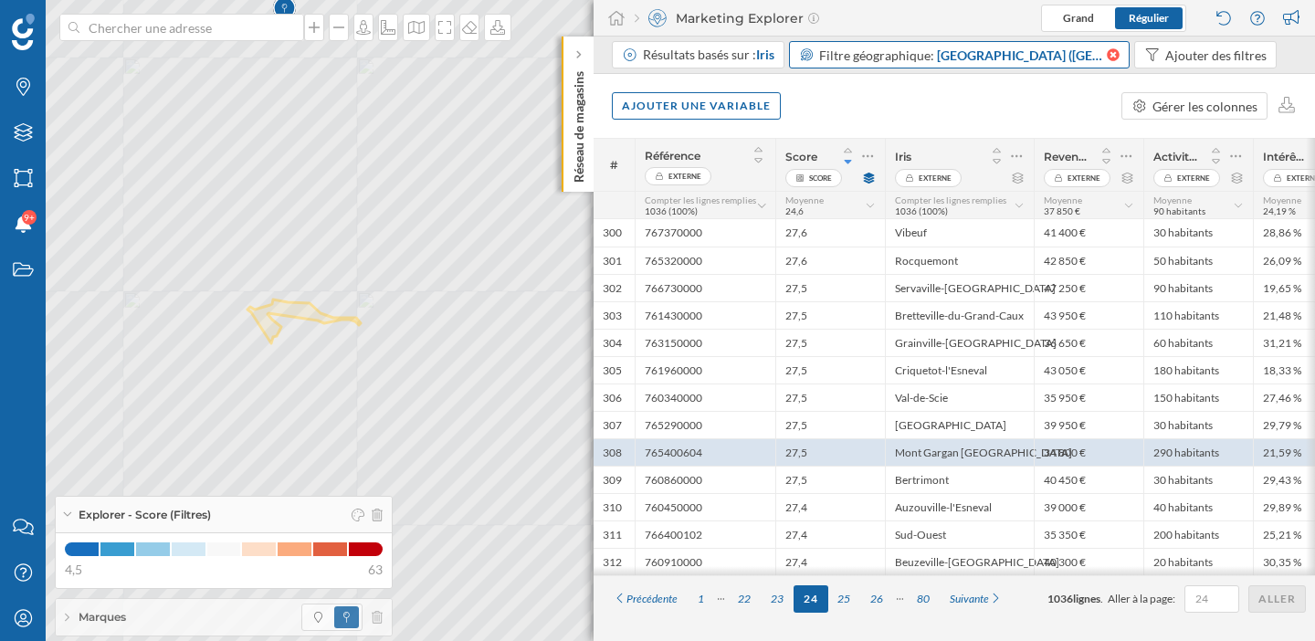
click at [1112, 56] on icon at bounding box center [1112, 54] width 16 height 13
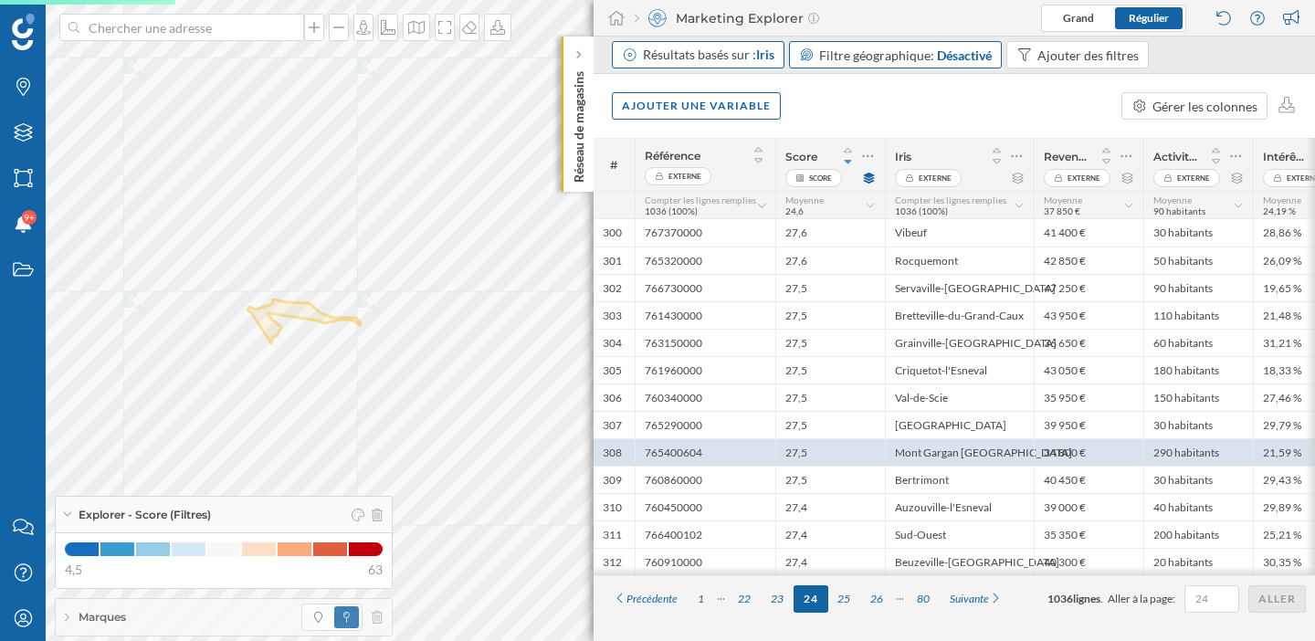
click at [755, 58] on div "Résultats basés sur : Iris" at bounding box center [709, 55] width 132 height 18
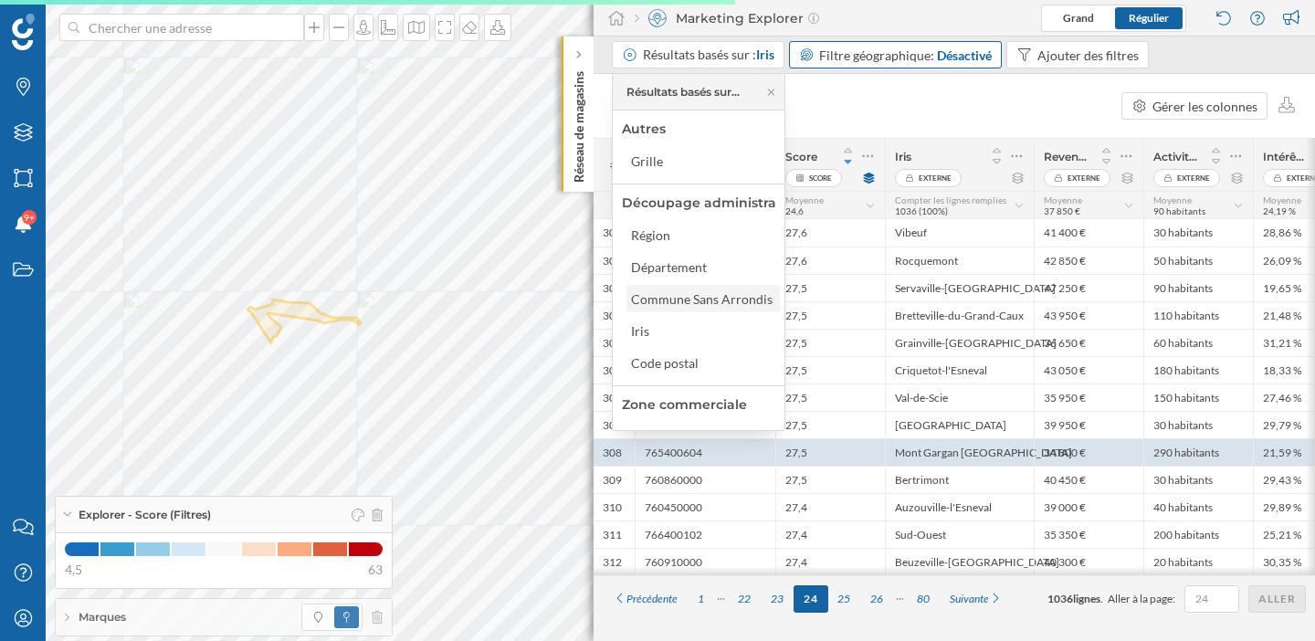
click at [685, 296] on div "Commune Sans Arrondissements" at bounding box center [712, 299] width 188 height 16
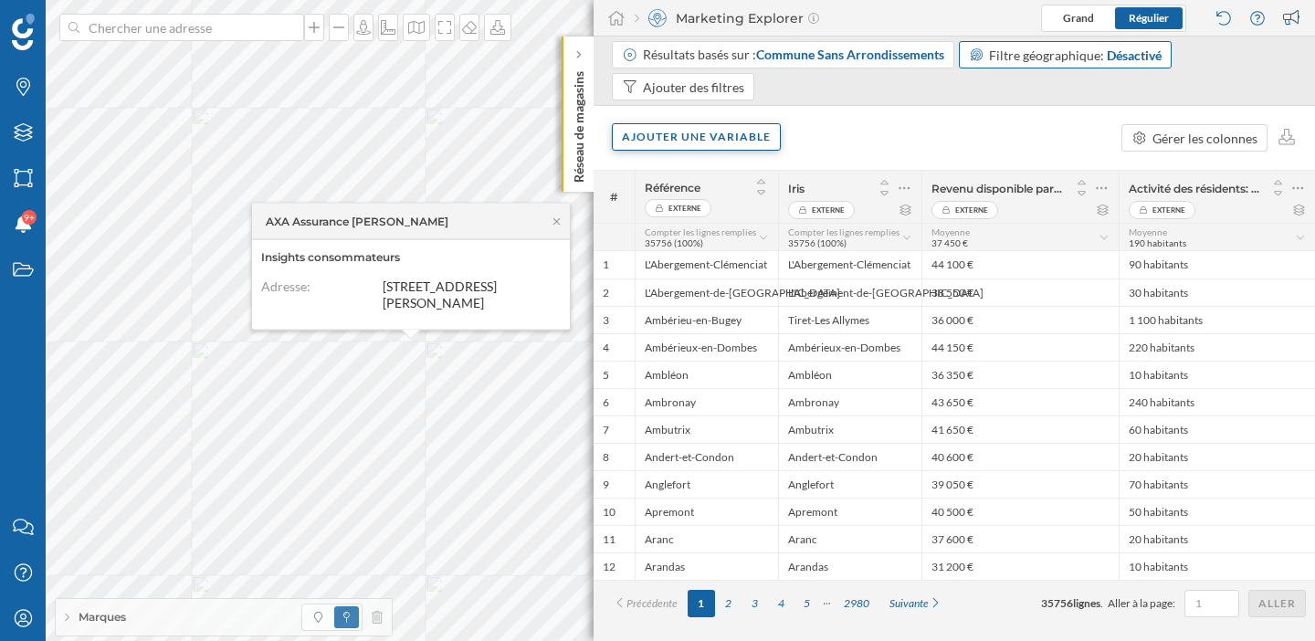
click at [720, 140] on div "Ajouter une variable" at bounding box center [696, 136] width 169 height 27
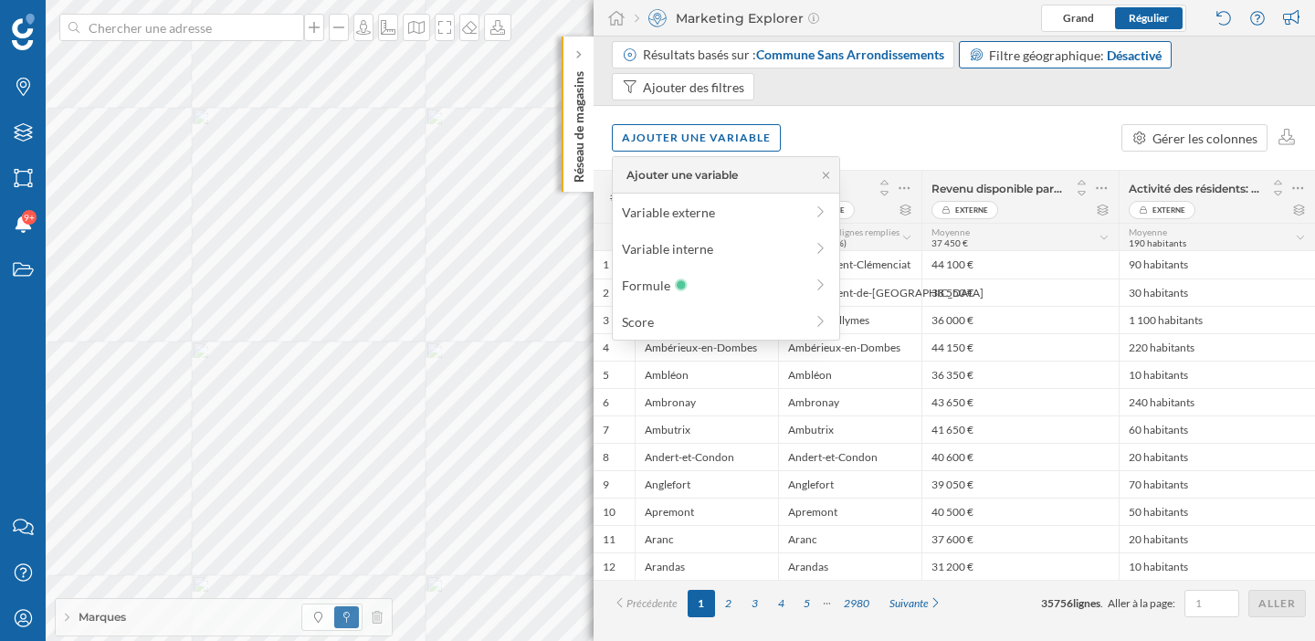
click at [818, 129] on div "Ajouter une variable Gérer les colonnes" at bounding box center [955, 138] width 722 height 64
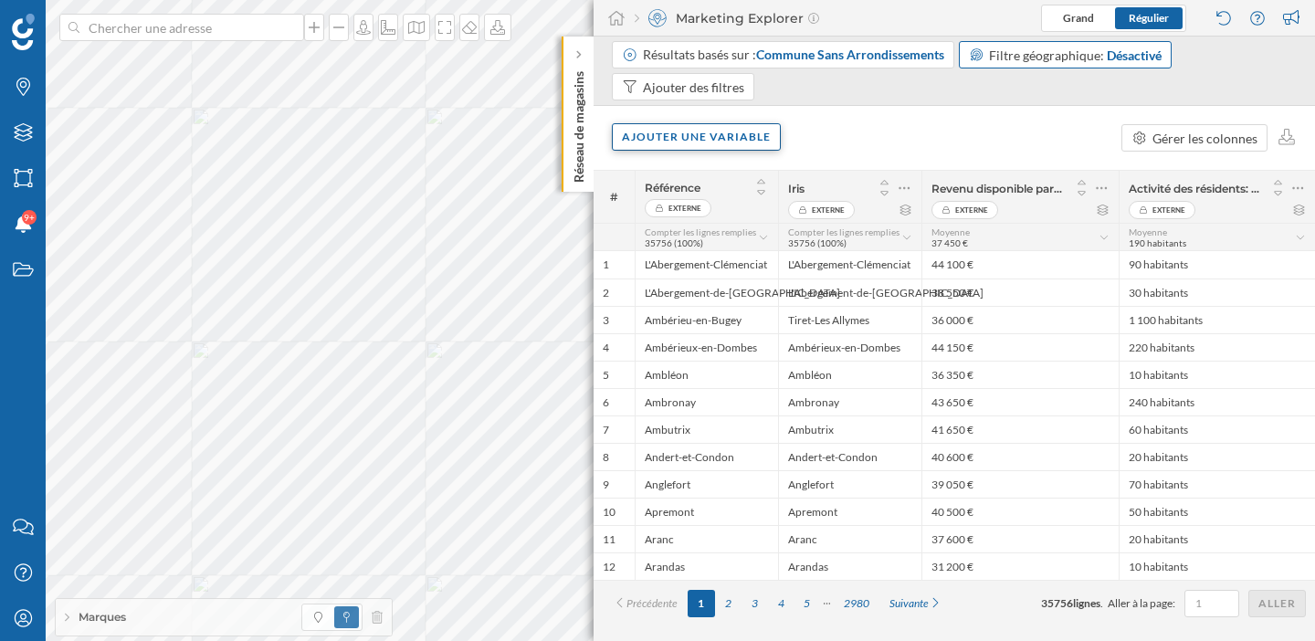
click at [717, 136] on div "Ajouter une variable" at bounding box center [696, 136] width 169 height 27
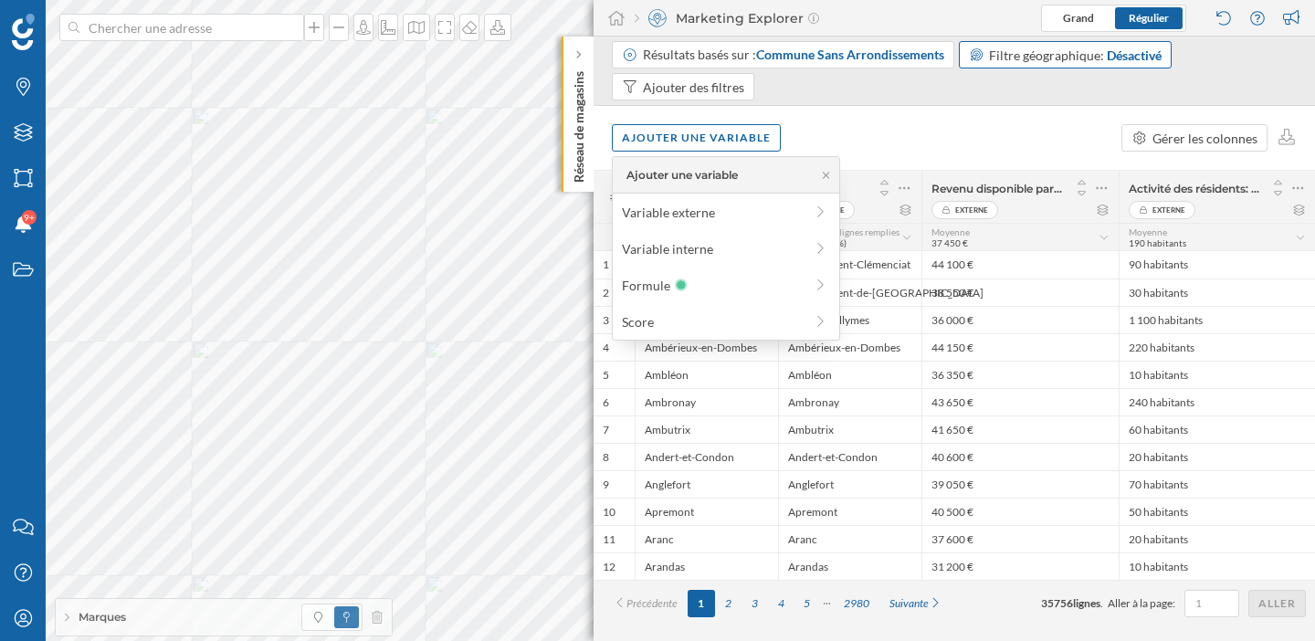
click at [922, 126] on div "Ajouter une variable Gérer les colonnes" at bounding box center [955, 138] width 722 height 64
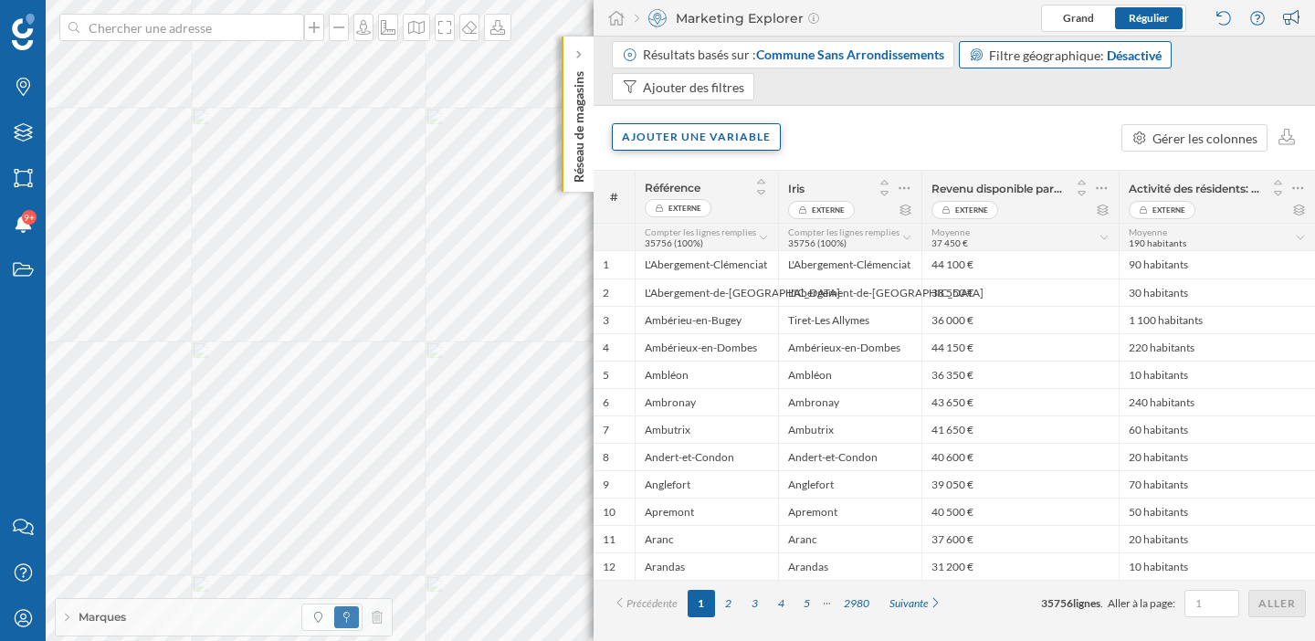
click at [749, 139] on div "Ajouter une variable" at bounding box center [696, 136] width 169 height 27
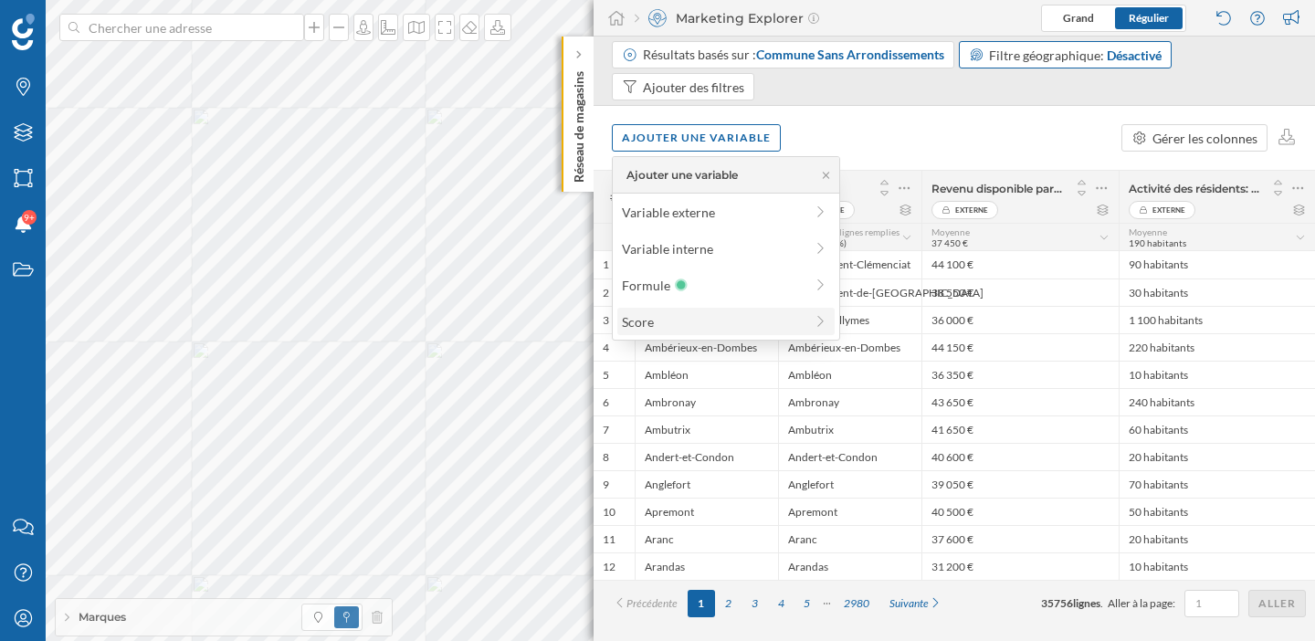
click at [753, 321] on div "Score" at bounding box center [713, 321] width 182 height 19
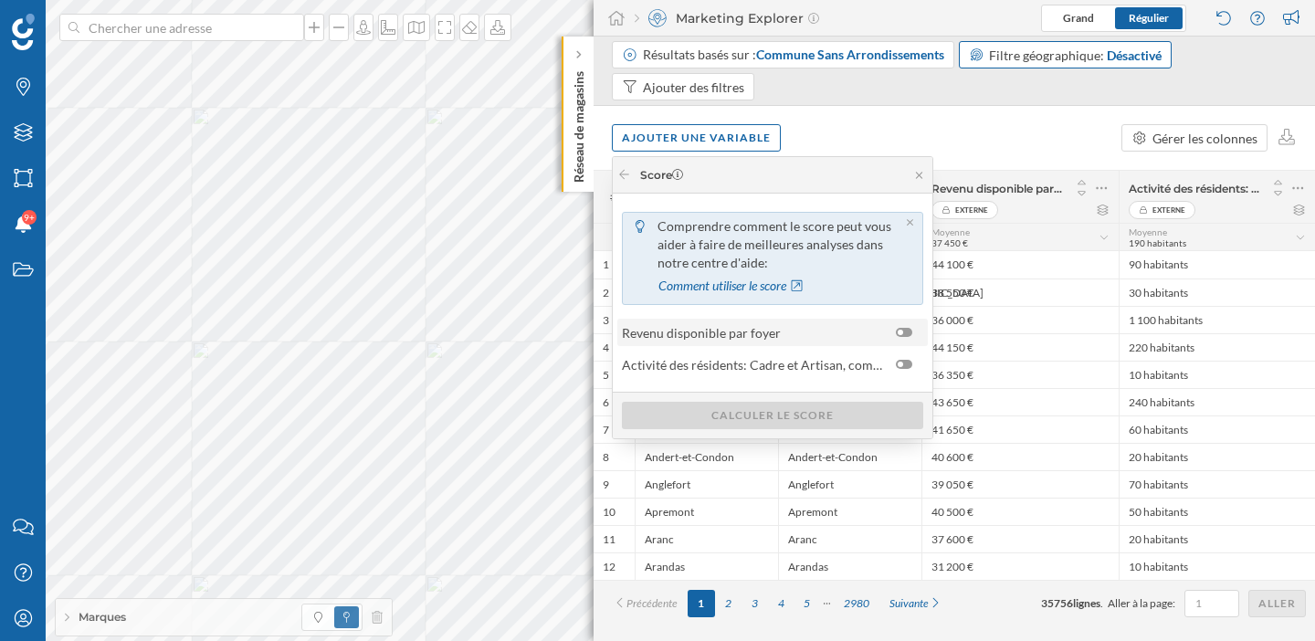
click at [908, 332] on div at bounding box center [904, 332] width 16 height 9
click at [0, 0] on input "checkbox" at bounding box center [0, 0] width 0 height 0
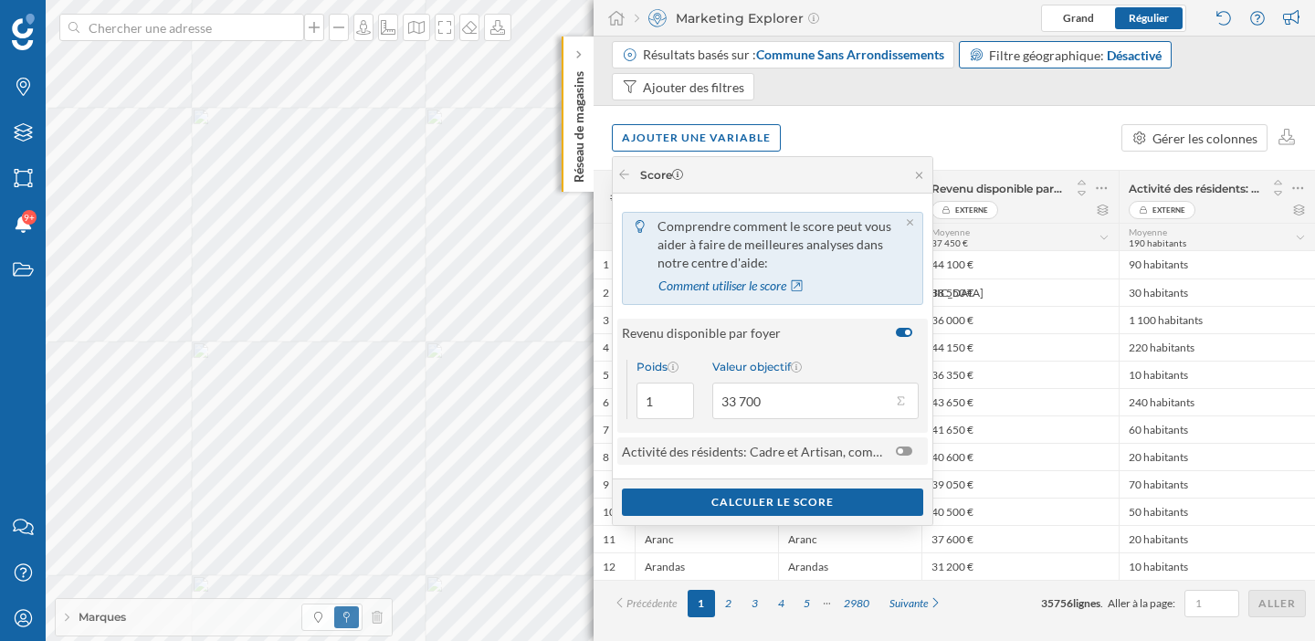
click at [901, 447] on div at bounding box center [904, 451] width 16 height 9
click at [0, 0] on input "checkbox" at bounding box center [0, 0] width 0 height 0
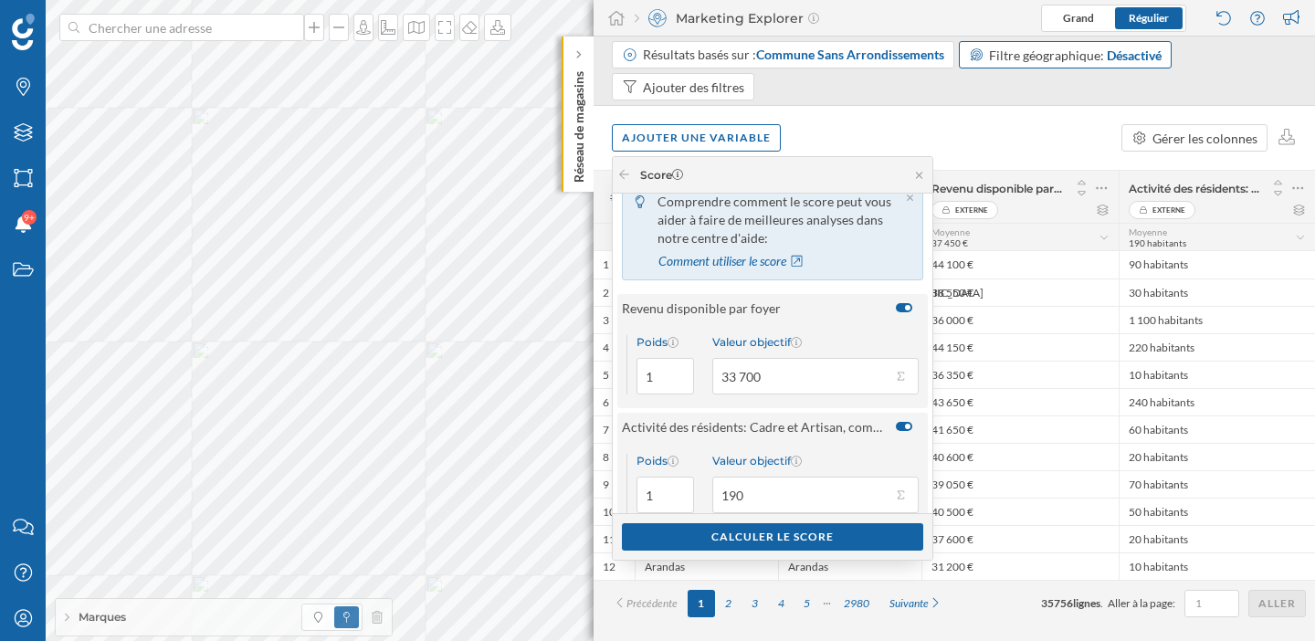
scroll to position [52, 0]
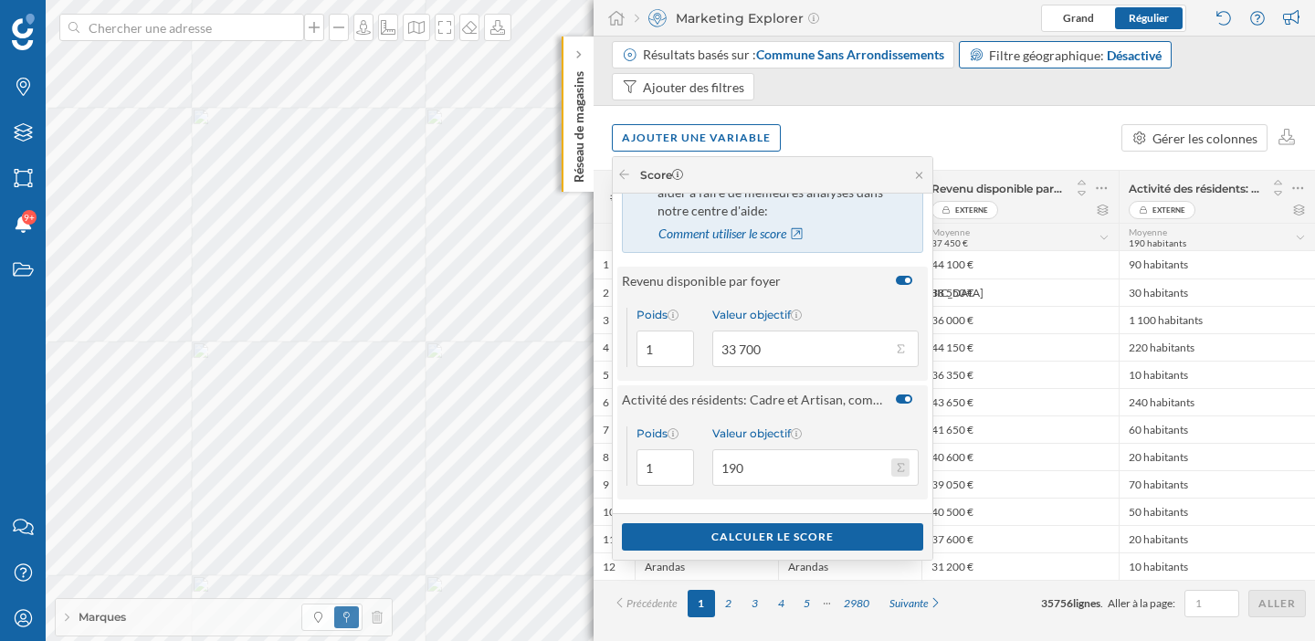
click at [904, 467] on button "Valeur objectif 190" at bounding box center [900, 467] width 18 height 18
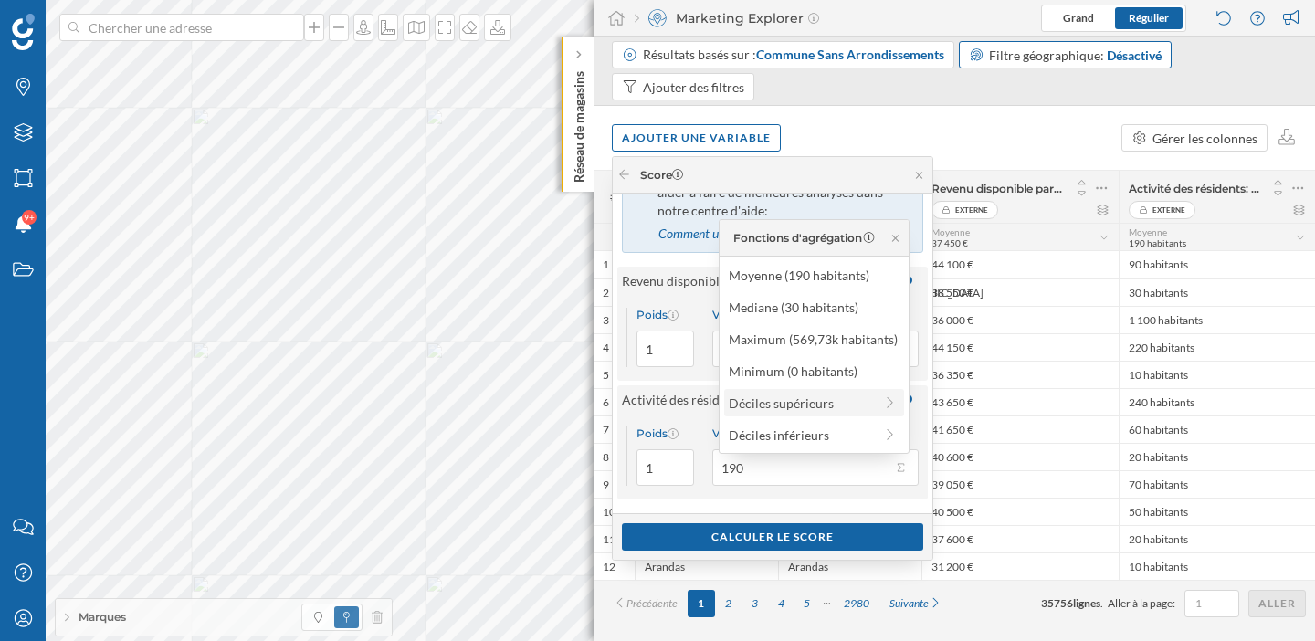
click at [817, 402] on div "Déciles supérieurs" at bounding box center [801, 403] width 144 height 19
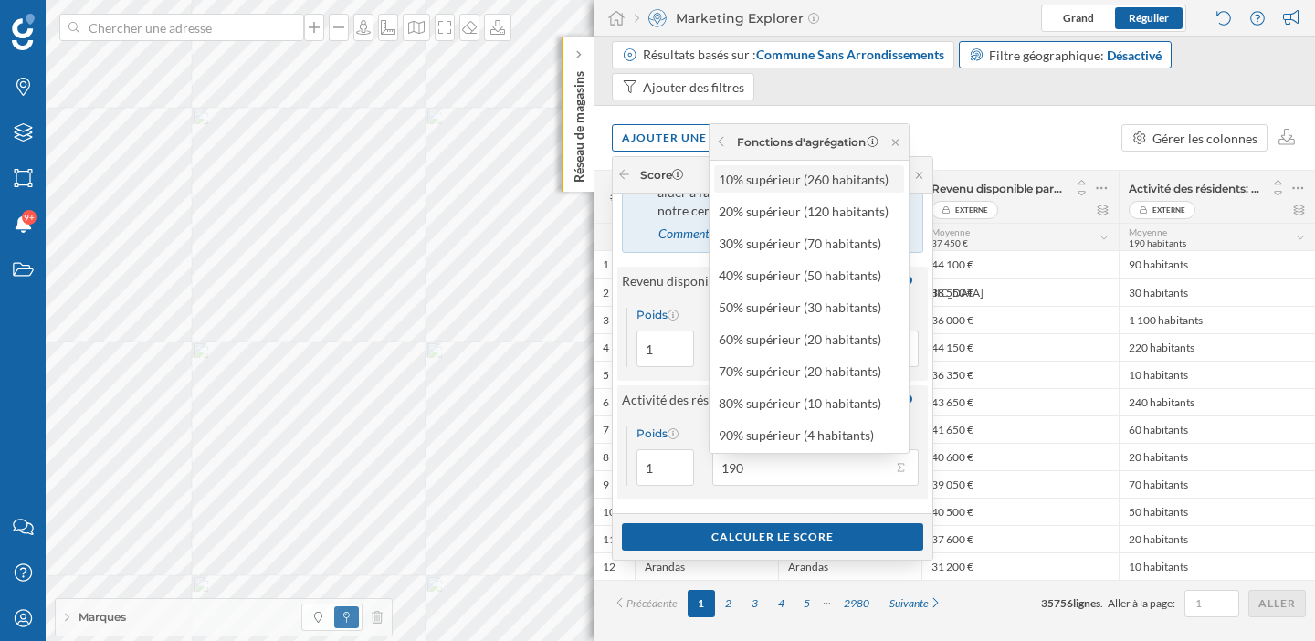
drag, startPoint x: 812, startPoint y: 214, endPoint x: 812, endPoint y: 189, distance: 24.7
click at [812, 189] on div "10% supérieur (260 habitants) 20% supérieur (120 habitants) 30% supérieur (70 h…" at bounding box center [809, 307] width 199 height 292
click at [812, 189] on div "10% supérieur (260 habitants)" at bounding box center [809, 178] width 190 height 27
type input "260"
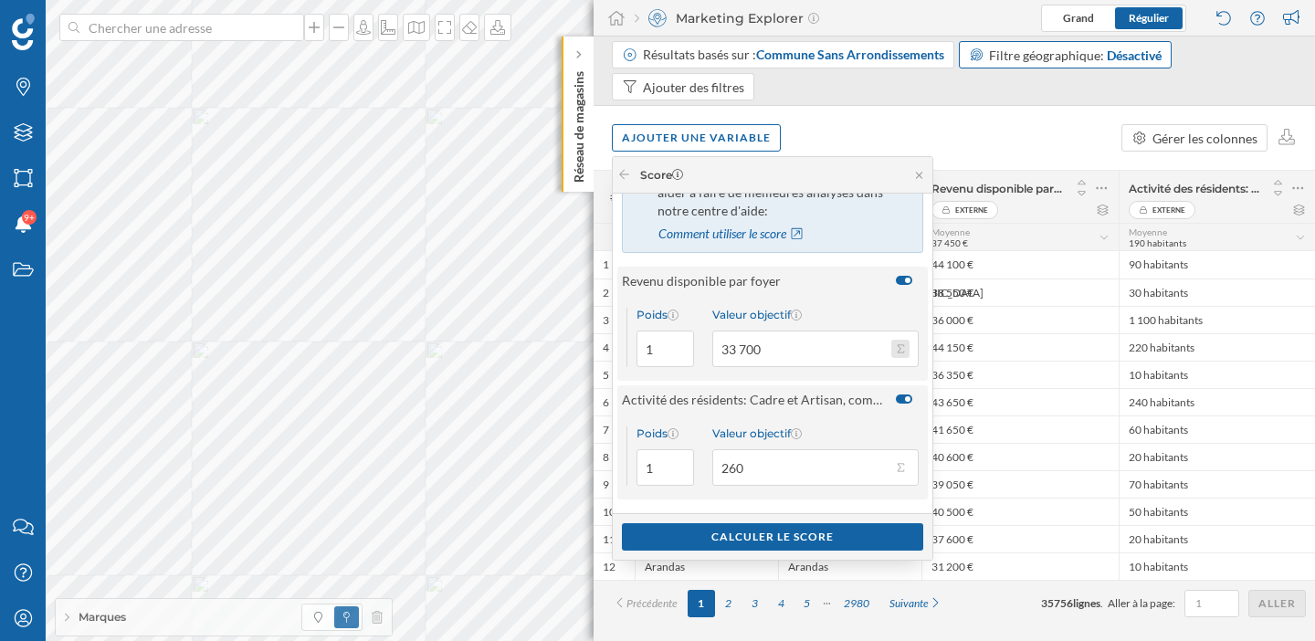
click at [895, 349] on button "Valeur objectif 33 700" at bounding box center [900, 349] width 18 height 18
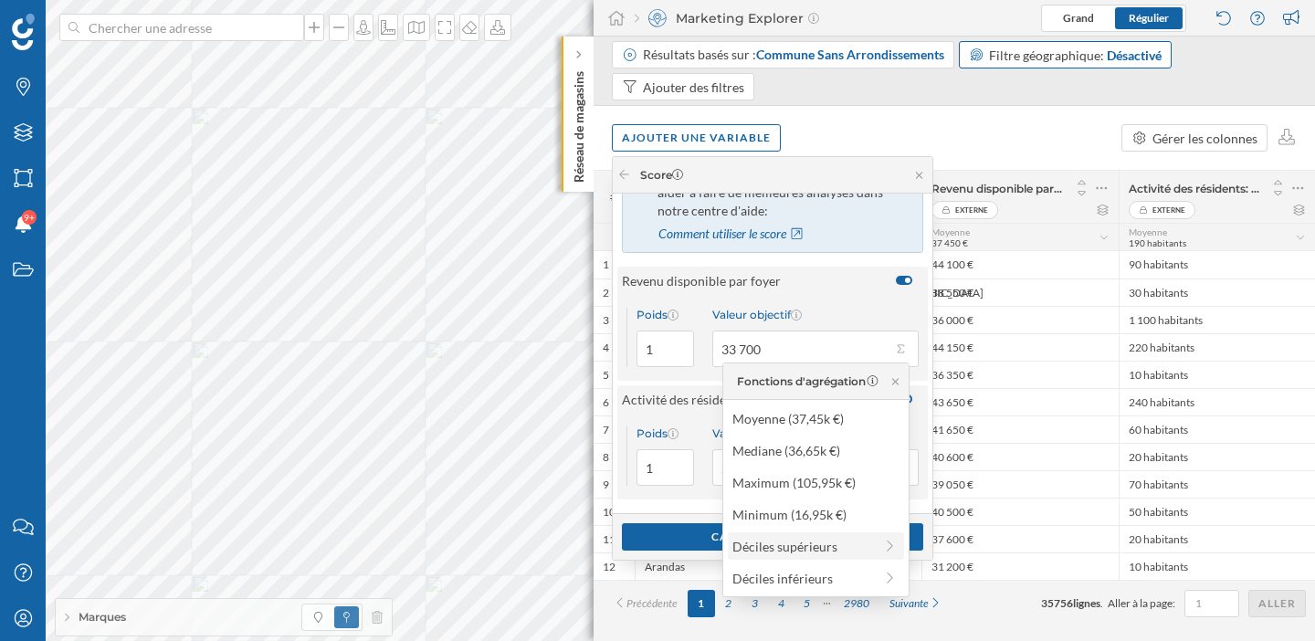
click at [843, 535] on div "Déciles supérieurs" at bounding box center [816, 545] width 176 height 27
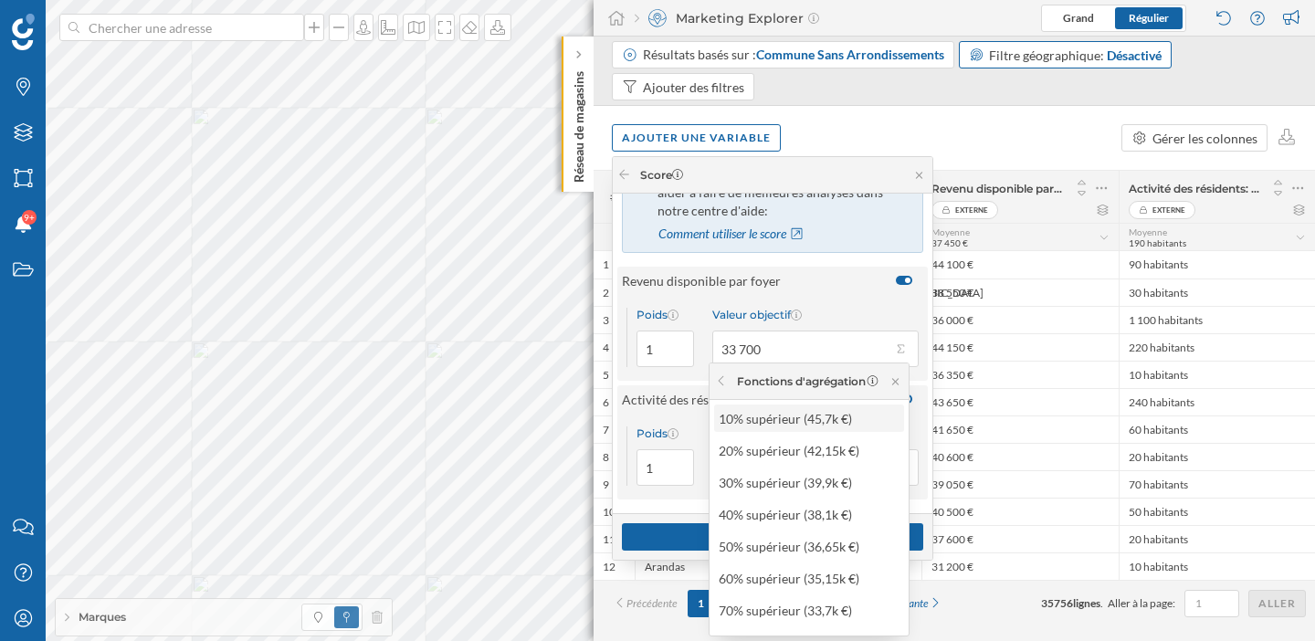
click at [821, 416] on div "10% supérieur (45,7k €)" at bounding box center [808, 418] width 179 height 19
type input "45 700"
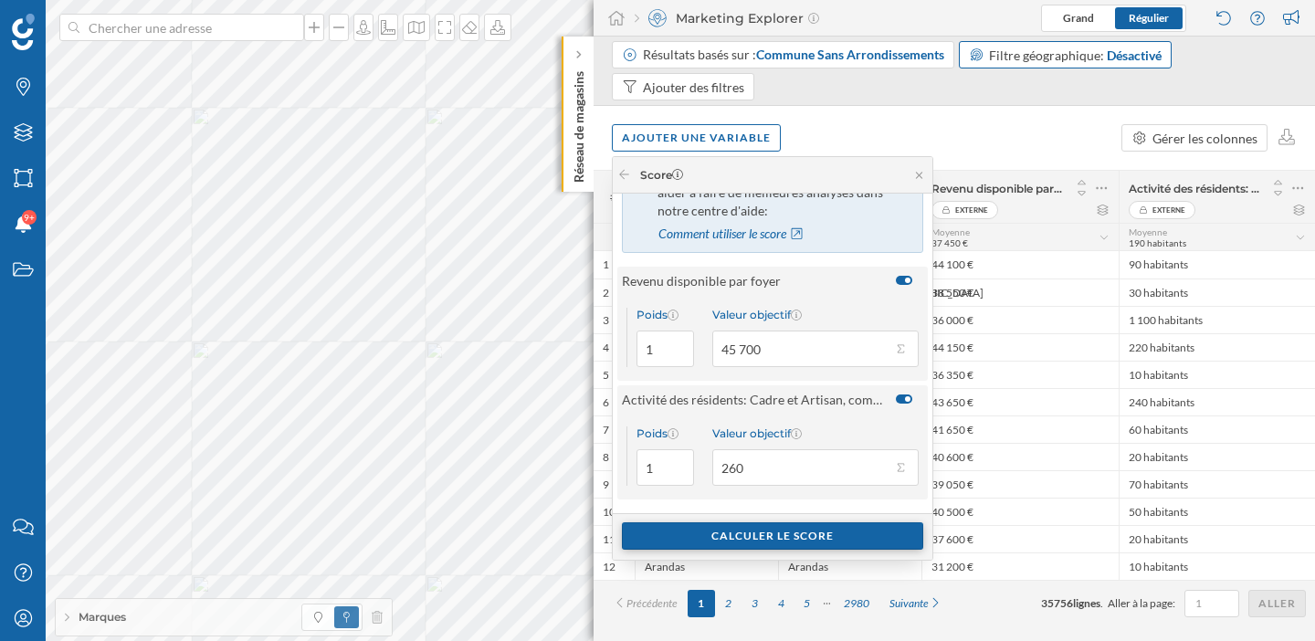
click at [795, 538] on div "Calculer le score" at bounding box center [772, 535] width 301 height 27
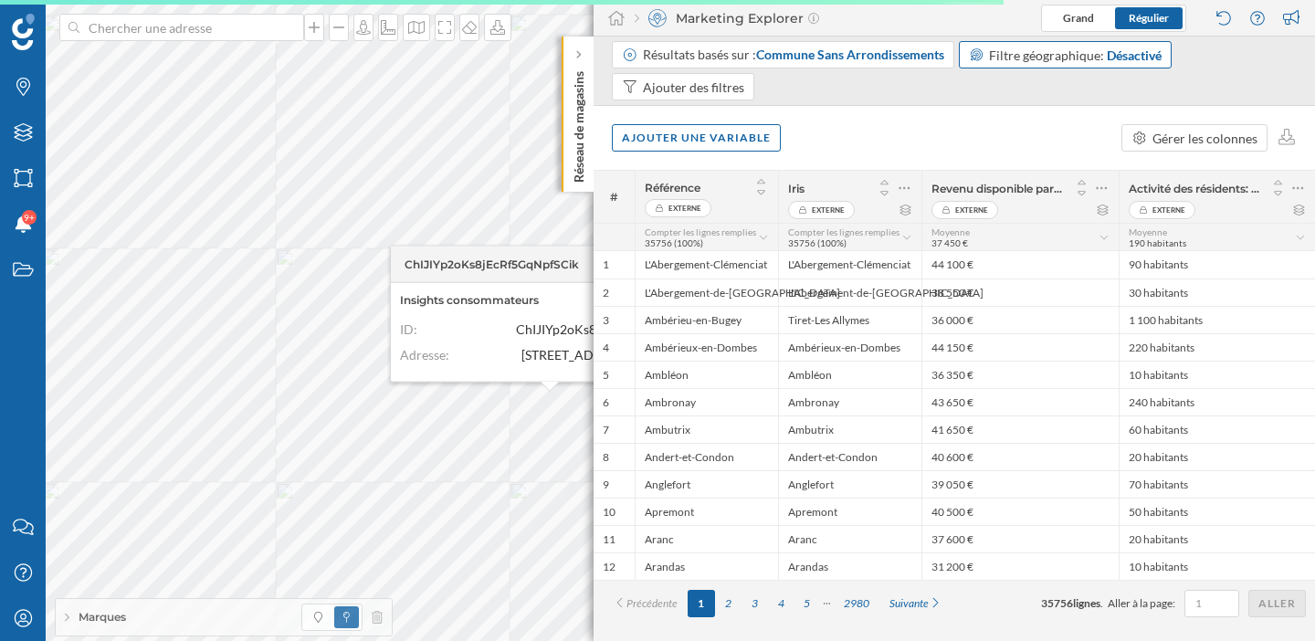
click at [880, 140] on div "Ajouter une variable Gérer les colonnes" at bounding box center [955, 138] width 722 height 64
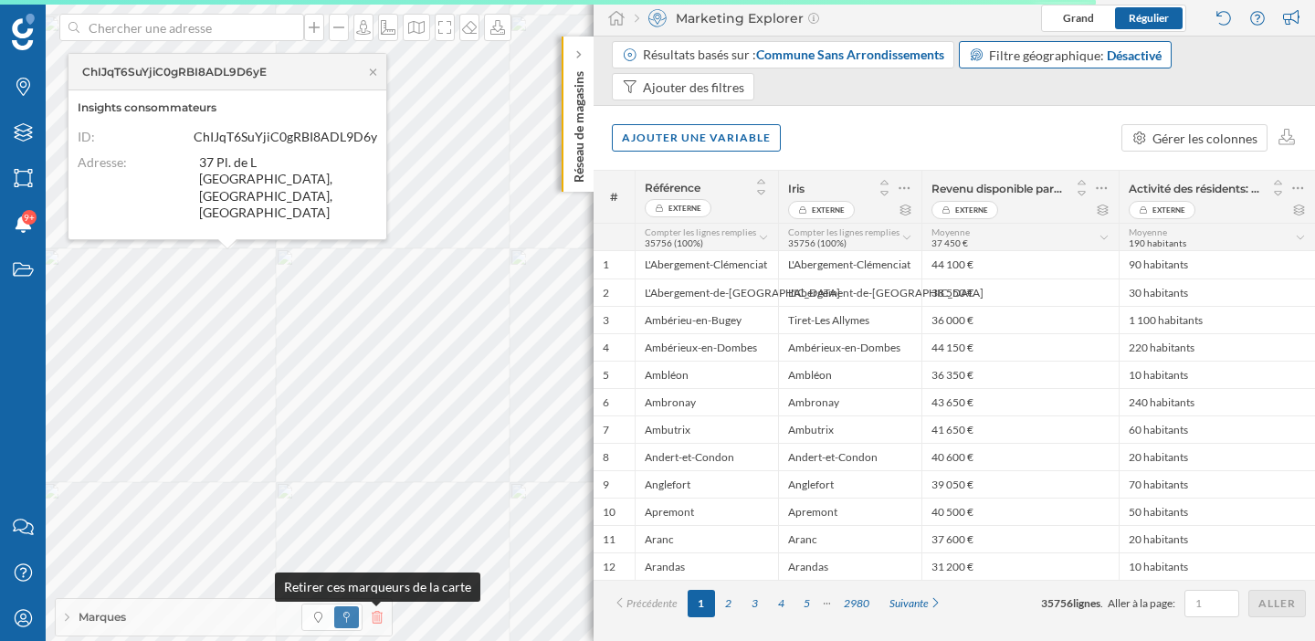
click at [377, 623] on icon at bounding box center [377, 617] width 11 height 13
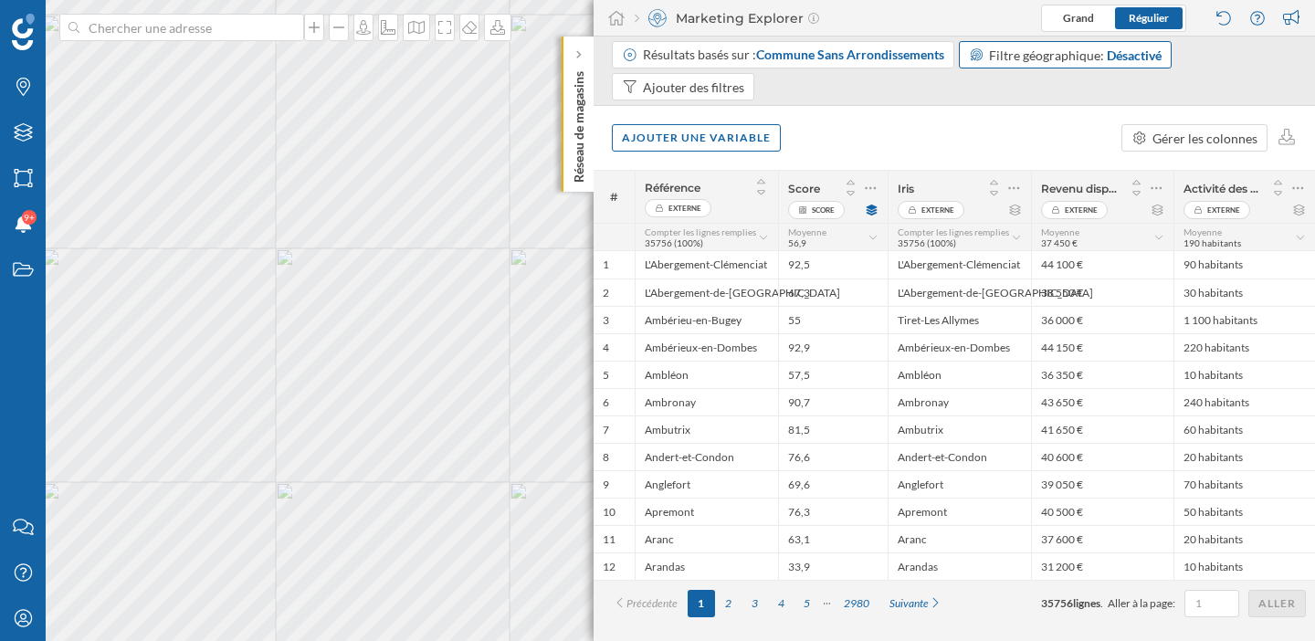
scroll to position [0, 0]
click at [873, 211] on icon at bounding box center [871, 210] width 11 height 11
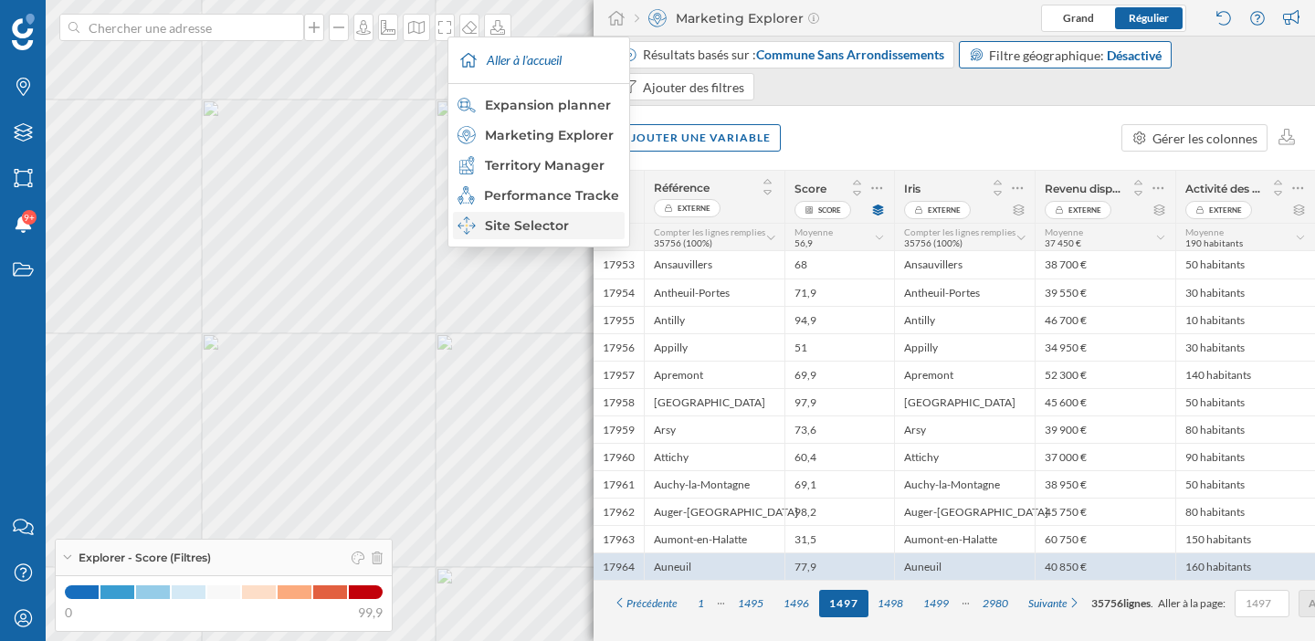
click at [546, 221] on div "Site Selector" at bounding box center [538, 225] width 161 height 18
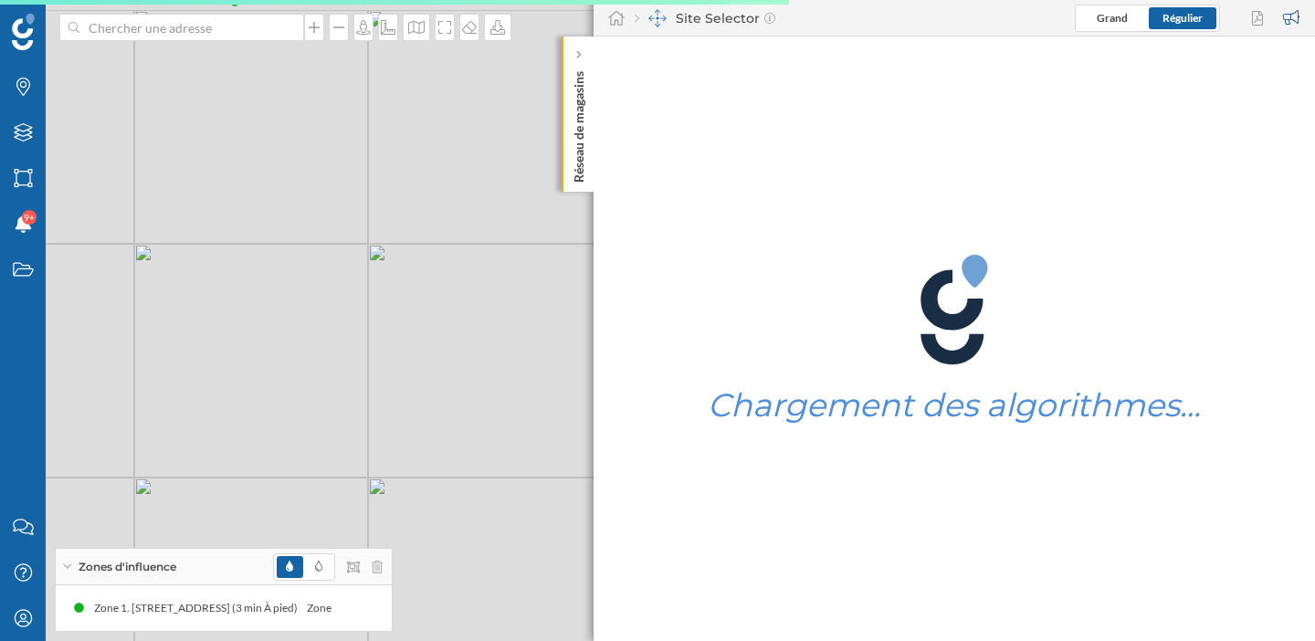
drag, startPoint x: 237, startPoint y: 206, endPoint x: 269, endPoint y: 269, distance: 70.7
click at [269, 269] on div "1 © Mapbox © OpenStreetMap Improve this map" at bounding box center [657, 320] width 1315 height 641
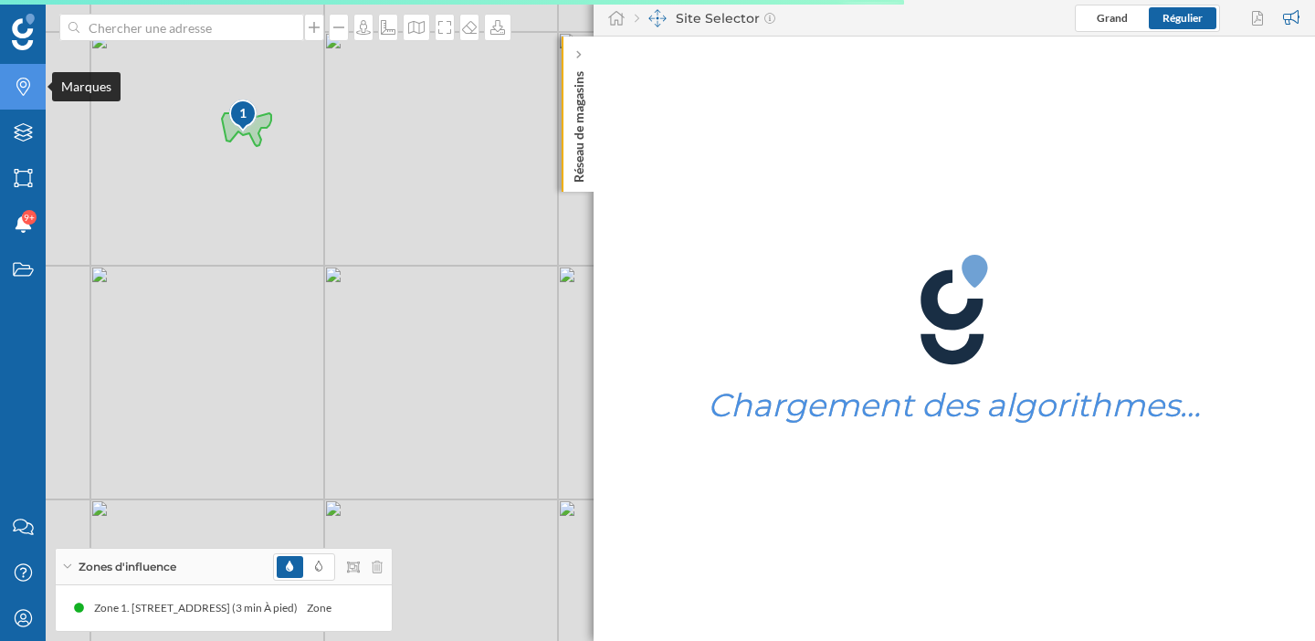
click at [25, 98] on div "Marques" at bounding box center [23, 87] width 46 height 46
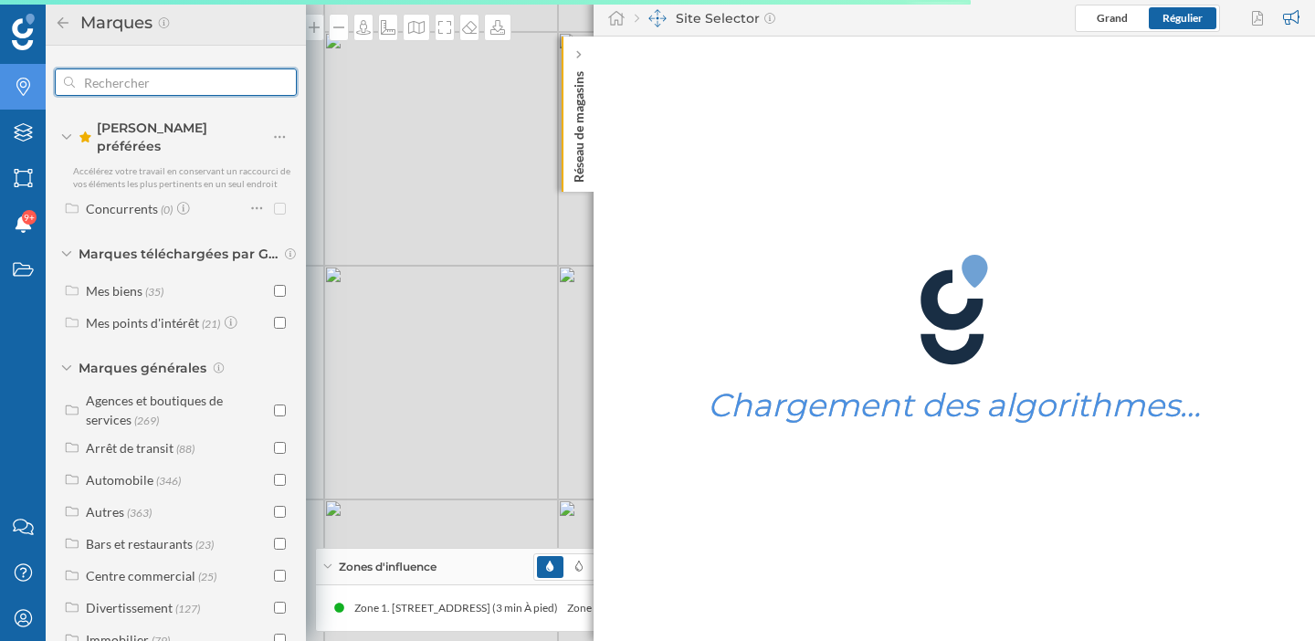
click at [130, 90] on input "text" at bounding box center [176, 82] width 202 height 37
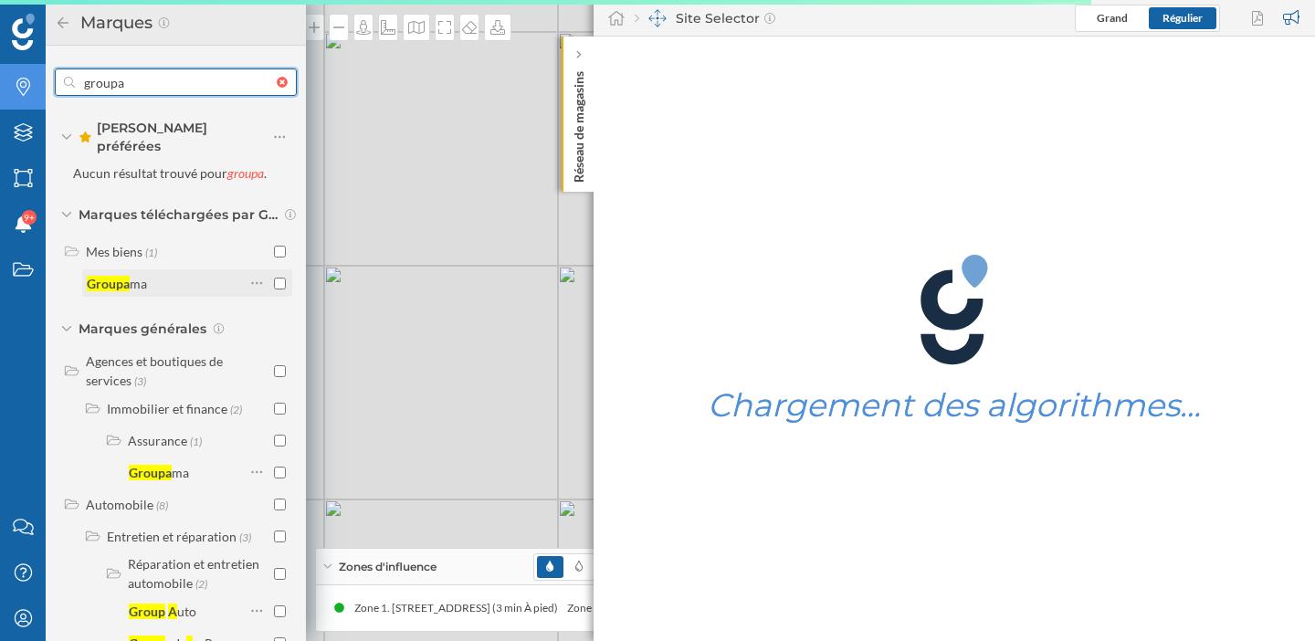
type input "groupa"
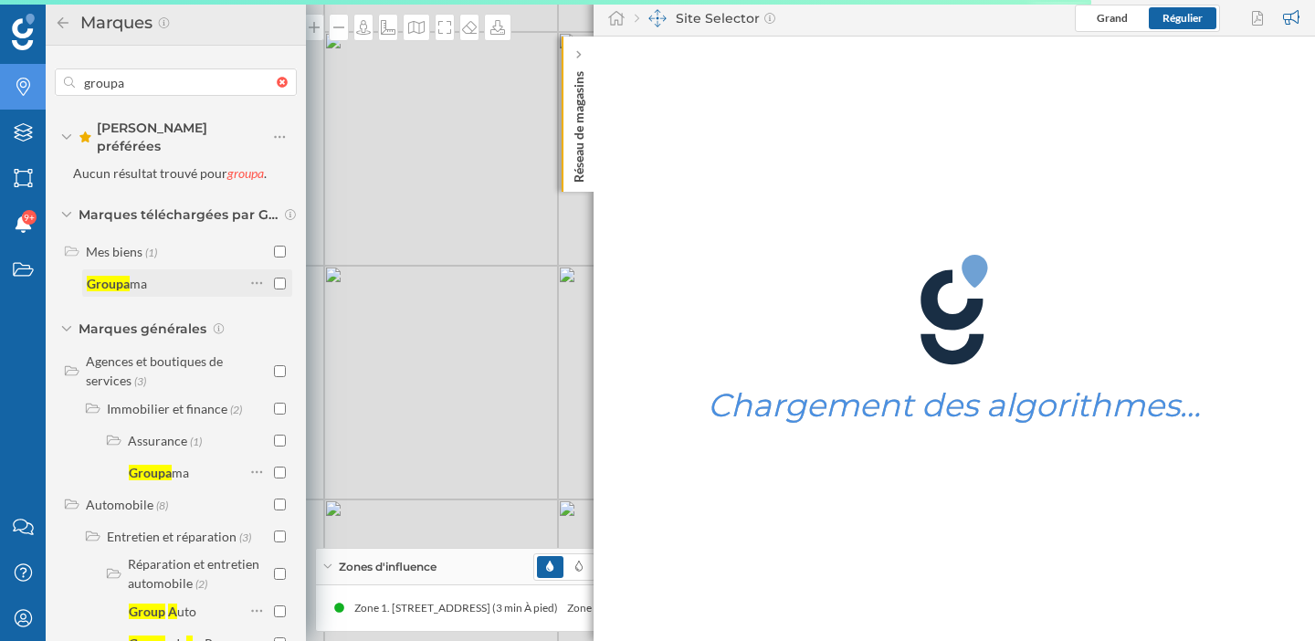
click at [279, 278] on input "checkbox" at bounding box center [280, 284] width 12 height 12
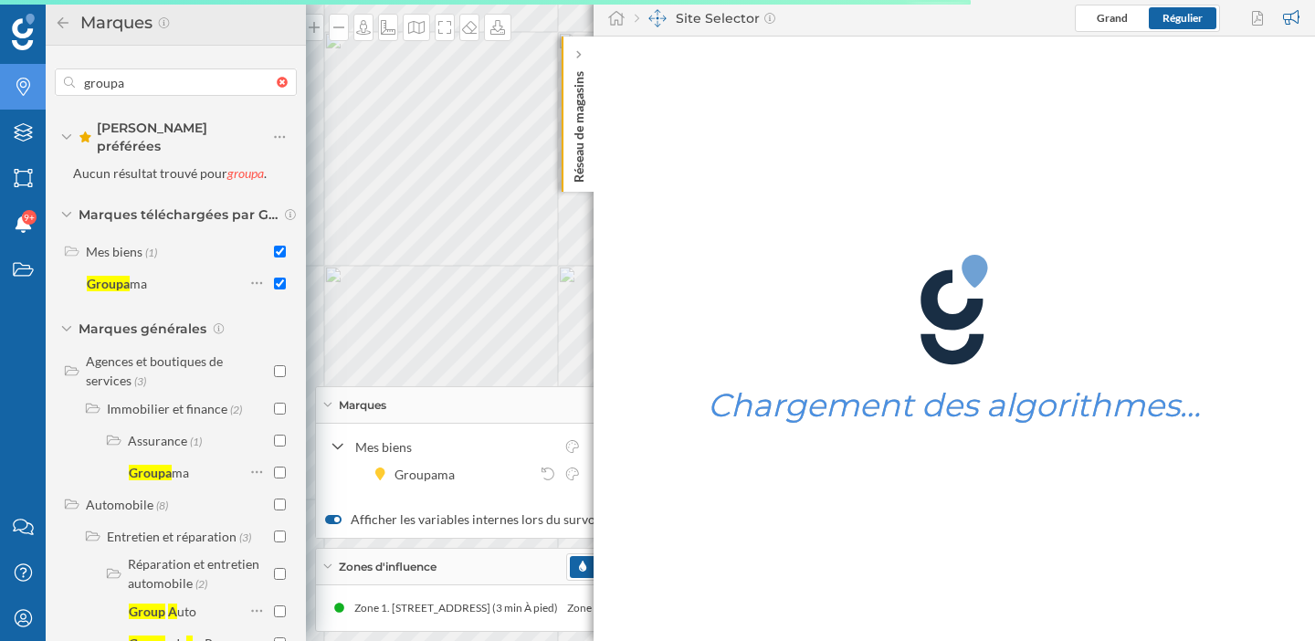
click at [65, 25] on icon at bounding box center [63, 22] width 16 height 13
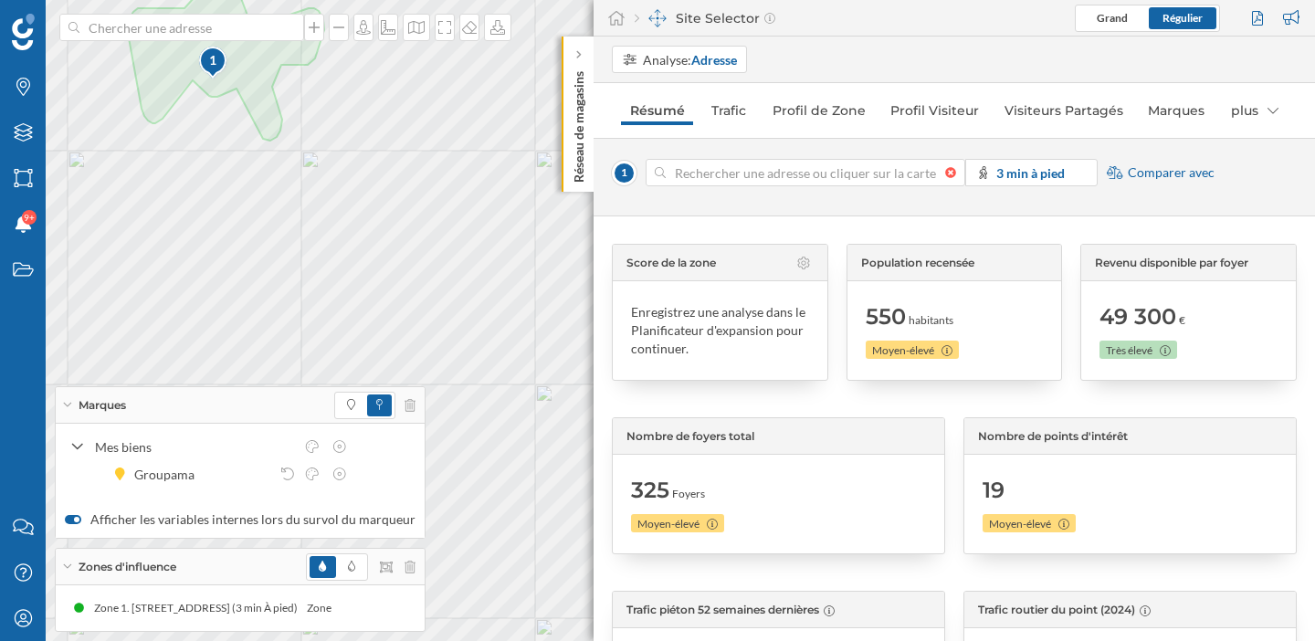
click at [952, 174] on div at bounding box center [955, 172] width 20 height 11
click at [945, 174] on input at bounding box center [805, 172] width 279 height 27
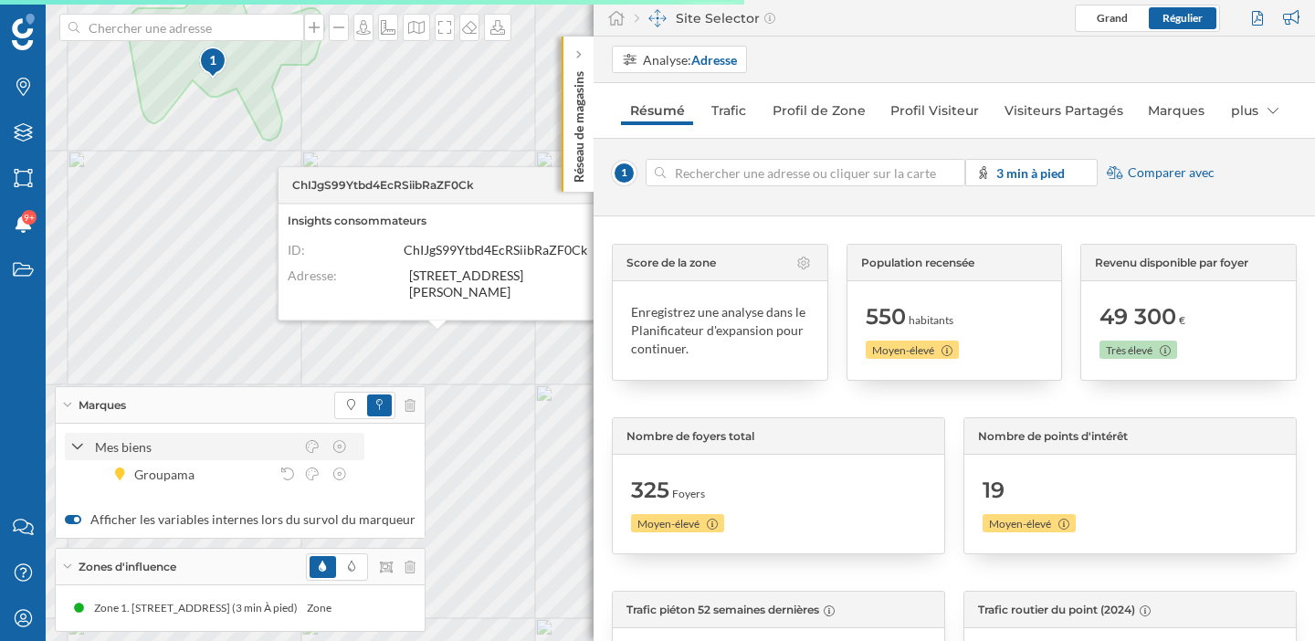
click at [71, 451] on icon at bounding box center [77, 447] width 13 height 16
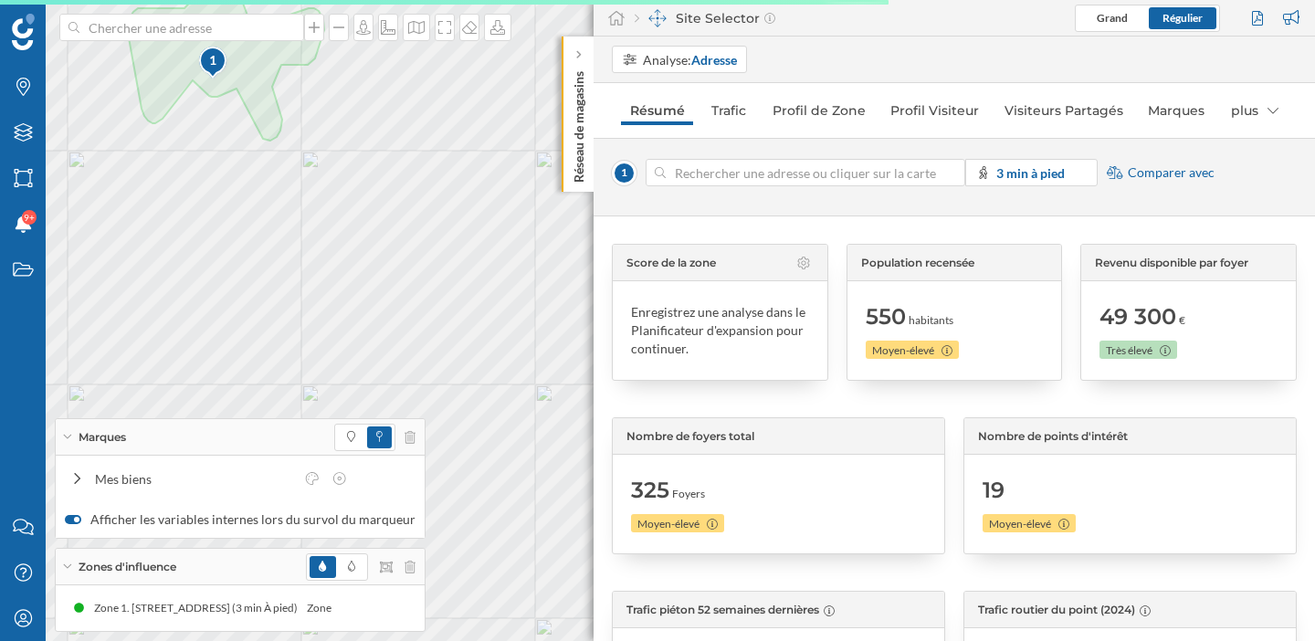
click at [70, 443] on div "Marques" at bounding box center [240, 437] width 369 height 37
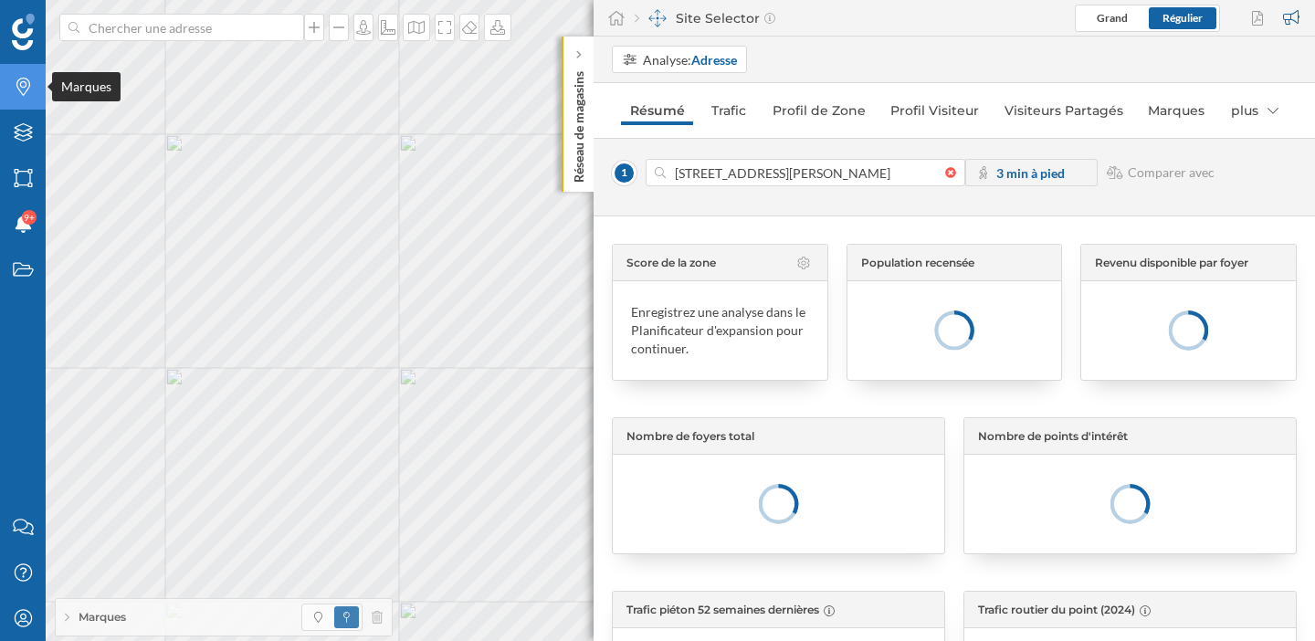
click at [18, 89] on icon "Marques" at bounding box center [23, 87] width 23 height 18
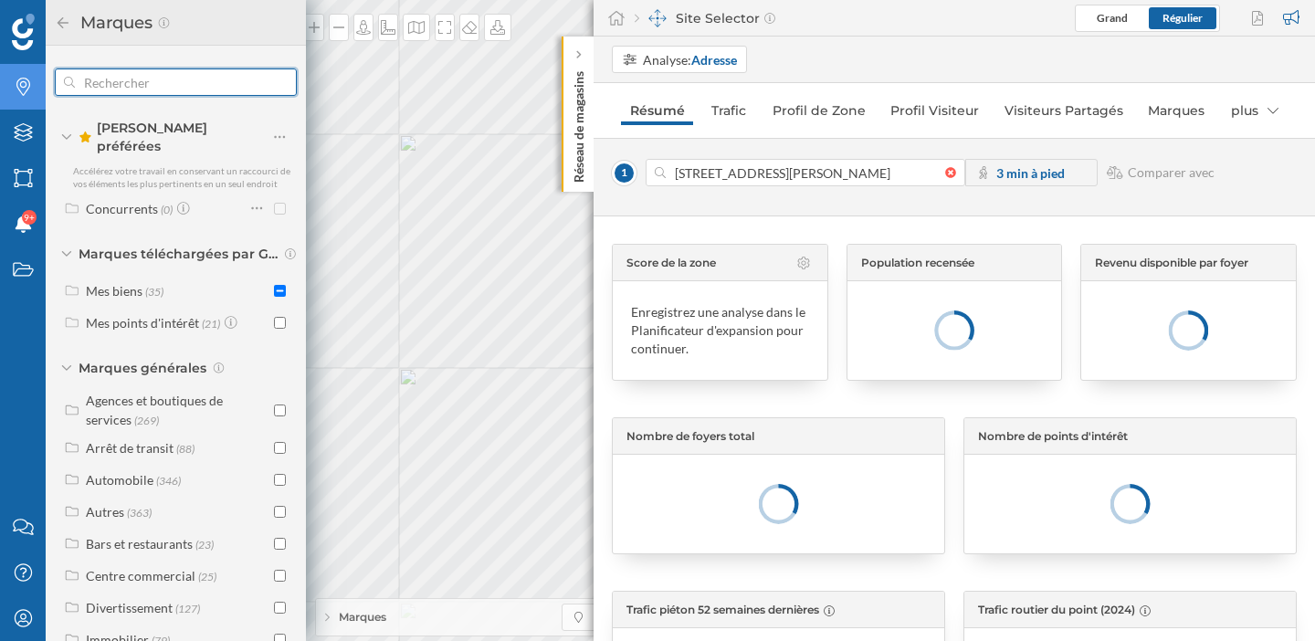
click at [140, 94] on input "text" at bounding box center [176, 82] width 202 height 37
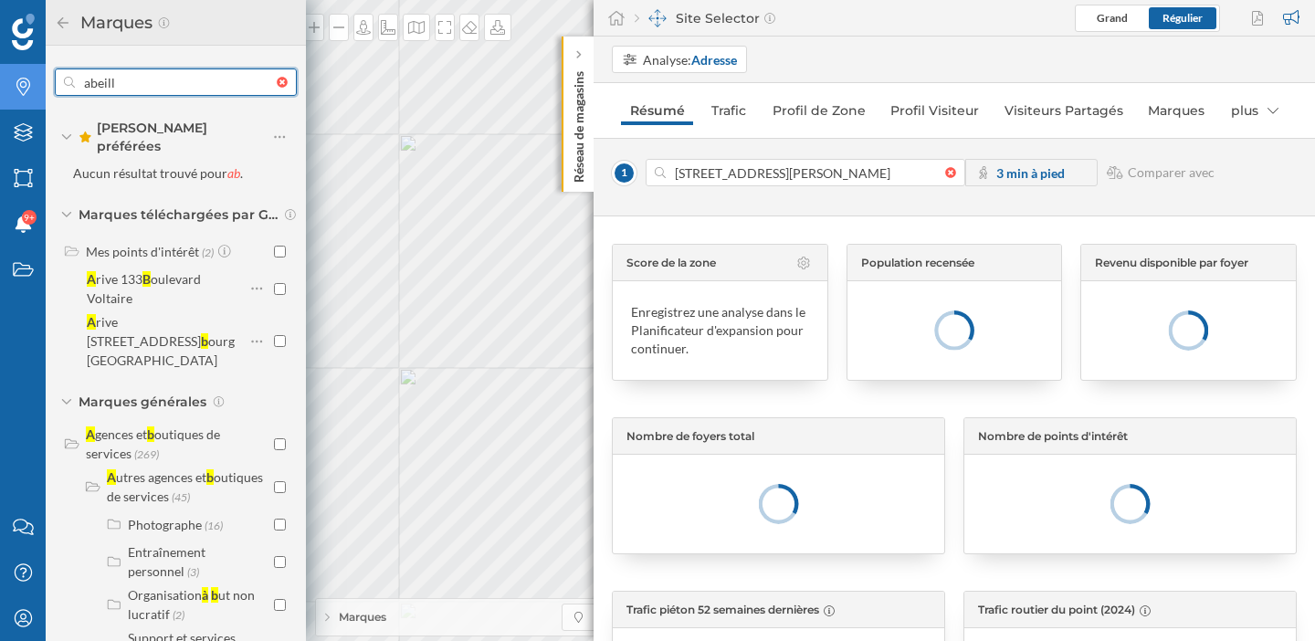
type input "abeille"
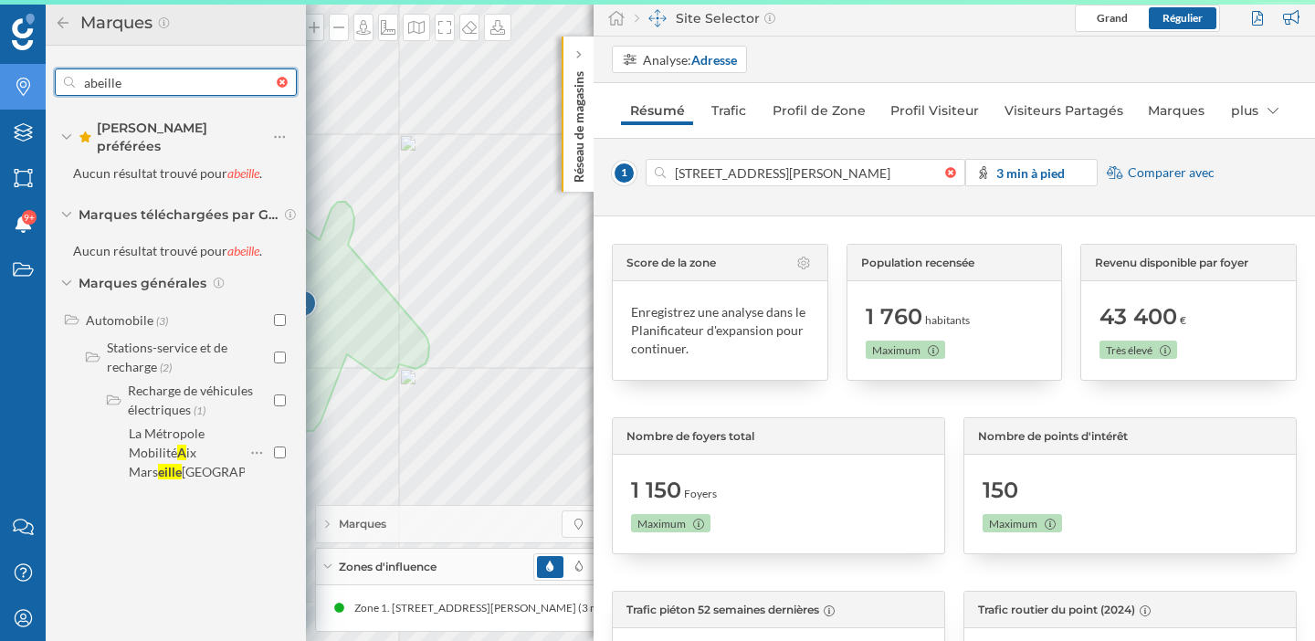
drag, startPoint x: 144, startPoint y: 84, endPoint x: 78, endPoint y: 76, distance: 67.2
click at [78, 76] on input "abeille" at bounding box center [176, 82] width 202 height 37
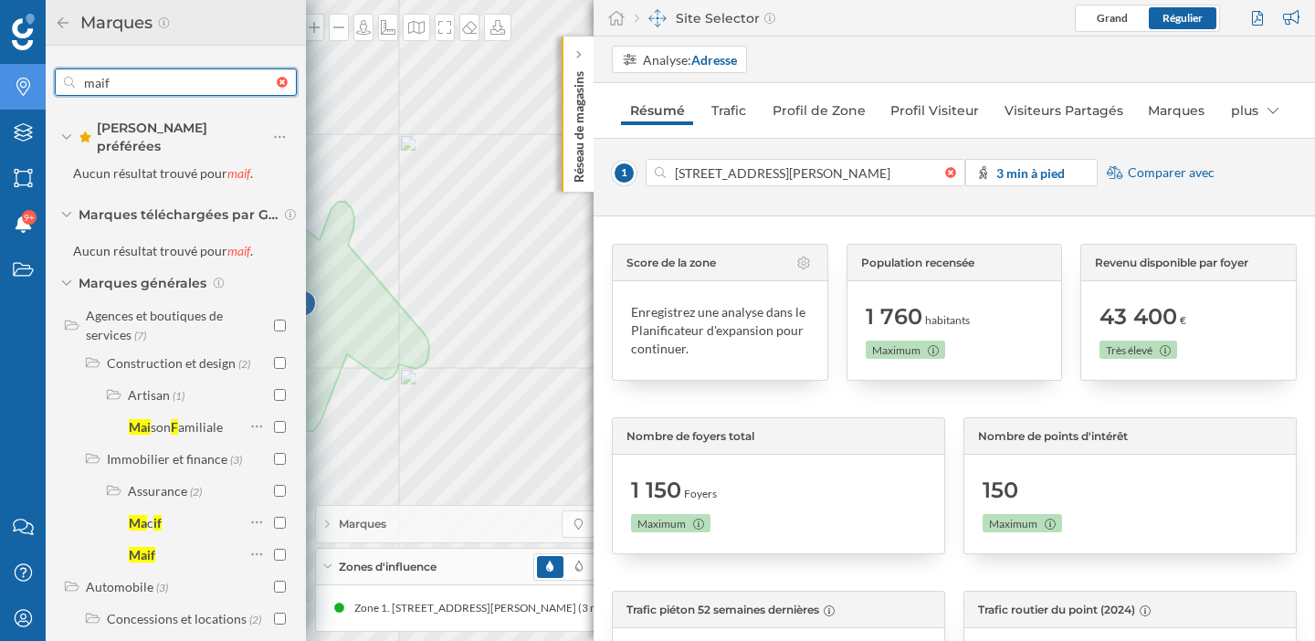
type input "maif"
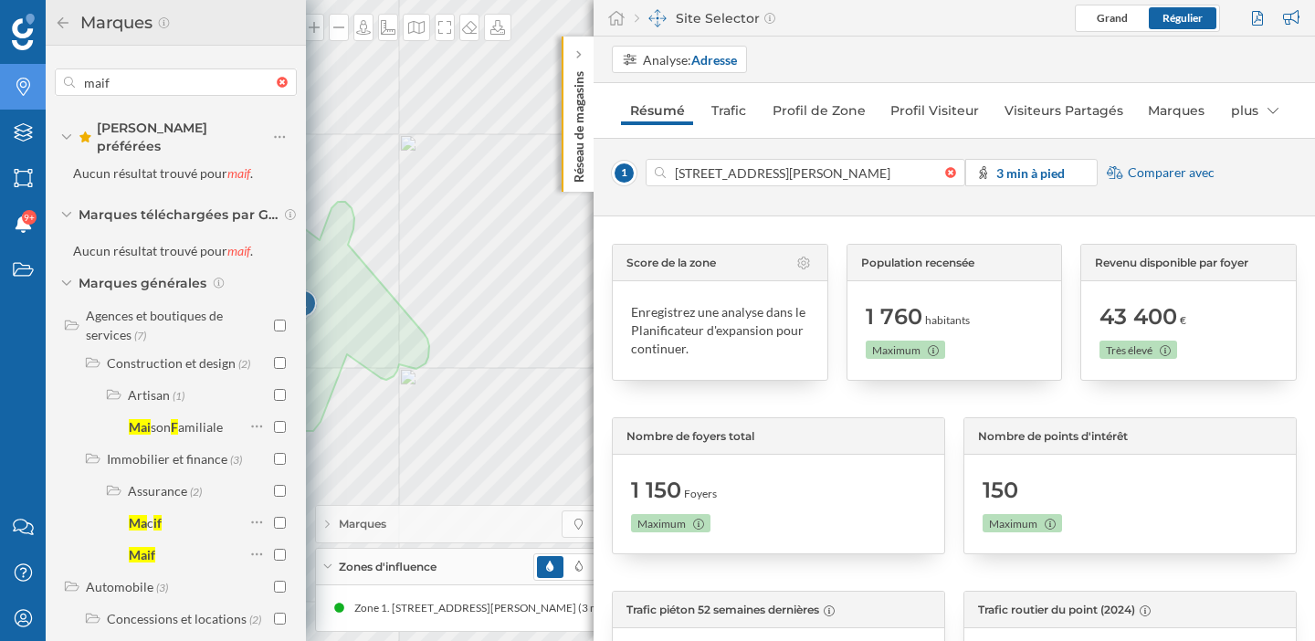
click at [22, 359] on div "Marques Filtres Zones Notifications 9+ Travail" at bounding box center [23, 252] width 46 height 504
click at [279, 88] on div at bounding box center [176, 81] width 242 height 27
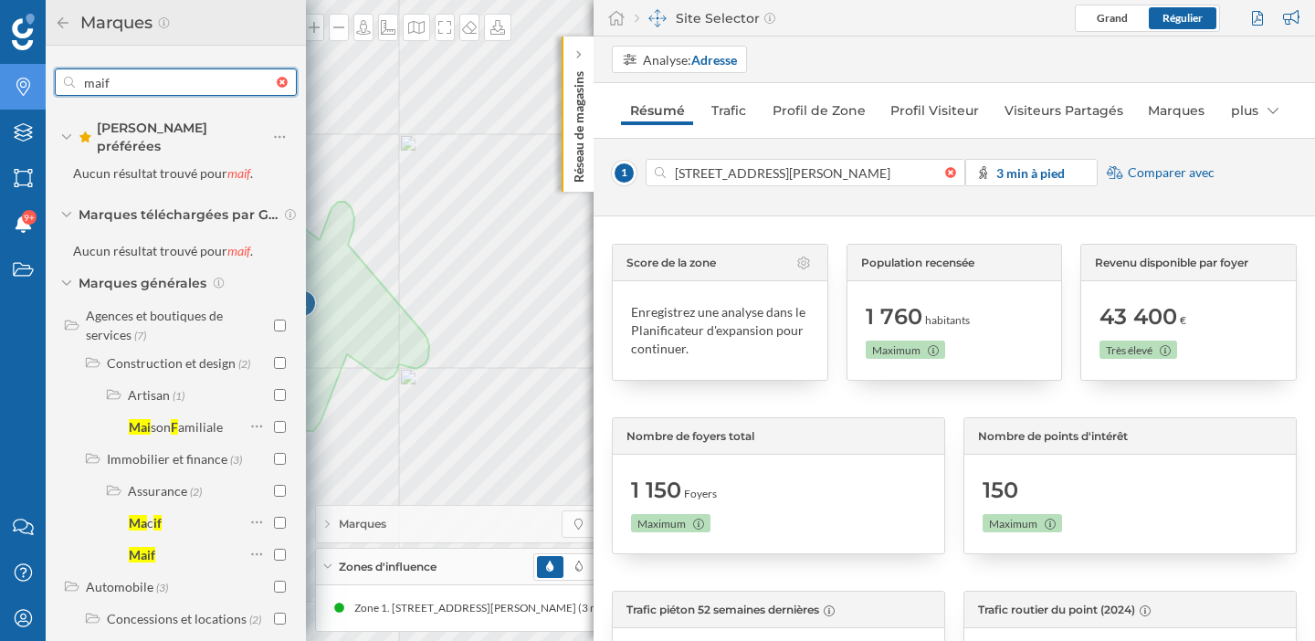
click at [277, 88] on input "maif" at bounding box center [176, 82] width 202 height 37
click at [277, 80] on div at bounding box center [287, 82] width 20 height 11
click at [277, 80] on input "text" at bounding box center [176, 82] width 202 height 37
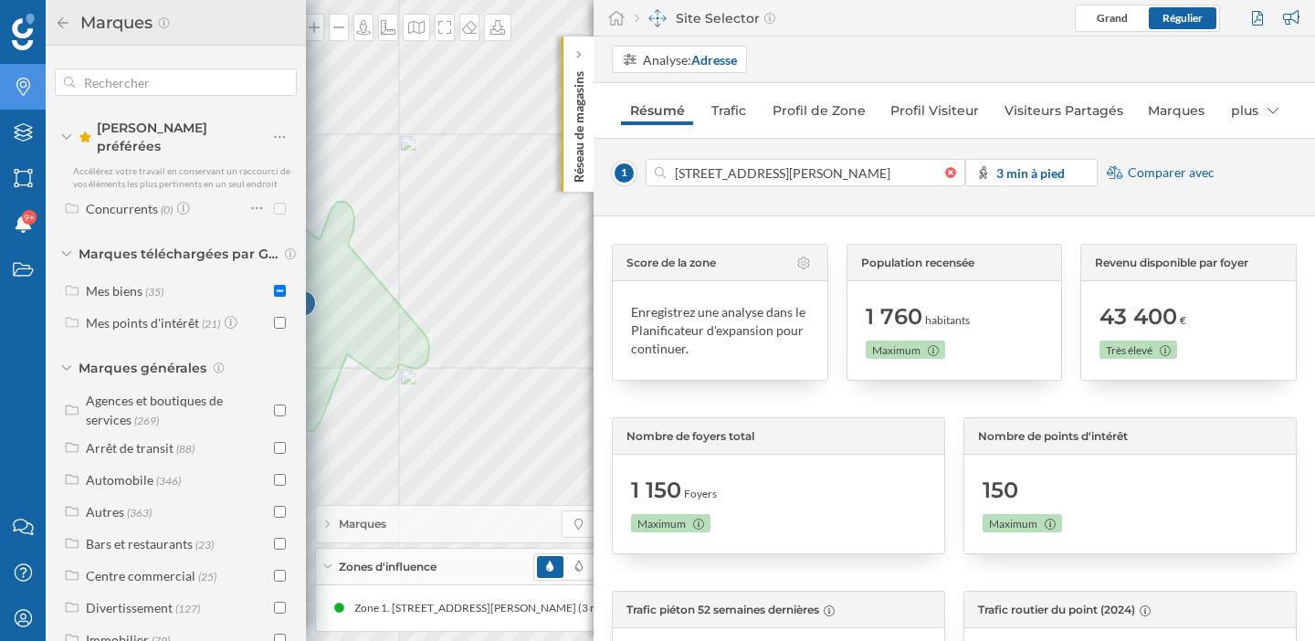
click at [50, 26] on div "Marques" at bounding box center [176, 23] width 260 height 46
click at [68, 26] on icon at bounding box center [63, 22] width 16 height 13
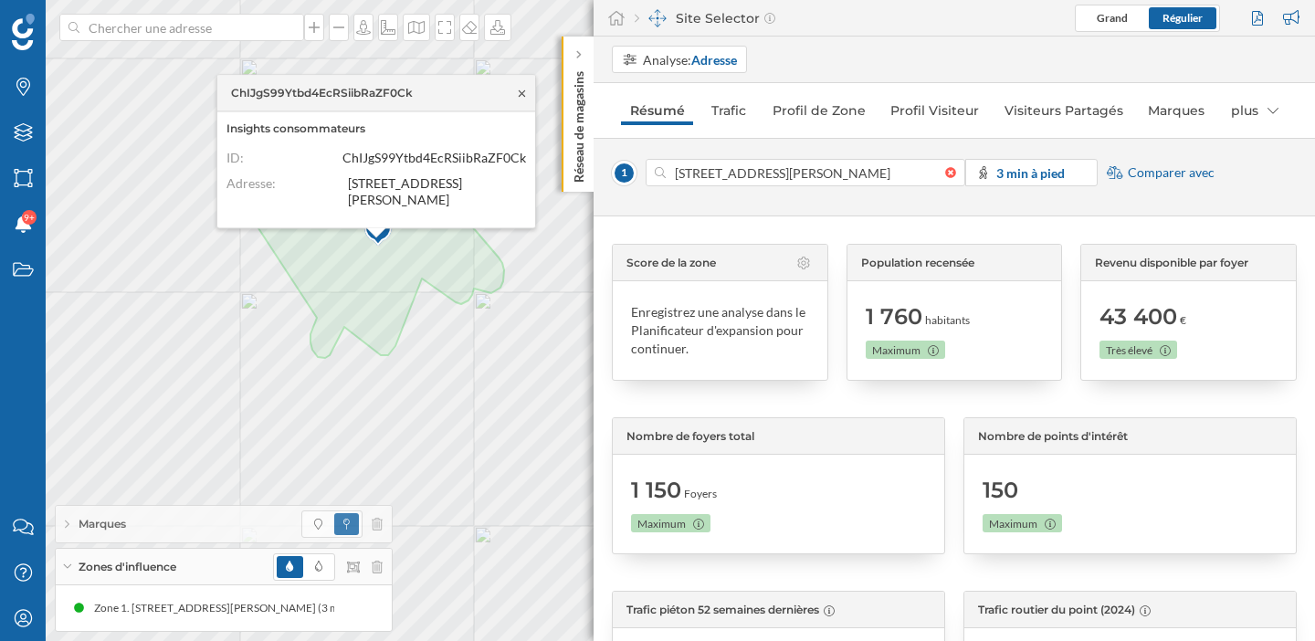
click at [522, 95] on icon at bounding box center [522, 93] width 14 height 11
click at [1040, 167] on strong "3 min à pied" at bounding box center [1030, 173] width 68 height 16
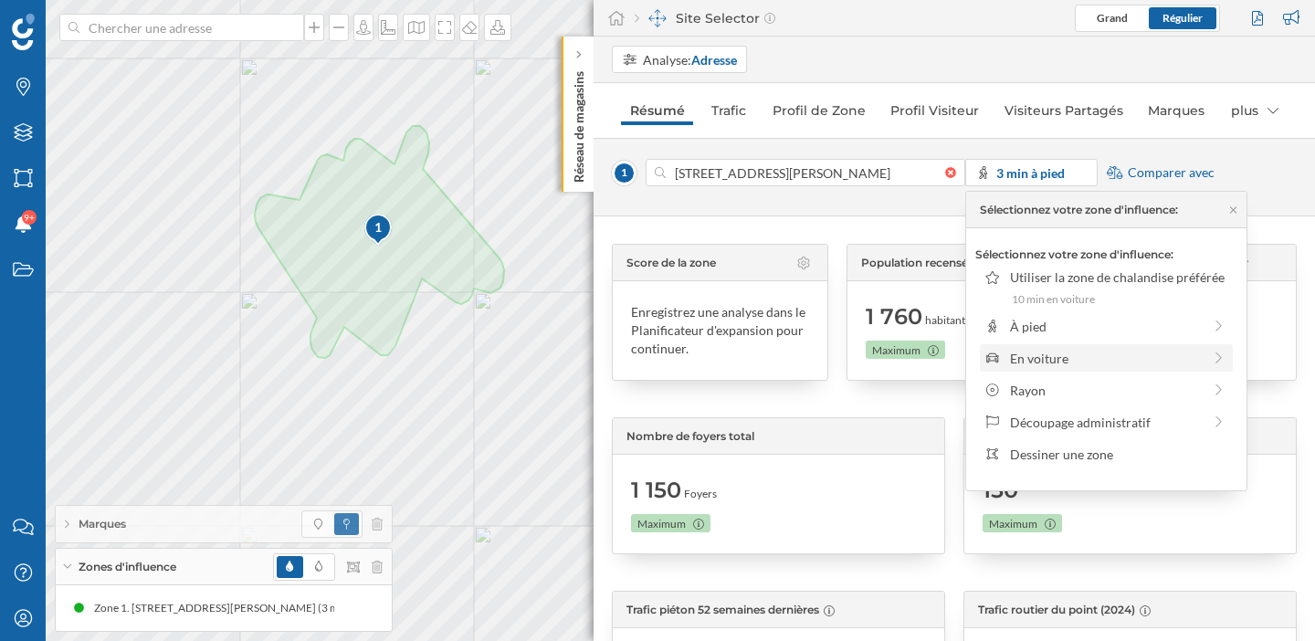
click at [1063, 361] on div "En voiture" at bounding box center [1106, 358] width 192 height 19
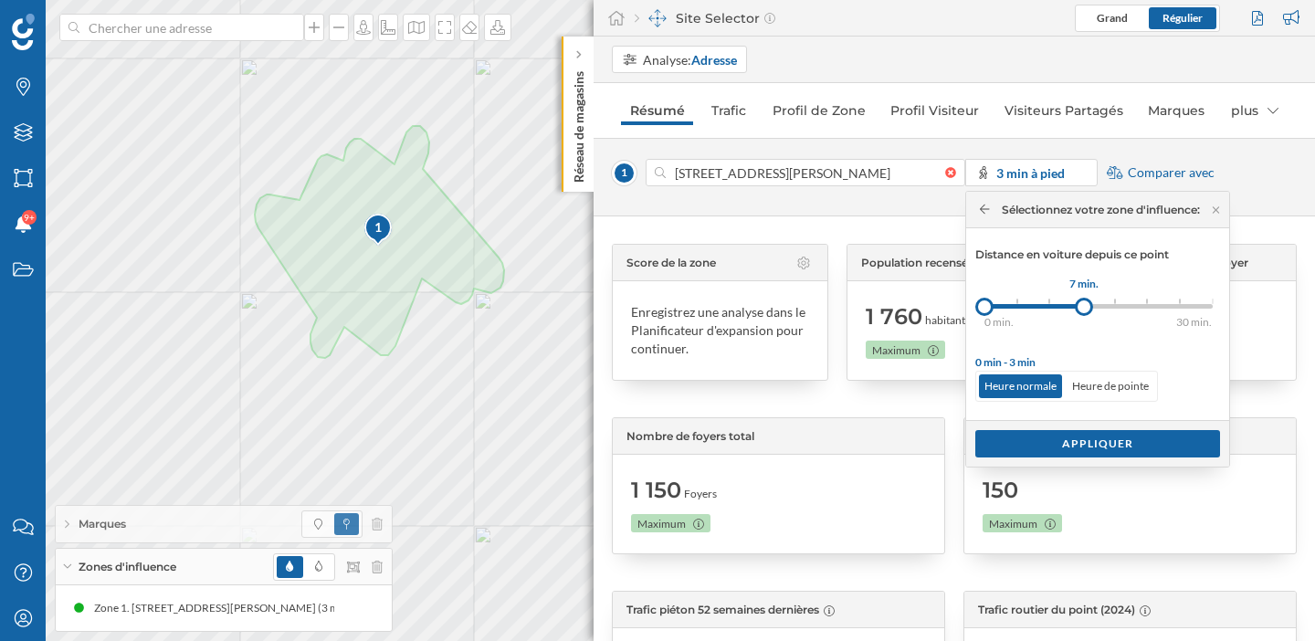
drag, startPoint x: 1017, startPoint y: 308, endPoint x: 1087, endPoint y: 310, distance: 70.3
click at [1087, 310] on div at bounding box center [1084, 307] width 18 height 18
click at [987, 204] on icon at bounding box center [985, 209] width 10 height 11
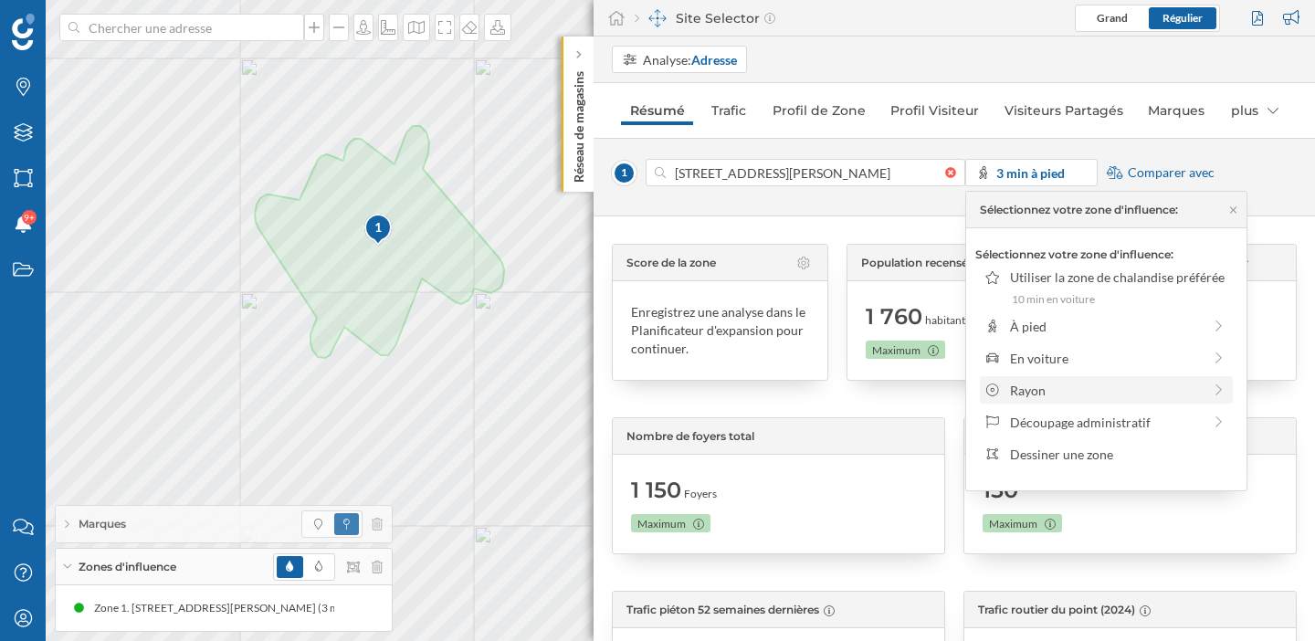
click at [1035, 391] on div "Rayon" at bounding box center [1106, 390] width 192 height 19
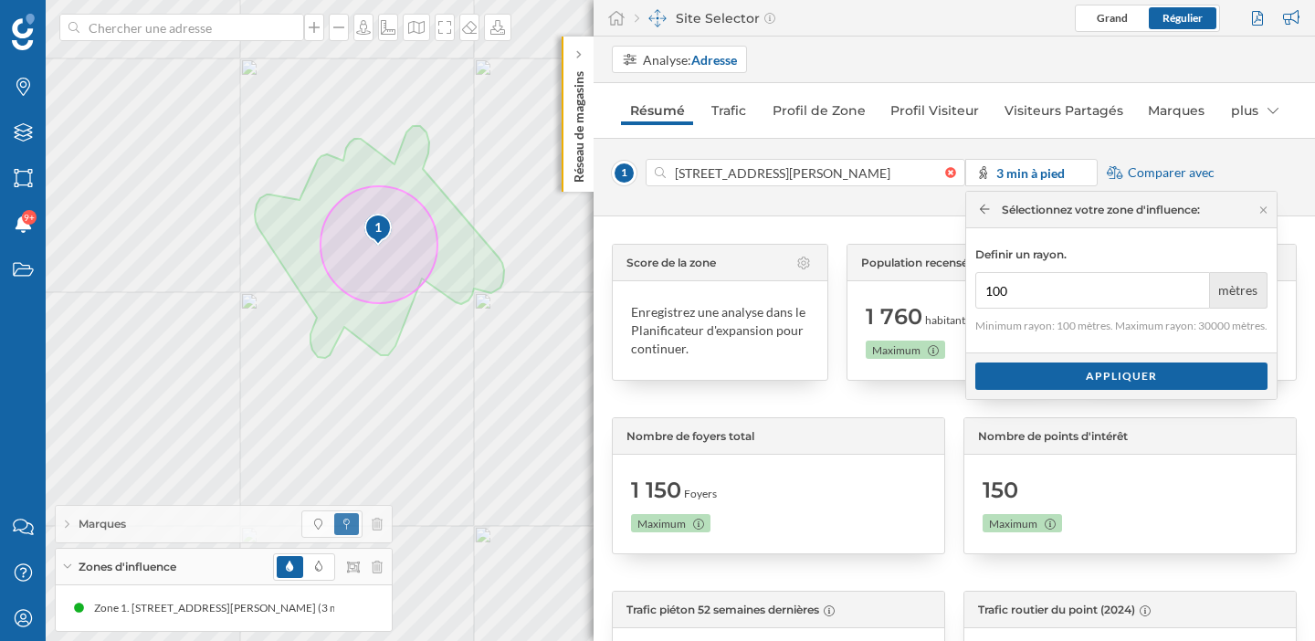
click at [984, 205] on icon at bounding box center [985, 209] width 10 height 9
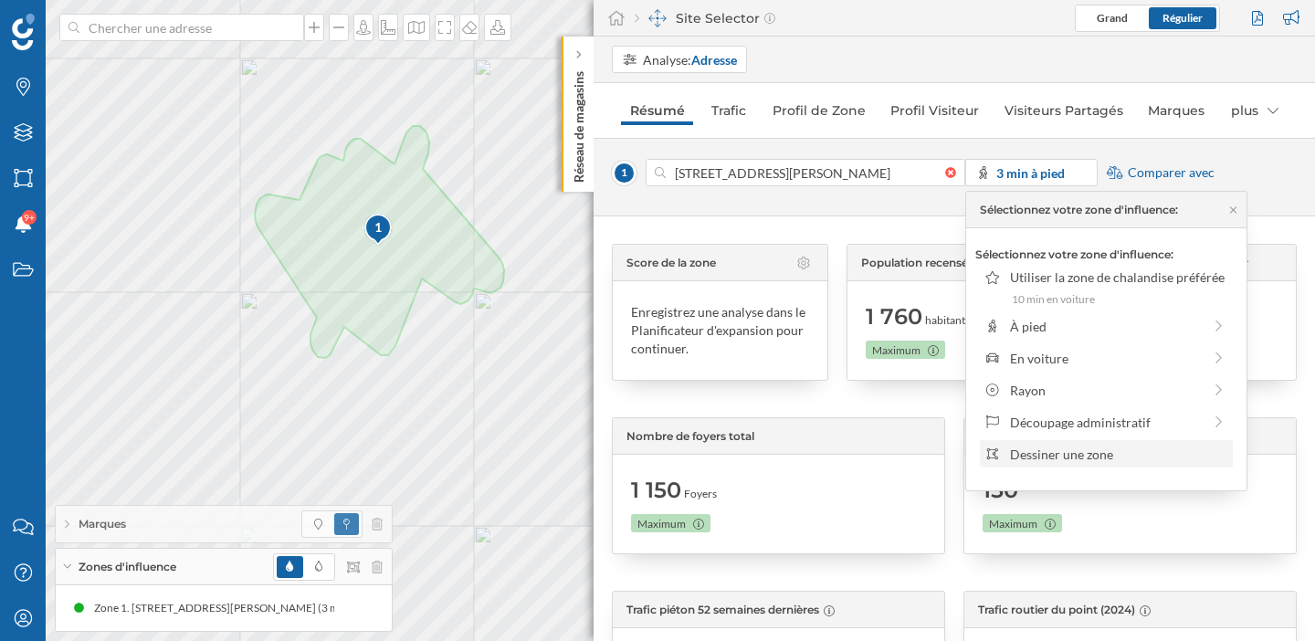
click at [1066, 463] on div "Dessiner une zone" at bounding box center [1106, 453] width 253 height 27
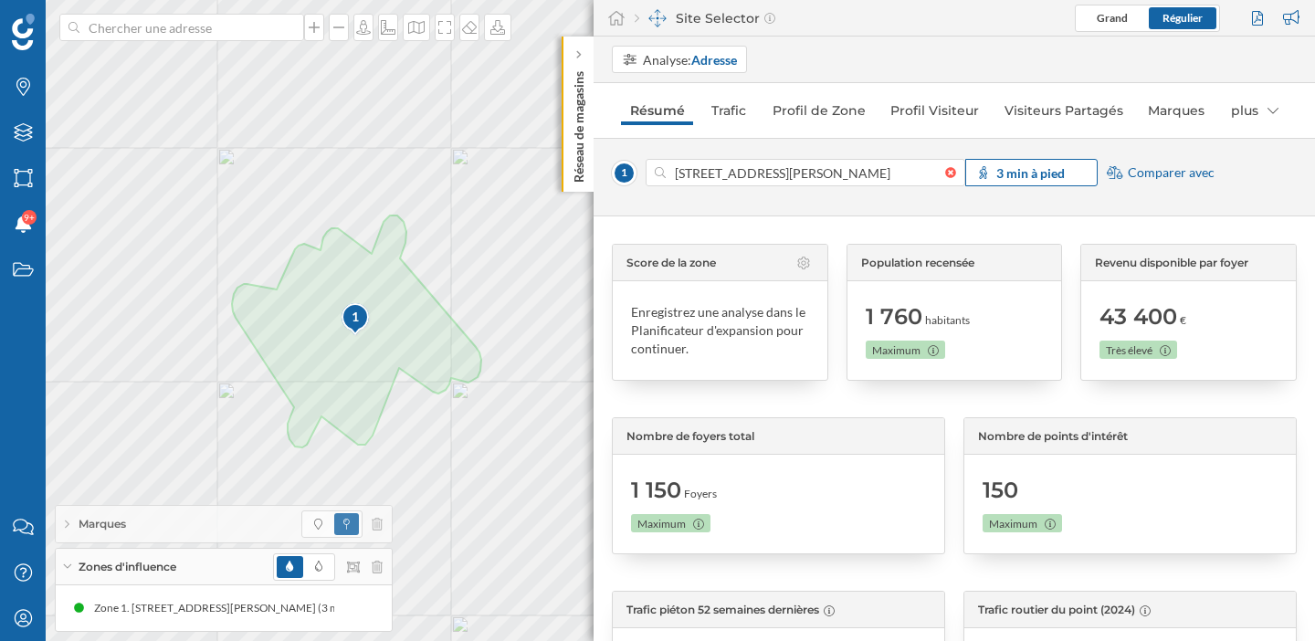
click at [1012, 185] on div "3 min à pied" at bounding box center [1031, 172] width 132 height 27
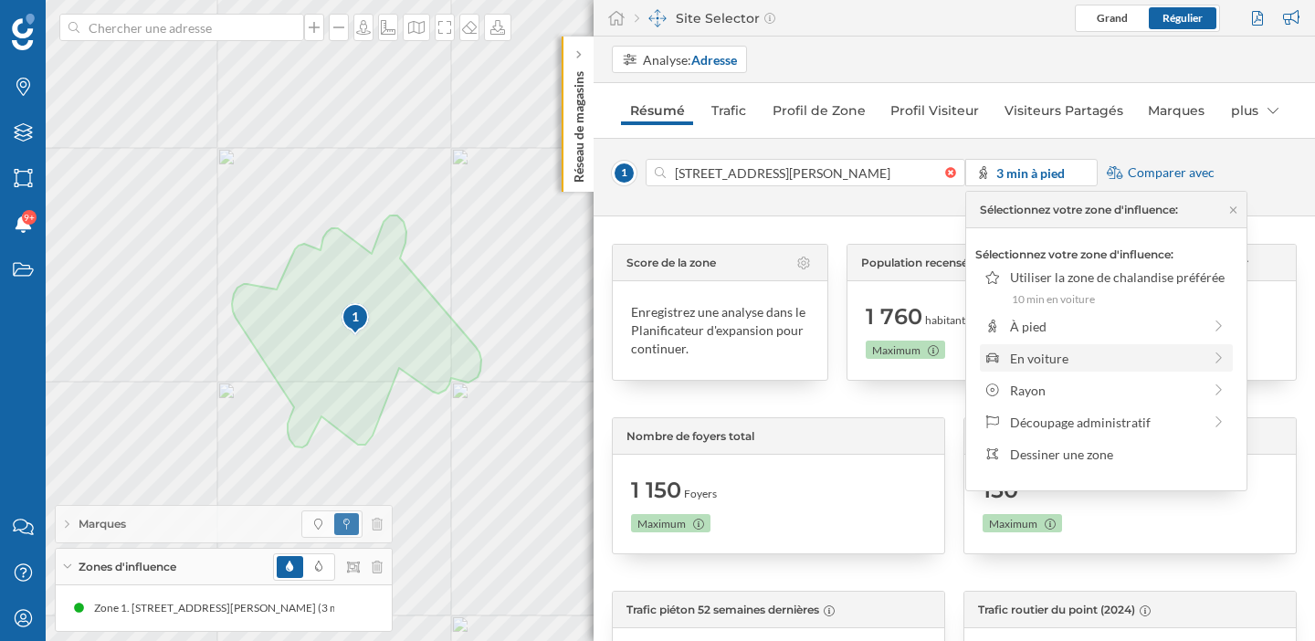
click at [1069, 359] on div "En voiture" at bounding box center [1106, 358] width 192 height 19
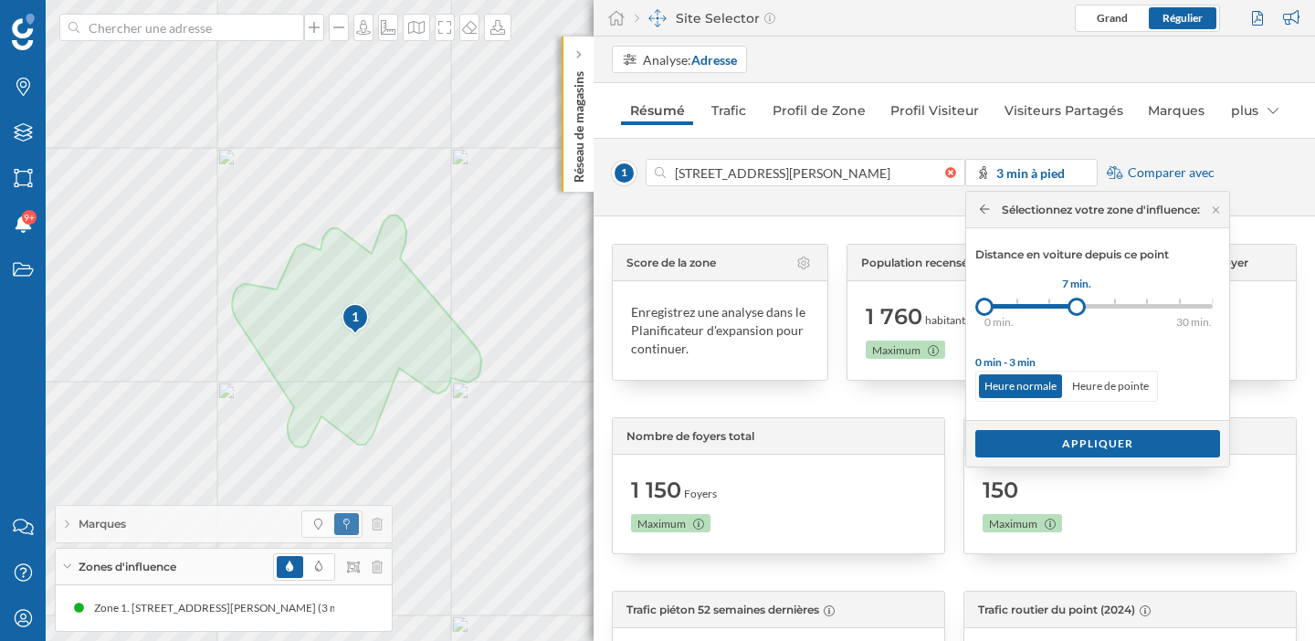
drag, startPoint x: 1012, startPoint y: 307, endPoint x: 1086, endPoint y: 309, distance: 74.0
click at [1086, 309] on div at bounding box center [1077, 307] width 18 height 18
click at [1082, 442] on div "Appliquer" at bounding box center [1097, 442] width 245 height 27
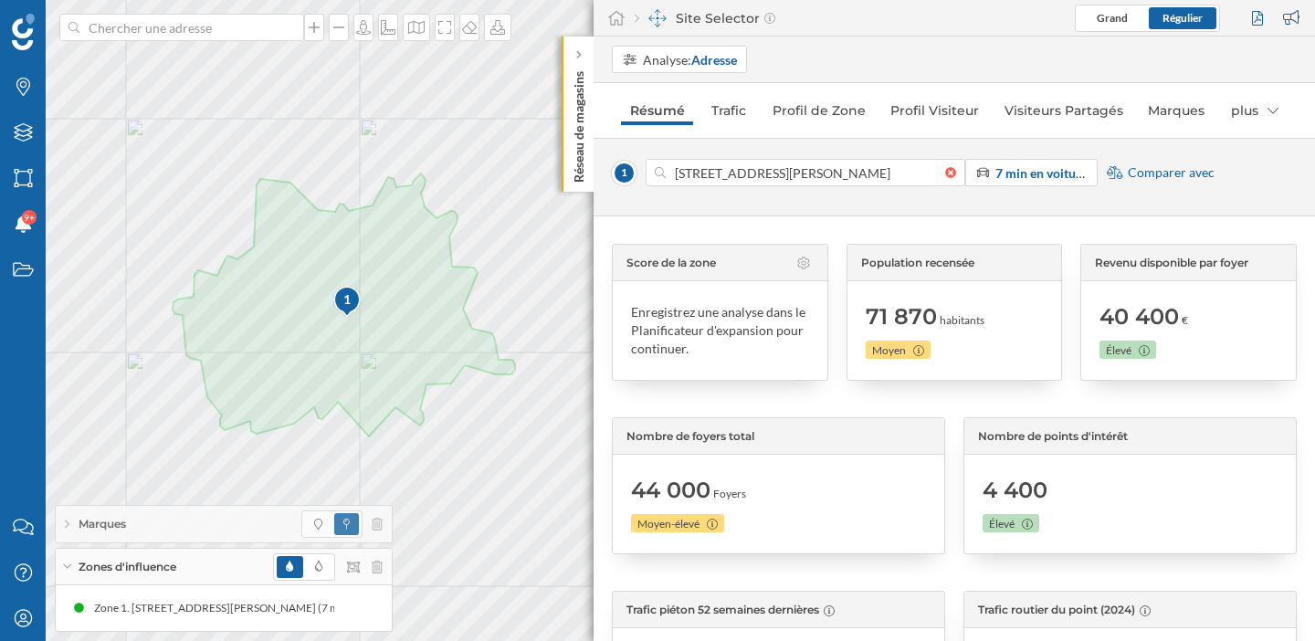
drag, startPoint x: 855, startPoint y: 313, endPoint x: 998, endPoint y: 317, distance: 143.4
click at [998, 317] on div "Population recensée 71 870 habitants Moyen" at bounding box center [955, 312] width 216 height 137
click at [998, 317] on div "71 870 habitants Moyen" at bounding box center [955, 330] width 178 height 80
drag, startPoint x: 1097, startPoint y: 313, endPoint x: 1206, endPoint y: 316, distance: 108.7
click at [1206, 316] on div "40 400 € Élevé" at bounding box center [1189, 330] width 178 height 80
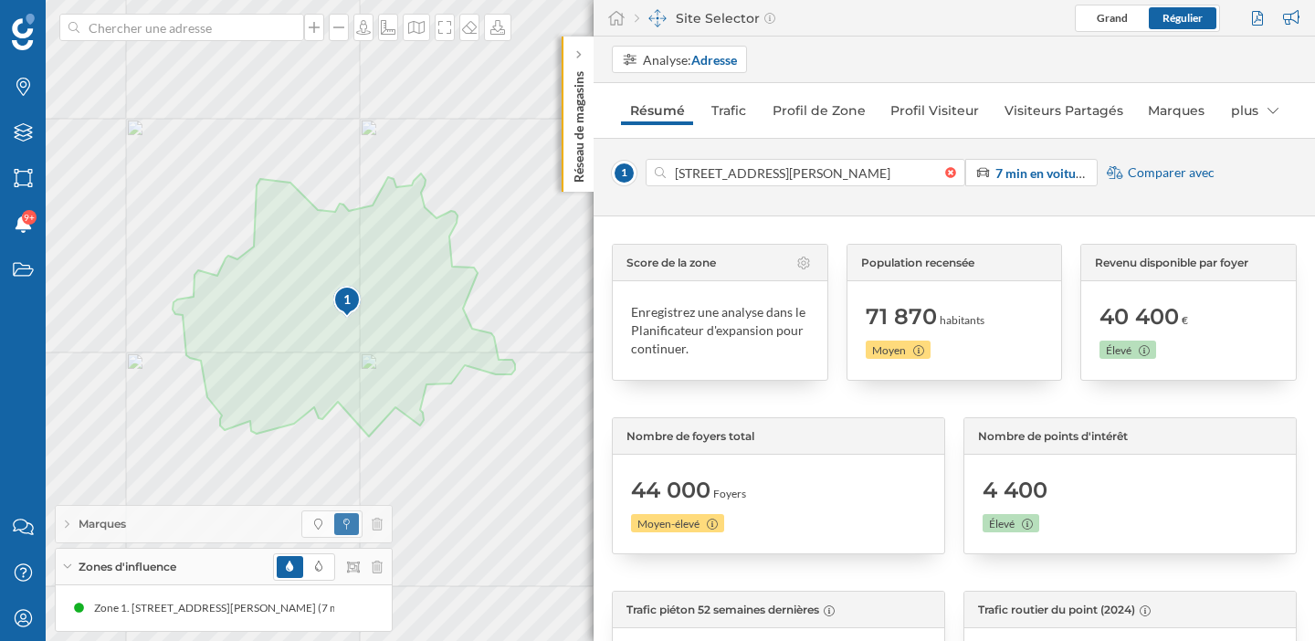
click at [1206, 316] on div "40 400 € Élevé" at bounding box center [1189, 330] width 178 height 80
click at [1245, 112] on div "plus" at bounding box center [1255, 110] width 66 height 29
click at [1193, 106] on link "Marques" at bounding box center [1176, 110] width 74 height 29
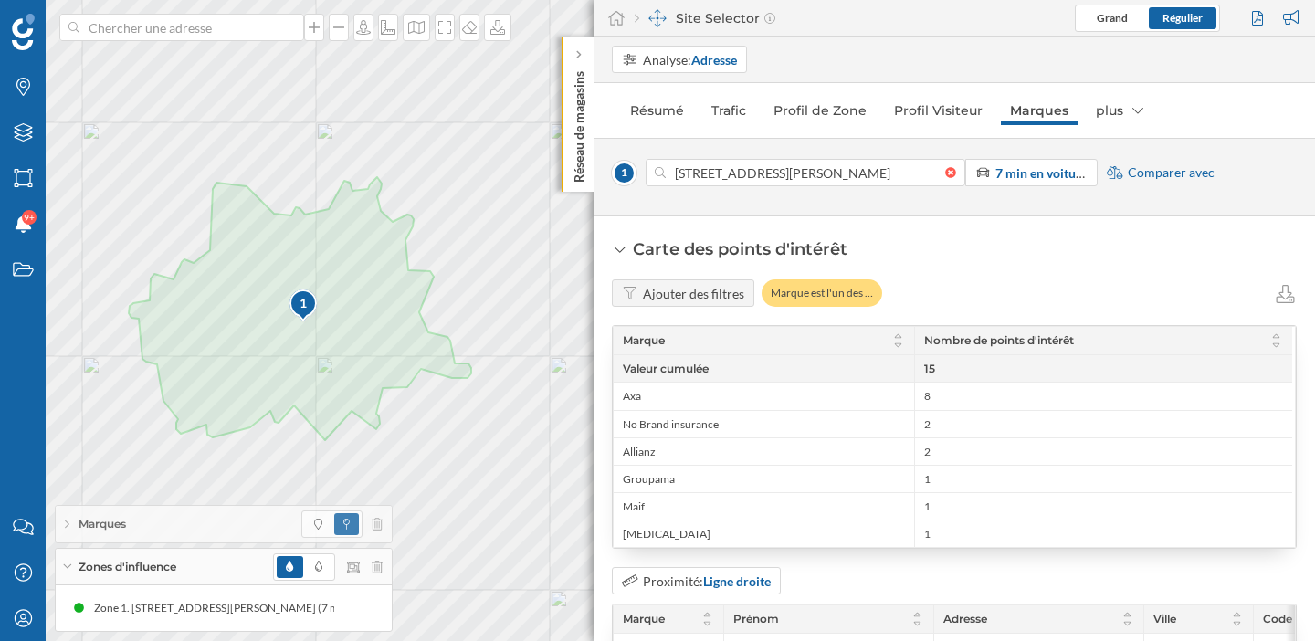
scroll to position [7, 0]
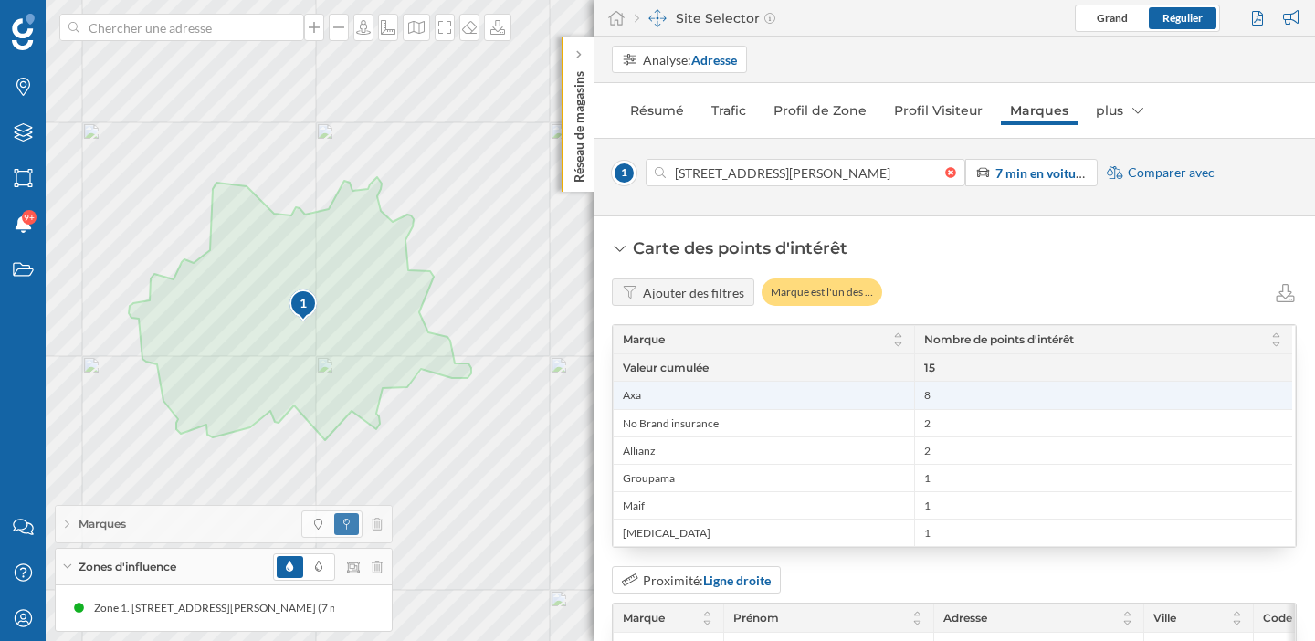
click at [722, 403] on div "Axa" at bounding box center [764, 395] width 300 height 27
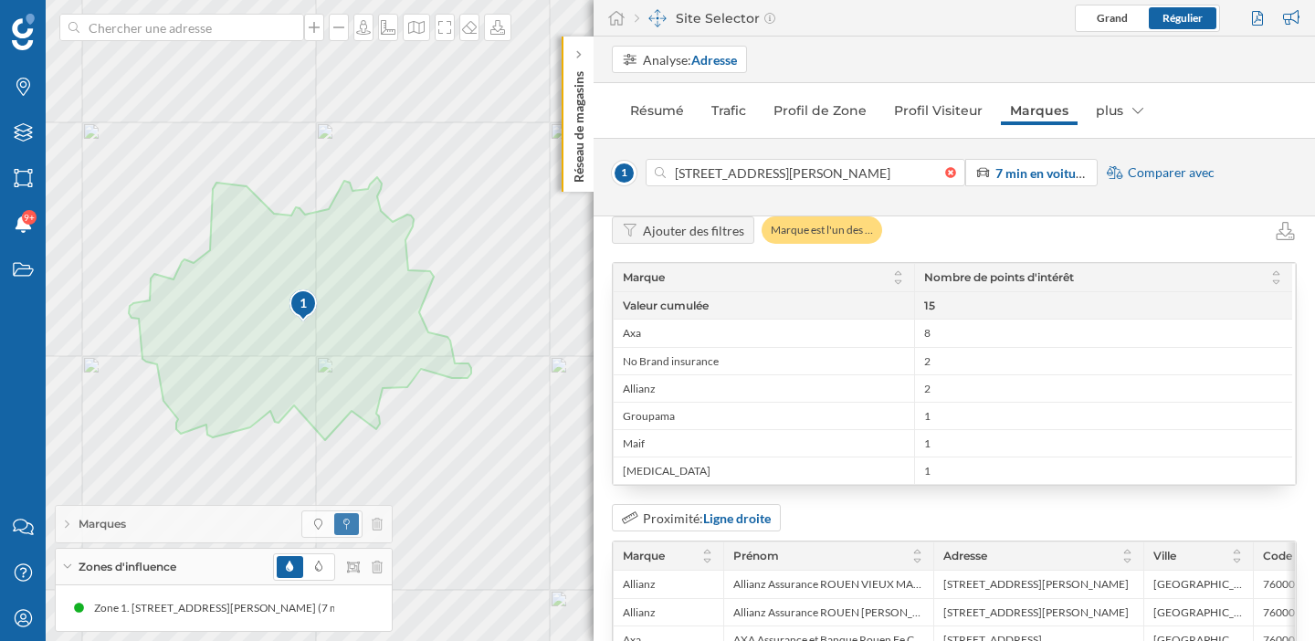
scroll to position [0, 0]
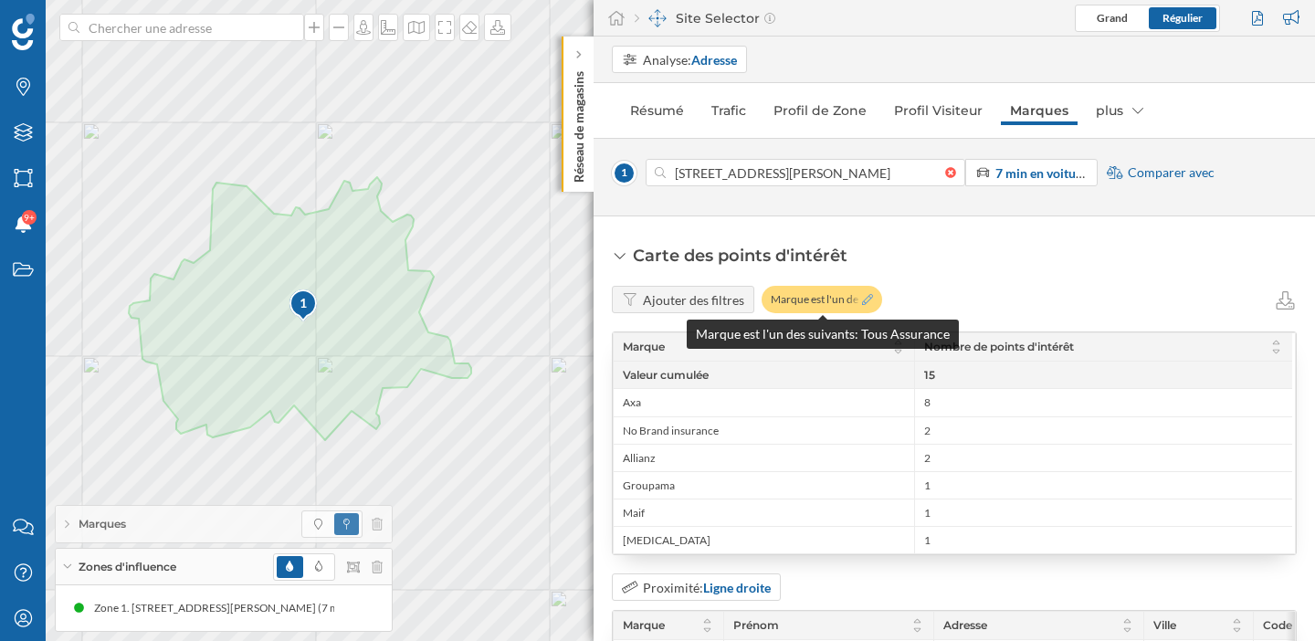
click at [862, 300] on icon at bounding box center [867, 299] width 11 height 11
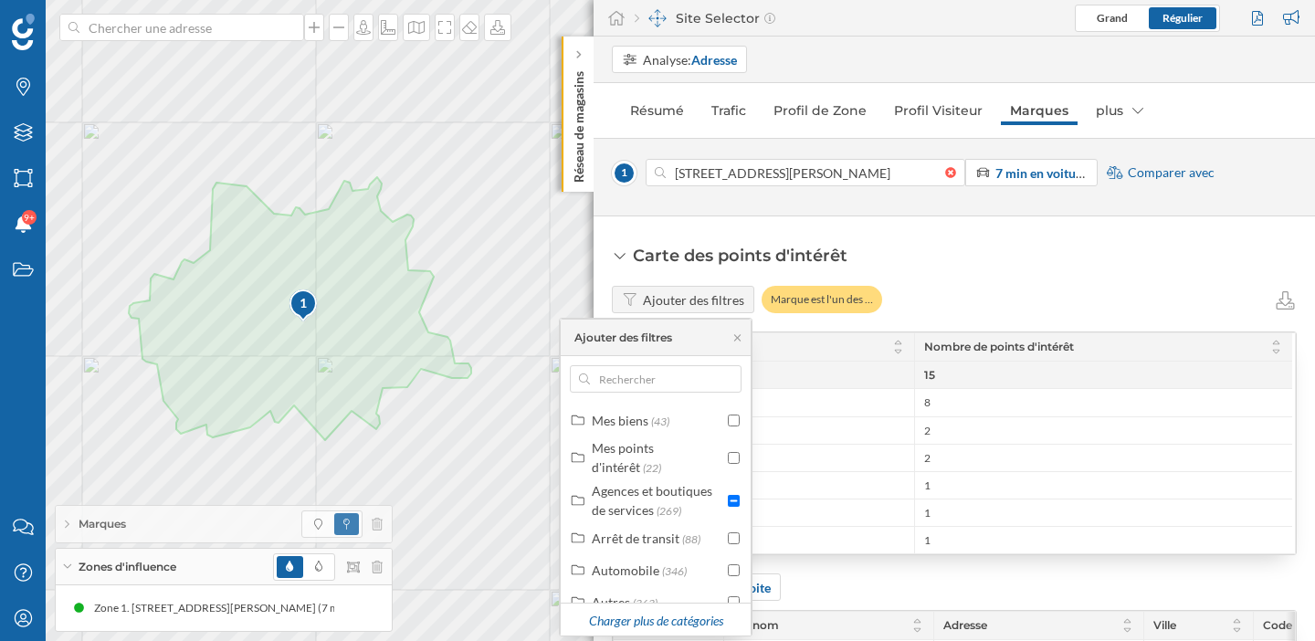
click at [1011, 300] on div "Ajouter des filtres Marque est l'un des …" at bounding box center [954, 299] width 685 height 27
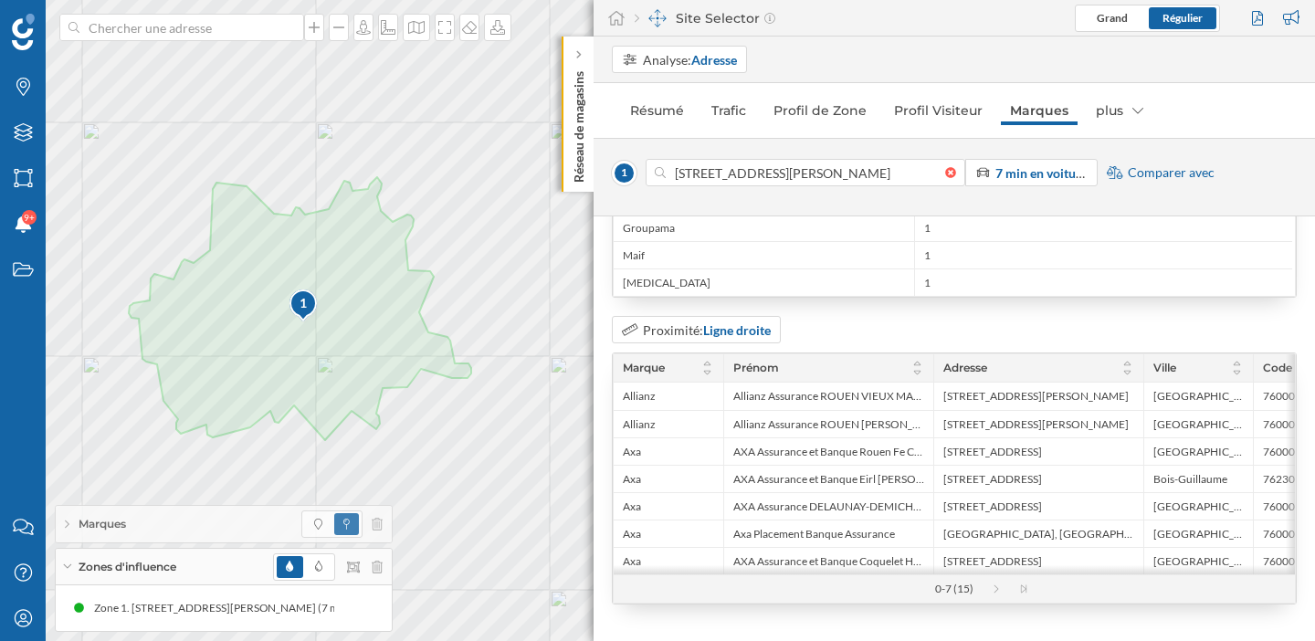
click at [995, 595] on div "0-7 (15)" at bounding box center [954, 588] width 681 height 27
click at [994, 589] on icon at bounding box center [1005, 589] width 27 height 9
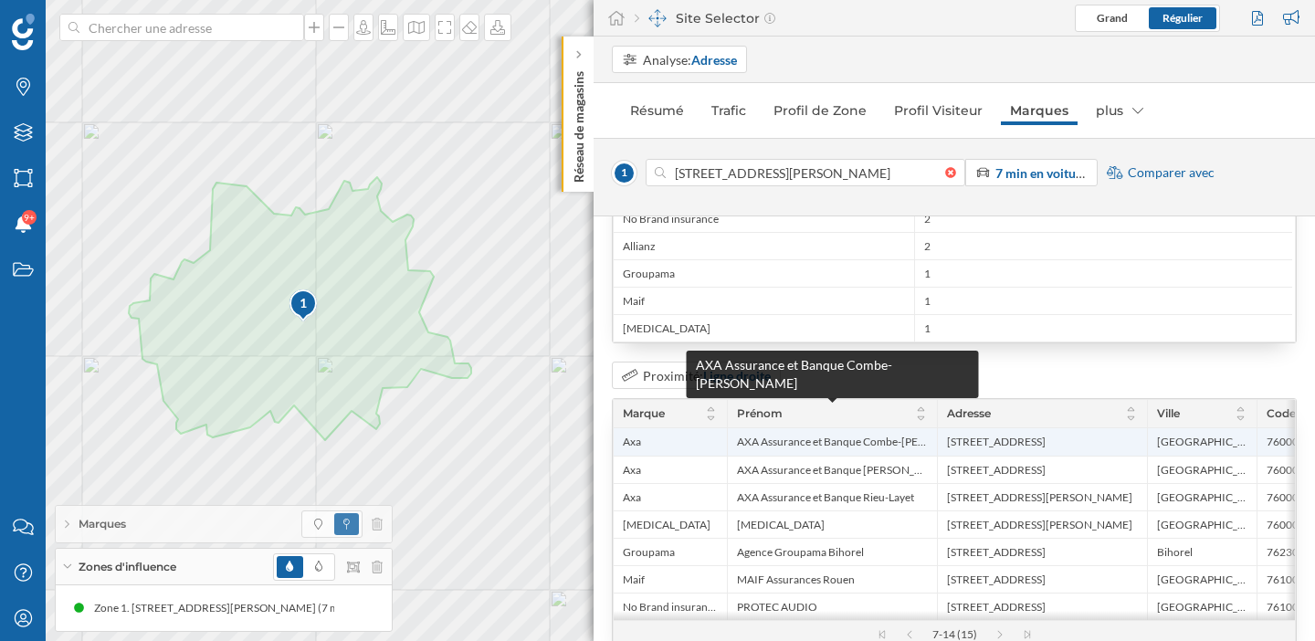
scroll to position [257, 0]
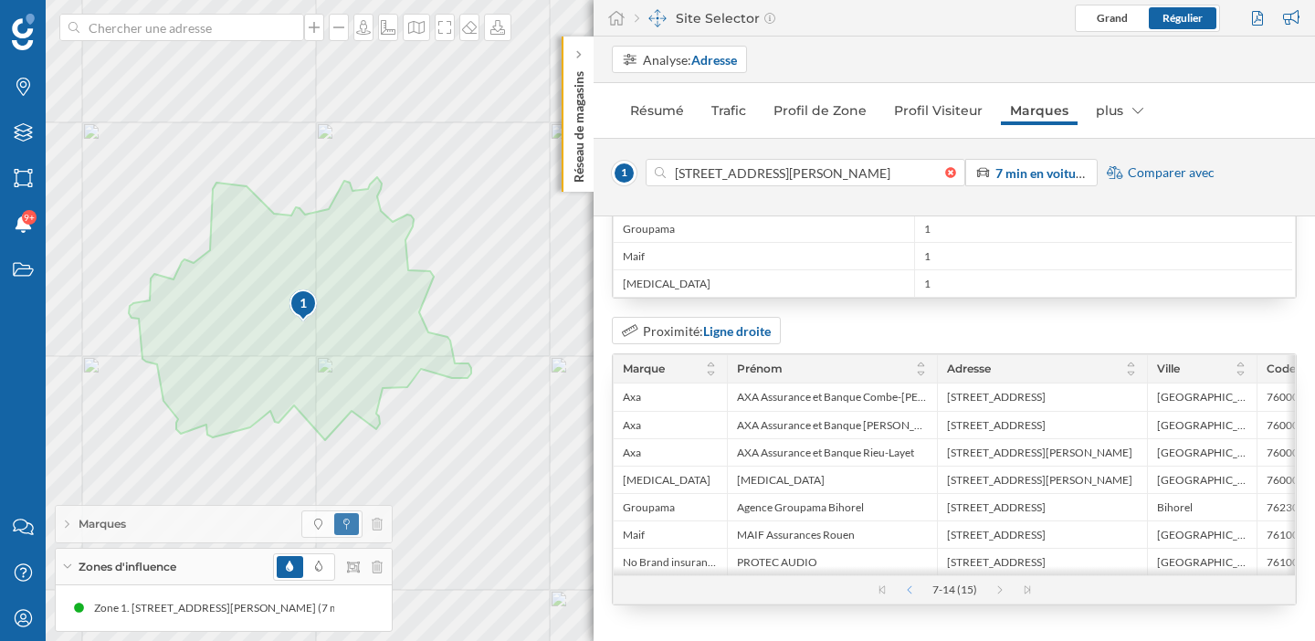
click at [910, 595] on icon at bounding box center [900, 589] width 27 height 9
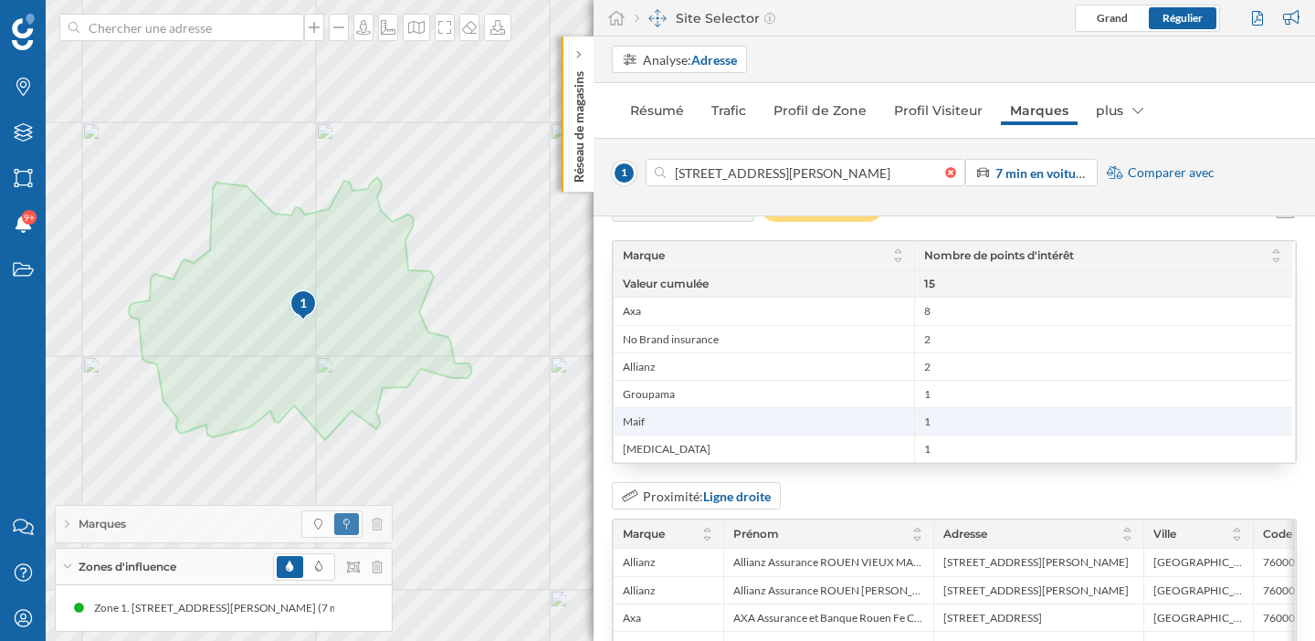
scroll to position [0, 0]
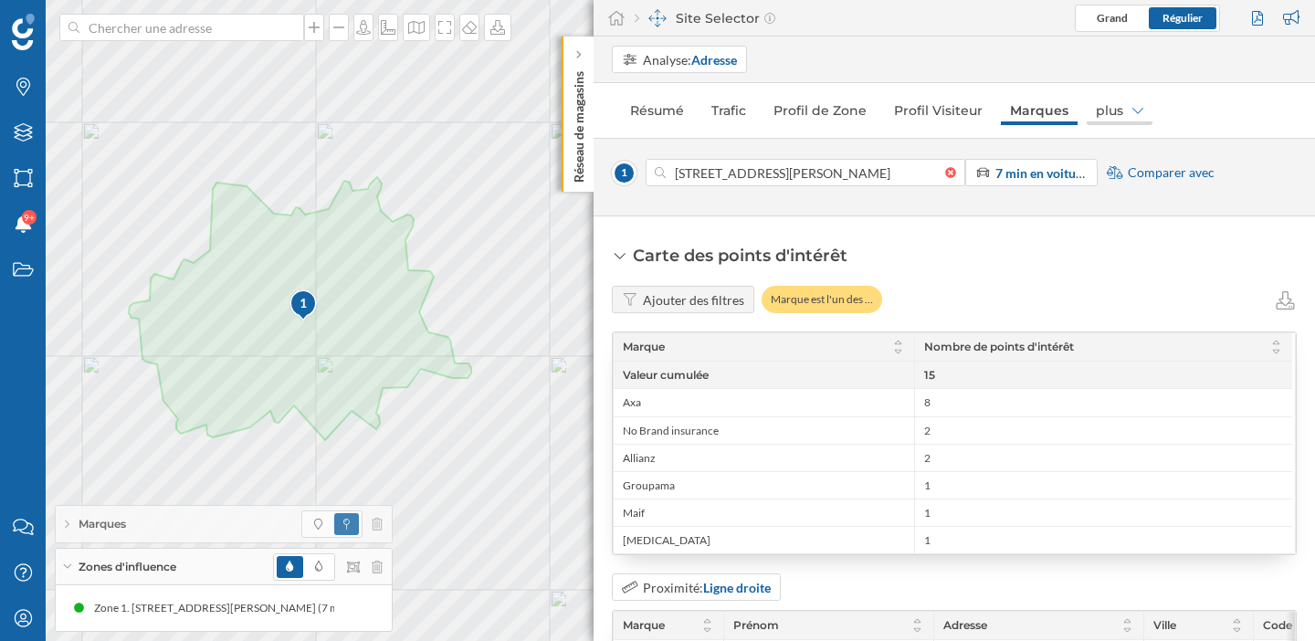
click at [1115, 121] on div "plus" at bounding box center [1120, 110] width 66 height 29
click at [1115, 150] on div "Visiteurs Partagés" at bounding box center [1132, 150] width 103 height 16
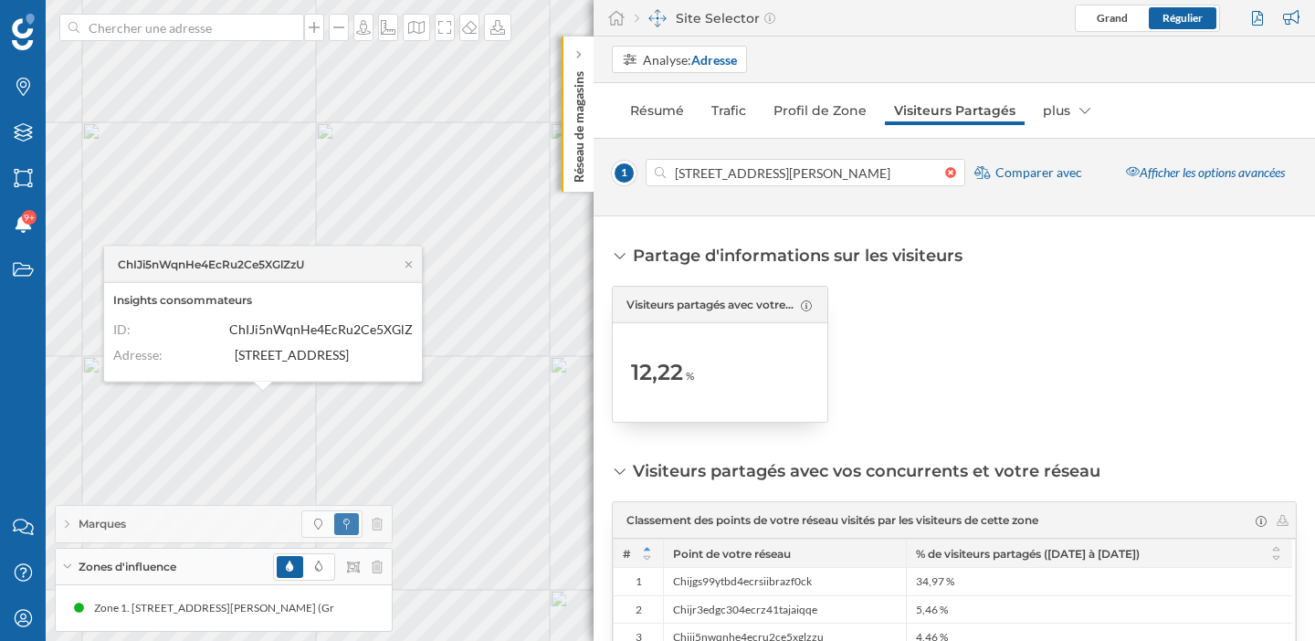
scroll to position [20, 0]
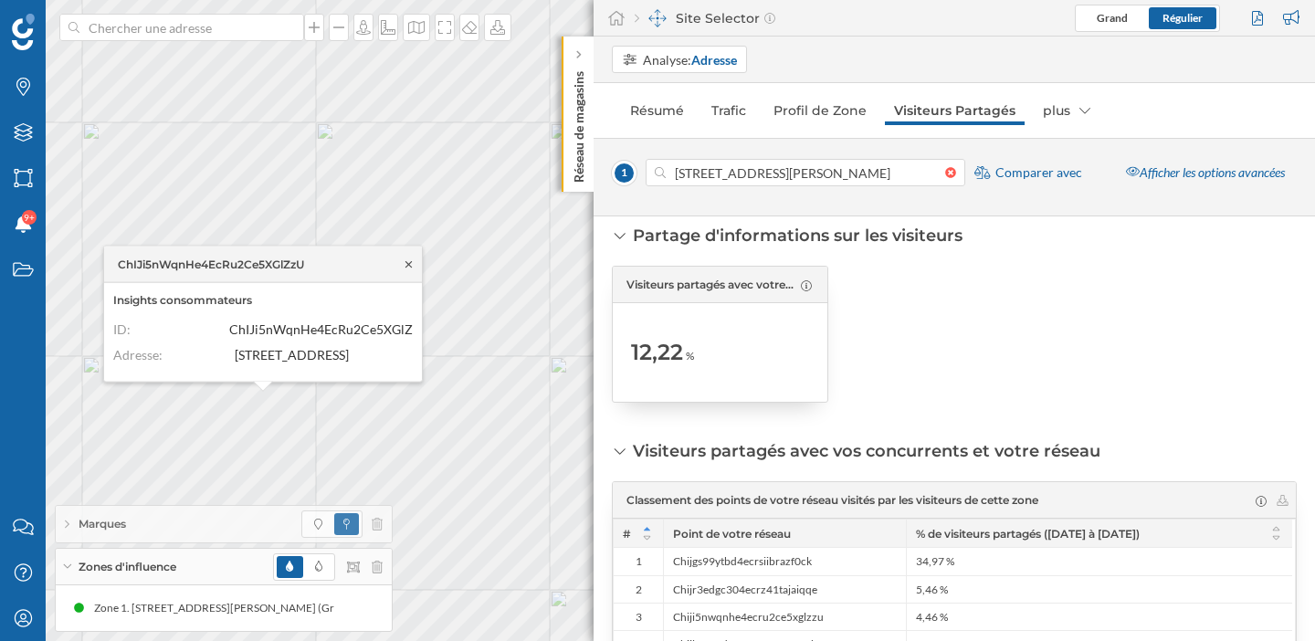
click at [408, 260] on icon at bounding box center [409, 263] width 6 height 6
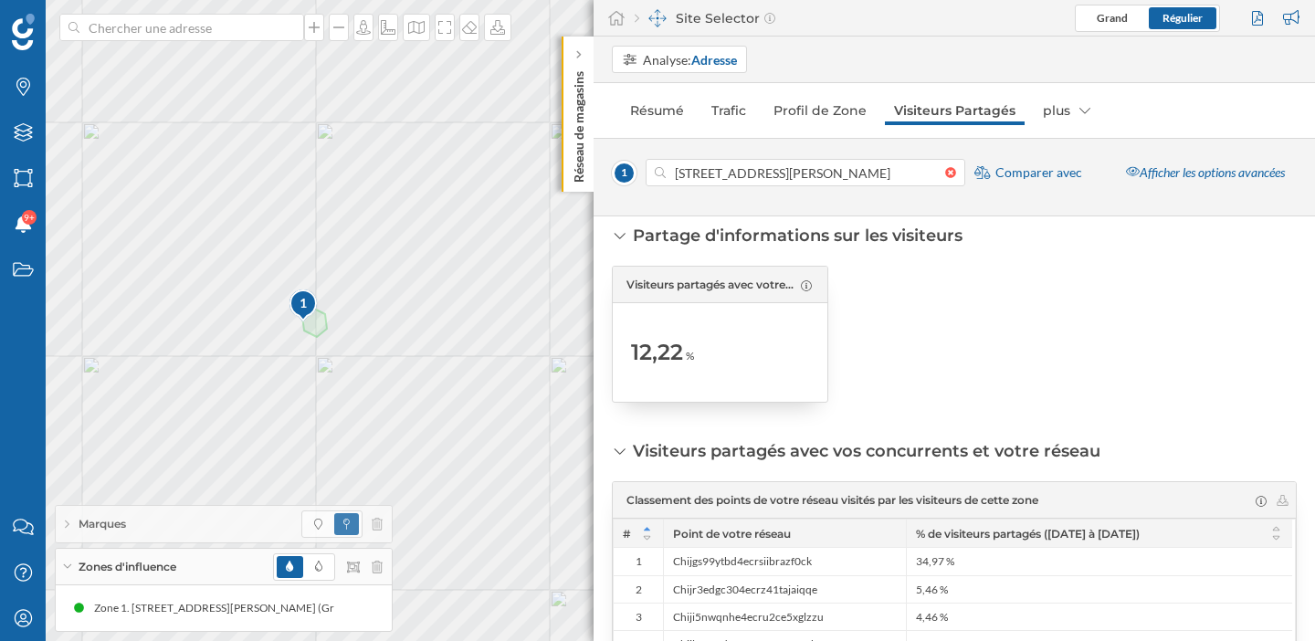
drag, startPoint x: 630, startPoint y: 358, endPoint x: 717, endPoint y: 361, distance: 86.8
click at [717, 361] on div "Visiteurs partagés avec votre réseau ([DATE] à [DATE]) 12,22 %" at bounding box center [720, 334] width 216 height 137
click at [717, 361] on div "12,22 %" at bounding box center [720, 352] width 178 height 80
drag, startPoint x: 717, startPoint y: 361, endPoint x: 654, endPoint y: 361, distance: 63.0
click at [654, 361] on div "12,22 %" at bounding box center [720, 352] width 178 height 80
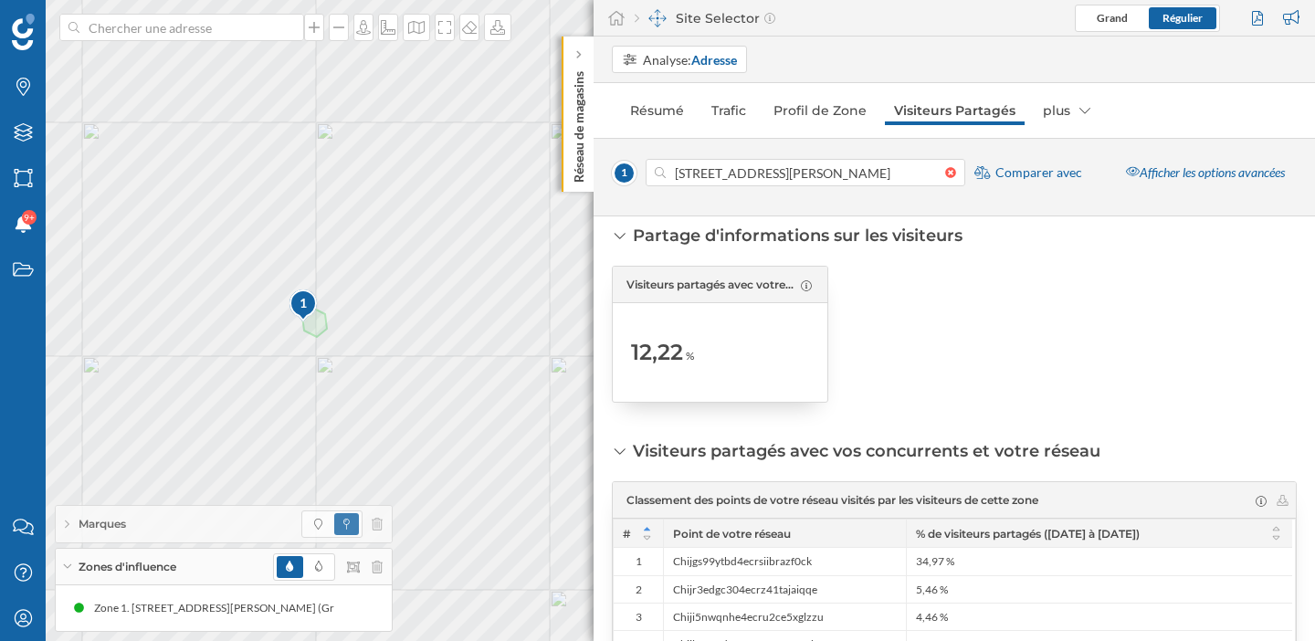
click at [654, 361] on span "12,22" at bounding box center [657, 352] width 52 height 29
drag, startPoint x: 627, startPoint y: 349, endPoint x: 692, endPoint y: 348, distance: 64.9
click at [692, 348] on div "Visiteurs partagés avec votre réseau ([DATE] à [DATE]) 12,22 %" at bounding box center [720, 334] width 216 height 137
click at [692, 348] on span "%" at bounding box center [690, 356] width 8 height 16
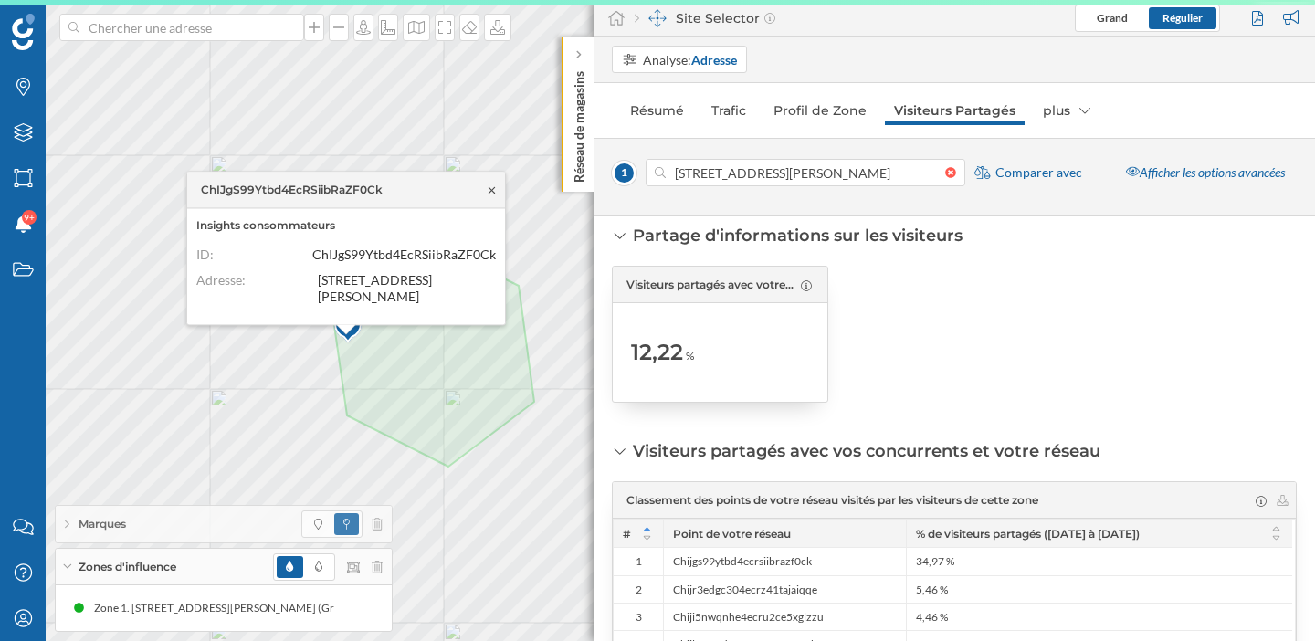
click at [493, 188] on icon at bounding box center [492, 189] width 6 height 6
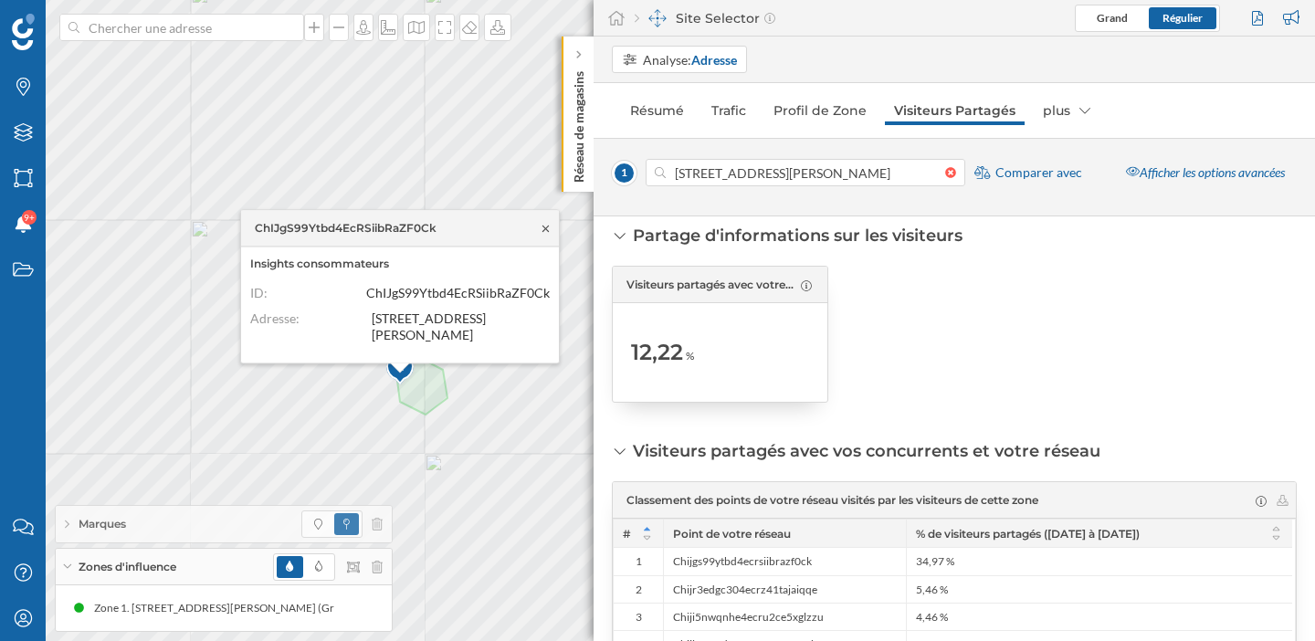
click at [547, 228] on icon at bounding box center [546, 228] width 14 height 11
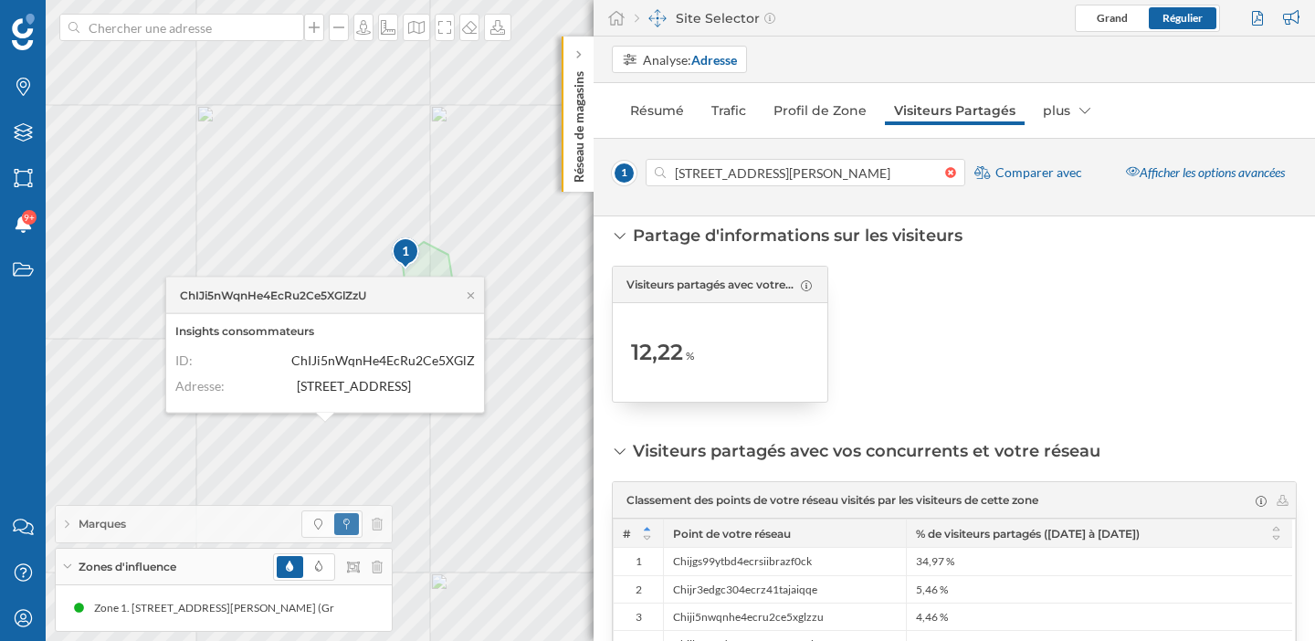
click at [965, 335] on div at bounding box center [955, 334] width 216 height 137
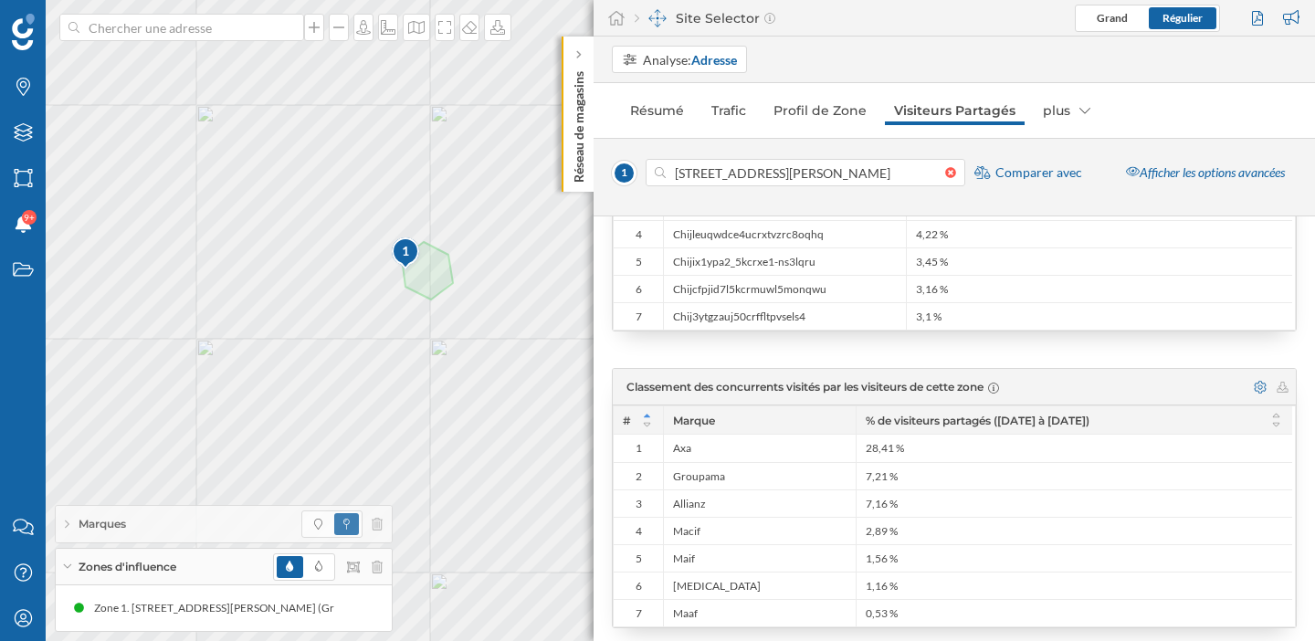
scroll to position [454, 0]
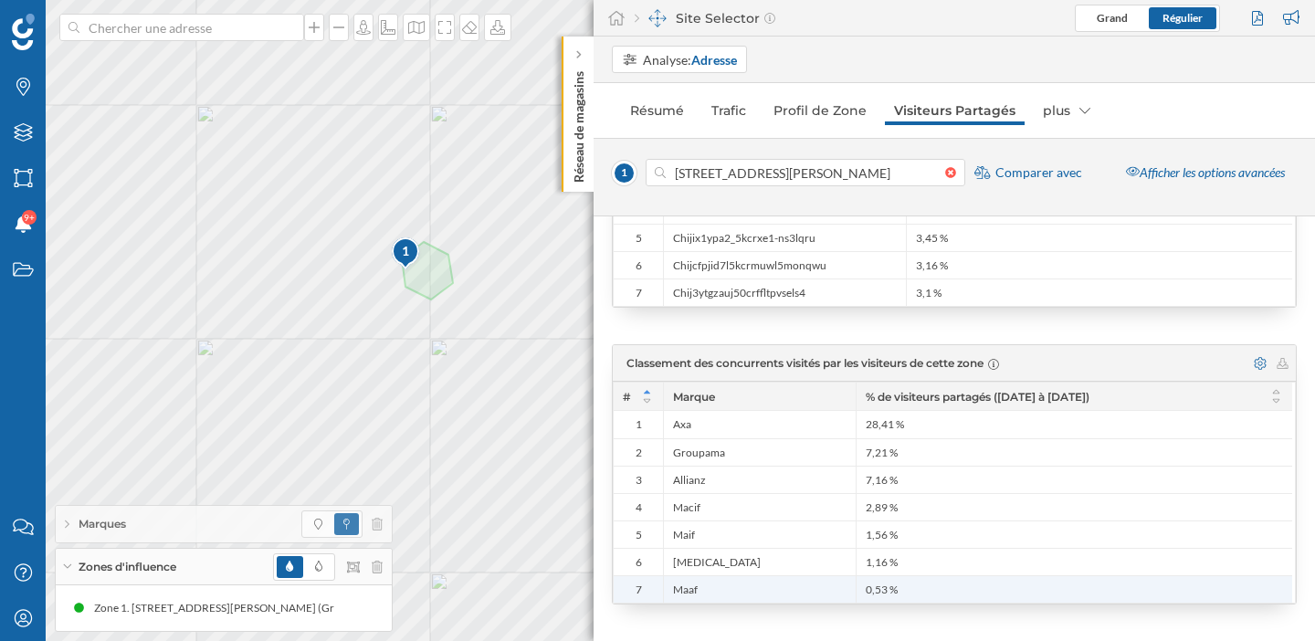
drag, startPoint x: 626, startPoint y: 427, endPoint x: 934, endPoint y: 584, distance: 346.0
click at [934, 584] on div "1 Axa 28,41 % 2 [GEOGRAPHIC_DATA] 7,21 % 3 Allianz 7,16 % 4 Macif 2,89 % 5 Maif…" at bounding box center [953, 493] width 679 height 220
click at [934, 584] on div "0,53 %" at bounding box center [1074, 588] width 437 height 27
drag, startPoint x: 630, startPoint y: 426, endPoint x: 914, endPoint y: 579, distance: 322.8
click at [914, 579] on div "1 Axa 28,41 % 2 [GEOGRAPHIC_DATA] 7,21 % 3 Allianz 7,16 % 4 Macif 2,89 % 5 Maif…" at bounding box center [953, 493] width 679 height 220
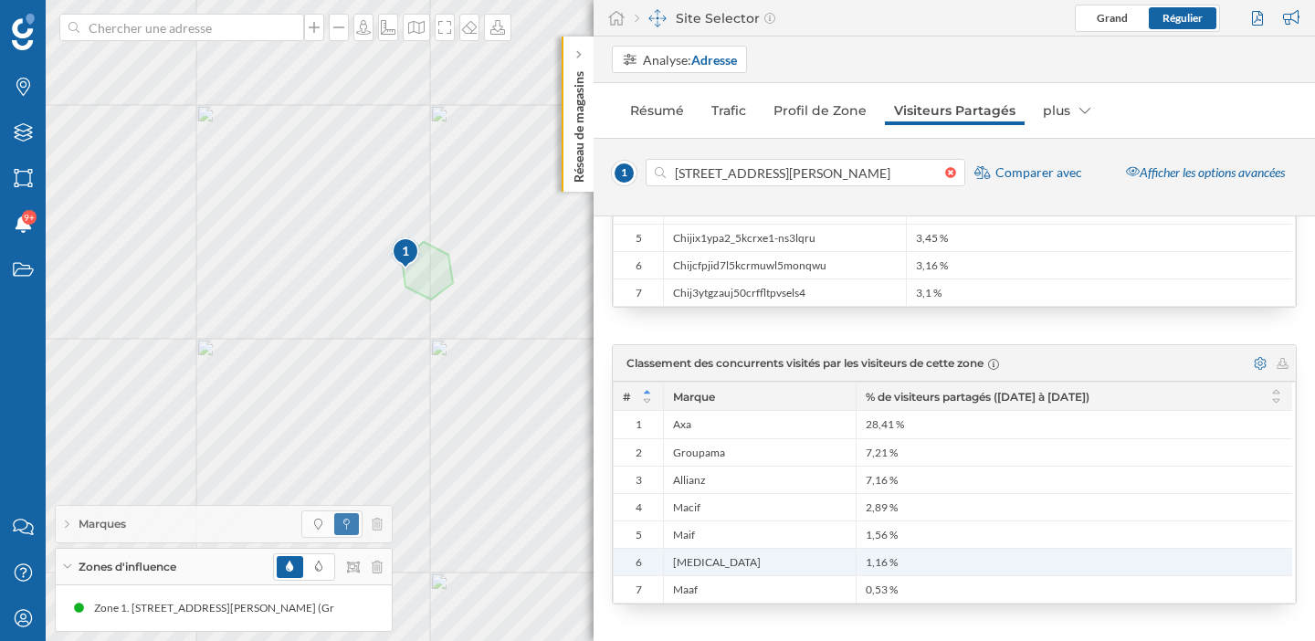
click at [939, 570] on div "1,16 %" at bounding box center [1074, 561] width 437 height 27
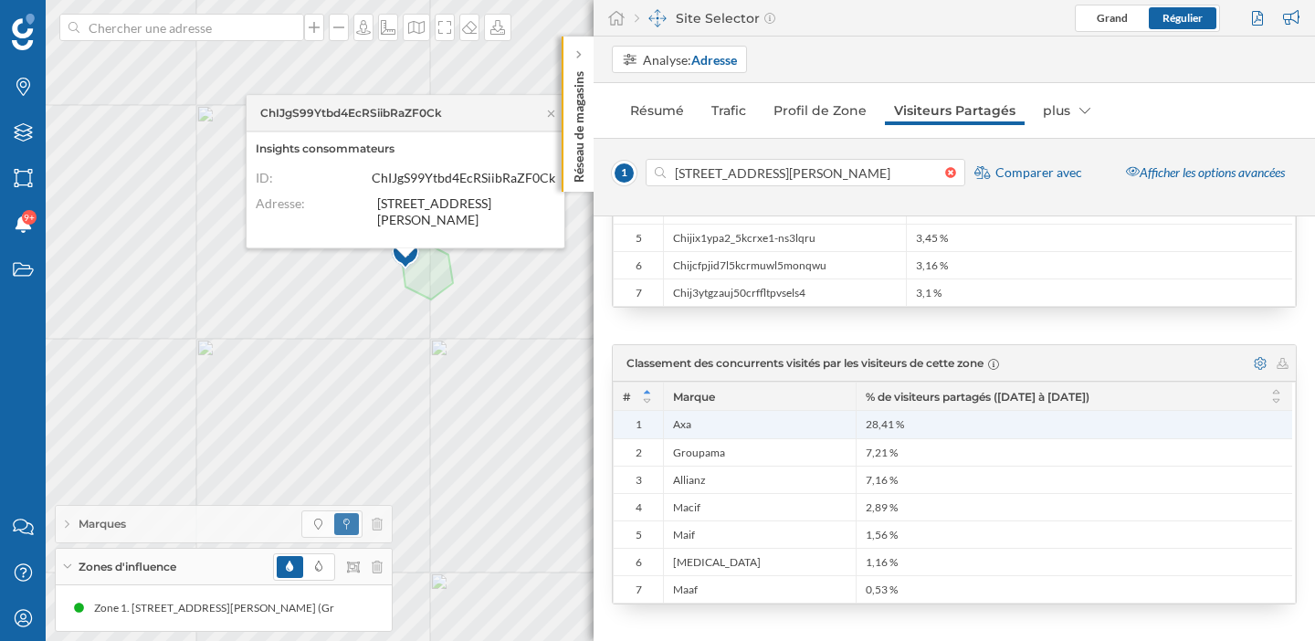
drag, startPoint x: 940, startPoint y: 414, endPoint x: 743, endPoint y: 422, distance: 196.5
click at [743, 422] on div "1 Axa 28,41 %" at bounding box center [953, 424] width 679 height 27
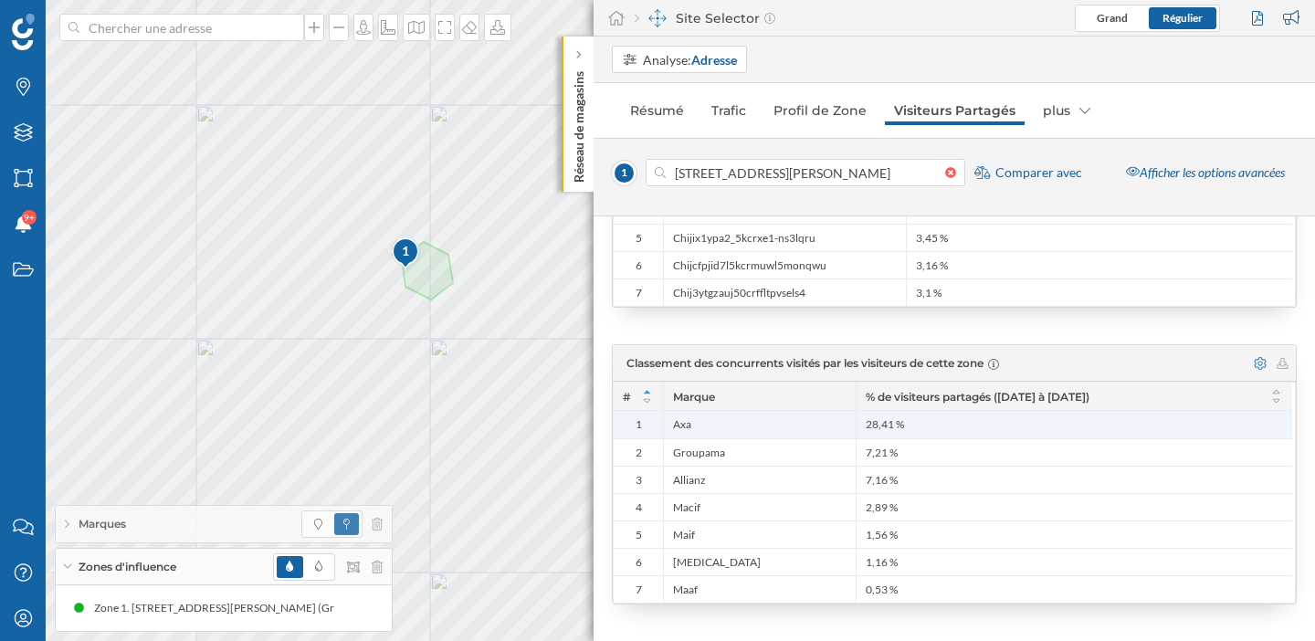
drag, startPoint x: 743, startPoint y: 422, endPoint x: 939, endPoint y: 429, distance: 195.6
click at [939, 429] on div "1 Axa 28,41 %" at bounding box center [953, 424] width 679 height 27
click at [939, 429] on div "28,41 %" at bounding box center [1074, 424] width 437 height 27
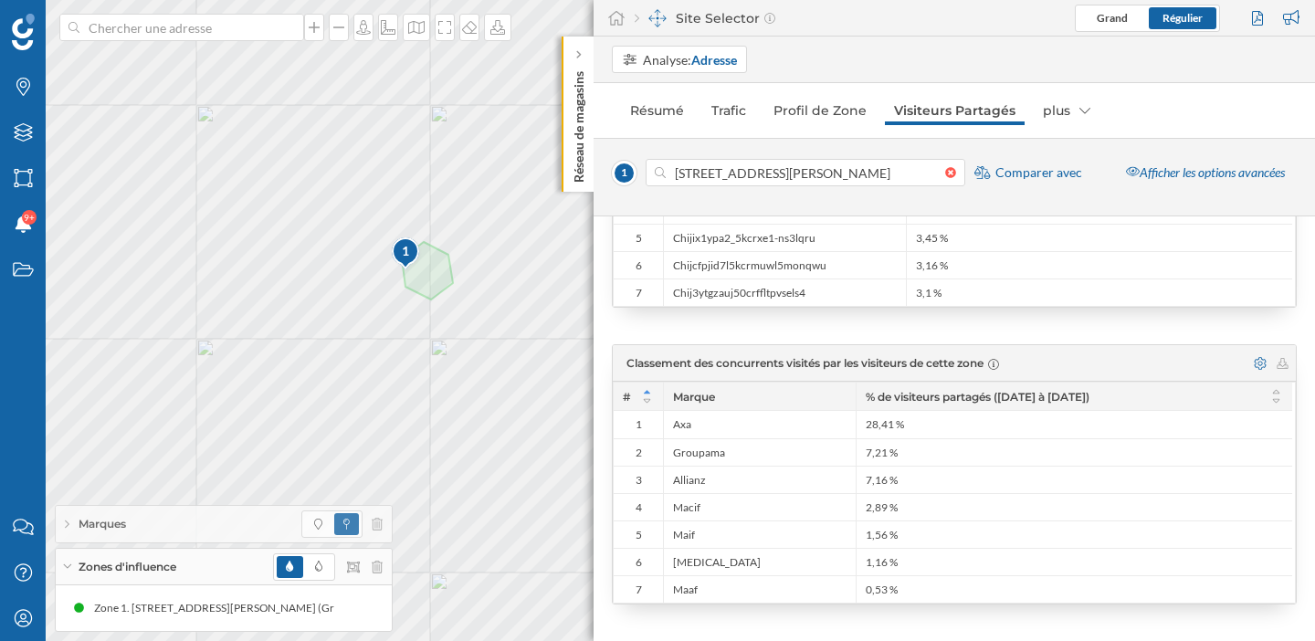
drag, startPoint x: 1002, startPoint y: 393, endPoint x: 1137, endPoint y: 394, distance: 135.2
click at [1137, 394] on span "% de visiteurs partagés ([DATE] à [DATE])" at bounding box center [1063, 397] width 395 height 14
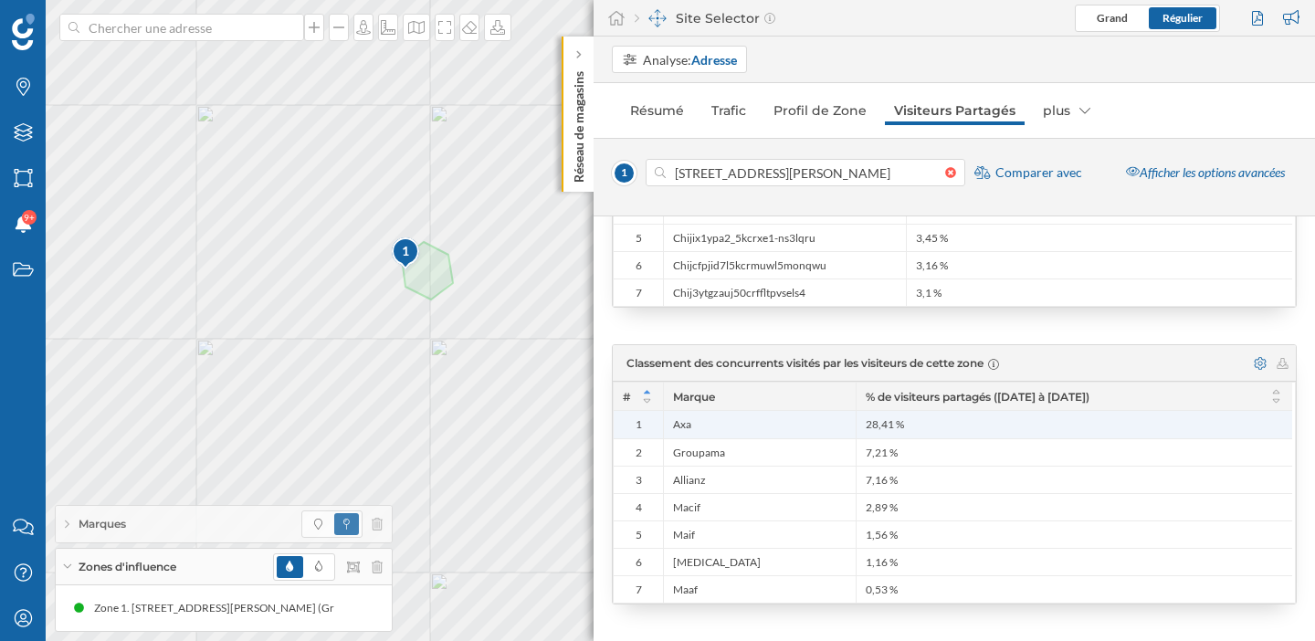
drag, startPoint x: 931, startPoint y: 426, endPoint x: 668, endPoint y: 429, distance: 263.1
click at [668, 429] on div "1 Axa 28,41 %" at bounding box center [953, 424] width 679 height 27
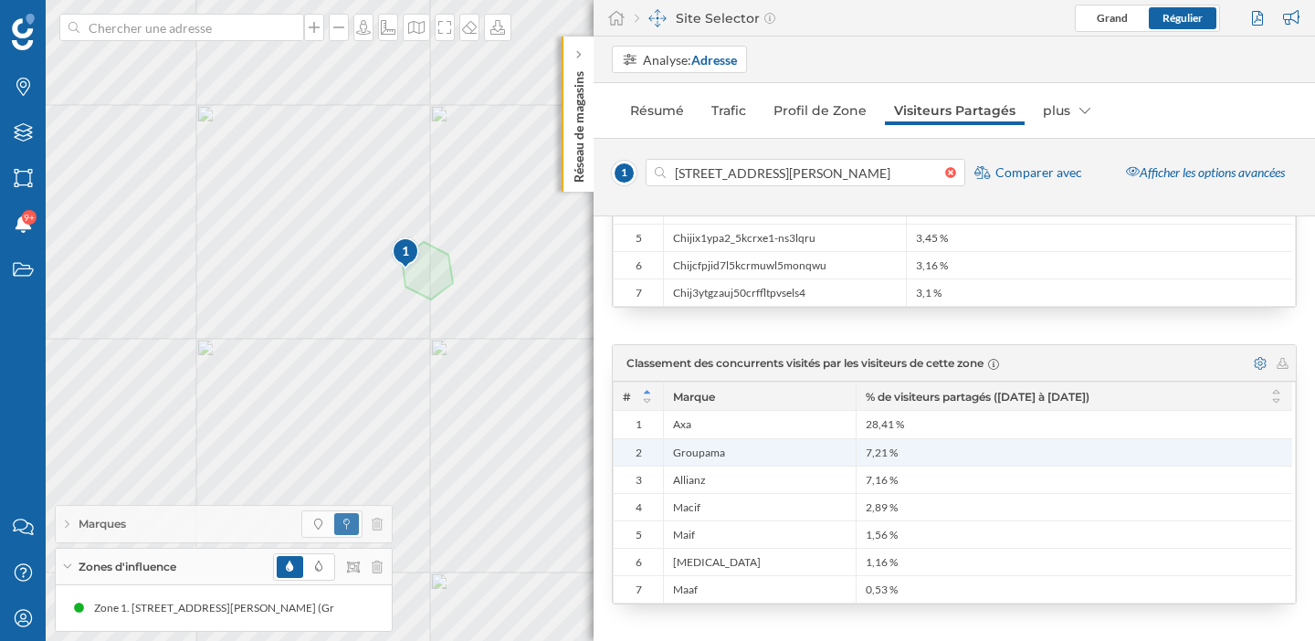
click at [1049, 458] on div "7,21 %" at bounding box center [1074, 451] width 437 height 27
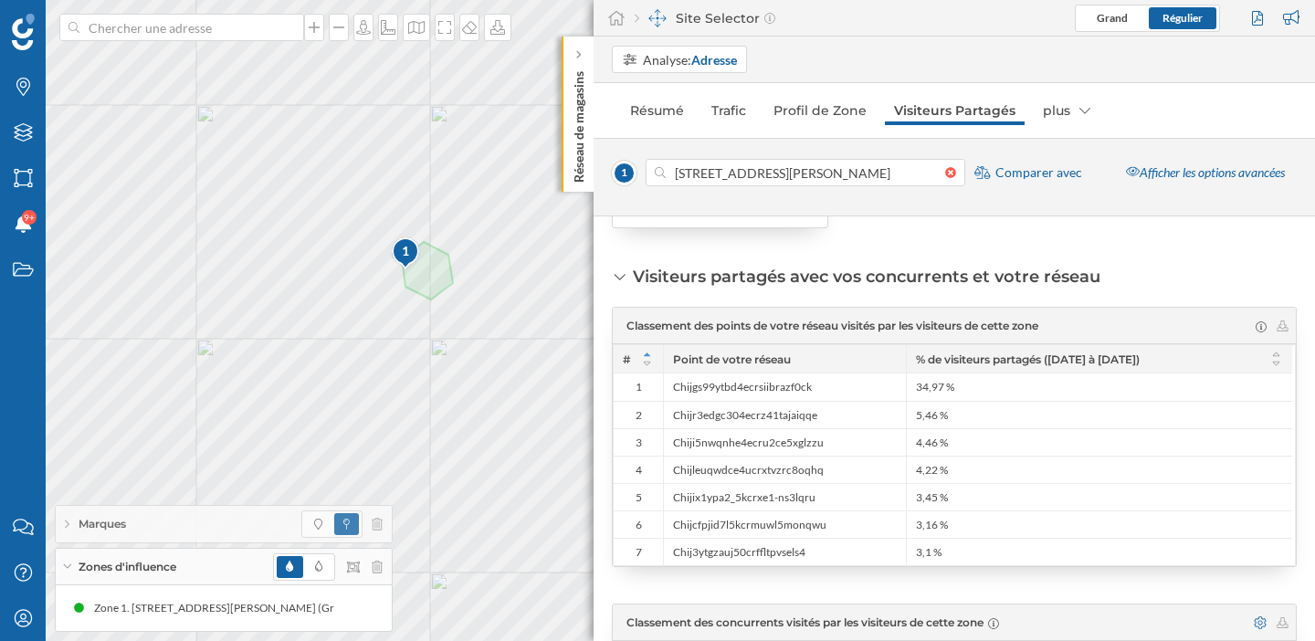
scroll to position [0, 0]
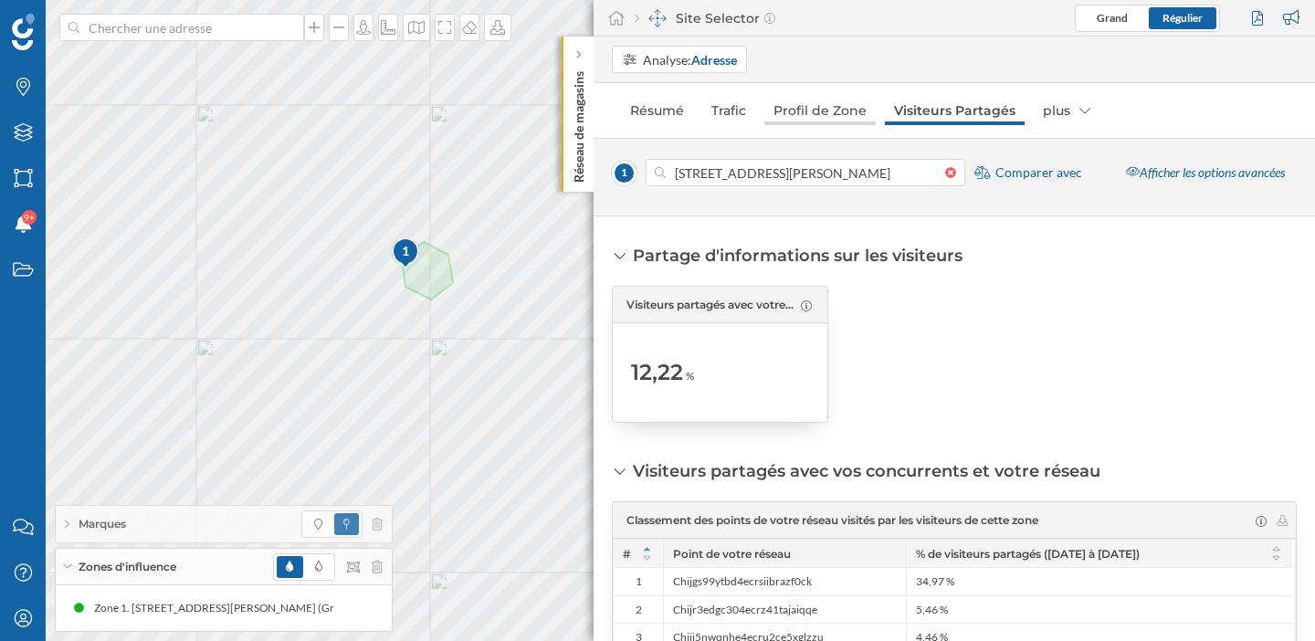
click at [822, 110] on link "Profil de Zone" at bounding box center [819, 110] width 111 height 29
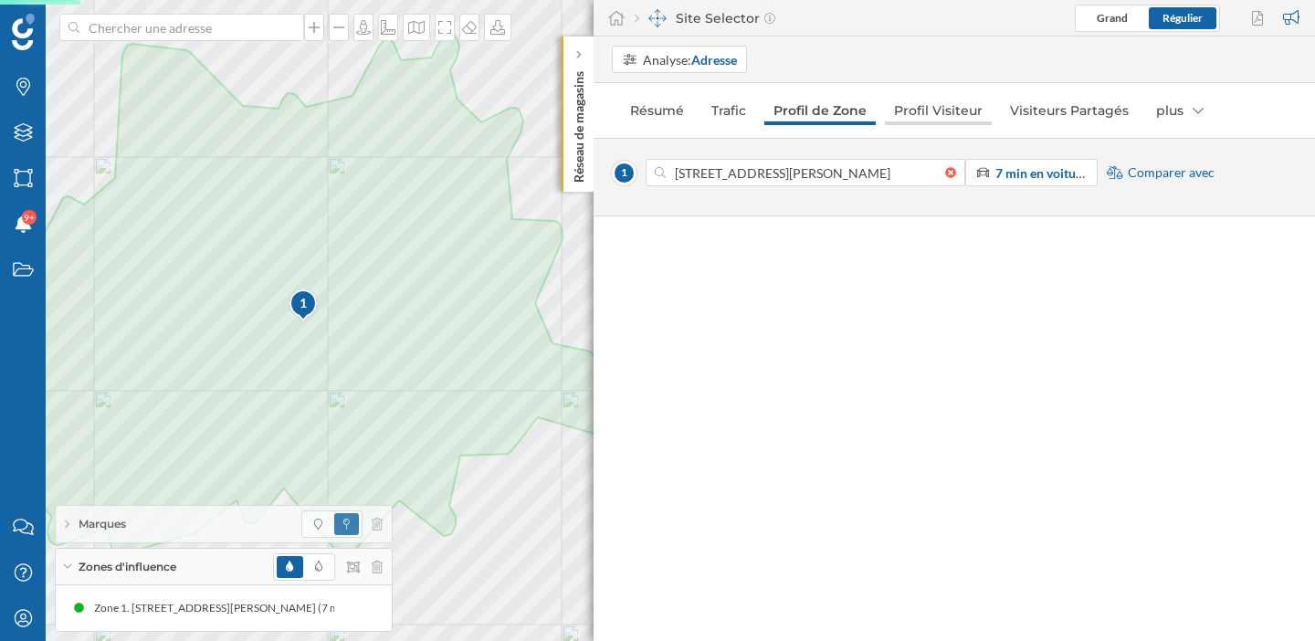
click at [935, 116] on link "Profil Visiteur" at bounding box center [938, 110] width 107 height 29
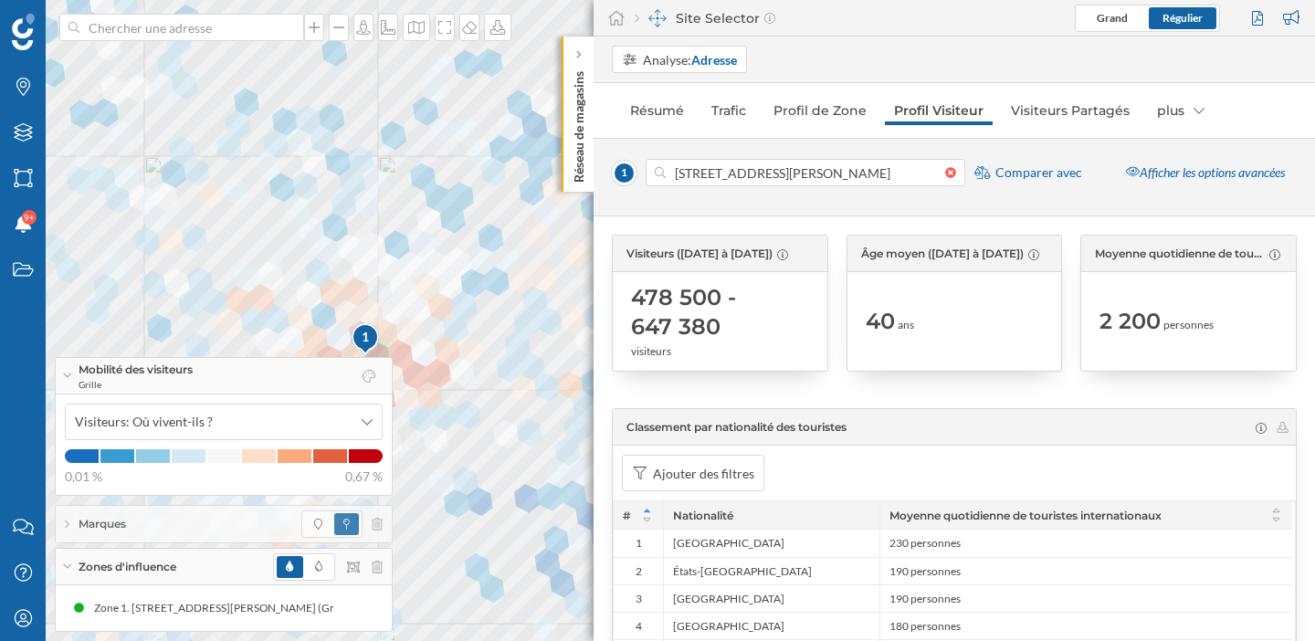
scroll to position [55, 0]
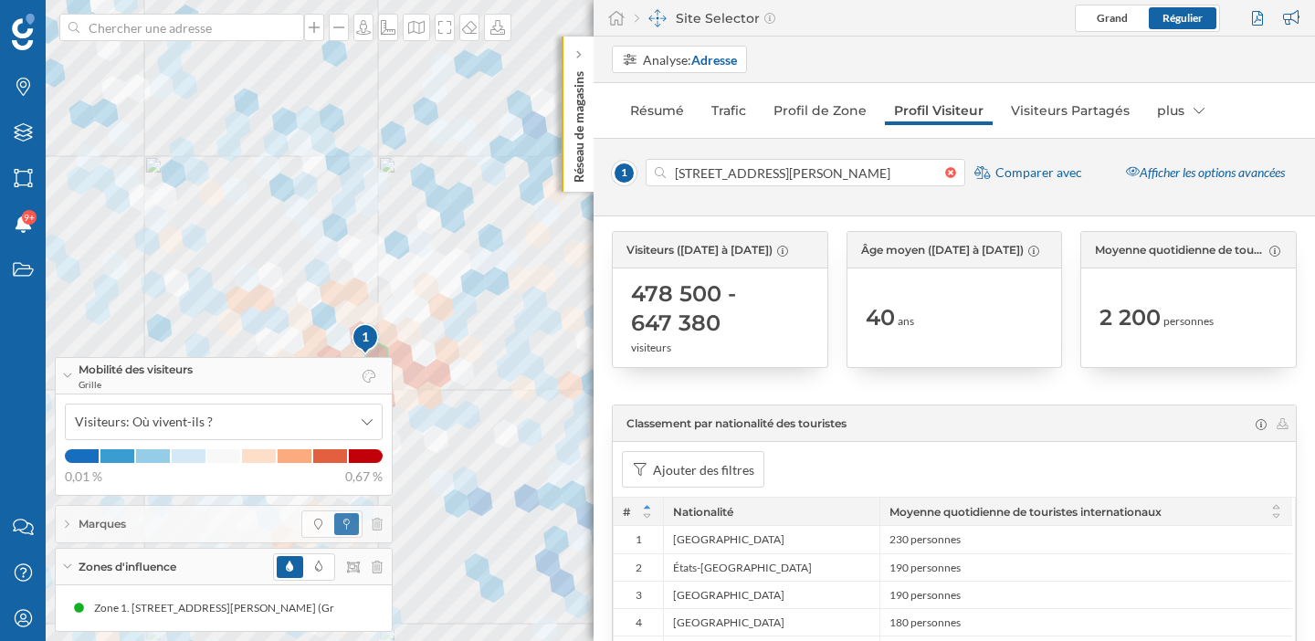
click at [68, 563] on div "Zones d'influence" at bounding box center [224, 567] width 336 height 37
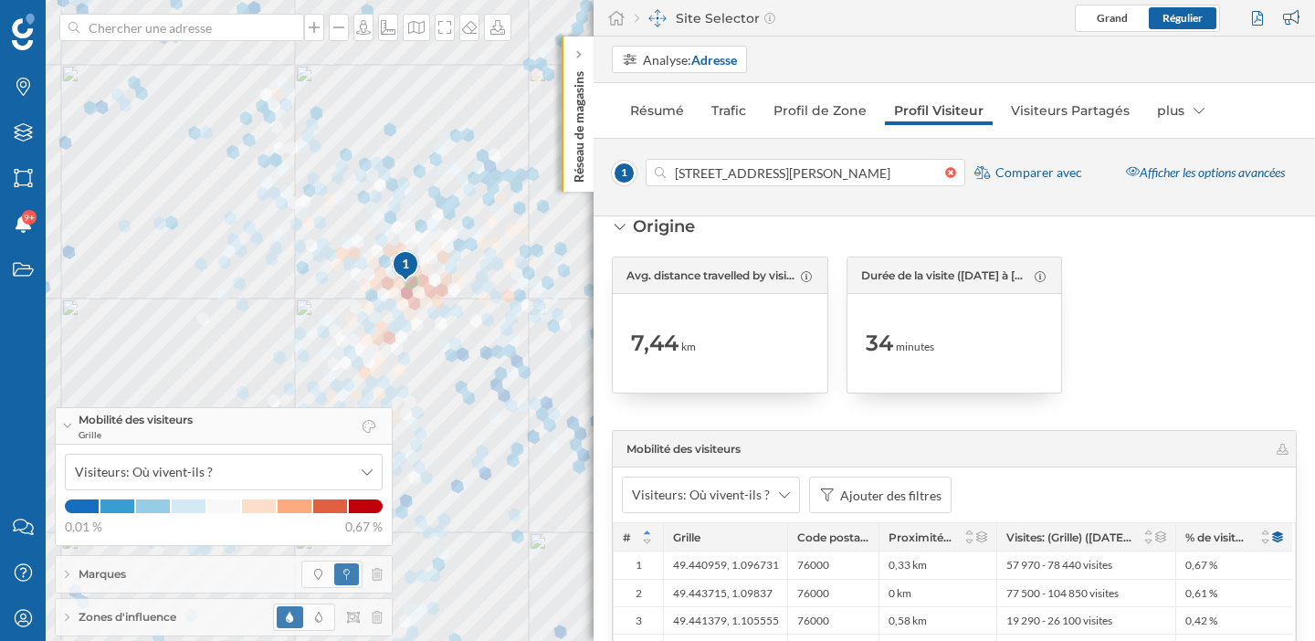
scroll to position [3613, 0]
click at [1170, 177] on div "Afficher les options avancées" at bounding box center [1205, 172] width 183 height 27
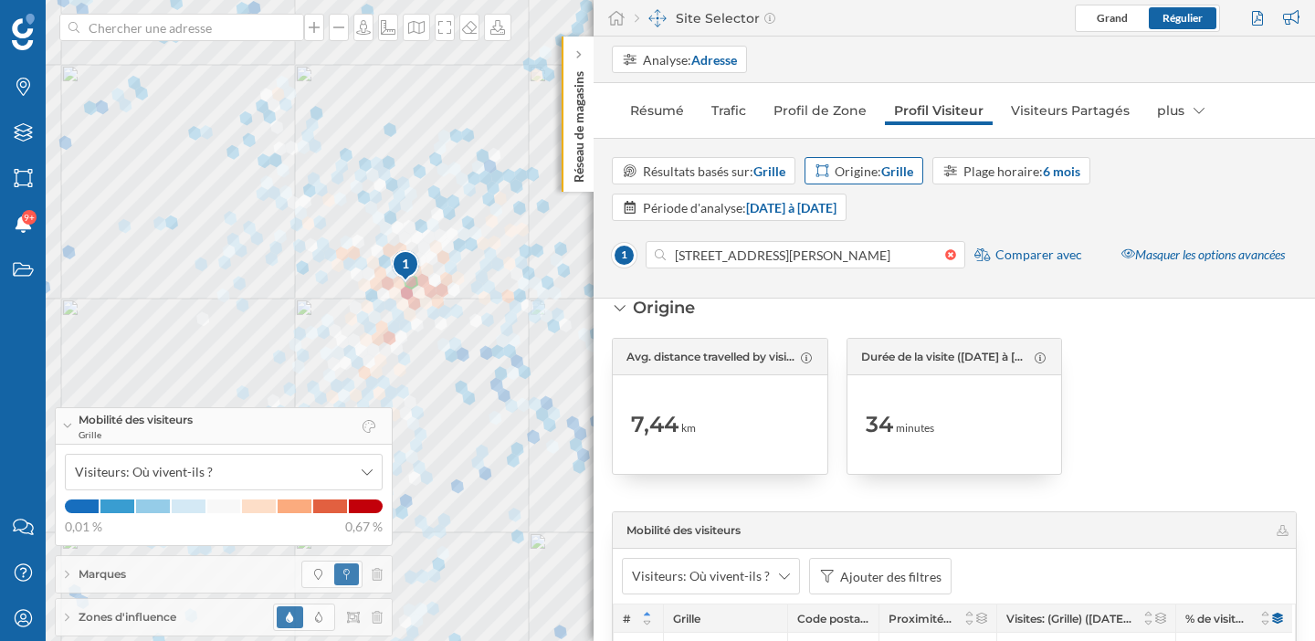
click at [911, 175] on strong "Grille" at bounding box center [897, 171] width 32 height 16
click at [887, 283] on div "Iris" at bounding box center [874, 277] width 117 height 19
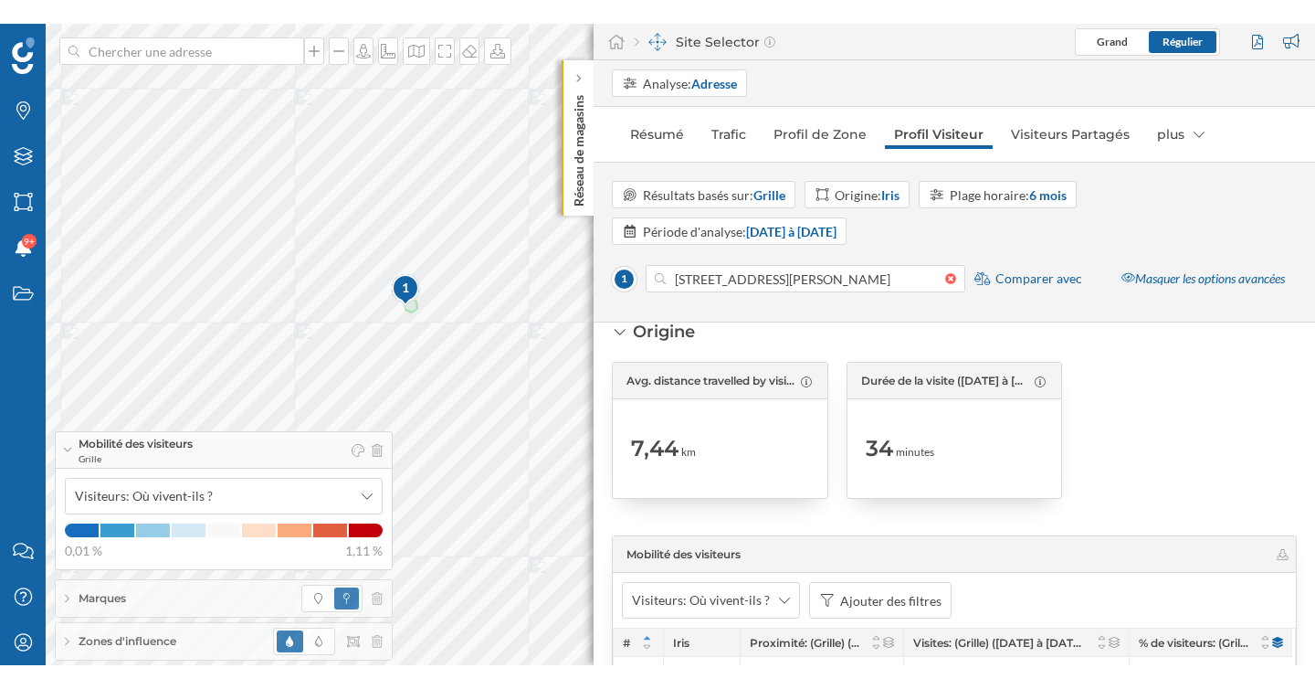
scroll to position [3624, 0]
